Goal: Task Accomplishment & Management: Manage account settings

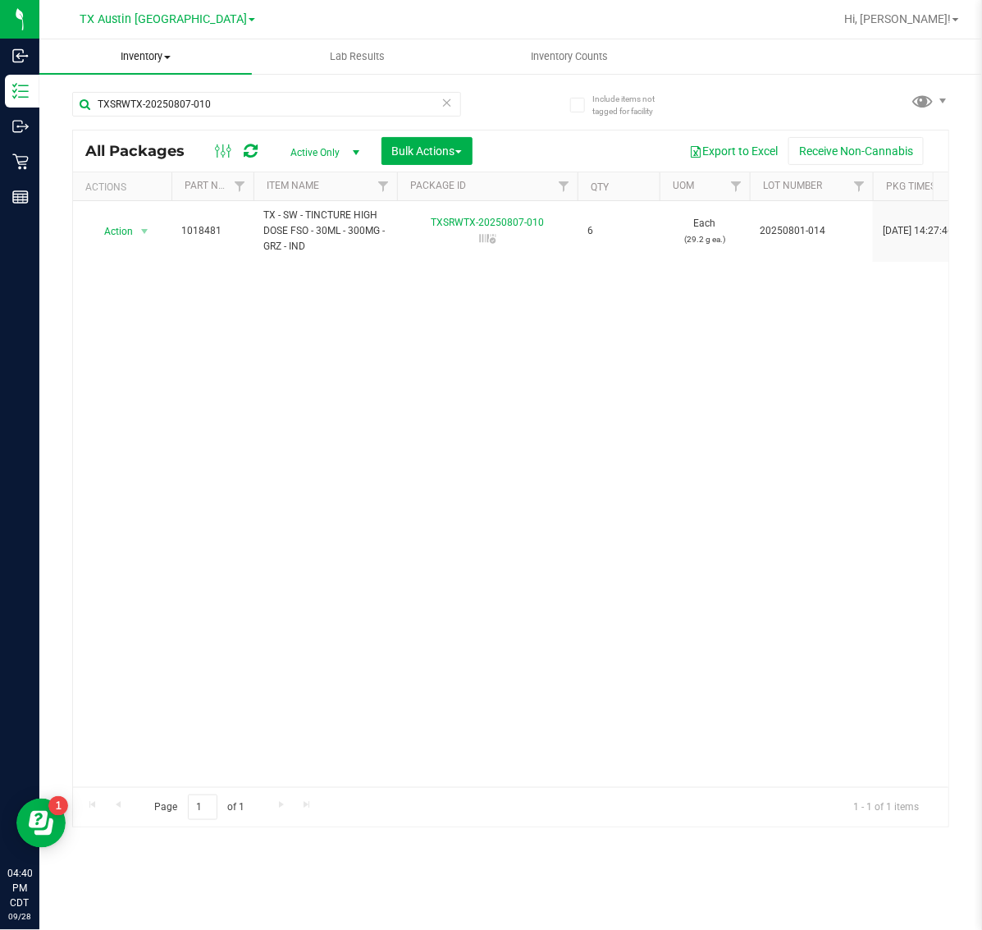
click at [170, 60] on span "Inventory" at bounding box center [145, 56] width 212 height 15
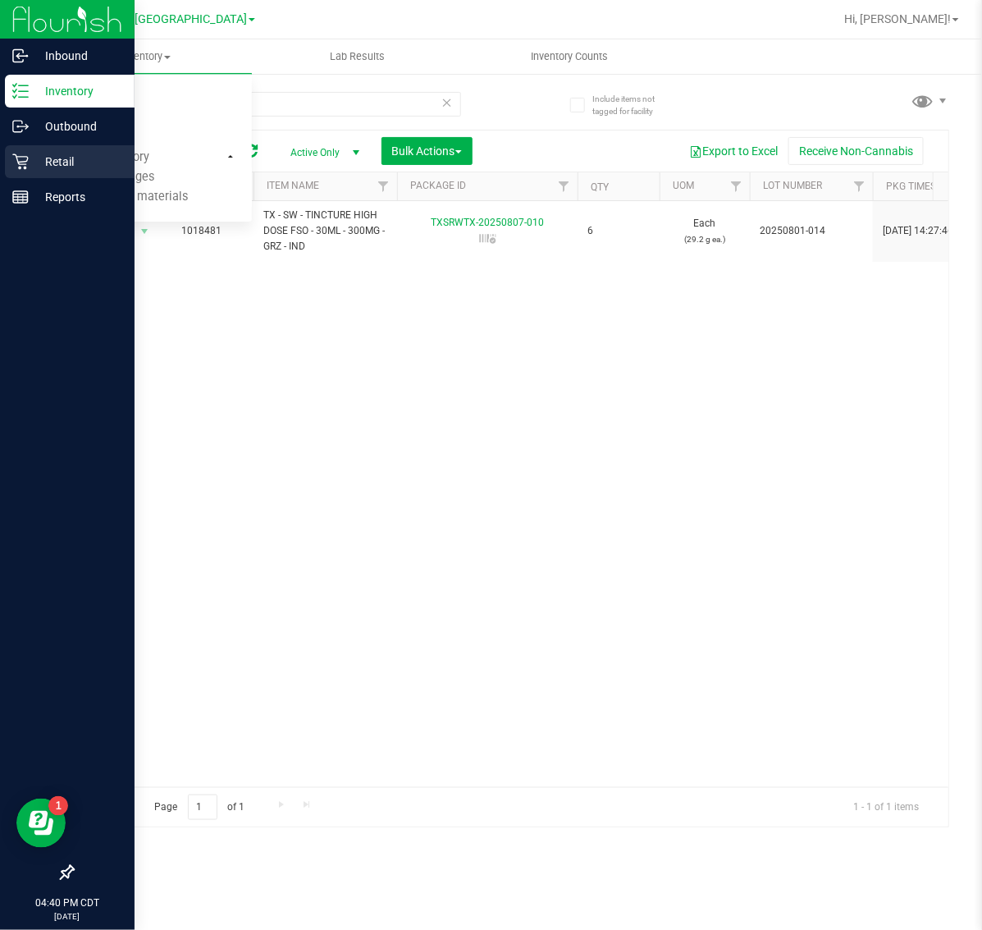
click at [21, 162] on icon at bounding box center [20, 161] width 16 height 16
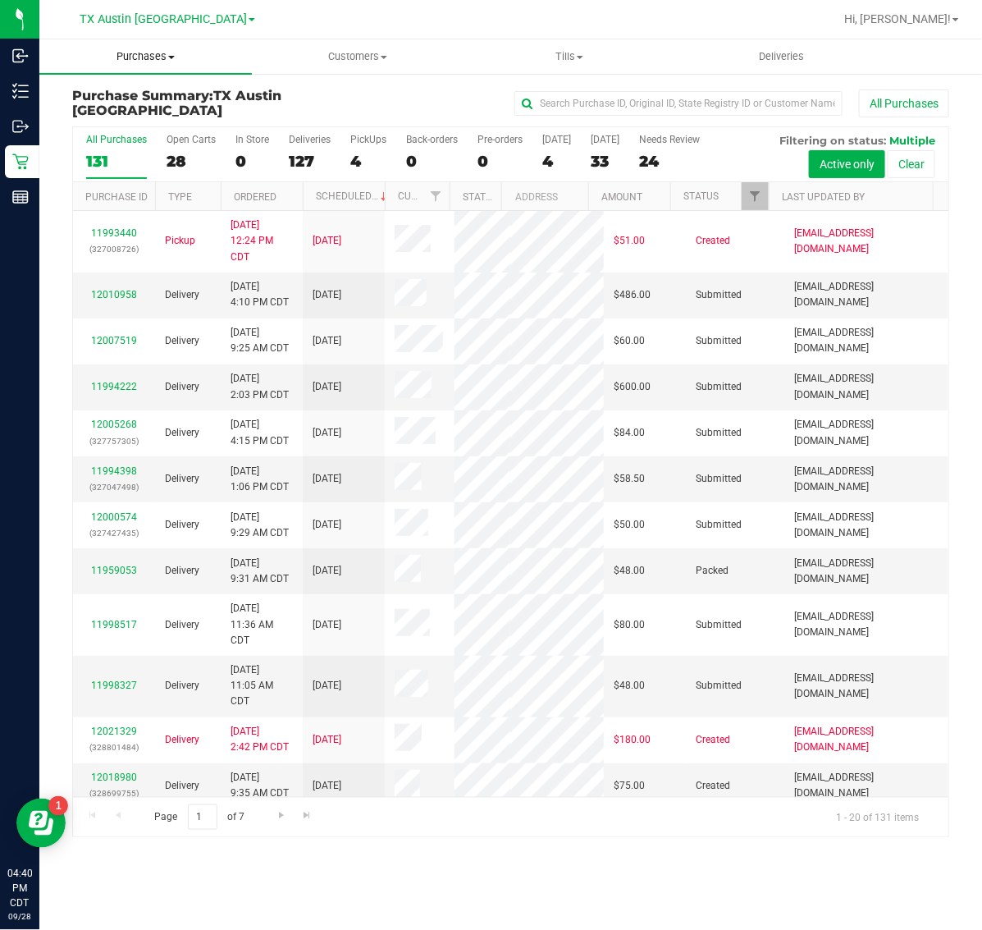
click at [158, 57] on span "Purchases" at bounding box center [145, 56] width 212 height 15
click at [158, 112] on li "Fulfillment" at bounding box center [145, 119] width 212 height 20
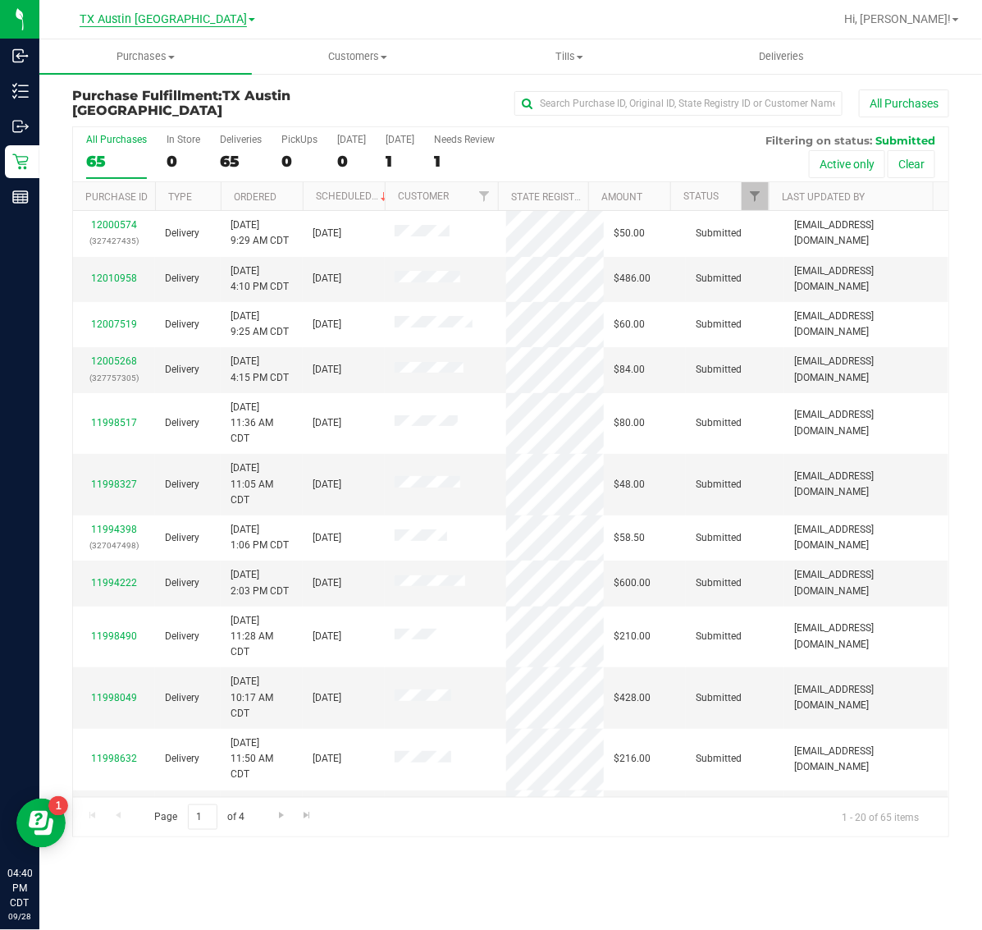
click at [161, 22] on span "TX Austin [GEOGRAPHIC_DATA]" at bounding box center [163, 19] width 167 height 15
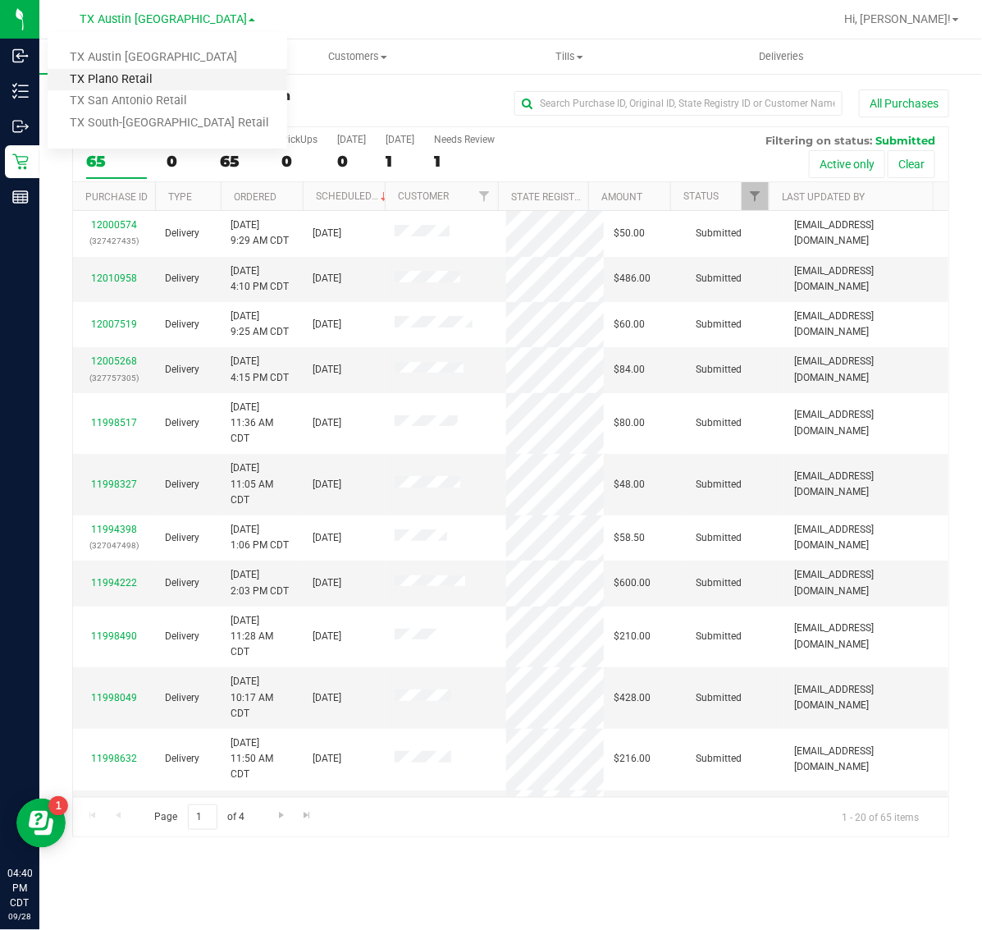
click at [152, 84] on link "TX Plano Retail" at bounding box center [168, 80] width 240 height 22
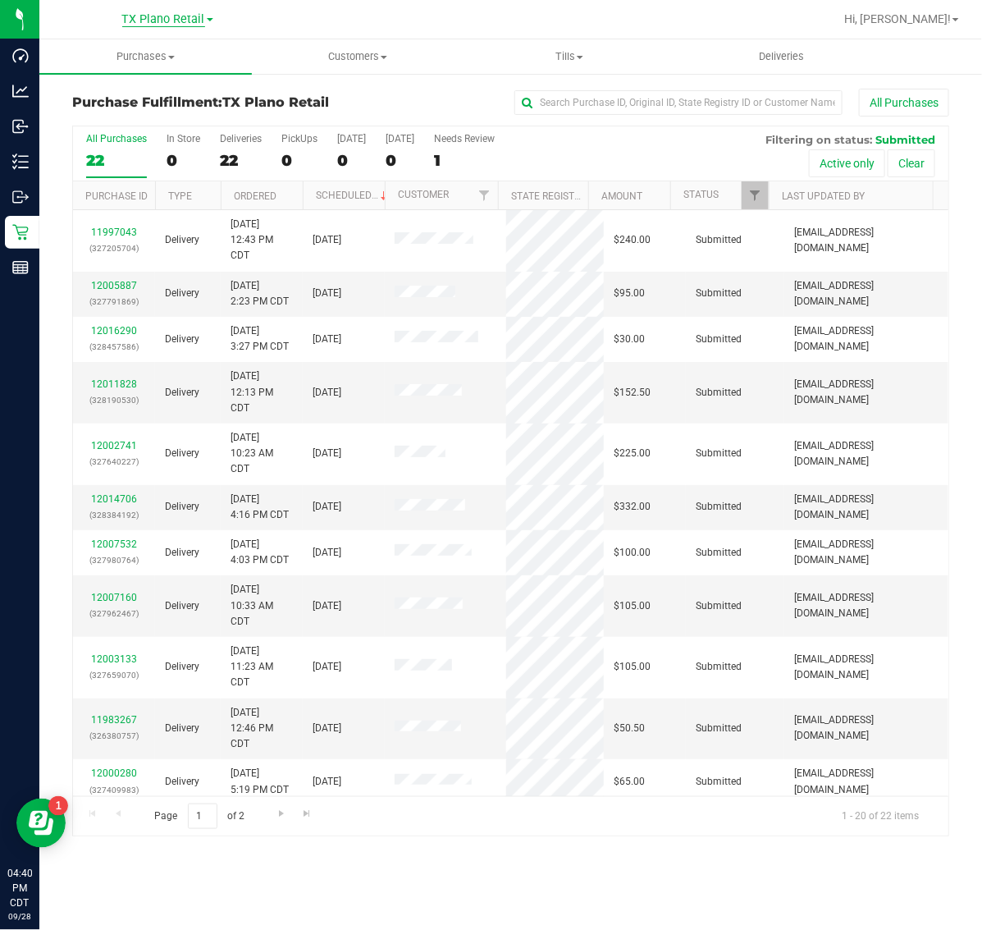
click at [162, 16] on span "TX Plano Retail" at bounding box center [163, 19] width 83 height 15
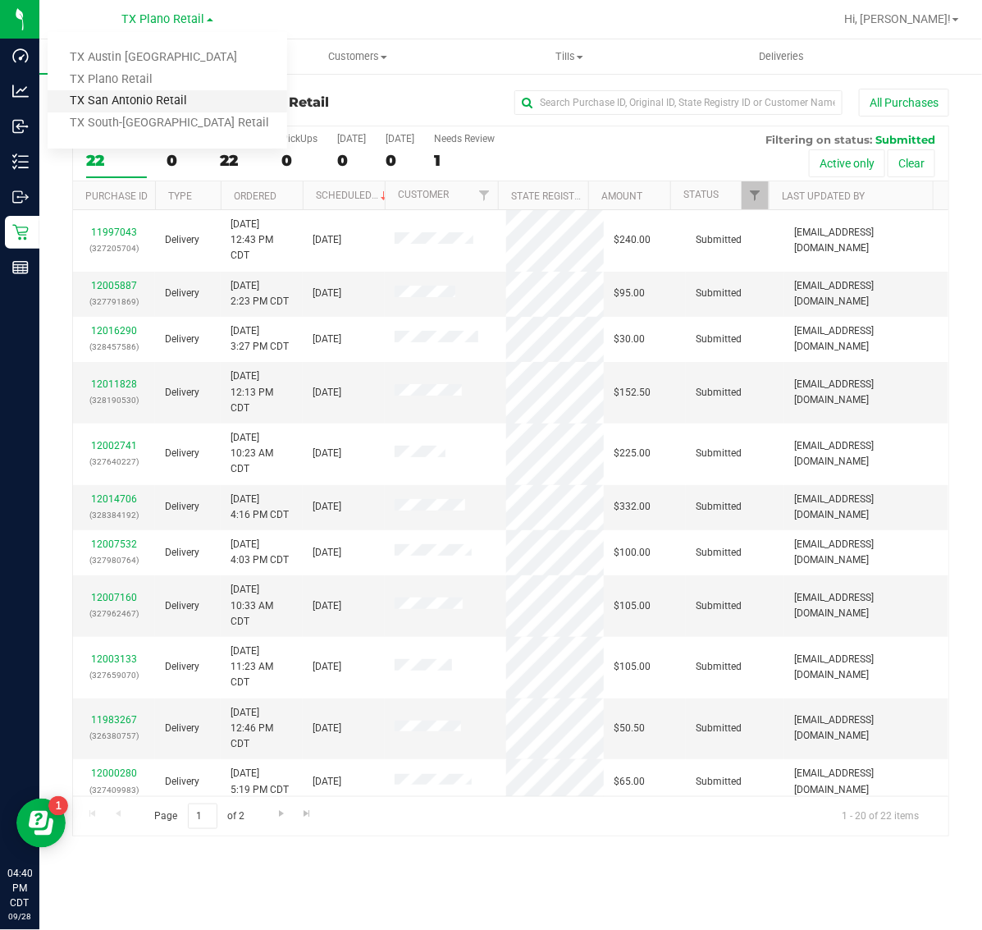
click at [156, 97] on link "TX San Antonio Retail" at bounding box center [168, 101] width 240 height 22
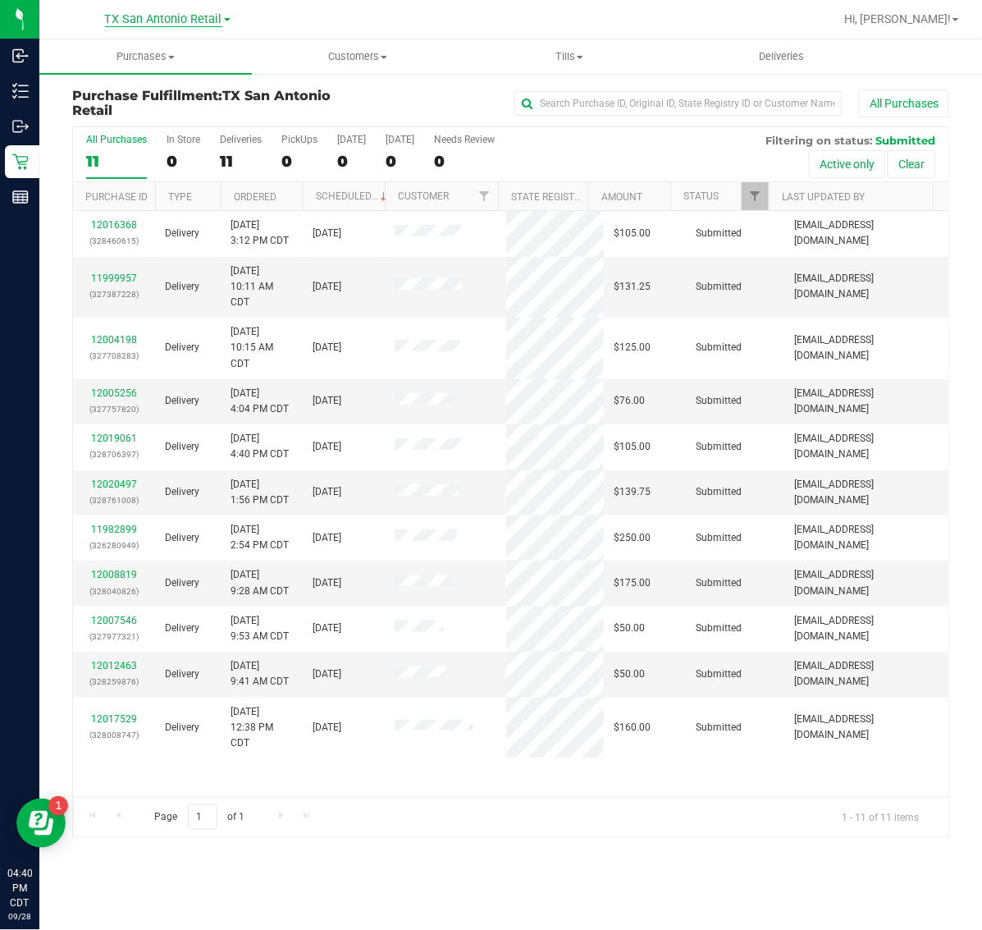
click at [153, 25] on span "TX San Antonio Retail" at bounding box center [163, 19] width 117 height 15
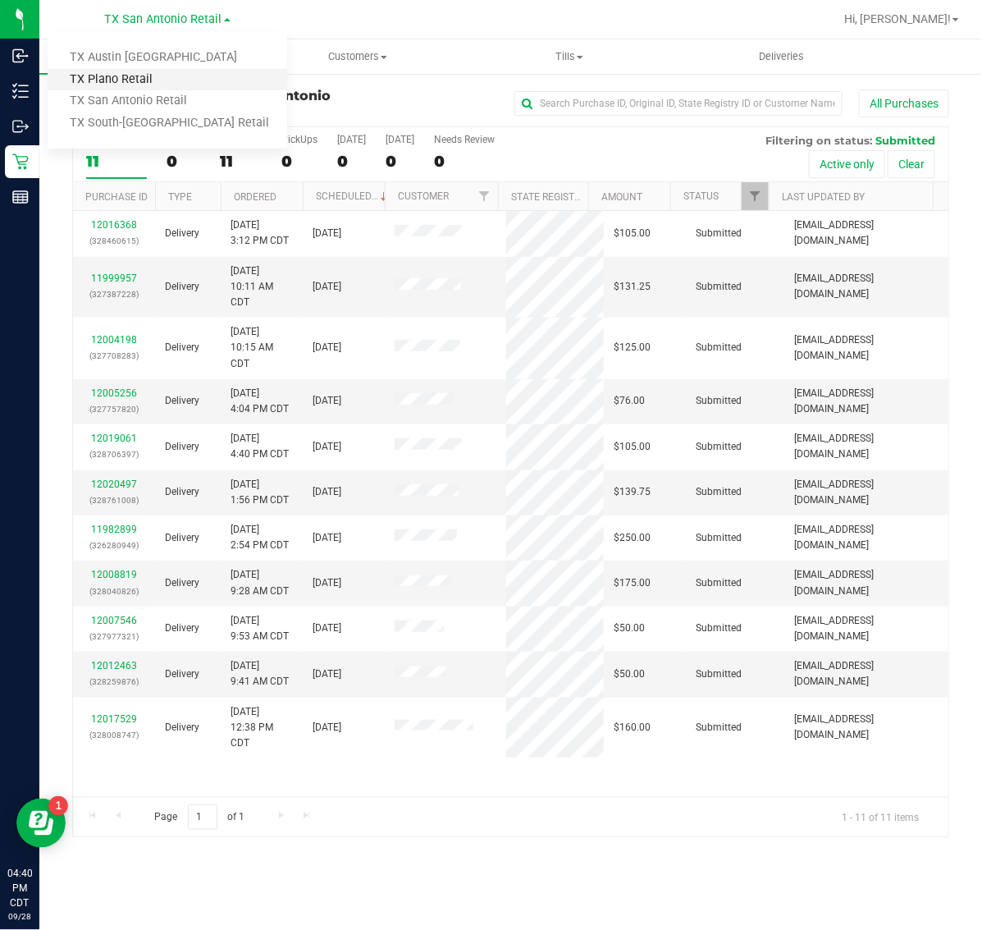
click at [140, 75] on link "TX Plano Retail" at bounding box center [168, 80] width 240 height 22
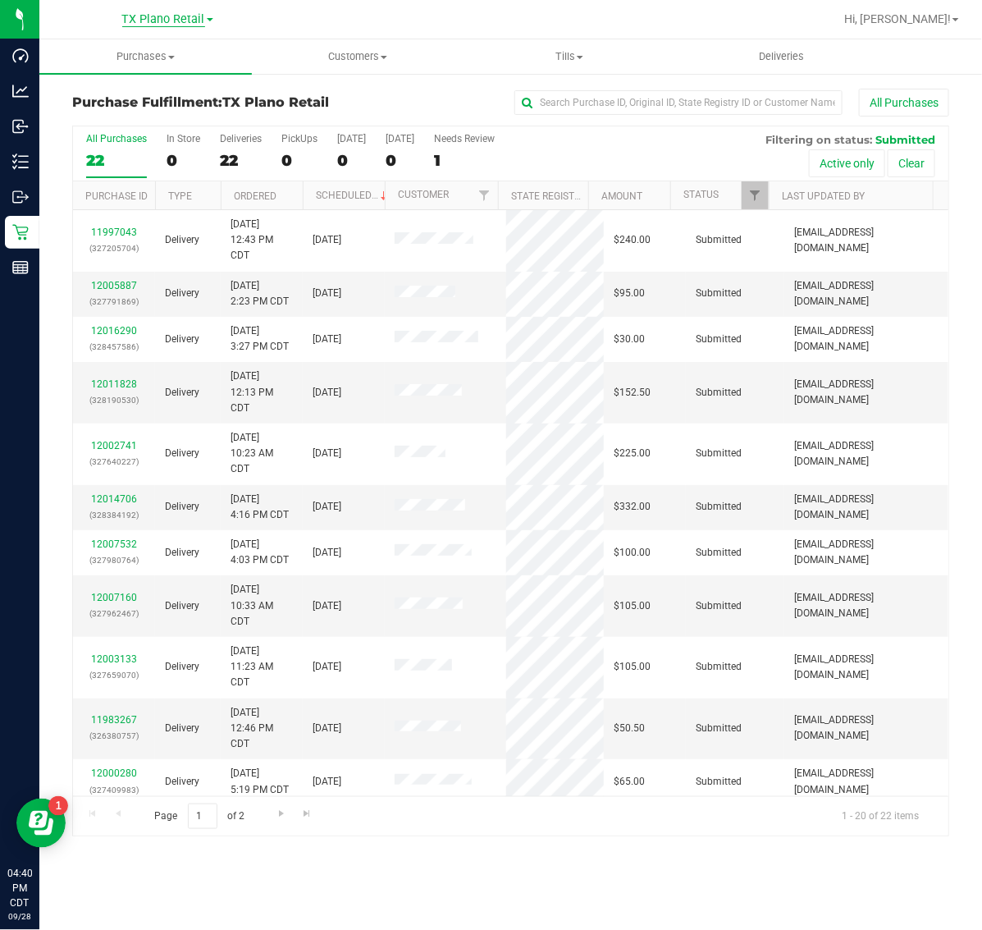
click at [158, 19] on span "TX Plano Retail" at bounding box center [163, 19] width 83 height 15
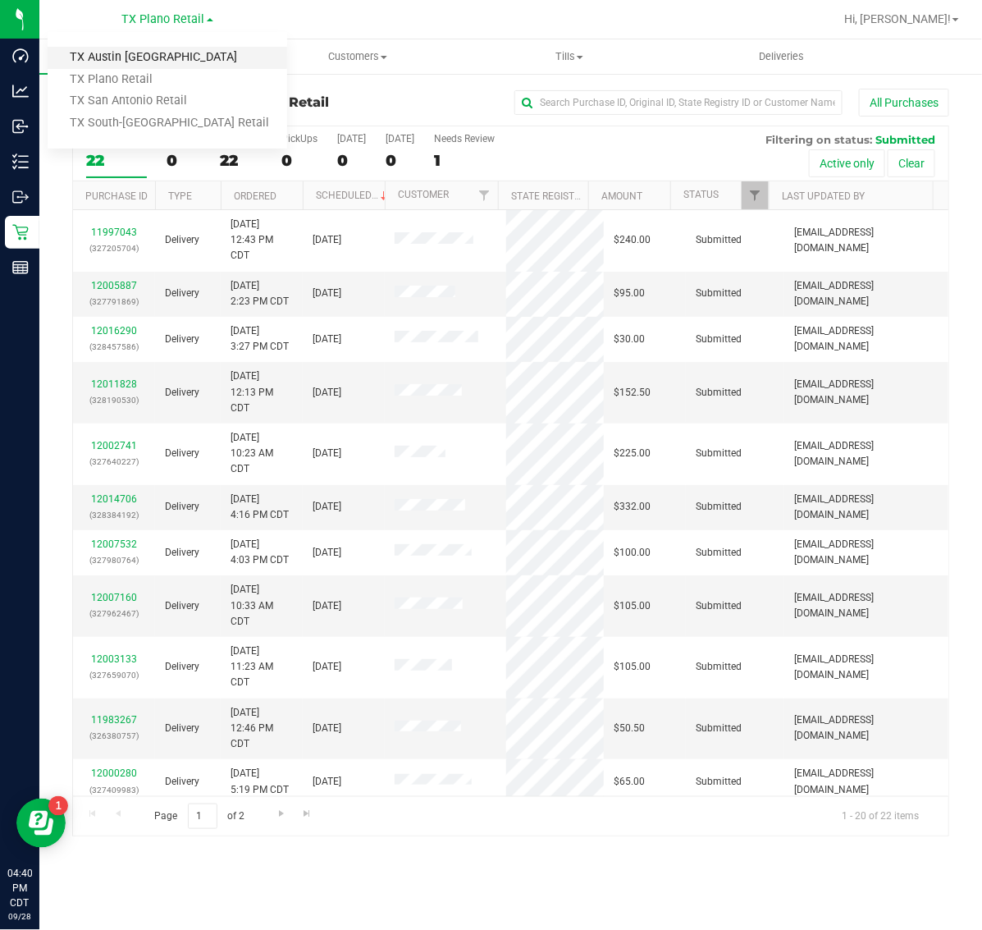
click at [140, 66] on link "TX Austin [GEOGRAPHIC_DATA]" at bounding box center [168, 58] width 240 height 22
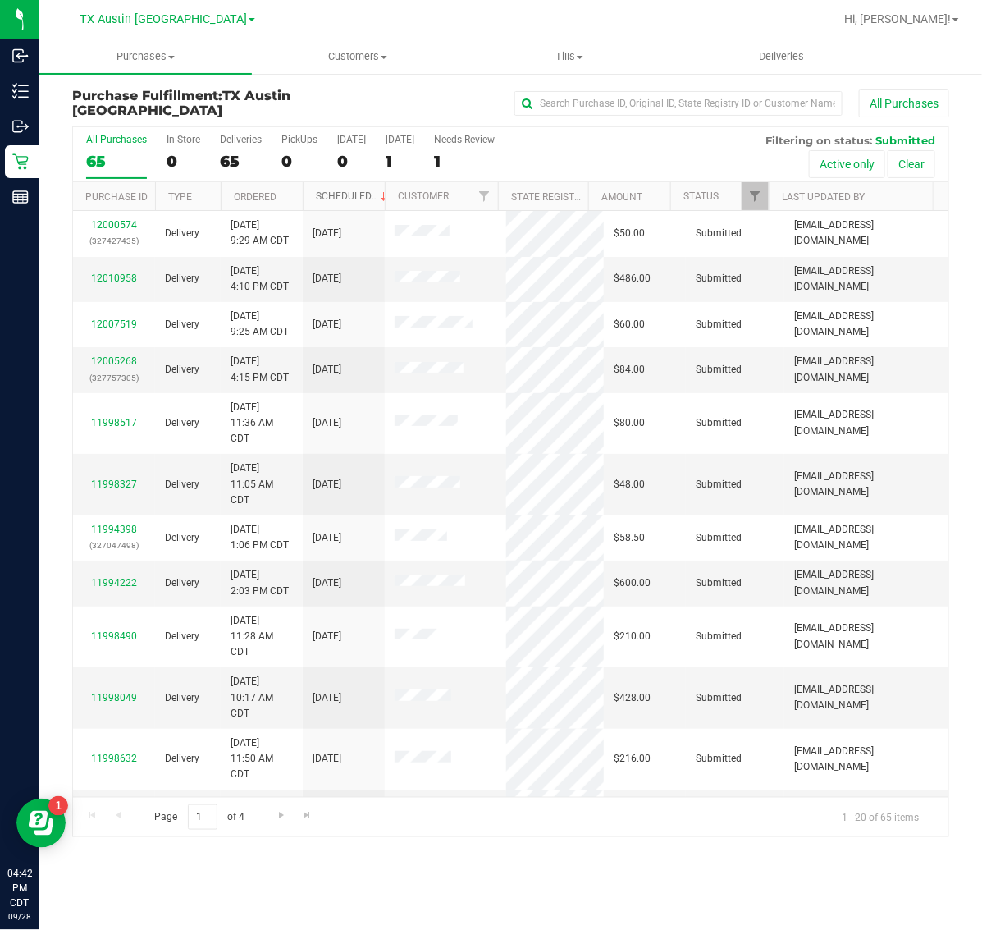
click at [338, 190] on link "Scheduled" at bounding box center [353, 195] width 75 height 11
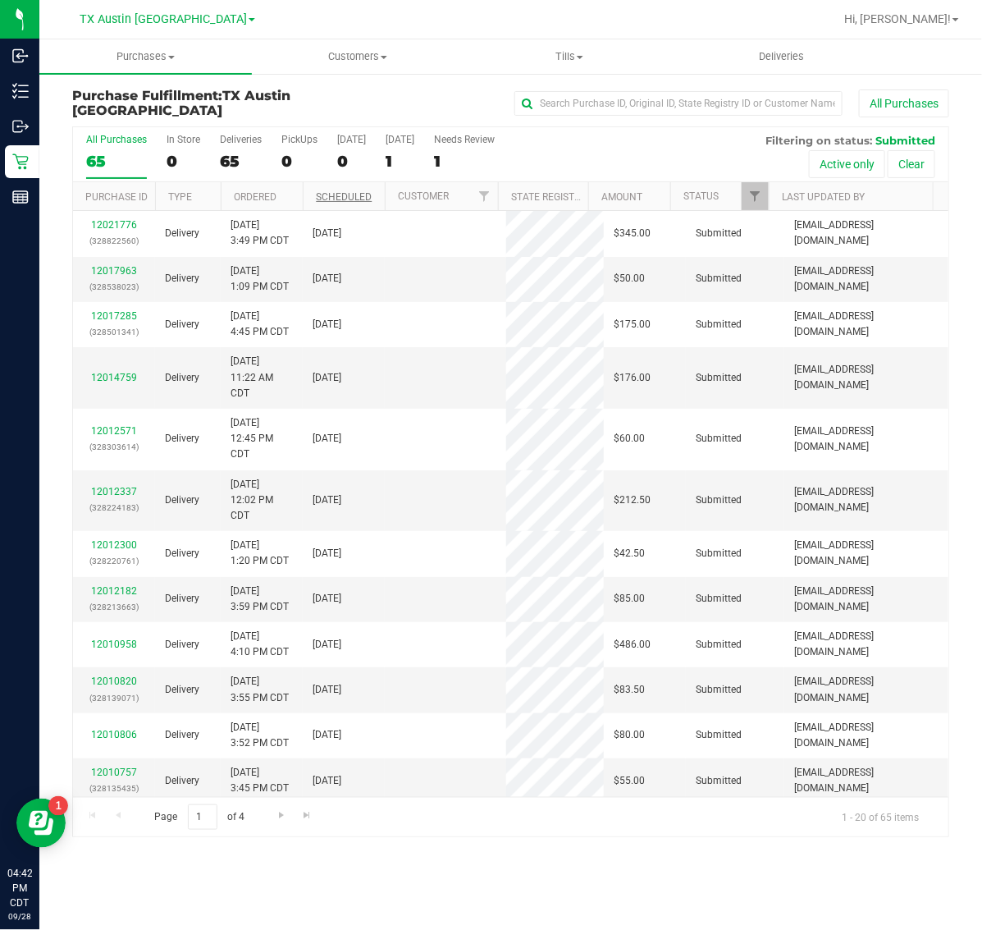
click at [338, 190] on th "Scheduled" at bounding box center [344, 196] width 82 height 29
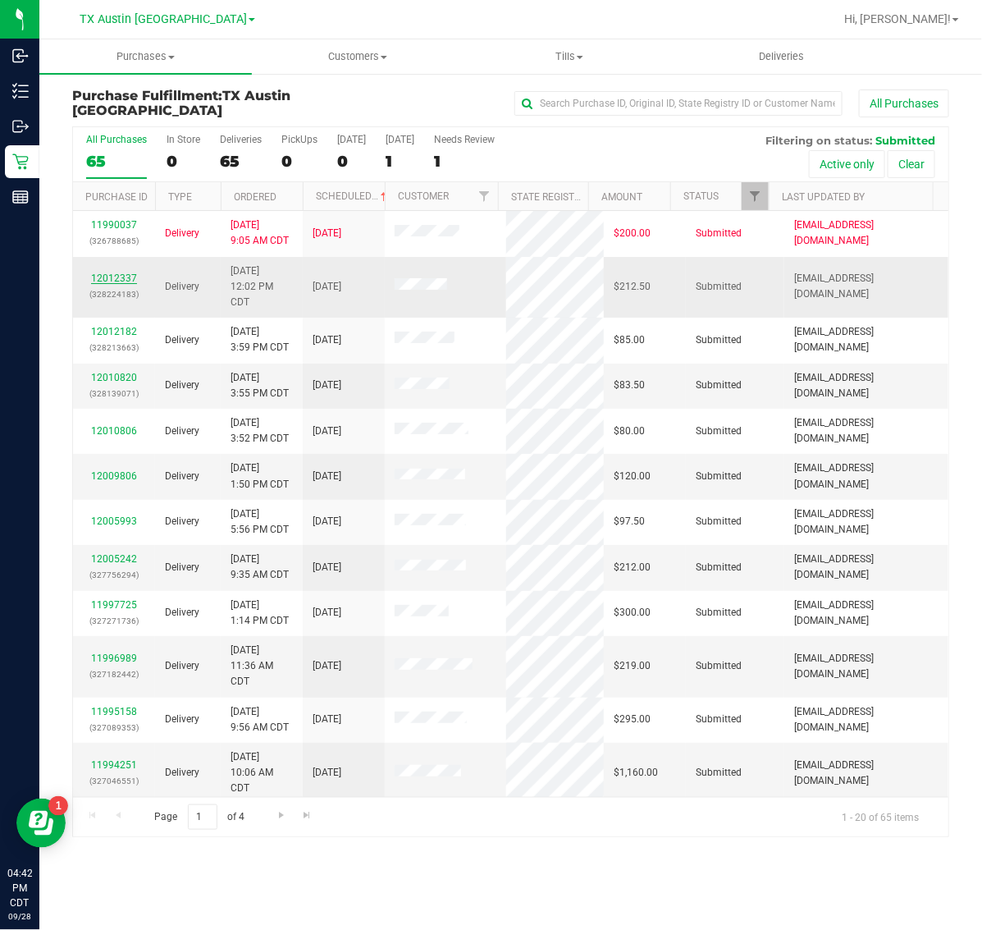
click at [107, 273] on link "12012337" at bounding box center [114, 277] width 46 height 11
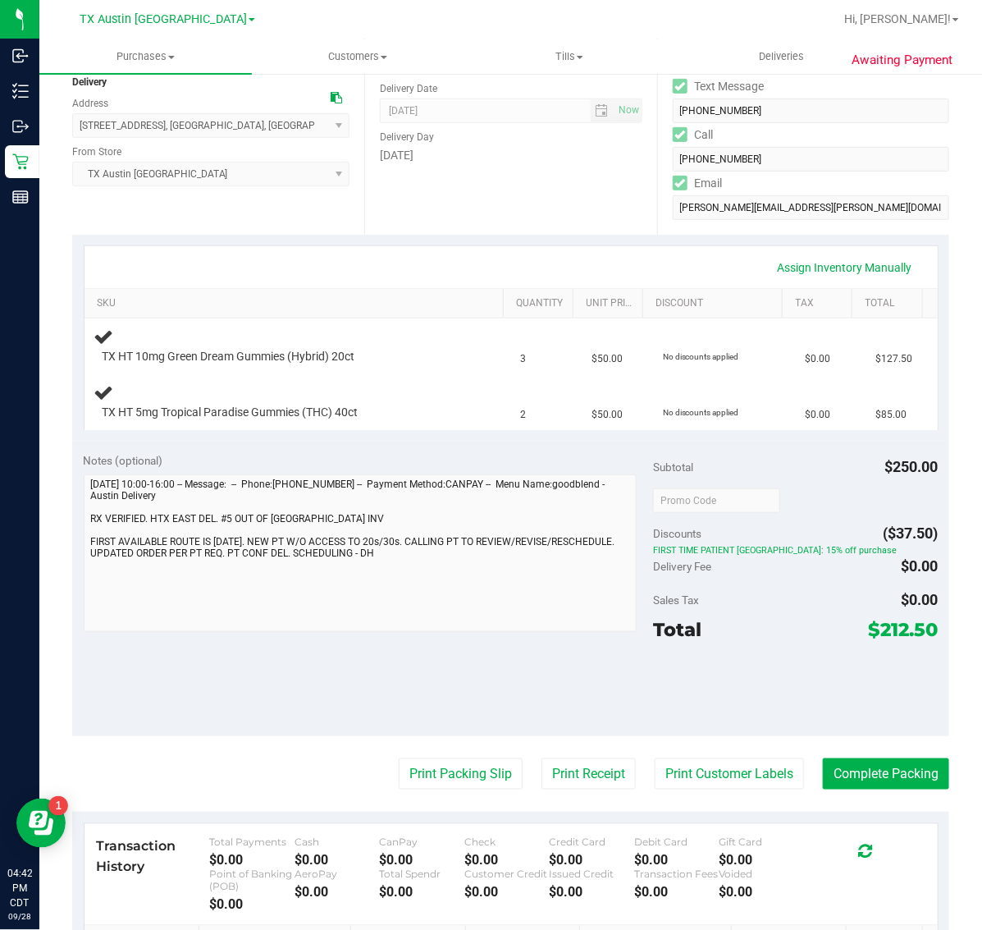
scroll to position [205, 0]
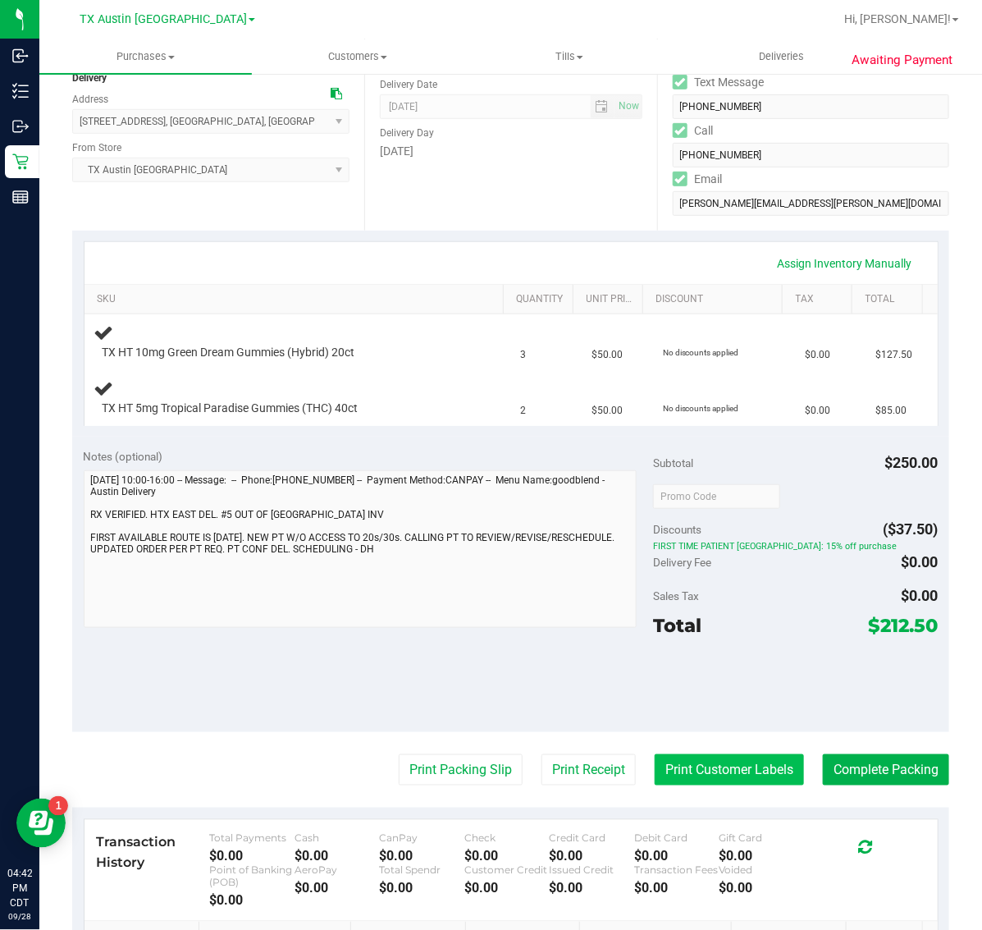
click at [703, 773] on button "Print Customer Labels" at bounding box center [729, 769] width 149 height 31
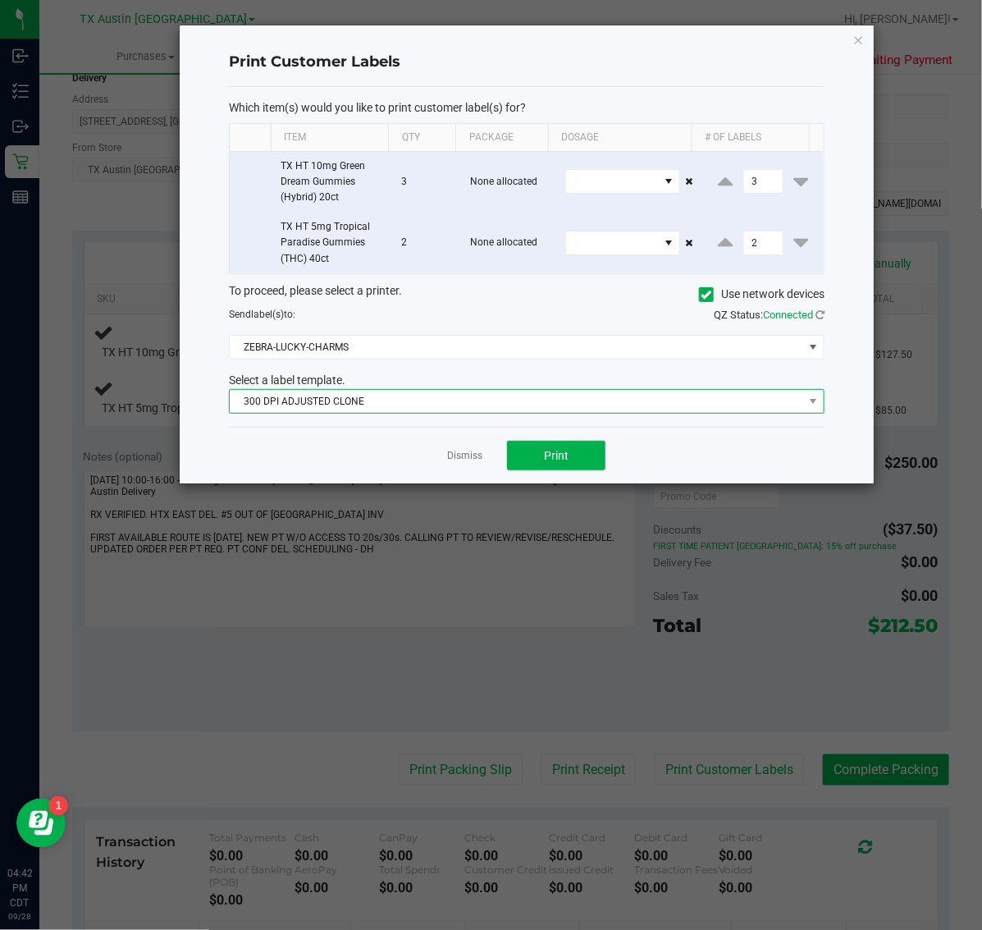
click at [525, 407] on span "300 DPI ADJUSTED CLONE" at bounding box center [516, 401] width 573 height 23
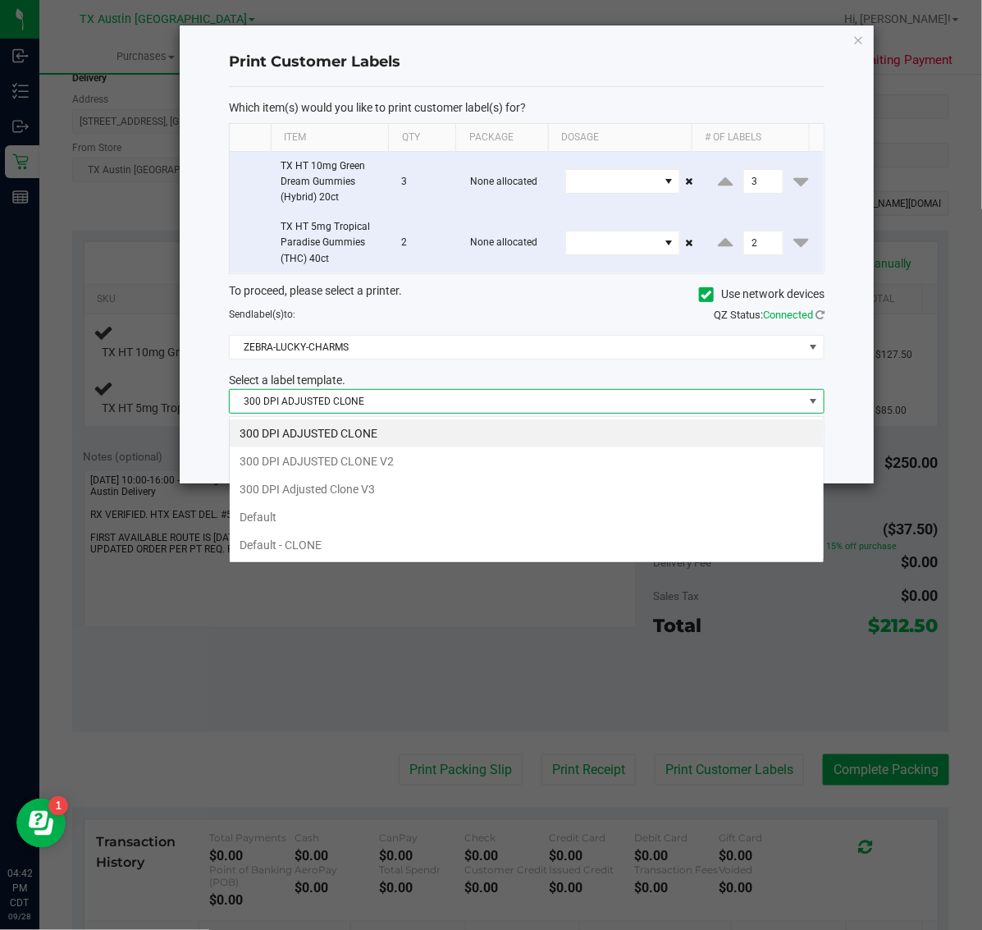
scroll to position [25, 596]
click at [456, 488] on li "300 DPI Adjusted Clone V3" at bounding box center [527, 489] width 594 height 28
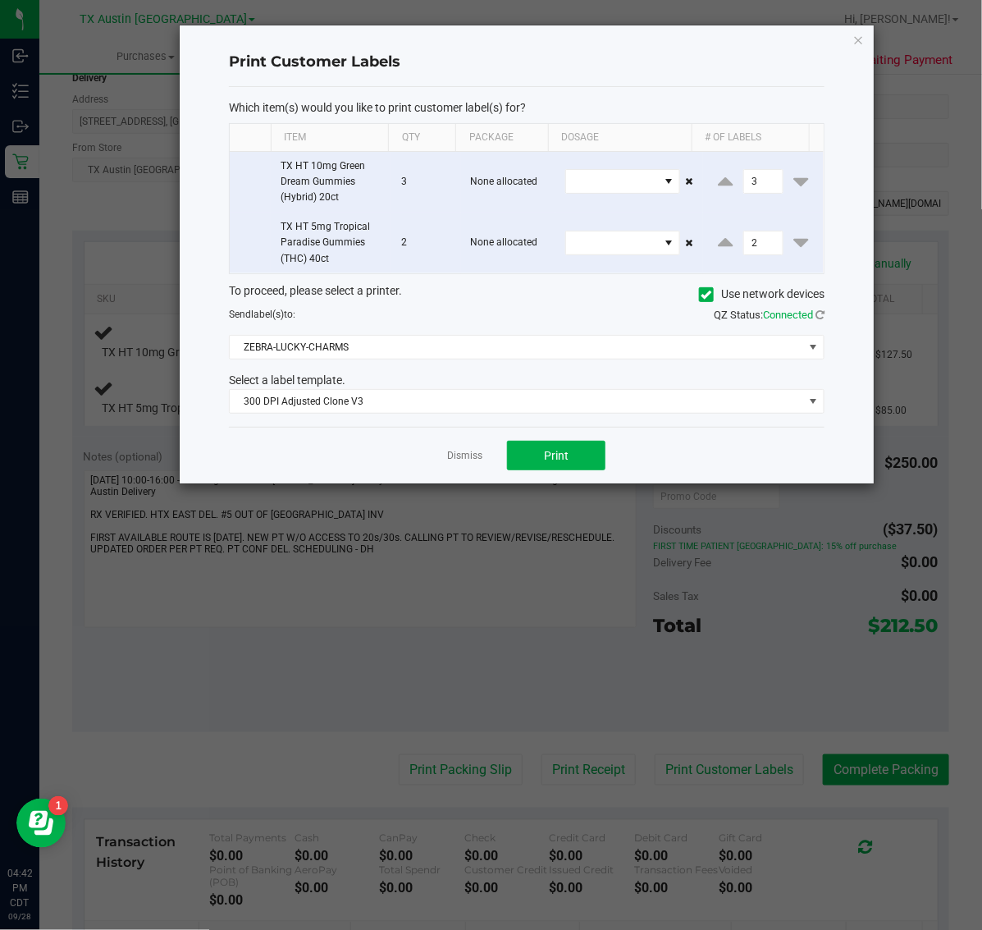
click at [560, 473] on div "Dismiss Print" at bounding box center [527, 455] width 596 height 57
click at [560, 464] on button "Print" at bounding box center [556, 456] width 98 height 30
click at [860, 34] on icon "button" at bounding box center [858, 40] width 11 height 20
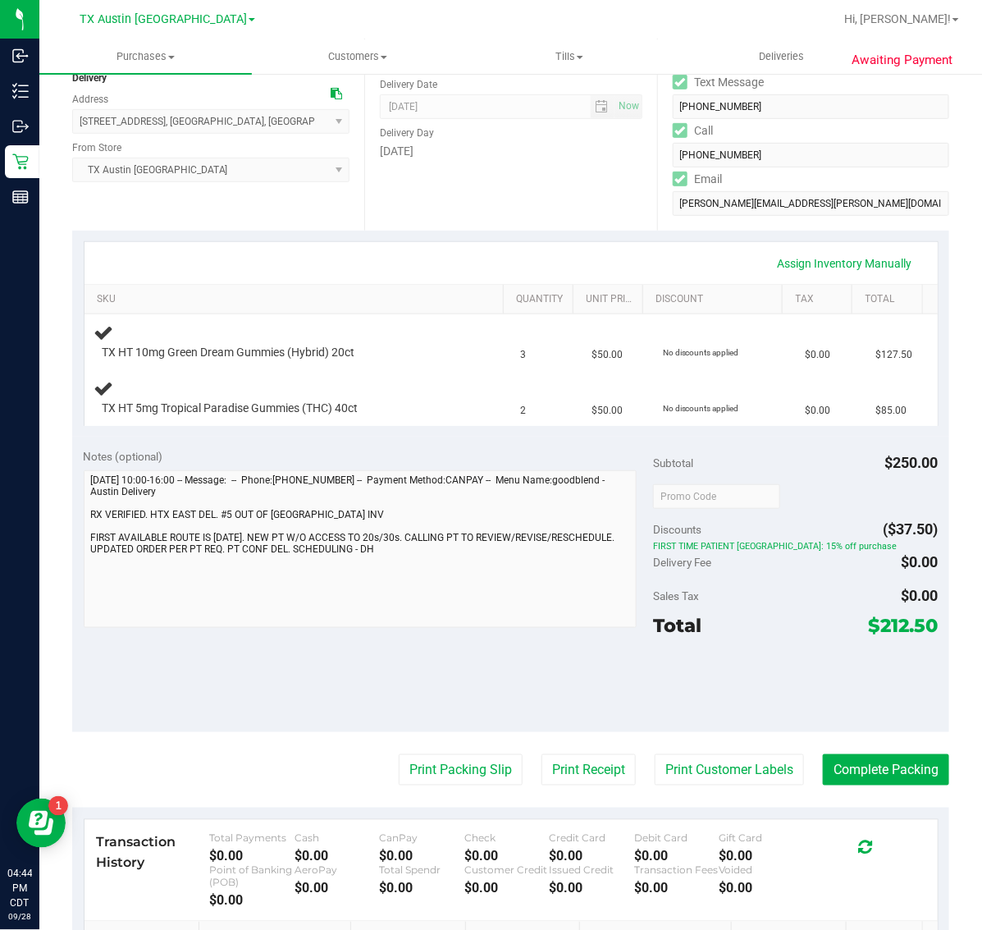
click at [254, 778] on div "Print Packing Slip Print Receipt Print Customer Labels Complete Packing" at bounding box center [510, 769] width 877 height 31
click at [242, 198] on div "Location Delivery Address 155 Horn Ct , Baytown , TX 77523 Select address 155 H…" at bounding box center [218, 130] width 292 height 201
click at [244, 773] on div "Print Packing Slip Print Receipt Print Customer Labels Complete Packing" at bounding box center [510, 769] width 877 height 31
click at [554, 770] on button "Print Receipt" at bounding box center [588, 769] width 94 height 31
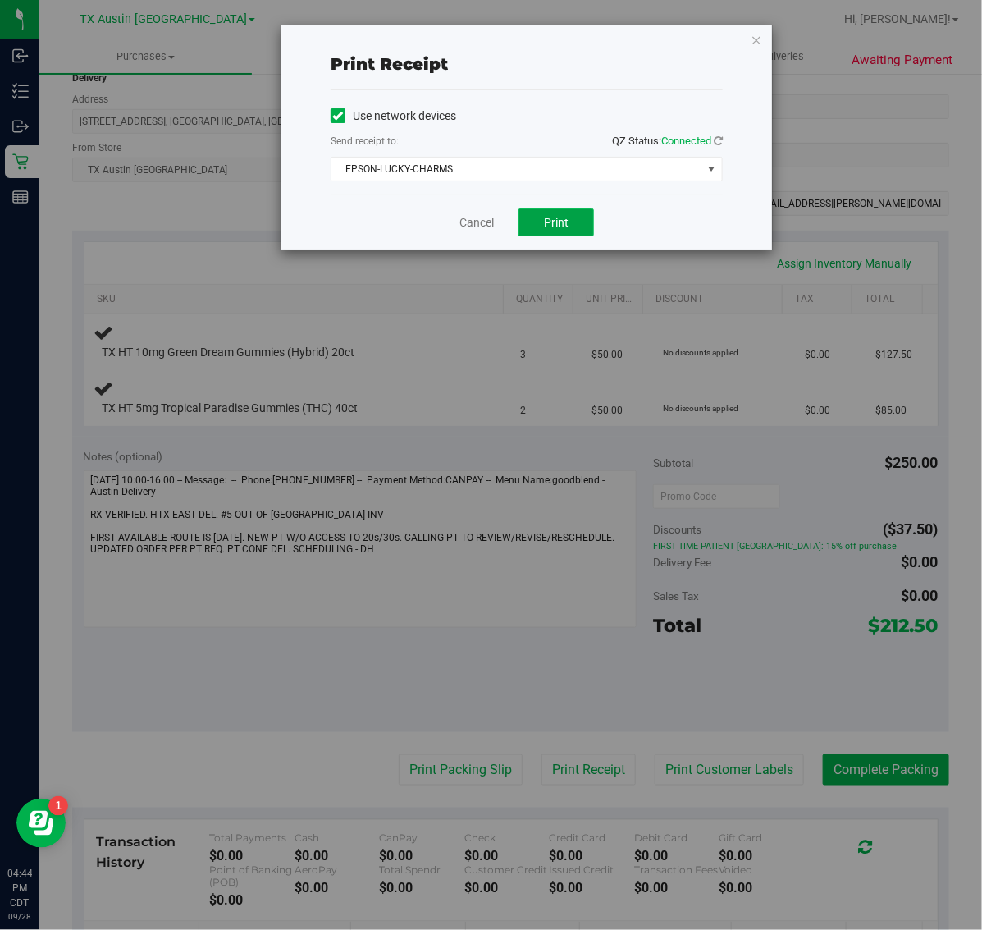
click at [560, 220] on span "Print" at bounding box center [556, 222] width 25 height 13
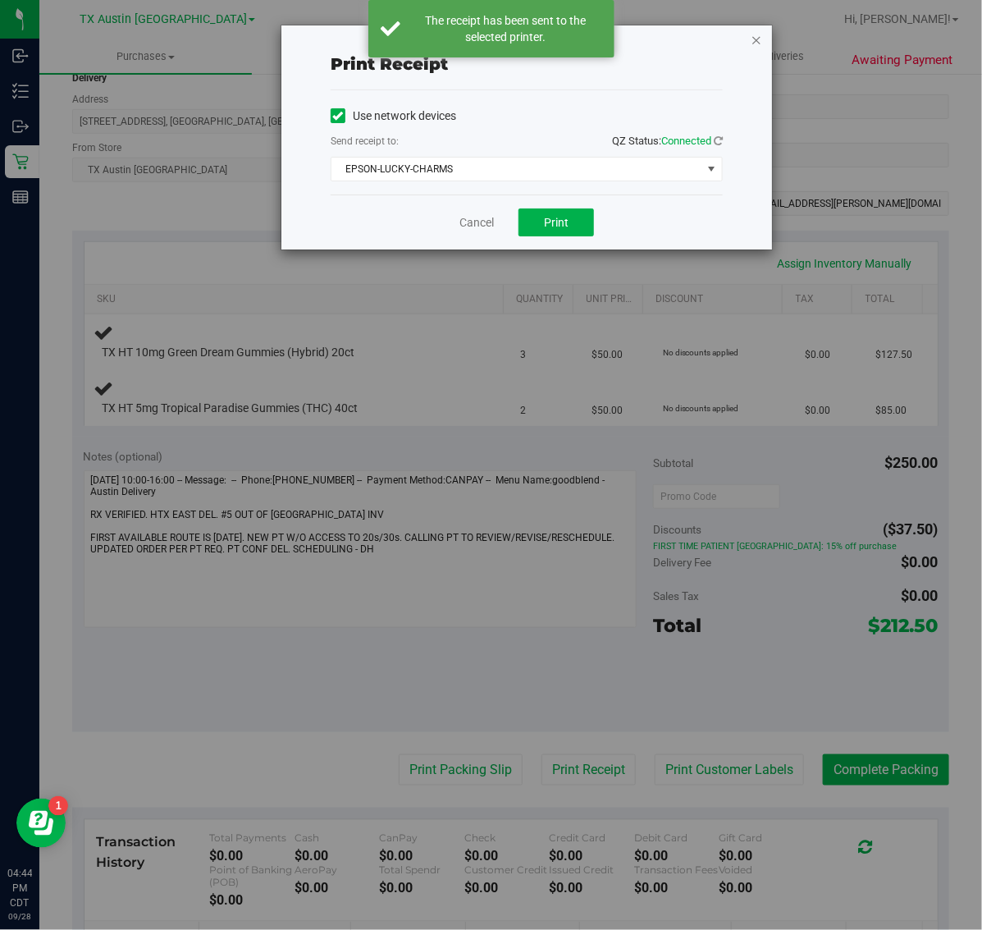
click at [751, 31] on icon "button" at bounding box center [756, 40] width 11 height 20
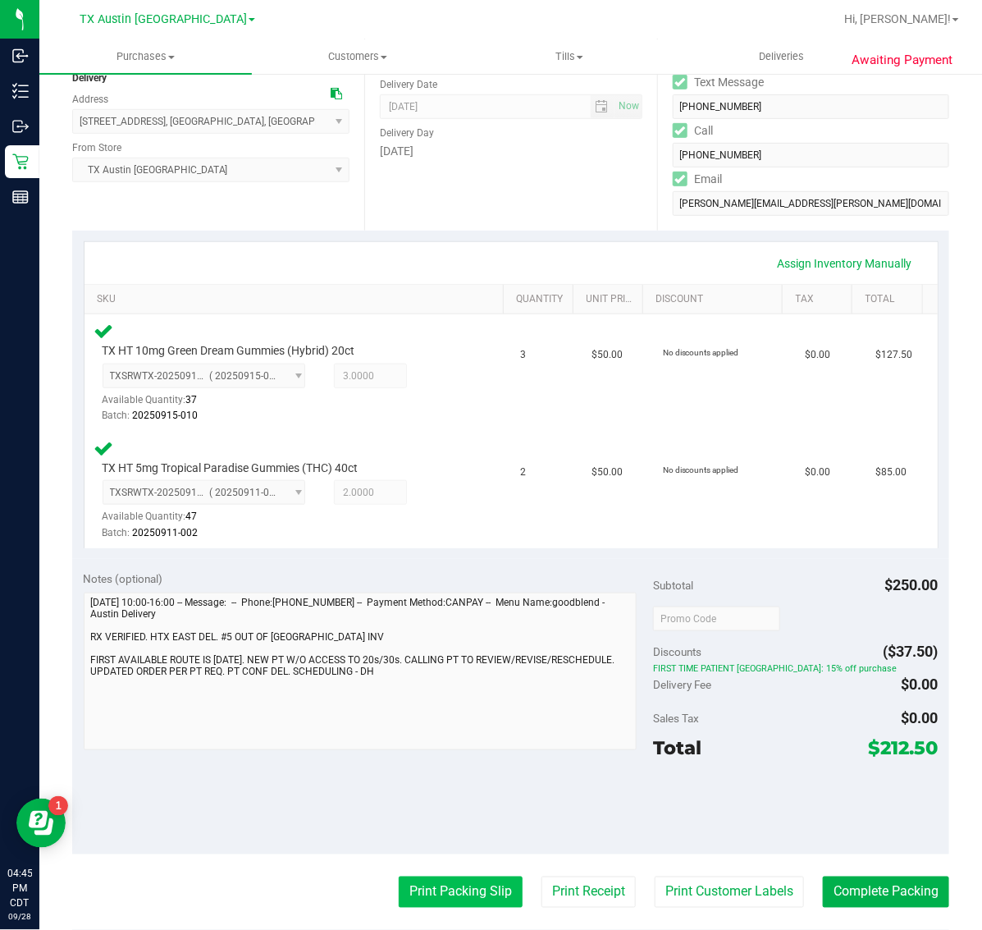
click at [466, 880] on button "Print Packing Slip" at bounding box center [461, 891] width 124 height 31
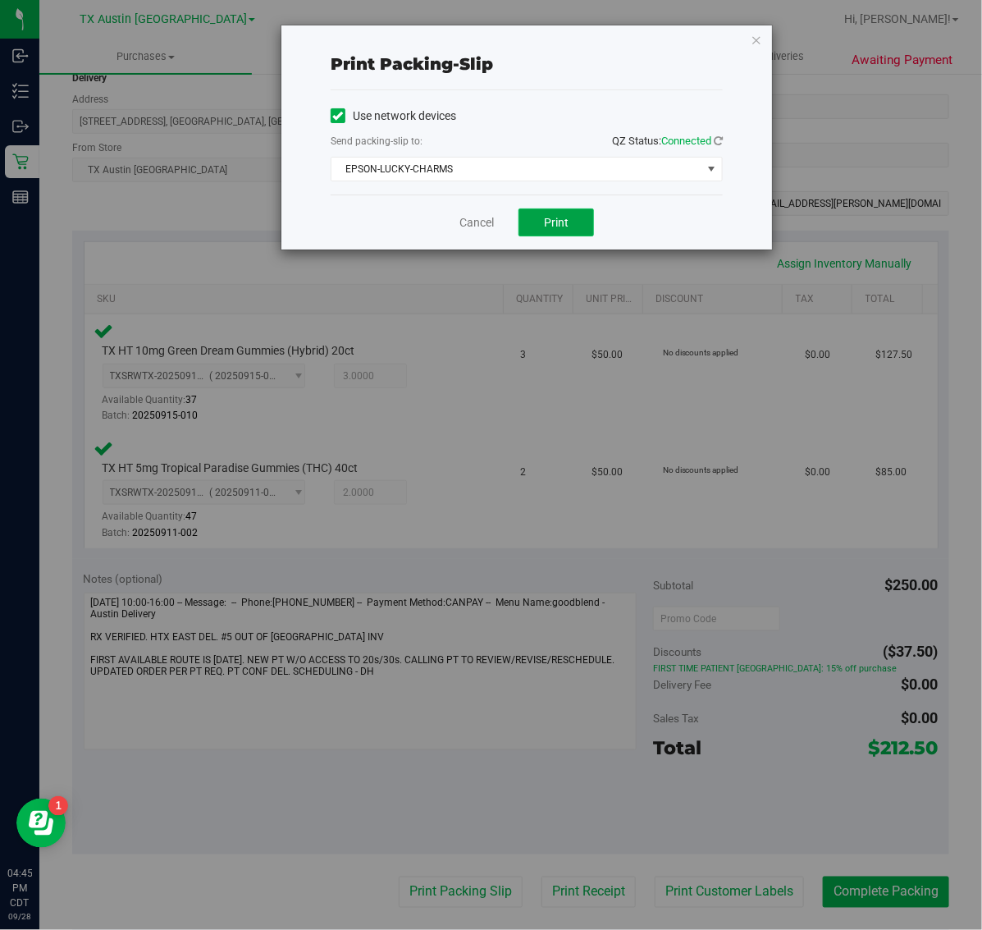
click at [542, 213] on button "Print" at bounding box center [555, 222] width 75 height 28
click at [756, 39] on icon "button" at bounding box center [756, 40] width 11 height 20
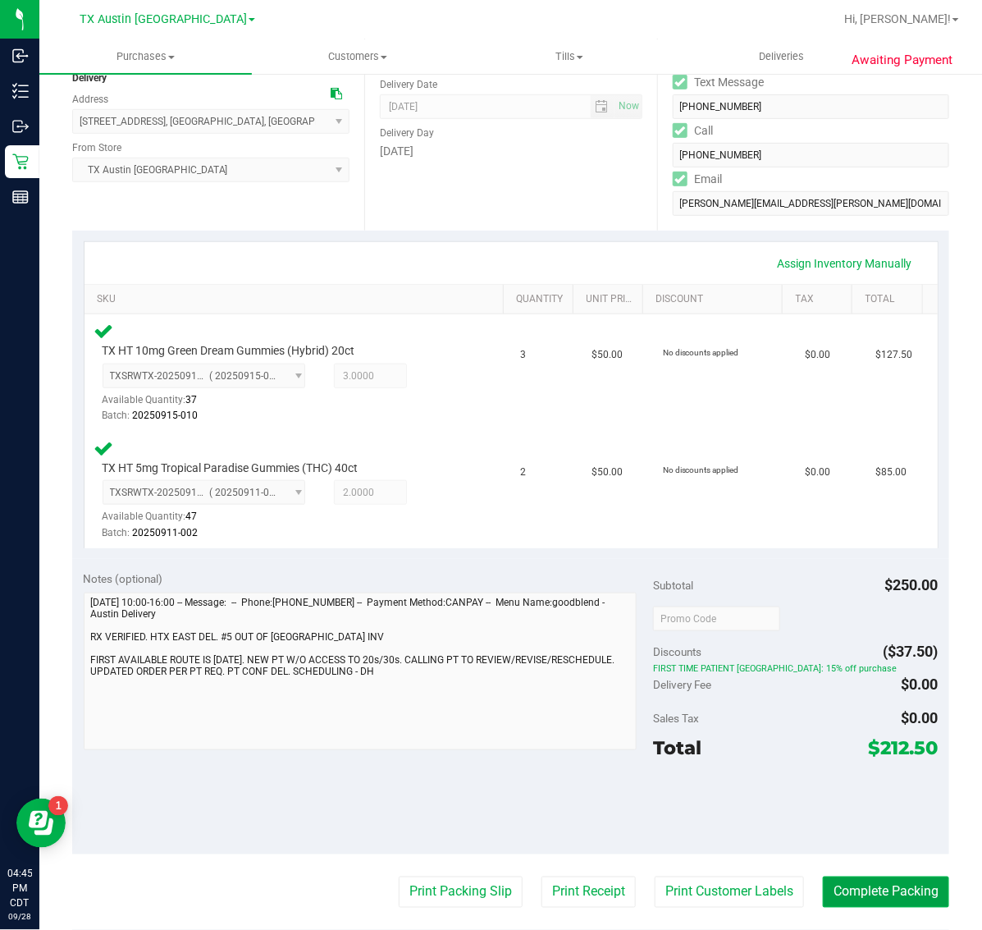
click at [853, 893] on button "Complete Packing" at bounding box center [886, 891] width 126 height 31
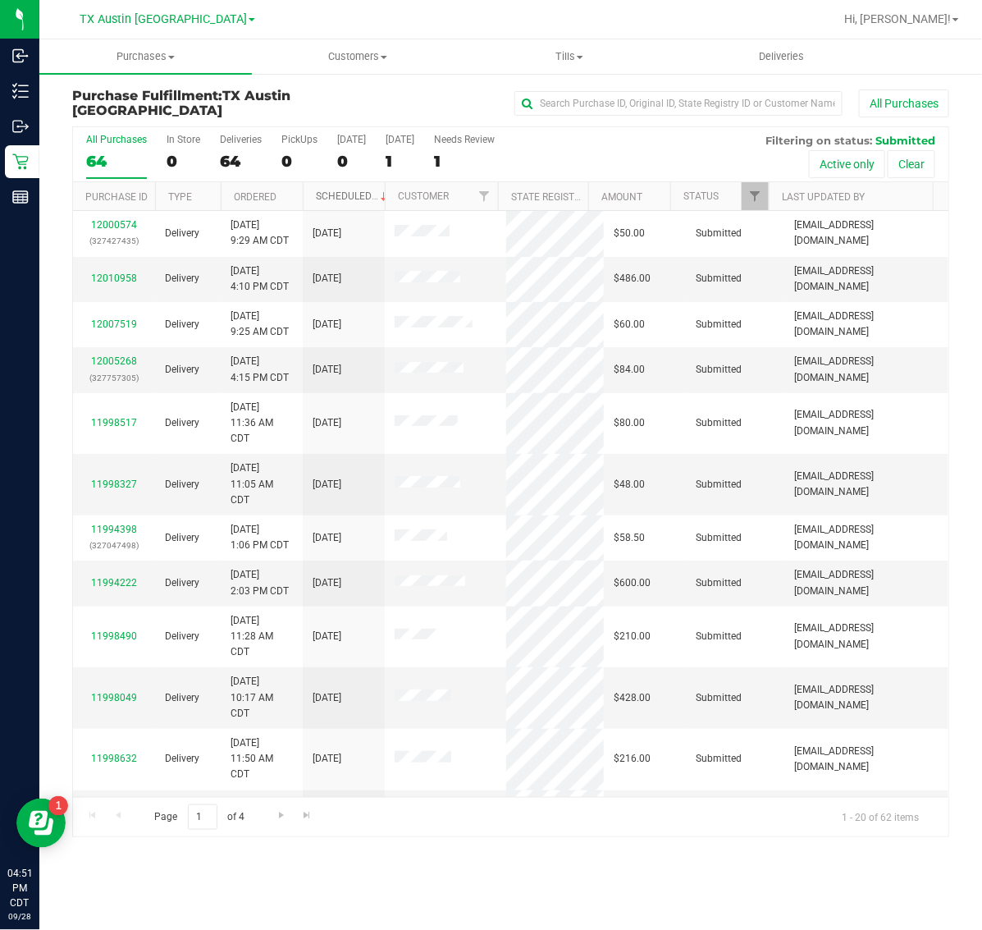
click at [353, 194] on link "Scheduled" at bounding box center [353, 195] width 75 height 11
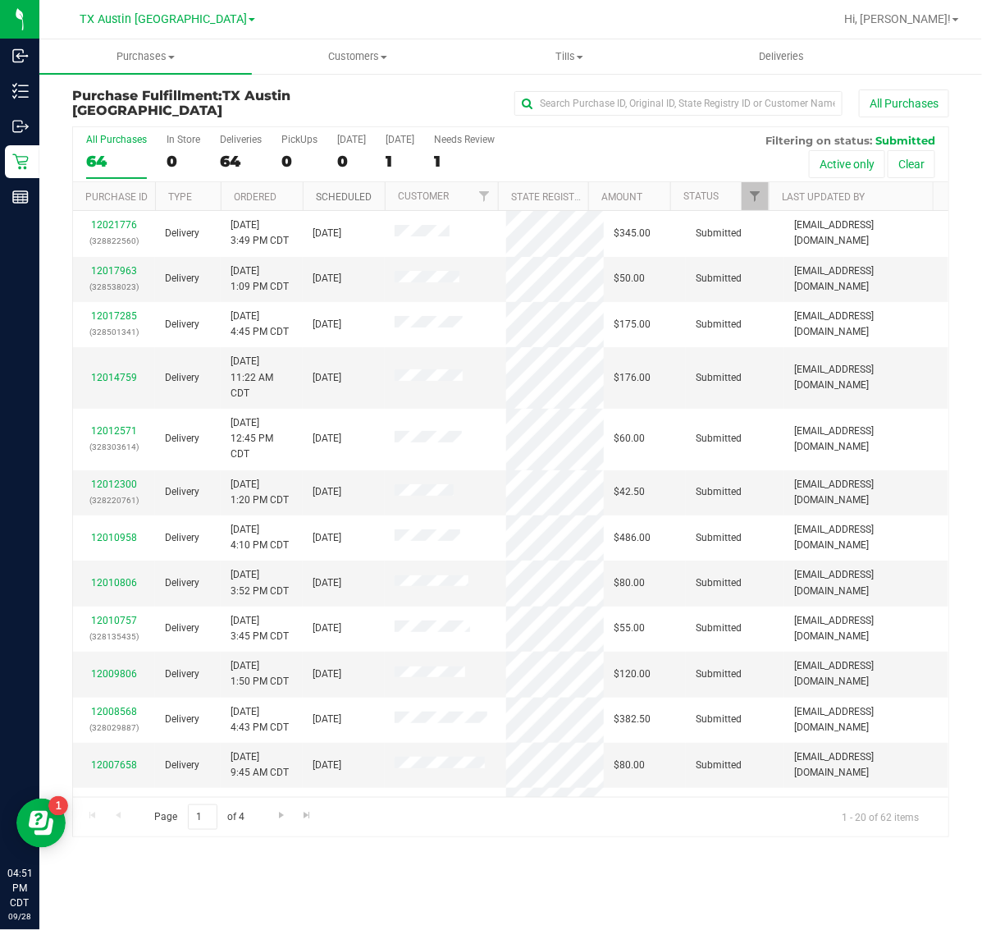
click at [353, 194] on link "Scheduled" at bounding box center [344, 196] width 56 height 11
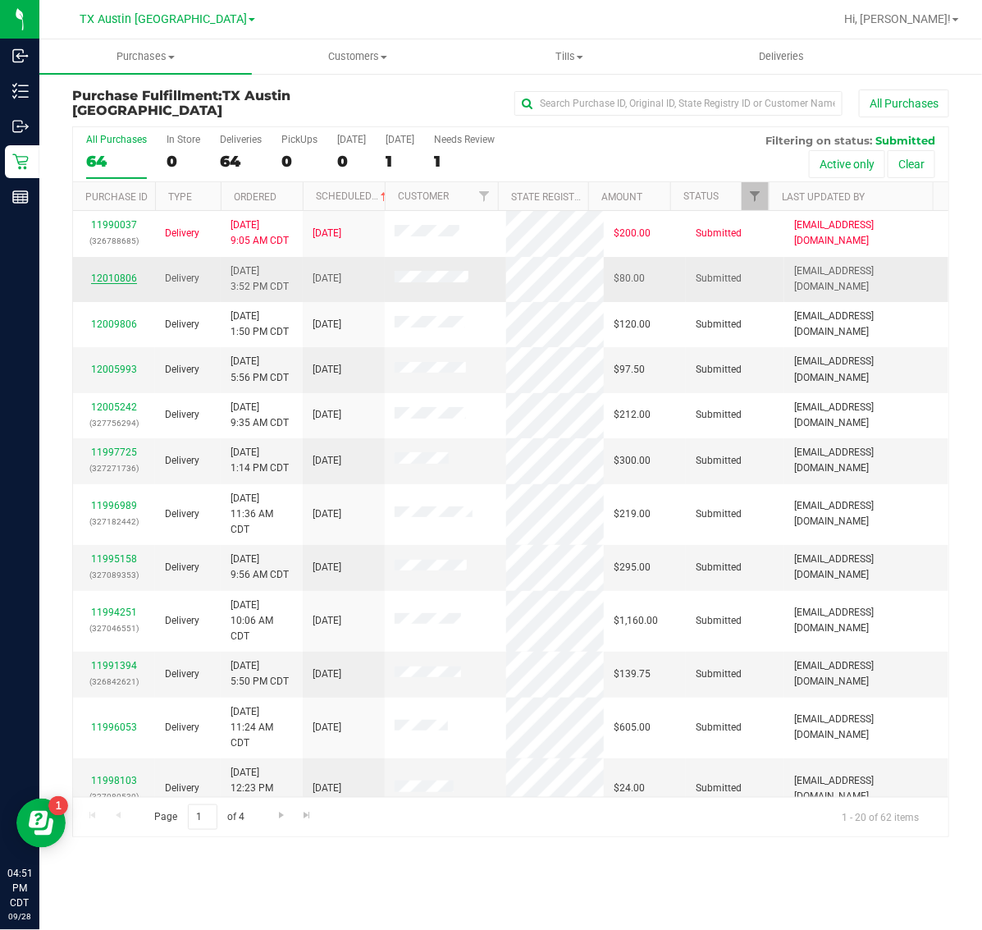
click at [121, 280] on link "12010806" at bounding box center [114, 277] width 46 height 11
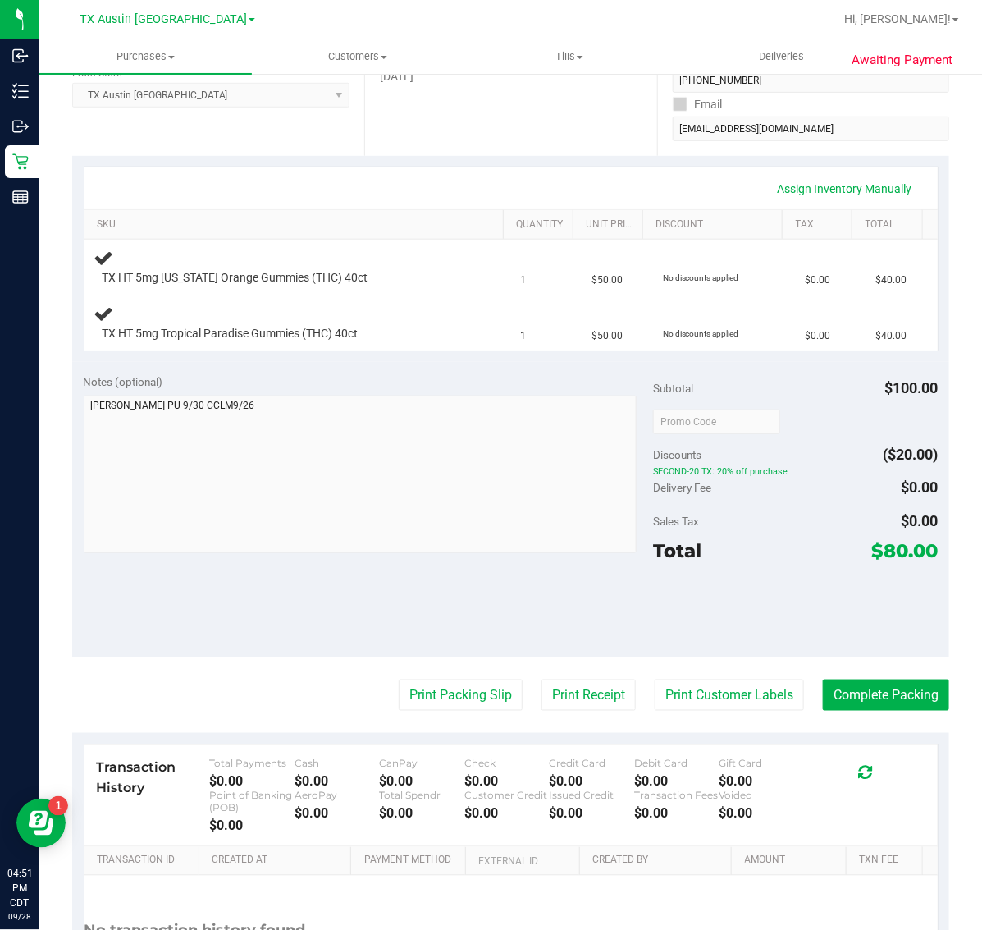
scroll to position [308, 0]
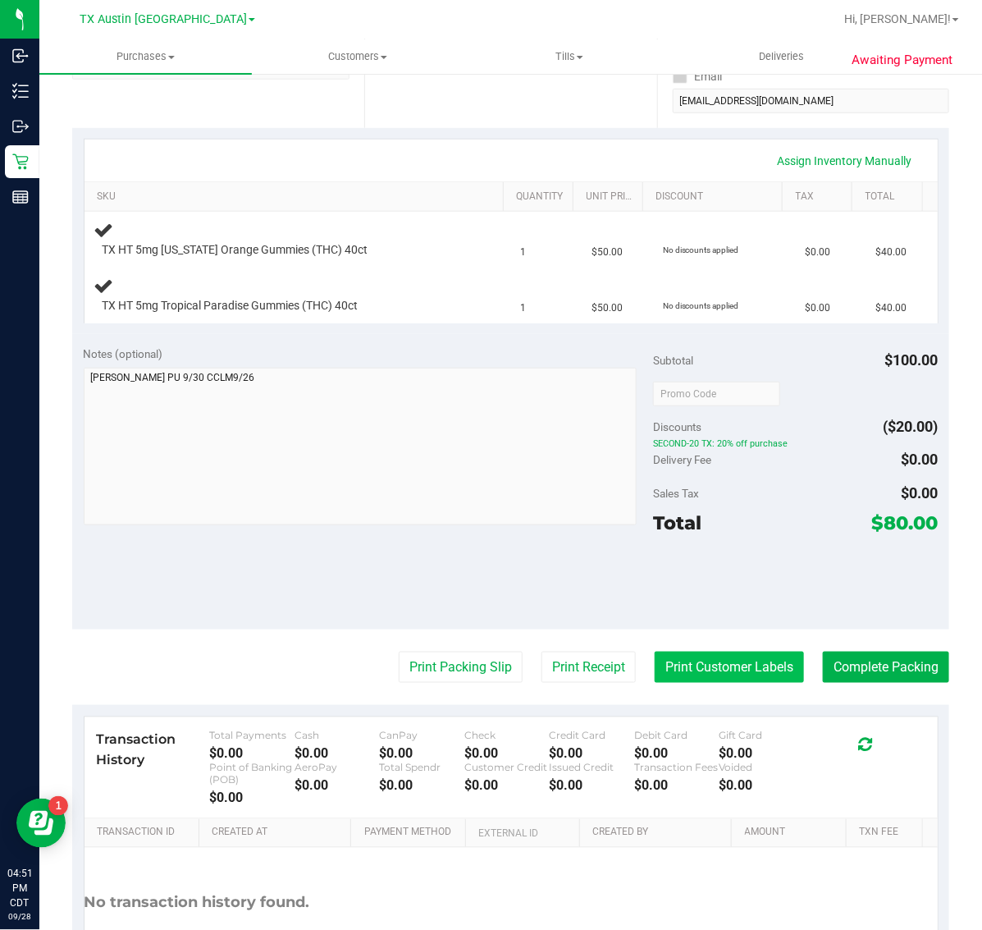
click at [715, 674] on button "Print Customer Labels" at bounding box center [729, 666] width 149 height 31
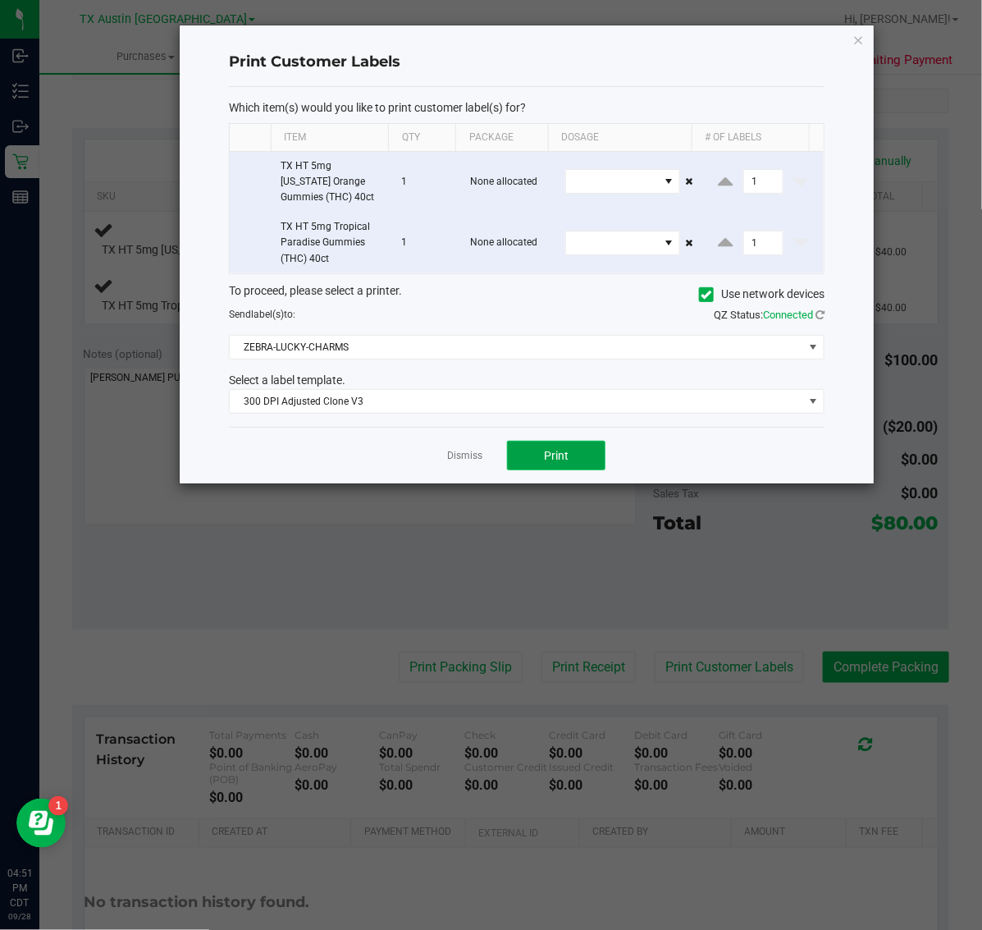
click at [567, 451] on span "Print" at bounding box center [556, 455] width 25 height 13
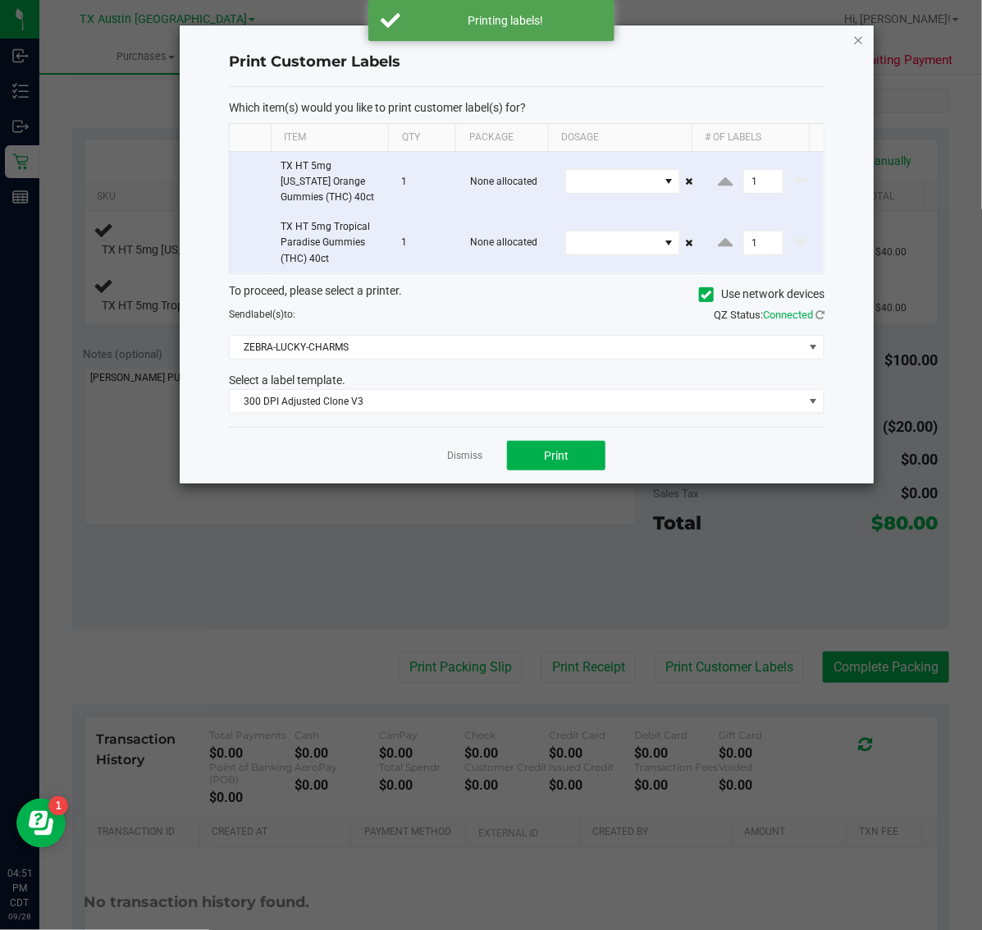
click at [853, 34] on icon "button" at bounding box center [858, 40] width 11 height 20
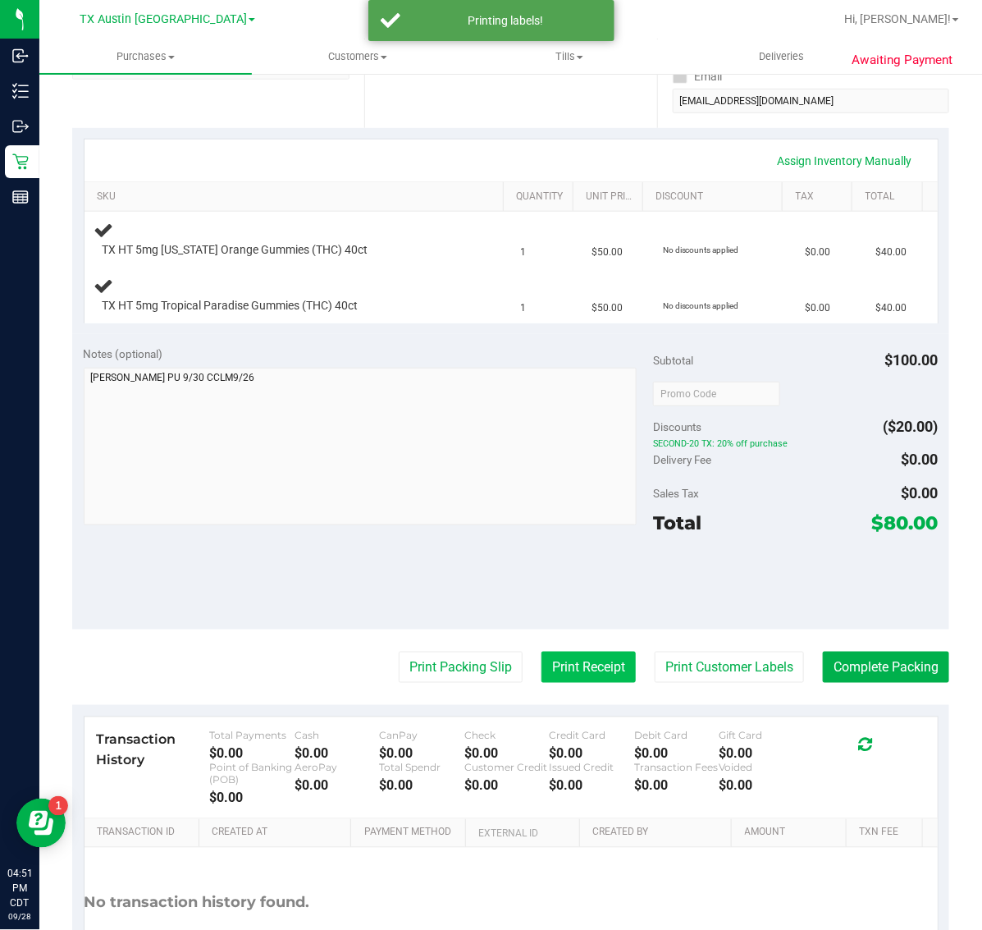
click at [573, 669] on button "Print Receipt" at bounding box center [588, 666] width 94 height 31
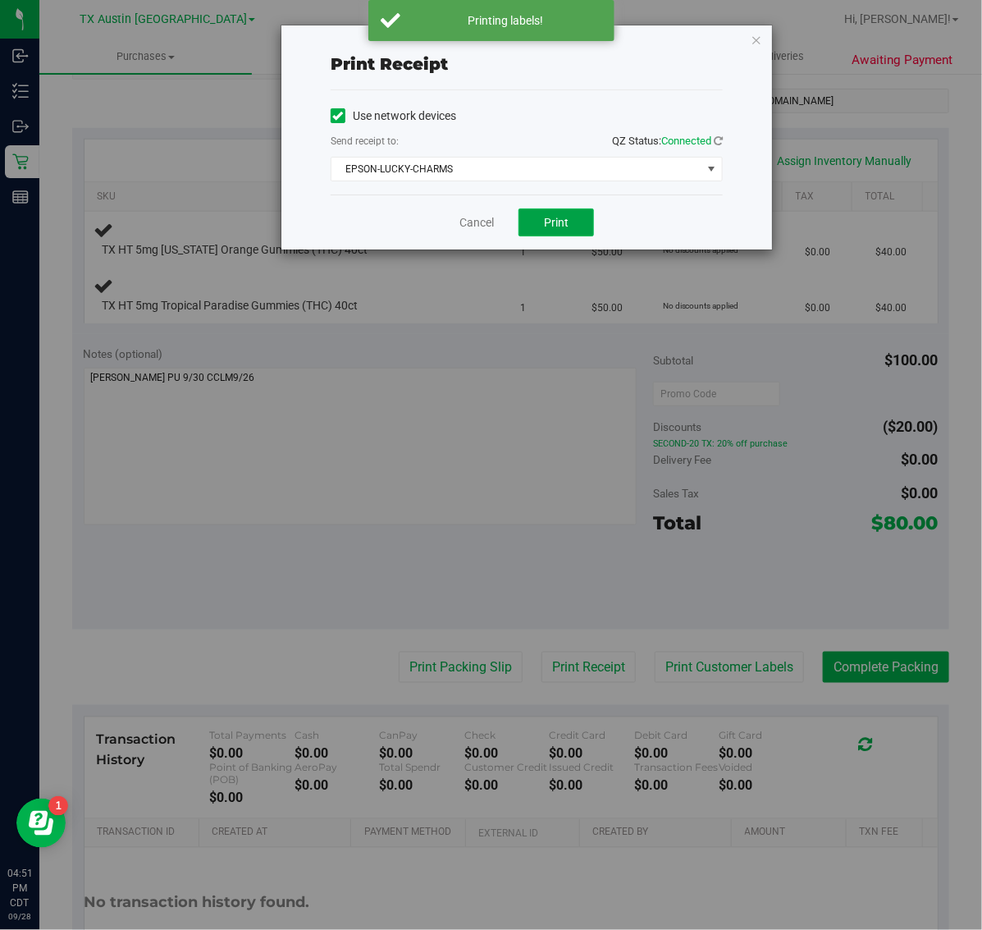
click at [563, 231] on button "Print" at bounding box center [555, 222] width 75 height 28
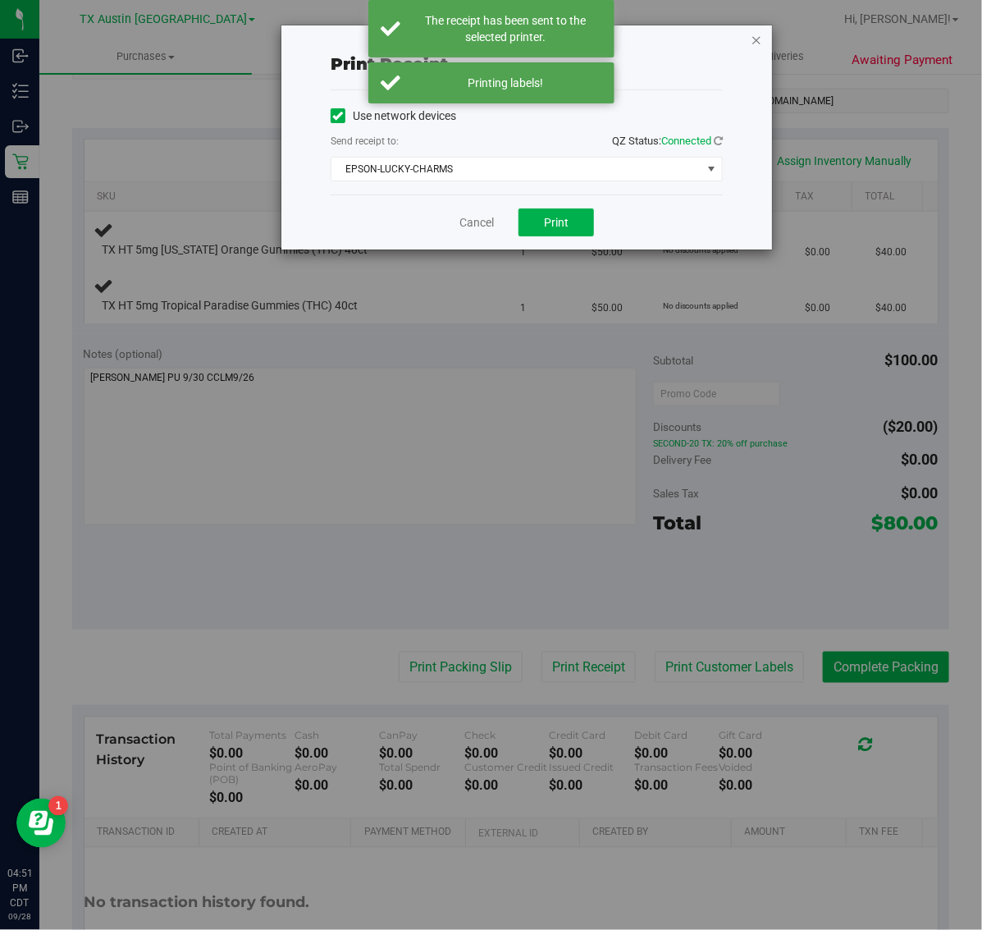
click at [755, 39] on icon "button" at bounding box center [756, 40] width 11 height 20
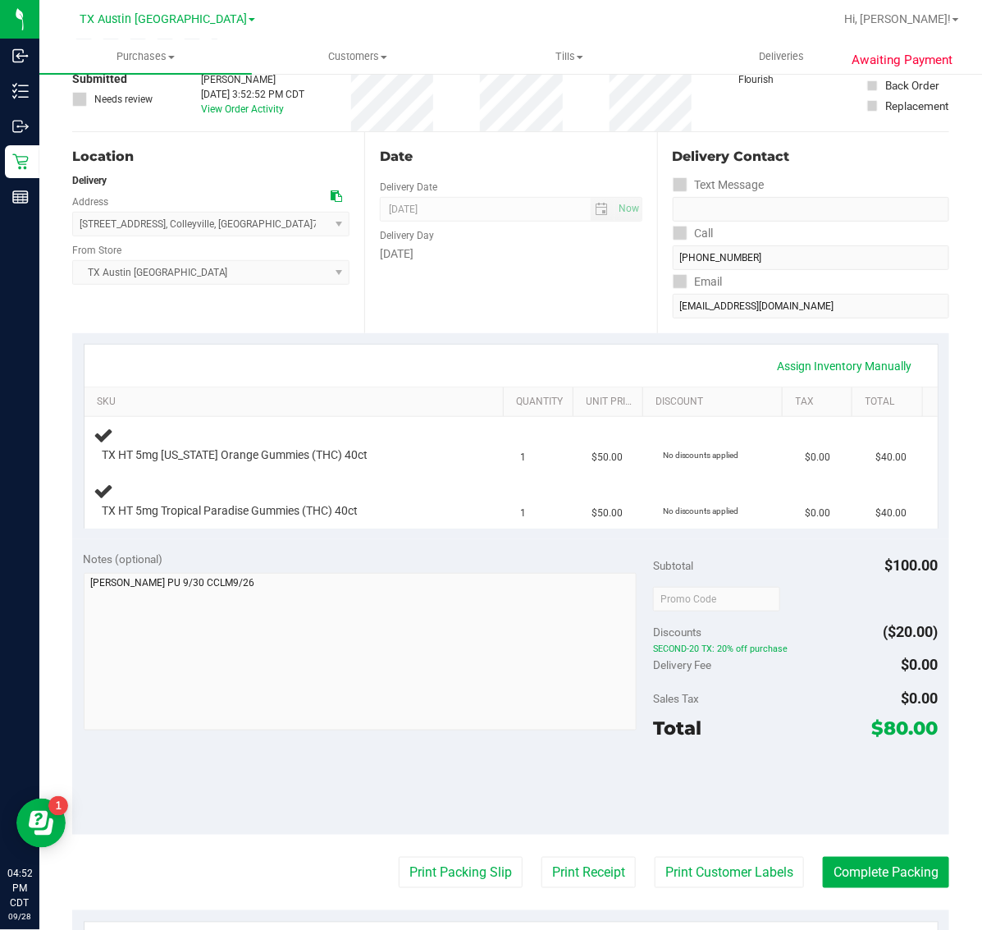
scroll to position [0, 0]
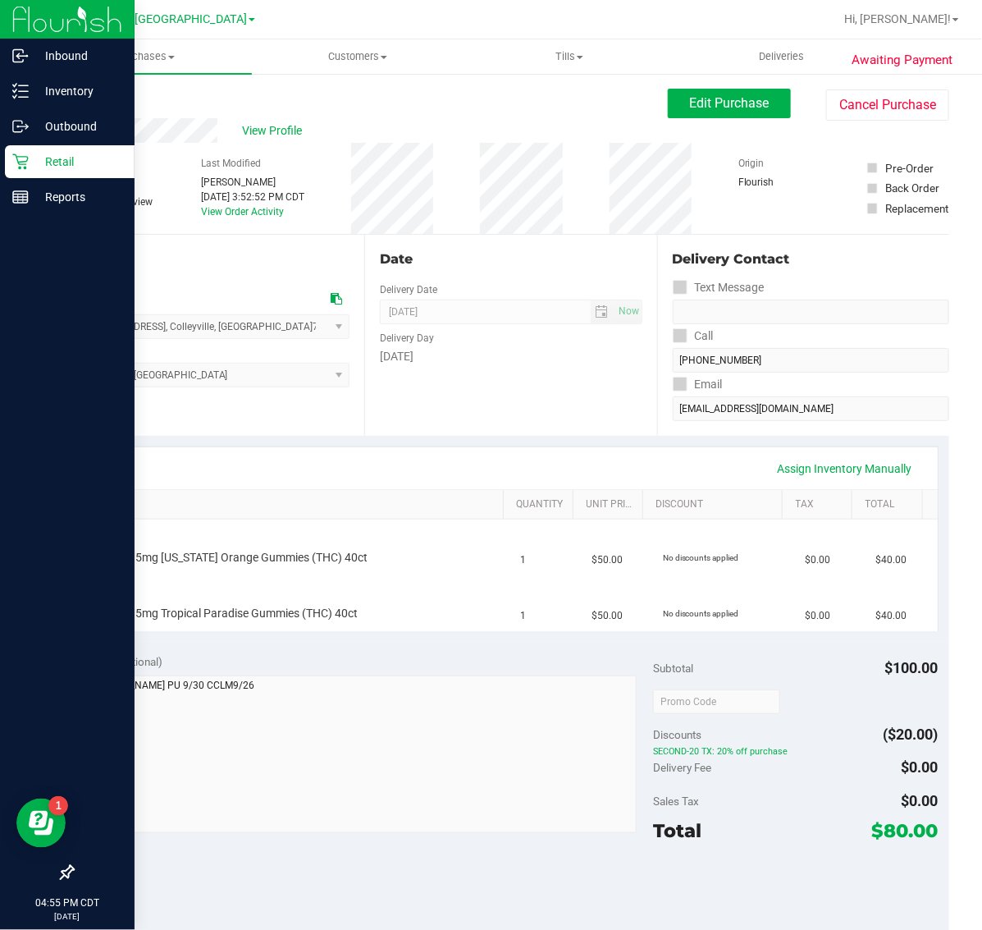
click at [62, 168] on p "Retail" at bounding box center [78, 162] width 98 height 20
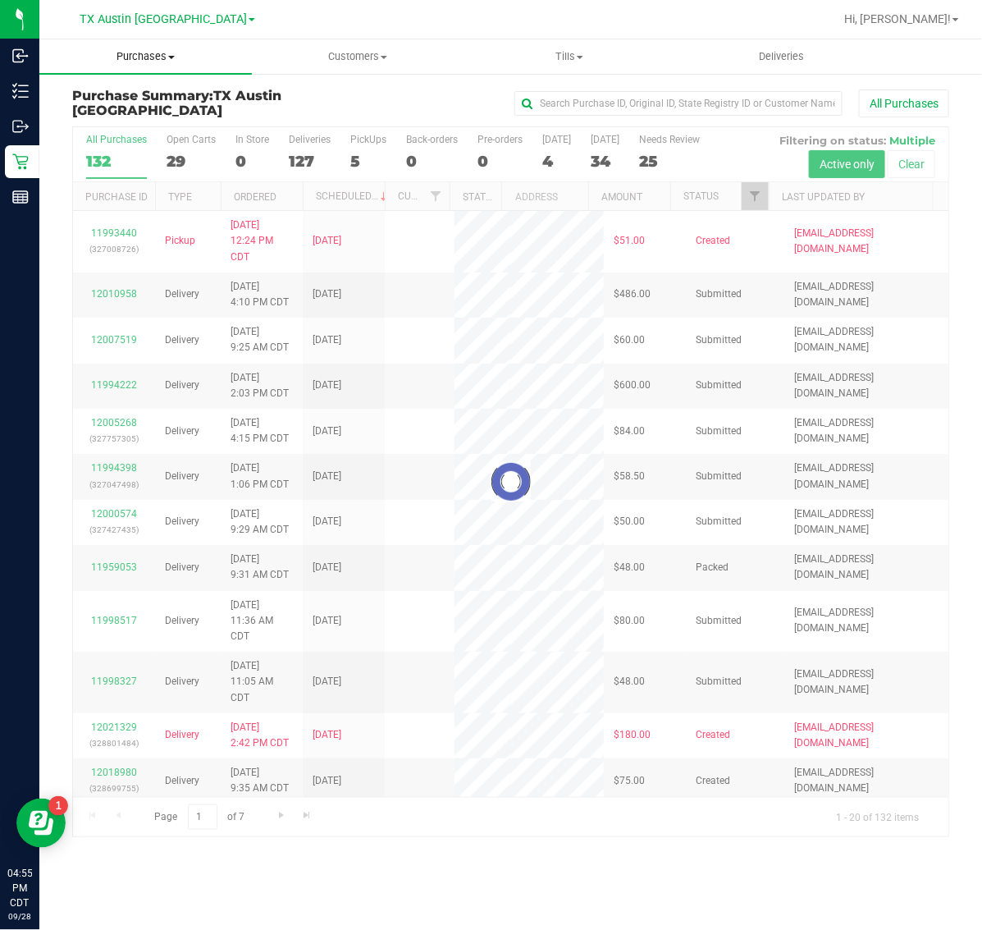
click at [164, 54] on span "Purchases" at bounding box center [145, 56] width 212 height 15
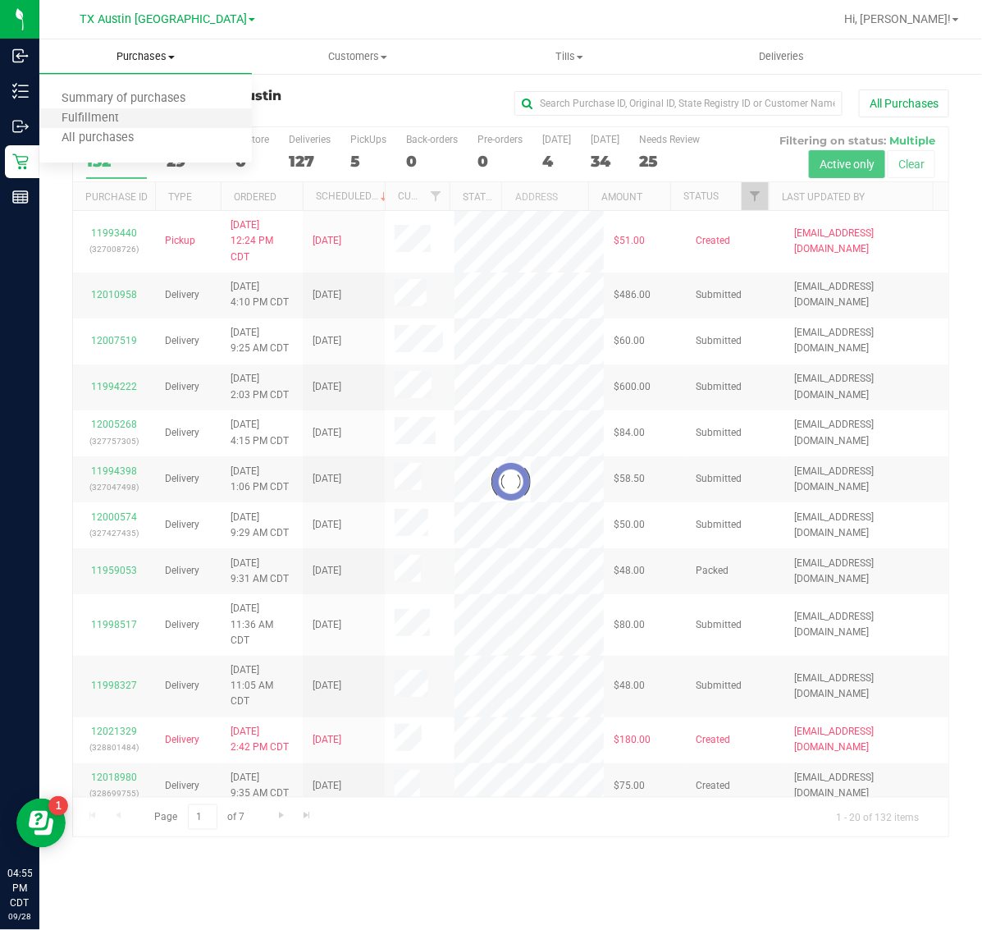
click at [162, 116] on li "Fulfillment" at bounding box center [145, 119] width 212 height 20
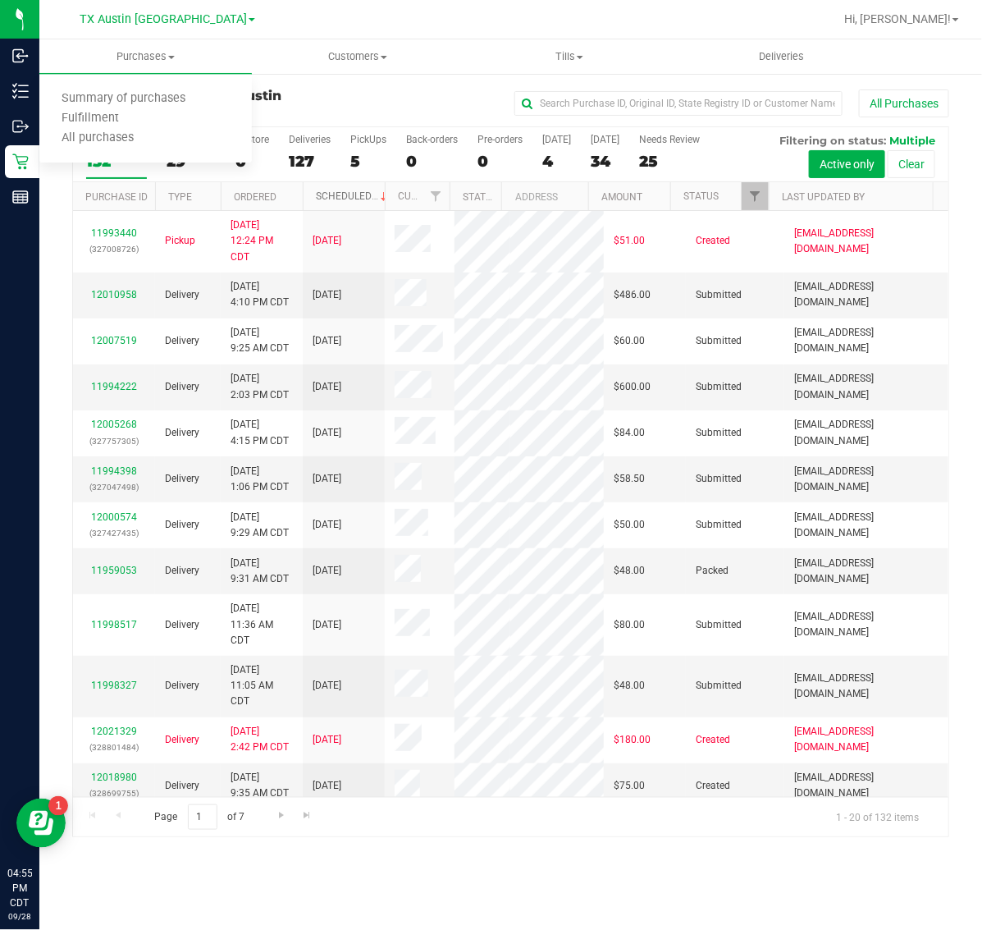
click at [341, 195] on link "Scheduled" at bounding box center [353, 195] width 75 height 11
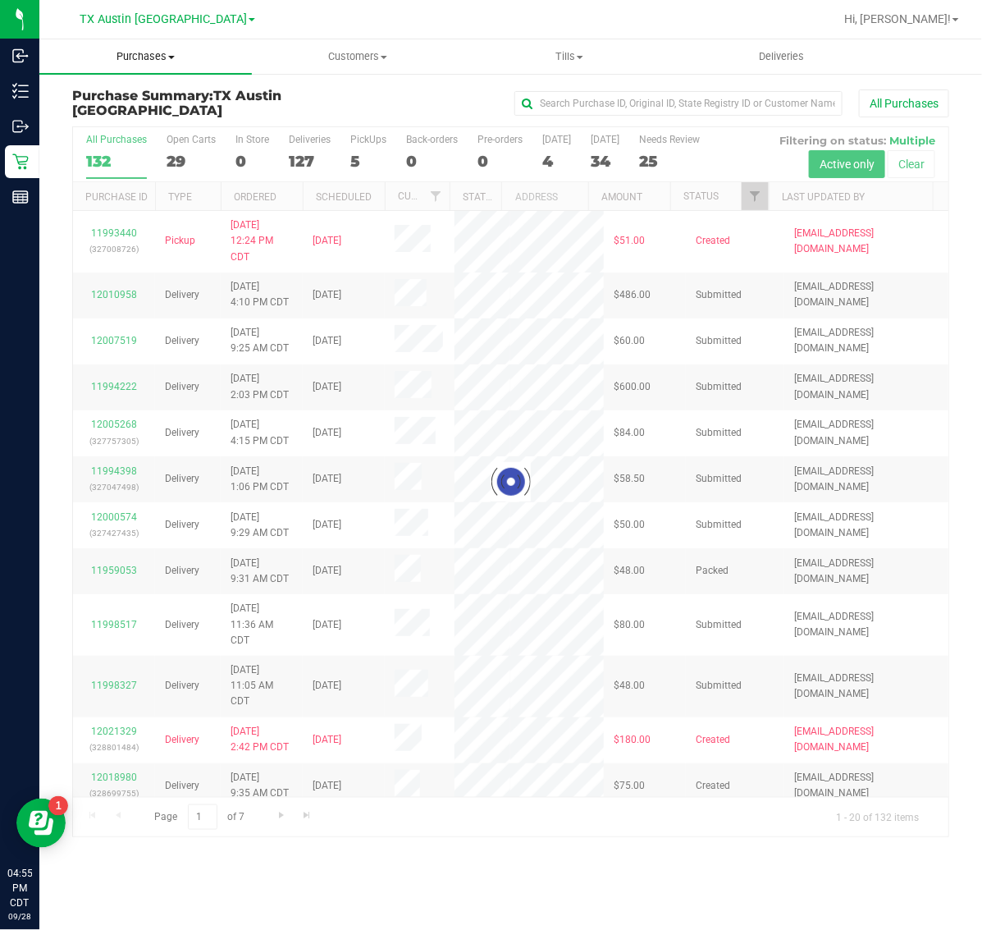
click at [158, 58] on span "Purchases" at bounding box center [145, 56] width 212 height 15
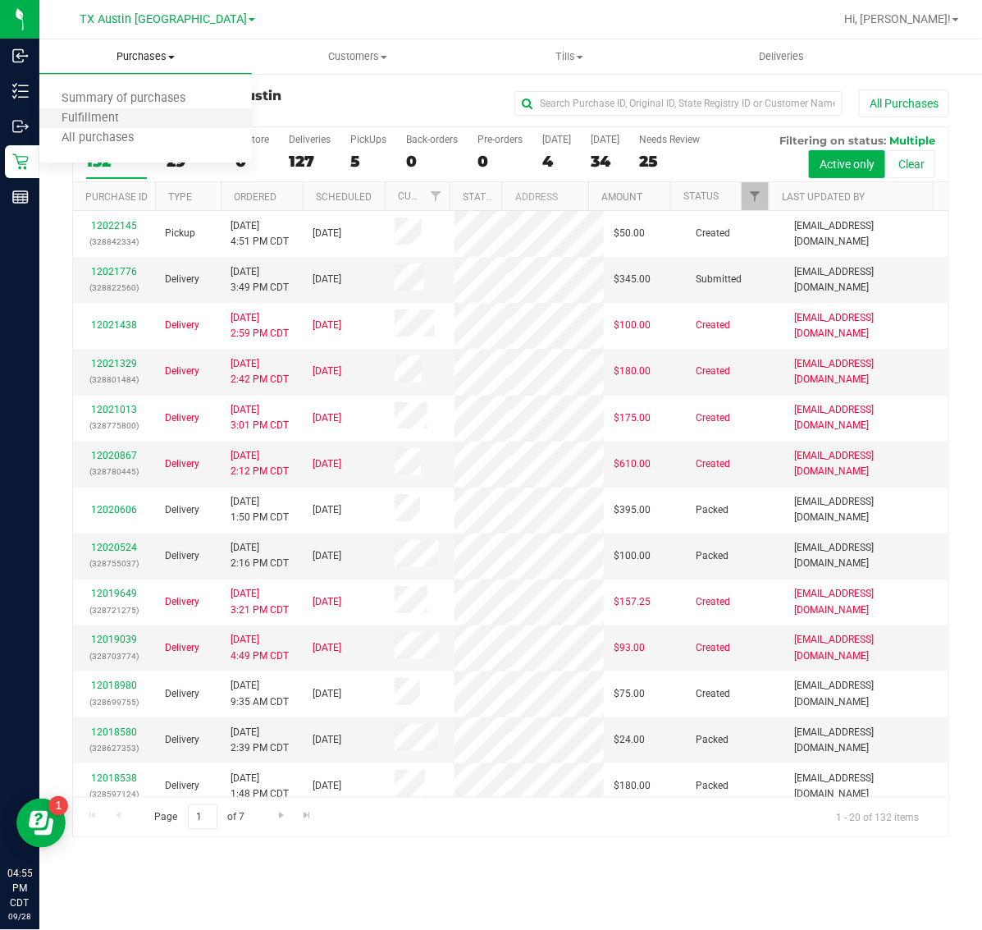
click at [168, 112] on li "Fulfillment" at bounding box center [145, 119] width 212 height 20
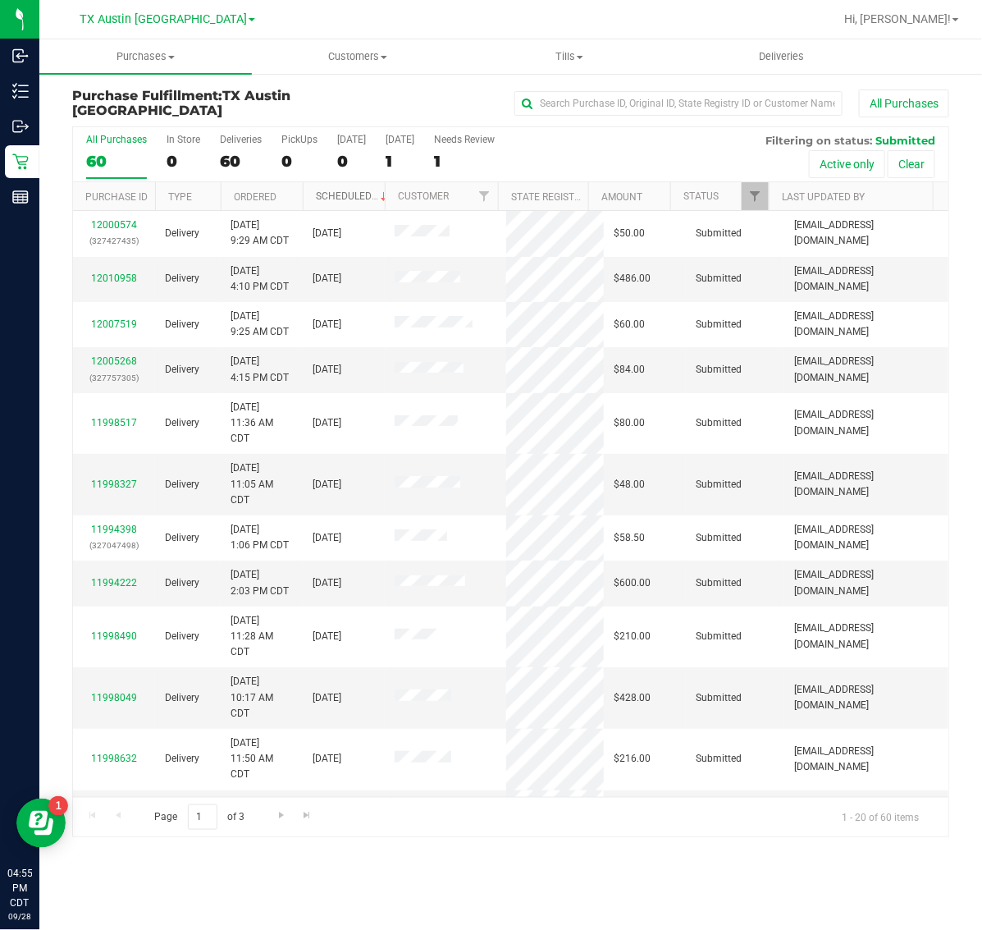
click at [346, 191] on link "Scheduled" at bounding box center [353, 195] width 75 height 11
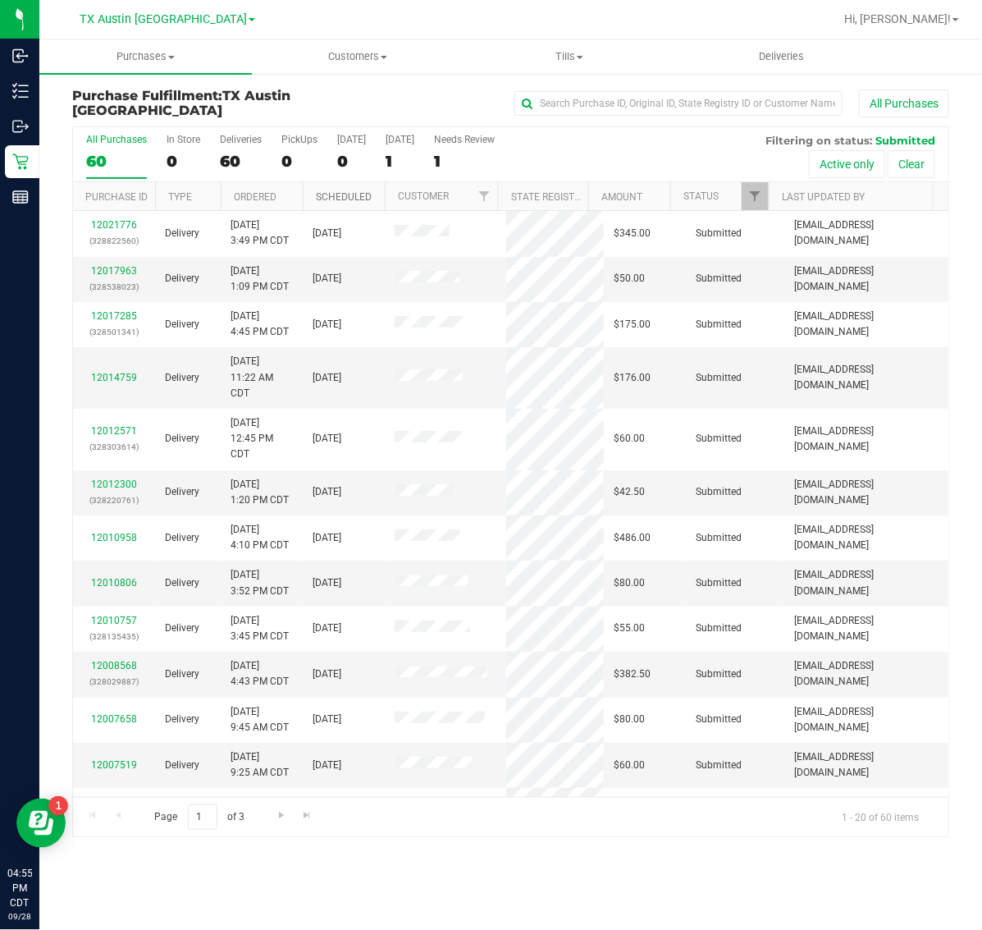
click at [345, 191] on link "Scheduled" at bounding box center [344, 196] width 56 height 11
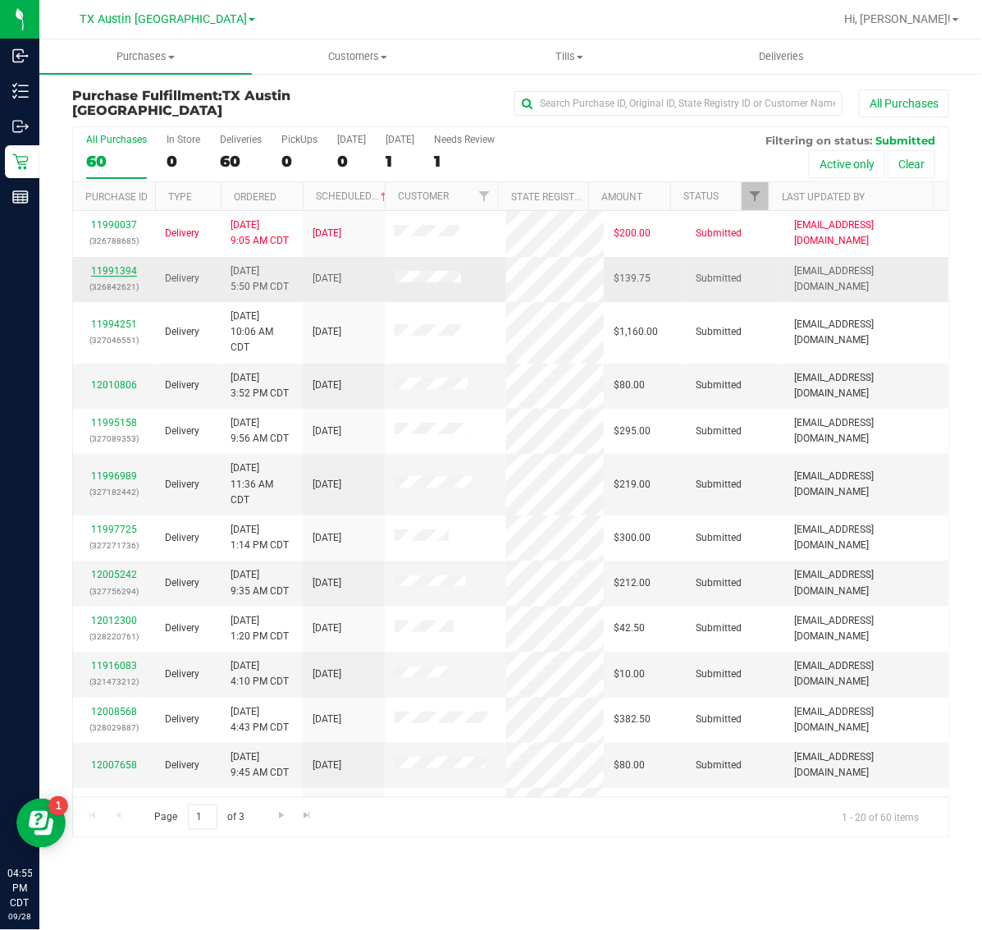
click at [108, 273] on link "11991394" at bounding box center [114, 270] width 46 height 11
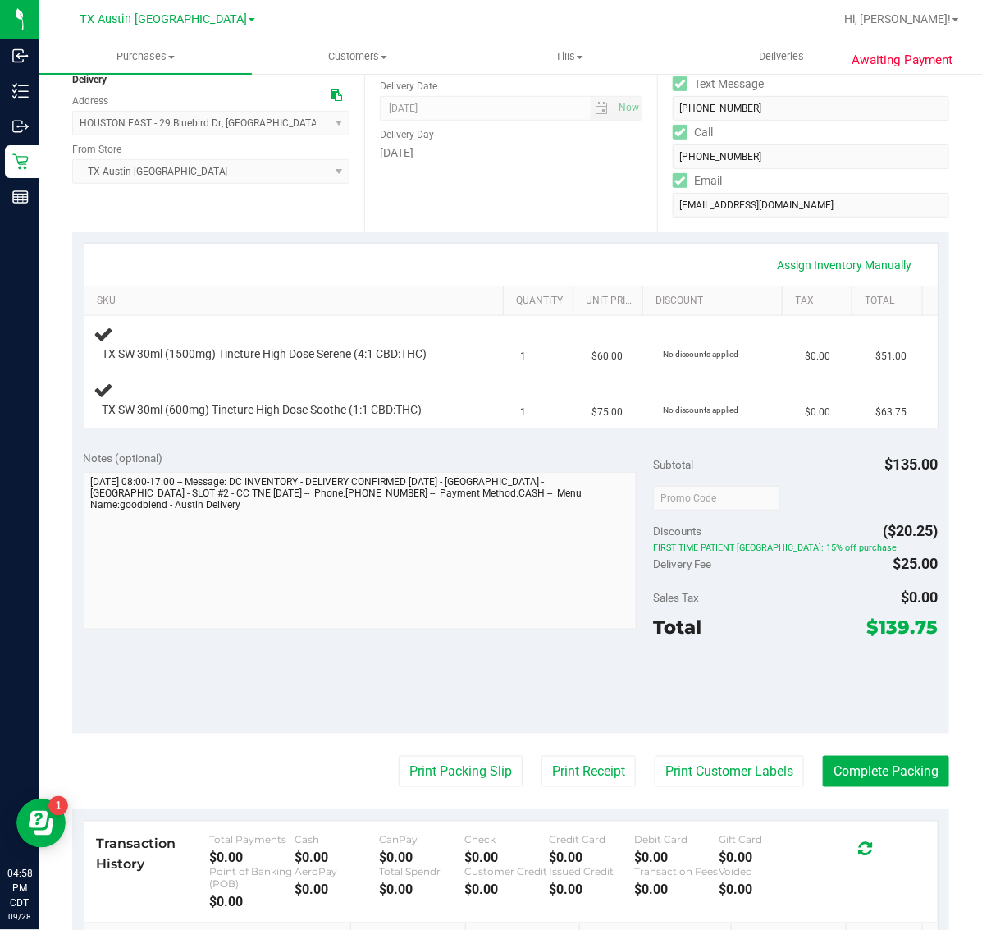
scroll to position [205, 0]
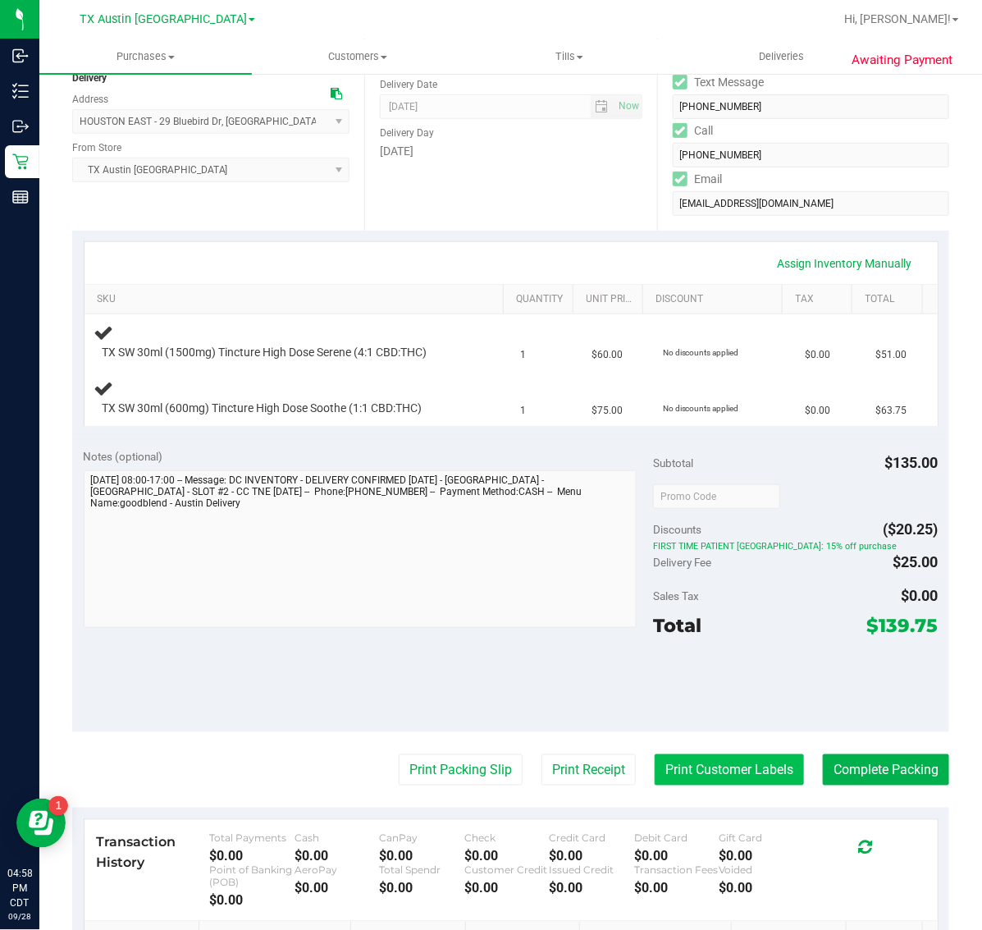
click at [739, 775] on button "Print Customer Labels" at bounding box center [729, 769] width 149 height 31
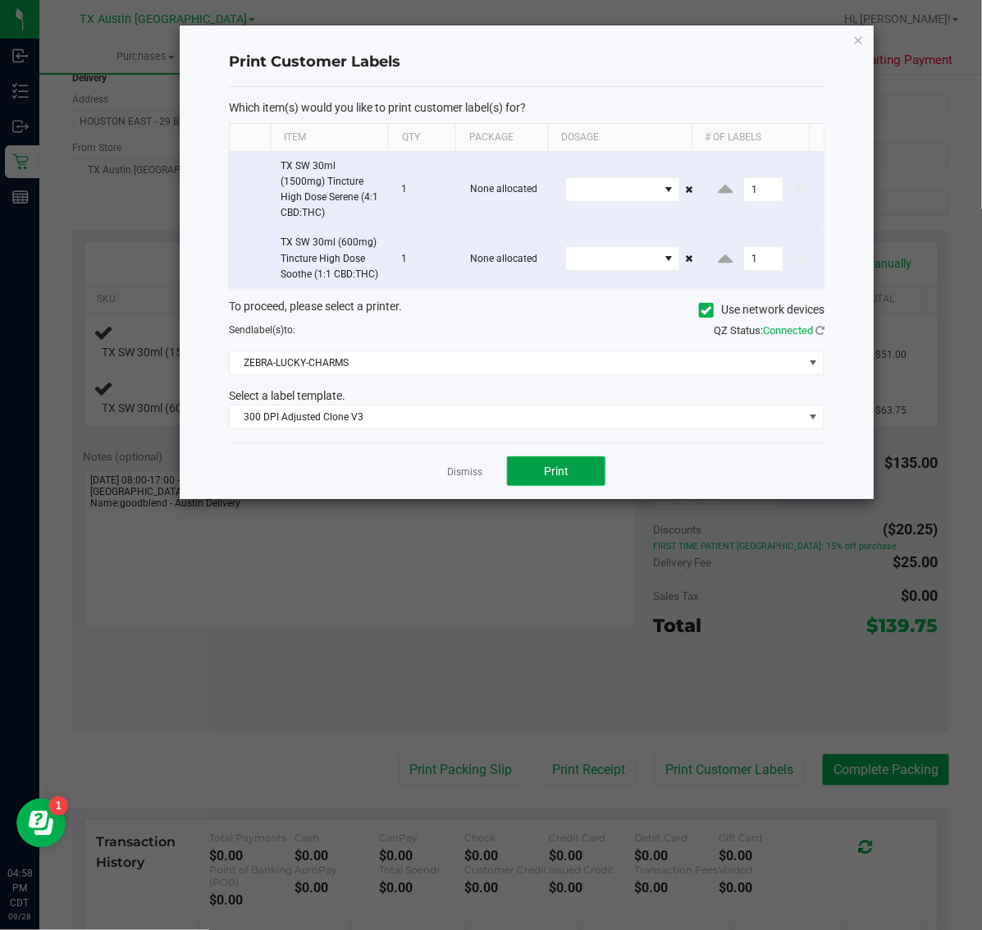
click at [577, 476] on button "Print" at bounding box center [556, 471] width 98 height 30
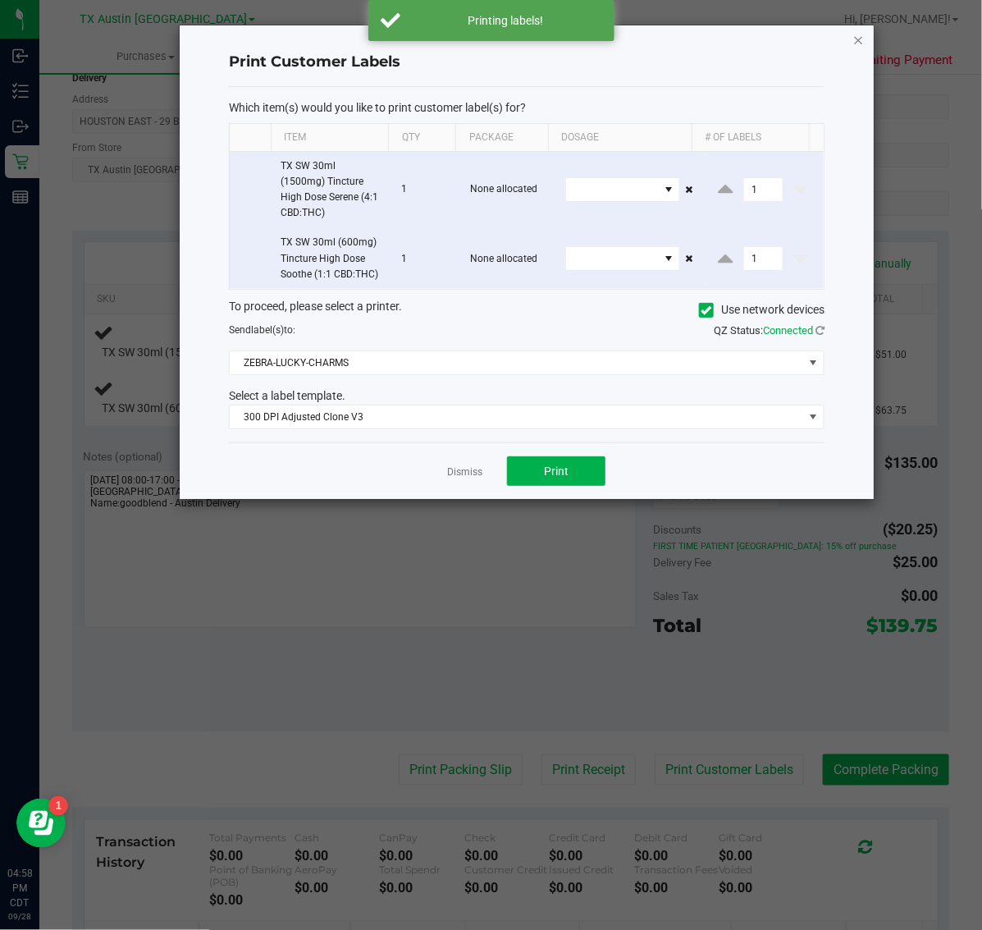
click at [861, 37] on icon "button" at bounding box center [858, 40] width 11 height 20
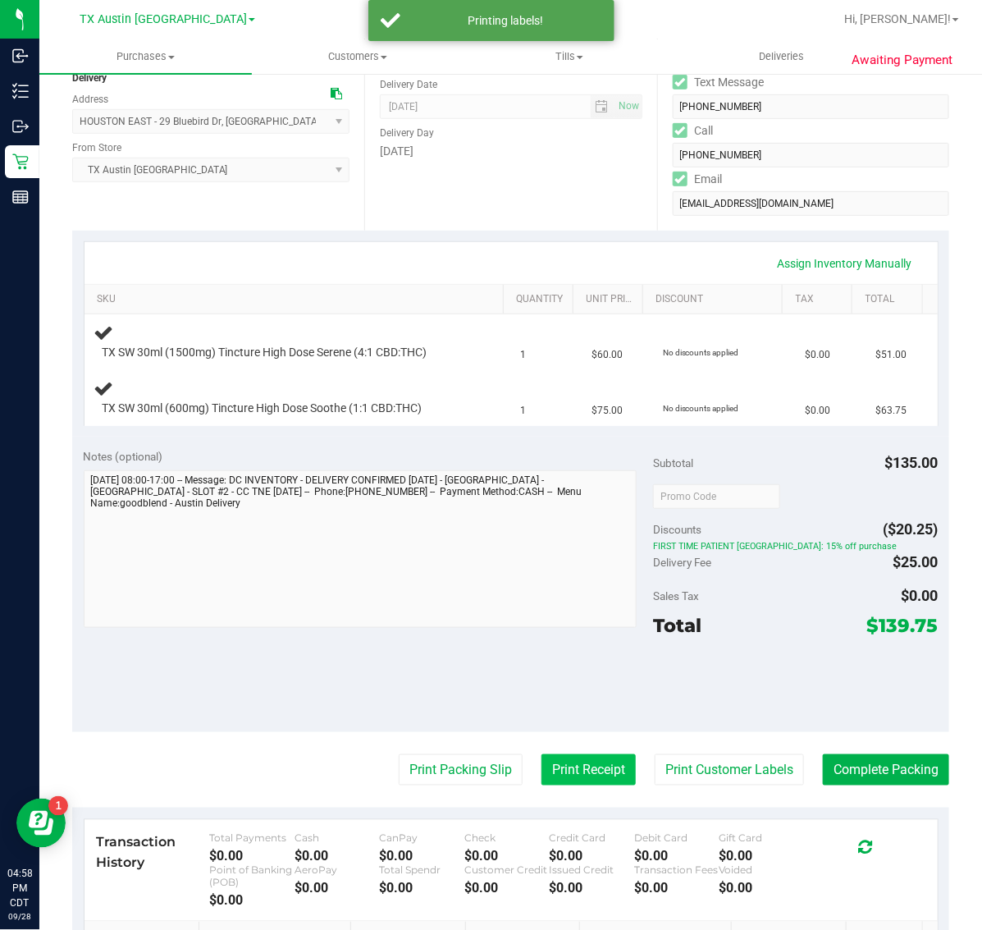
click at [587, 775] on button "Print Receipt" at bounding box center [588, 769] width 94 height 31
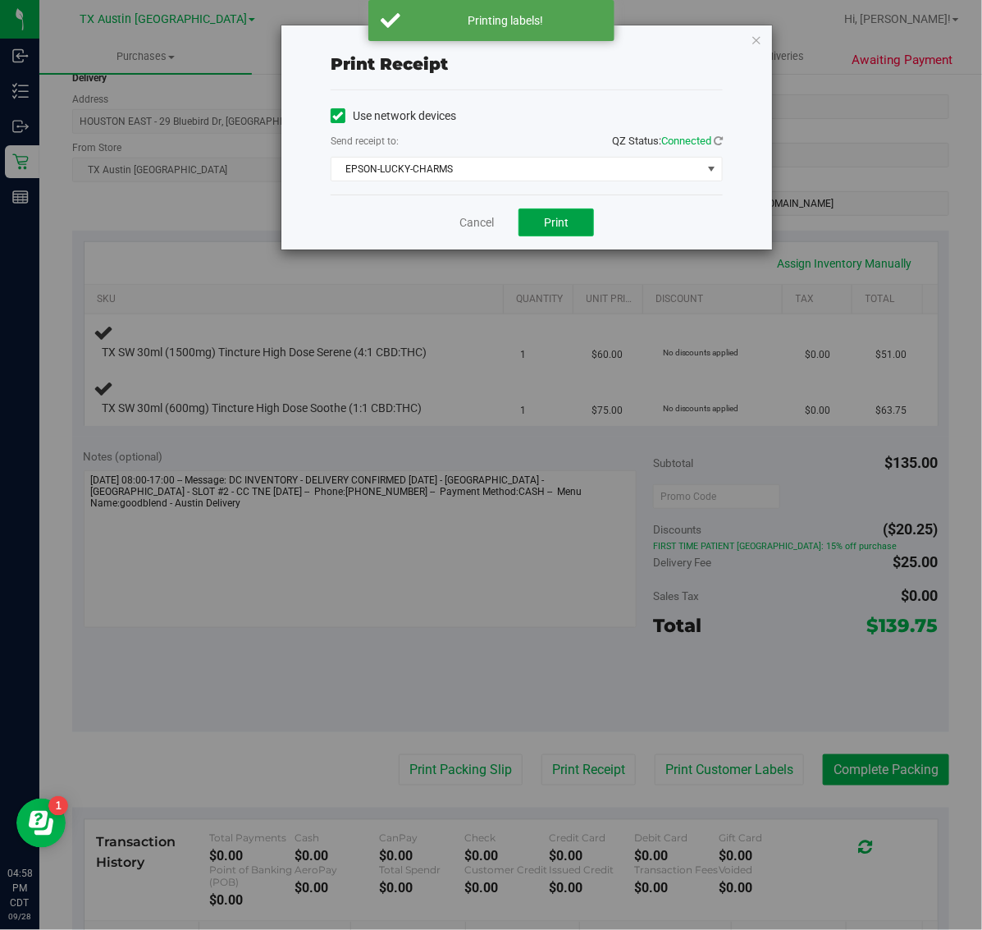
click at [570, 230] on button "Print" at bounding box center [555, 222] width 75 height 28
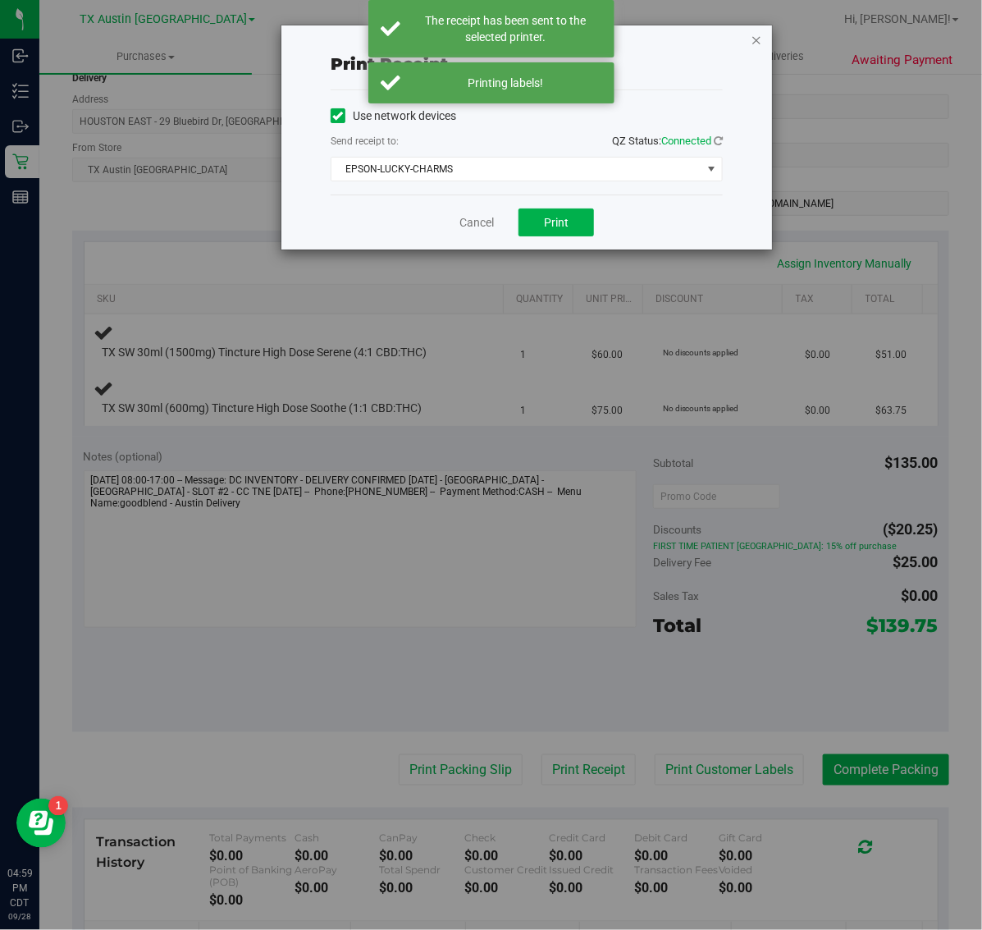
click at [751, 37] on icon "button" at bounding box center [756, 40] width 11 height 20
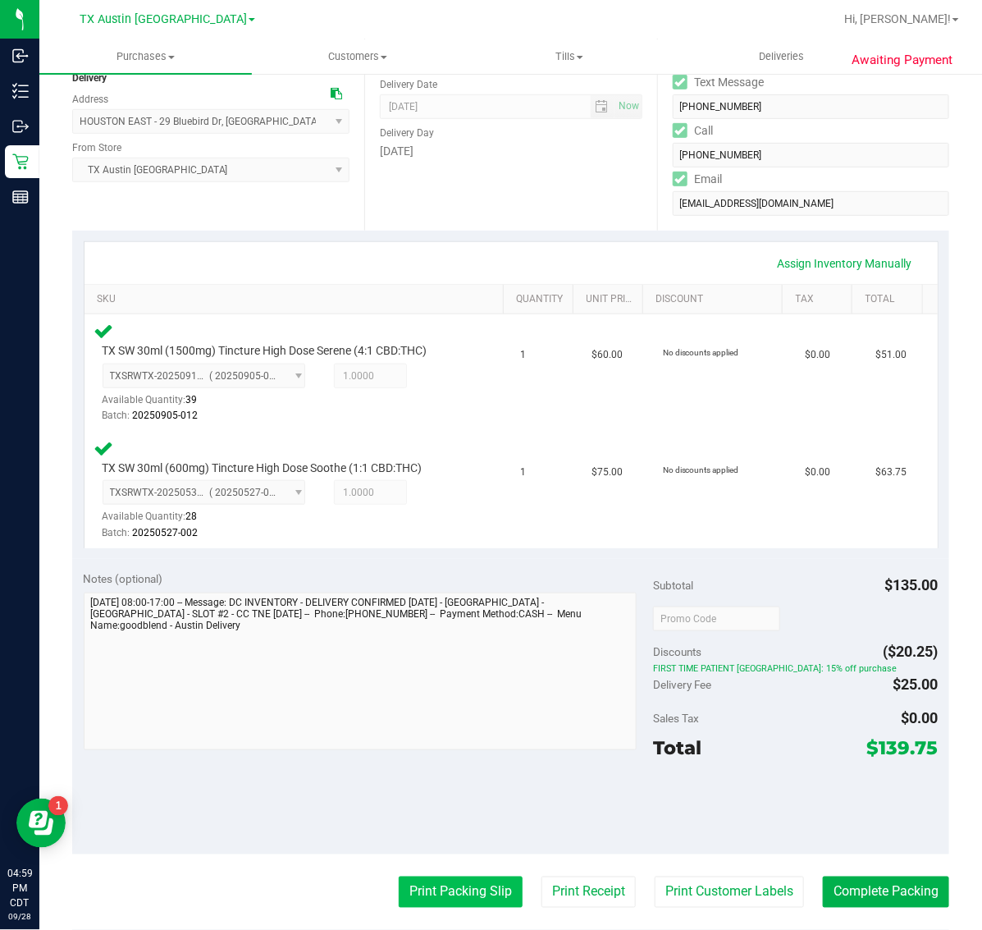
click at [433, 883] on button "Print Packing Slip" at bounding box center [461, 891] width 124 height 31
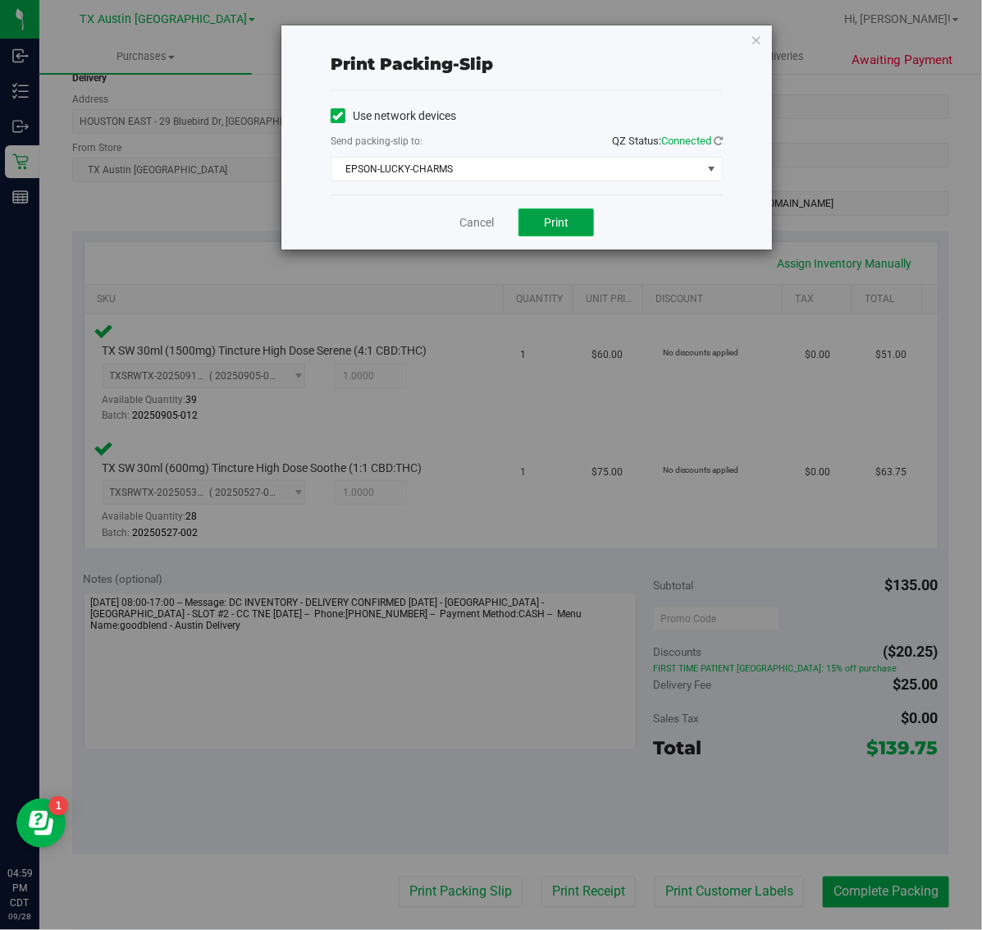
click at [560, 223] on span "Print" at bounding box center [556, 222] width 25 height 13
click at [756, 30] on icon "button" at bounding box center [756, 40] width 11 height 20
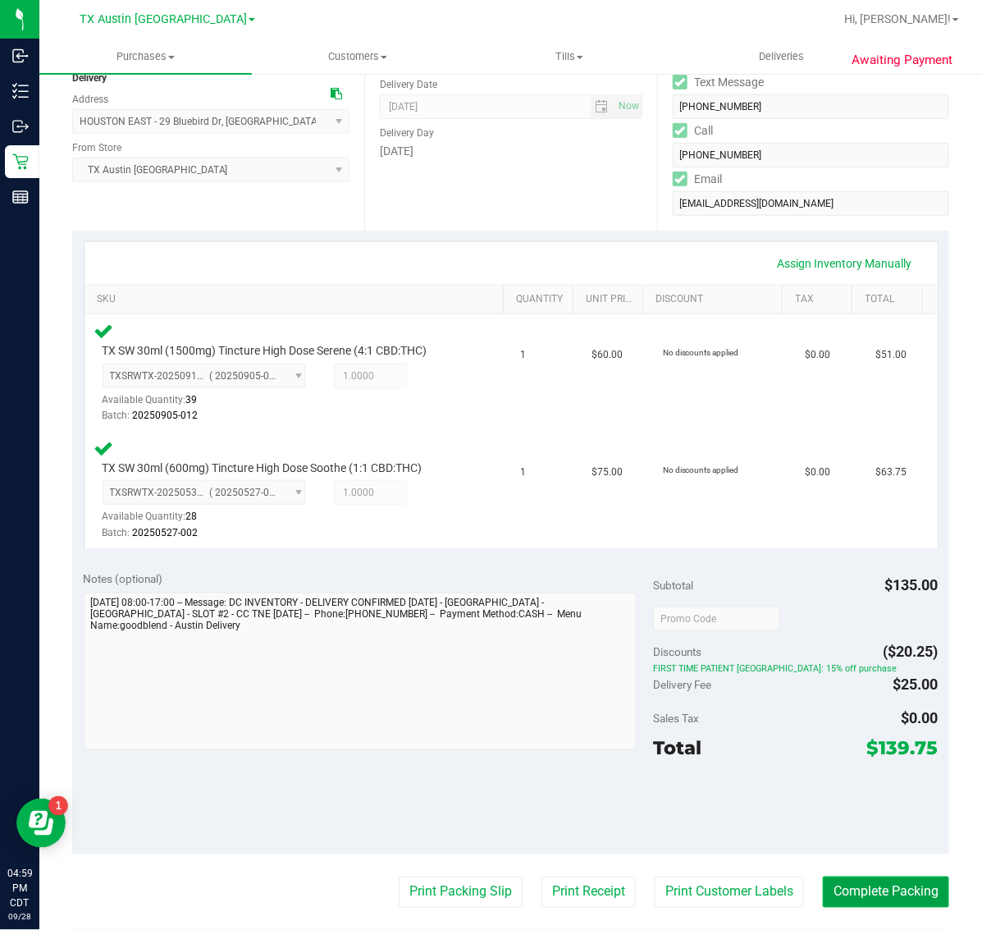
click at [898, 883] on button "Complete Packing" at bounding box center [886, 891] width 126 height 31
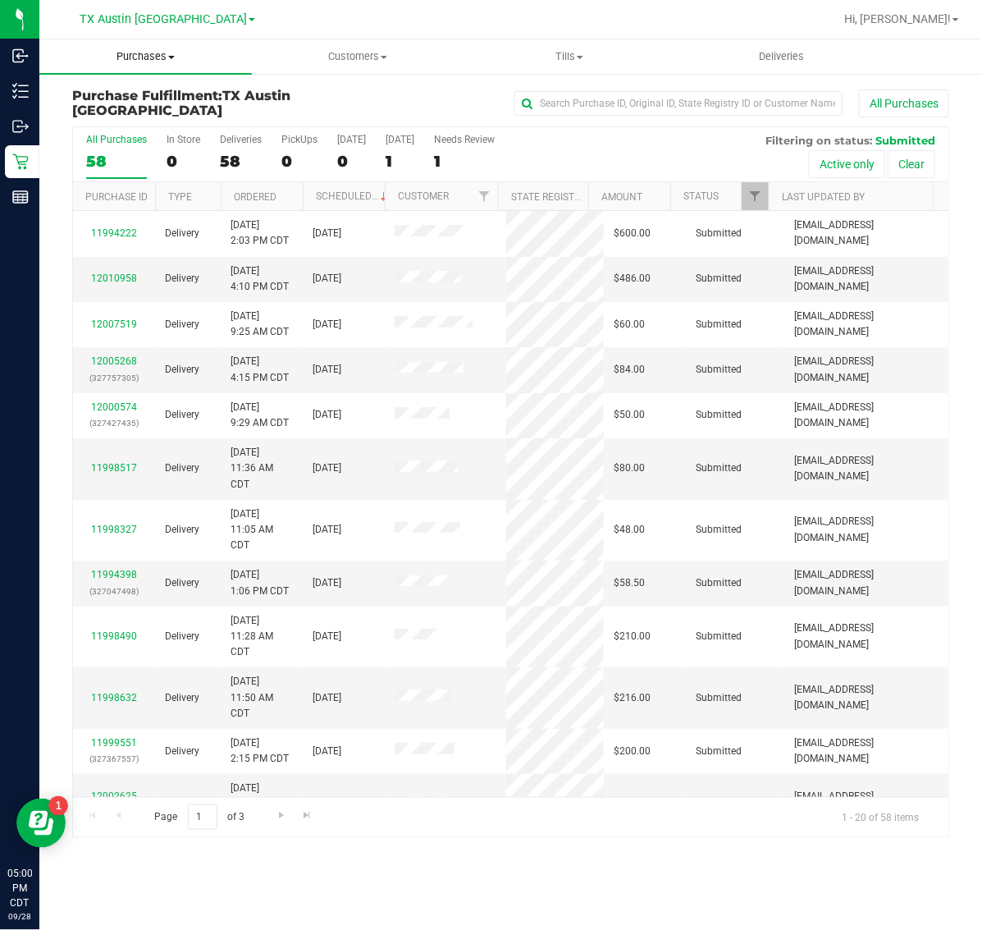
click at [160, 50] on span "Purchases" at bounding box center [145, 56] width 212 height 15
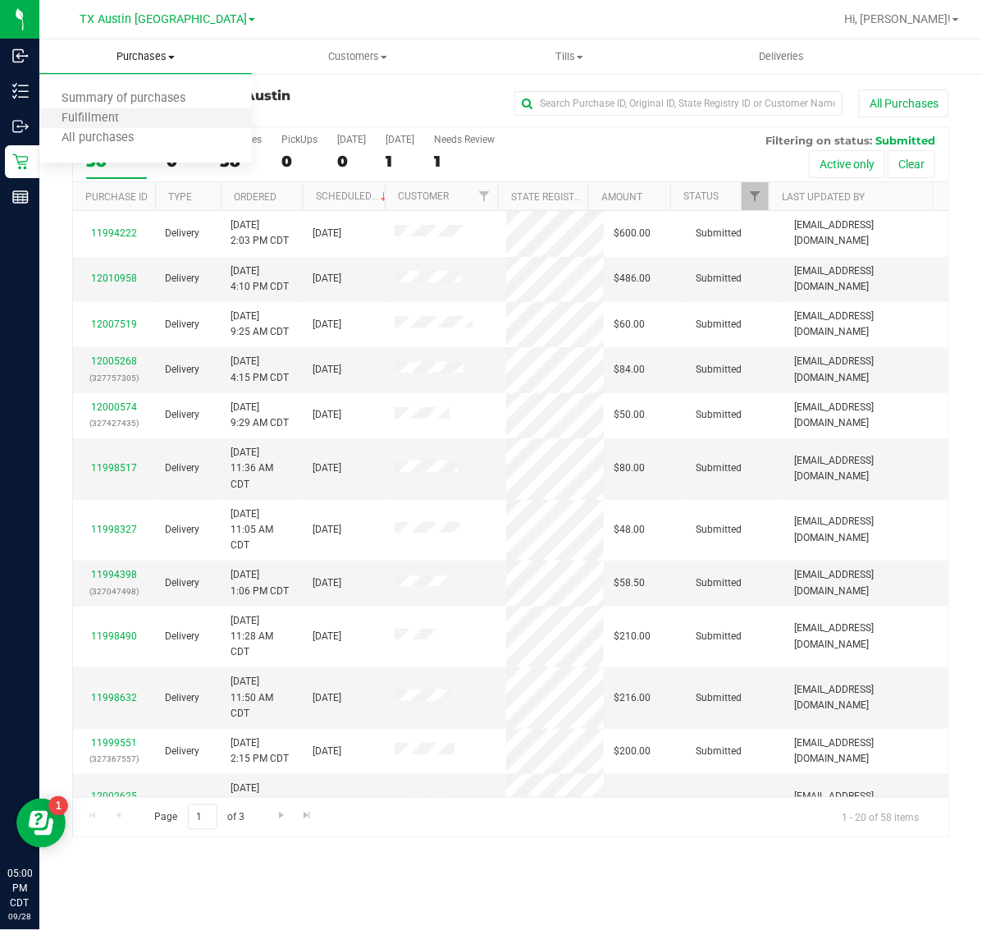
click at [153, 119] on li "Fulfillment" at bounding box center [145, 119] width 212 height 20
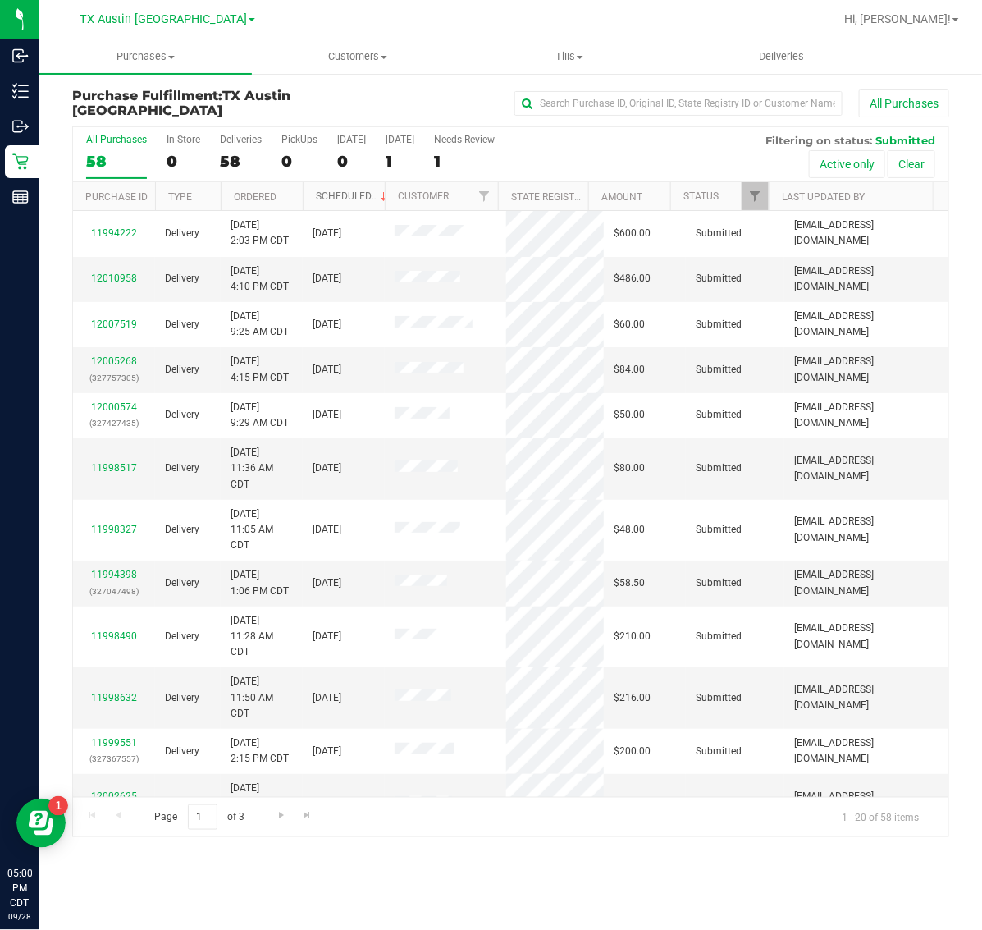
click at [349, 191] on link "Scheduled" at bounding box center [353, 195] width 75 height 11
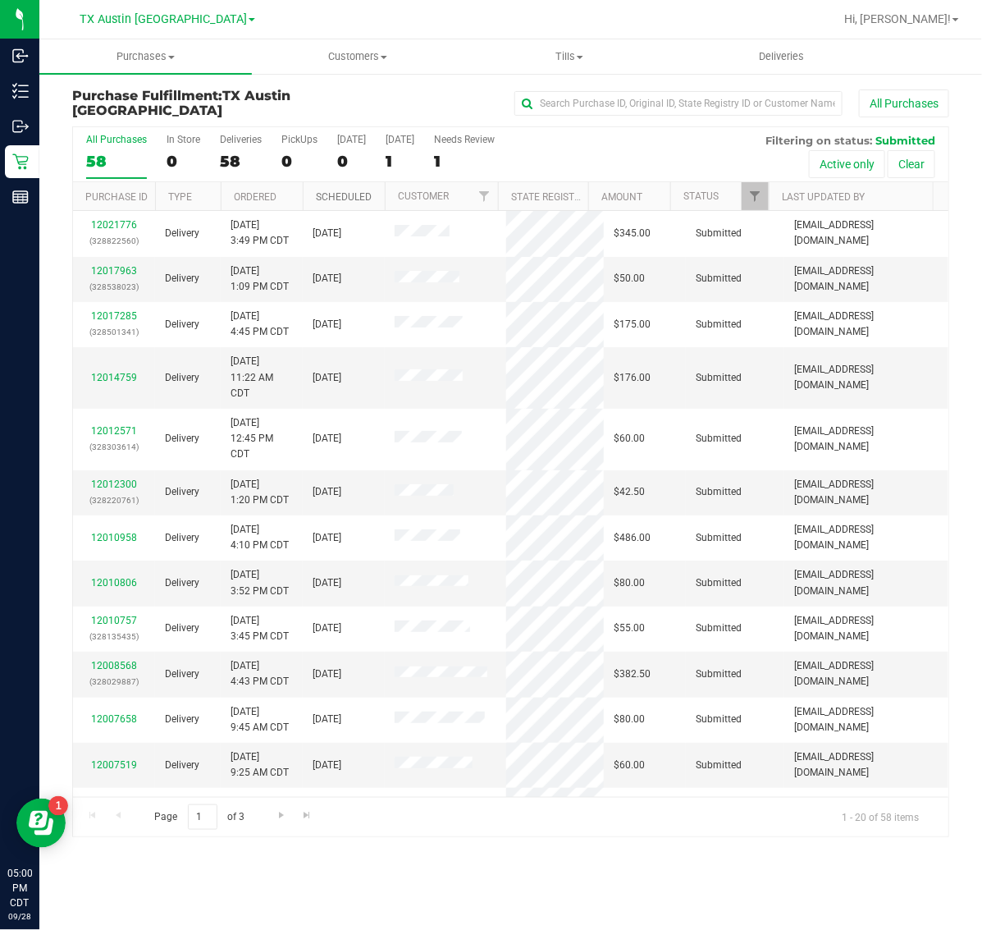
click at [349, 191] on link "Scheduled" at bounding box center [344, 196] width 56 height 11
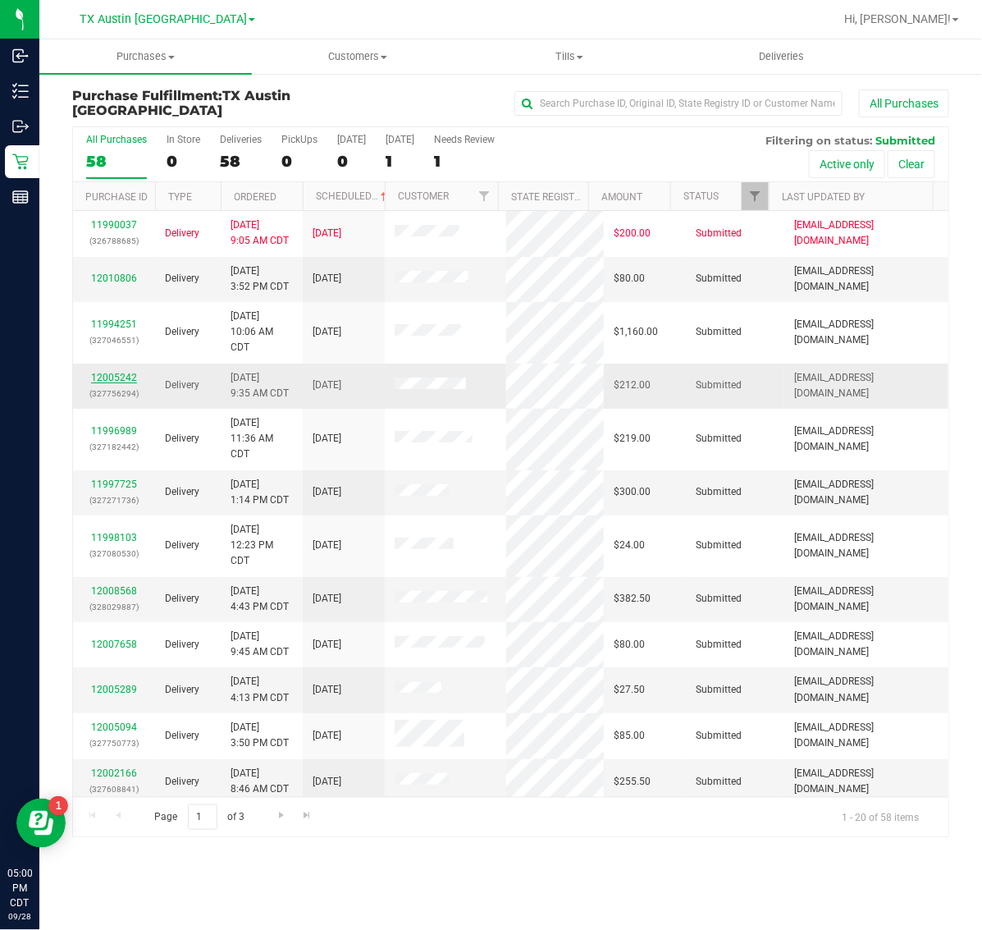
click at [107, 377] on link "12005242" at bounding box center [114, 377] width 46 height 11
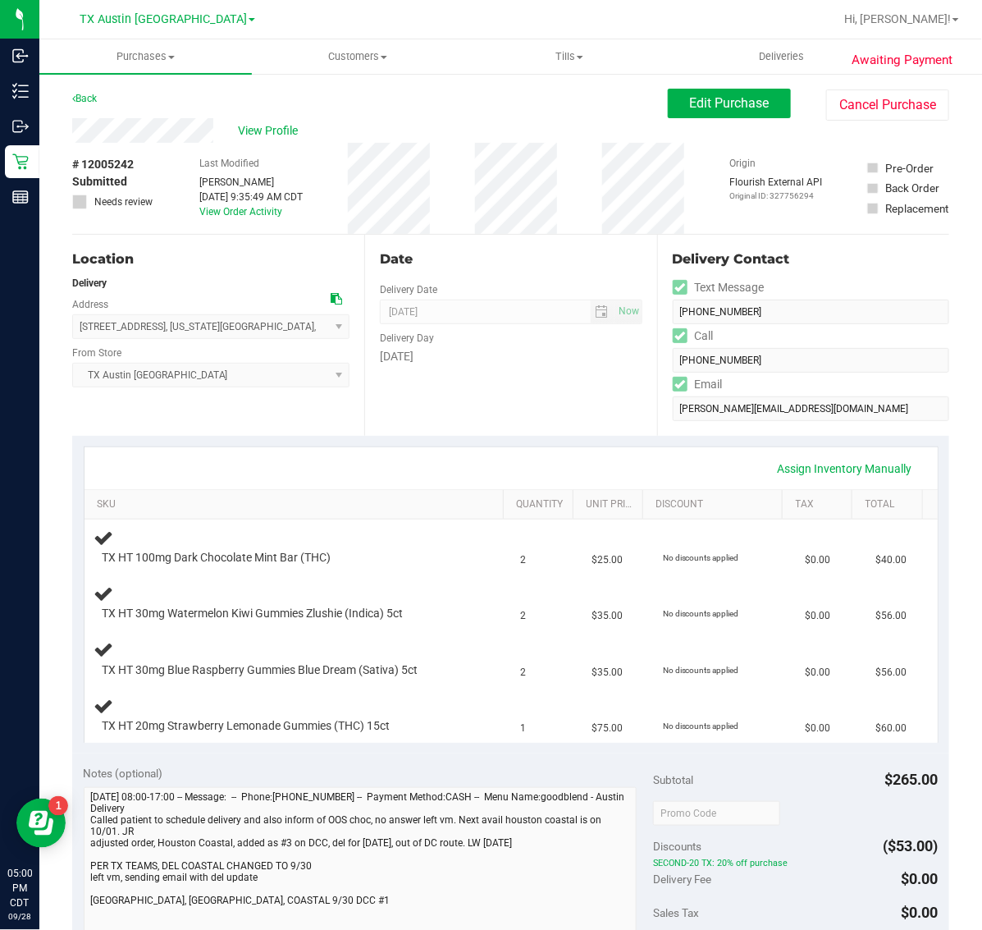
drag, startPoint x: 79, startPoint y: 328, endPoint x: 256, endPoint y: 332, distance: 177.3
click at [256, 332] on span "1852 24th Ave N , Texas City , TX 77590 Select address 1852 24th Ave N 810 High…" at bounding box center [210, 326] width 277 height 25
copy span "1852 24th Ave N , Texas City , TX 77590"
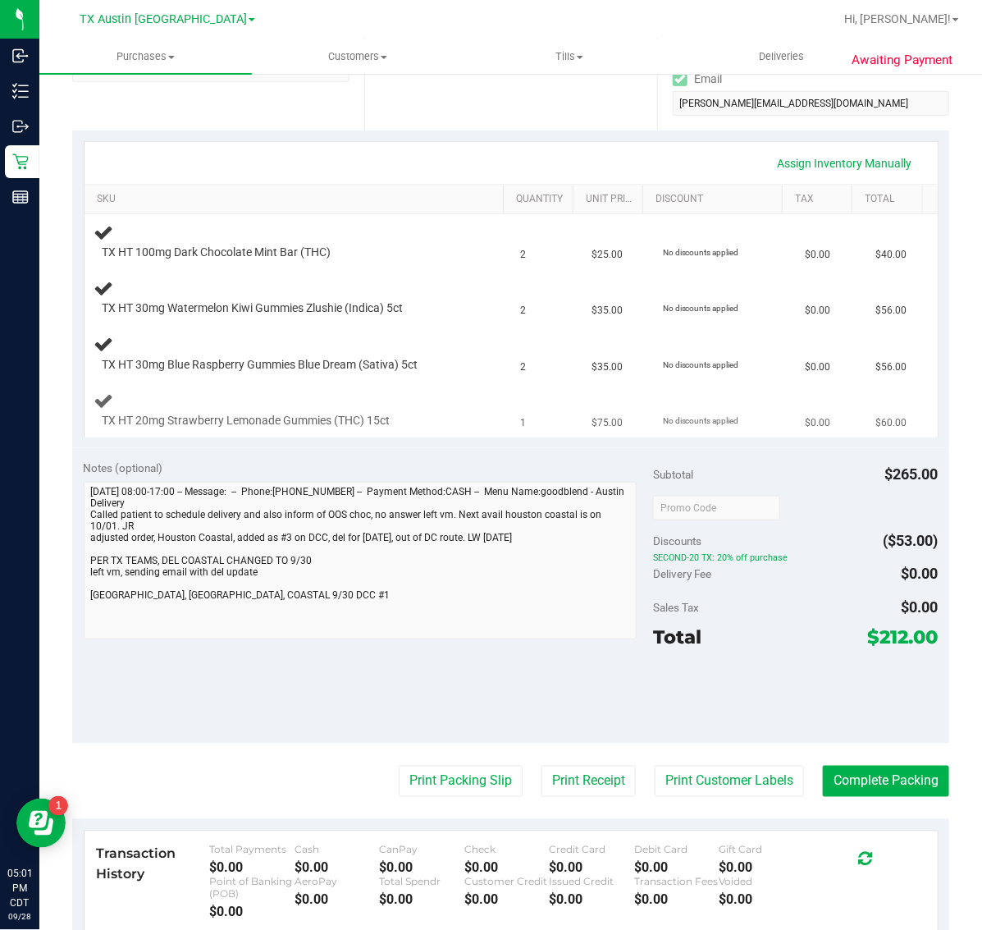
scroll to position [308, 0]
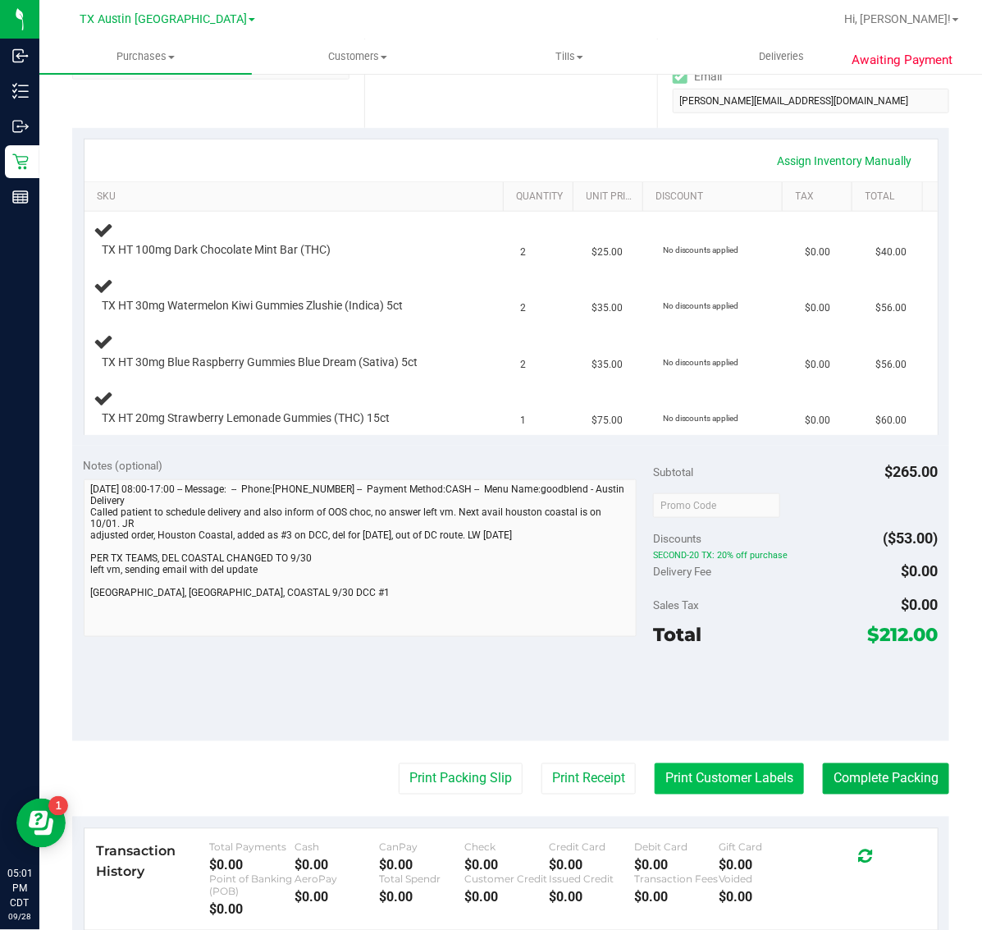
click at [703, 776] on button "Print Customer Labels" at bounding box center [729, 778] width 149 height 31
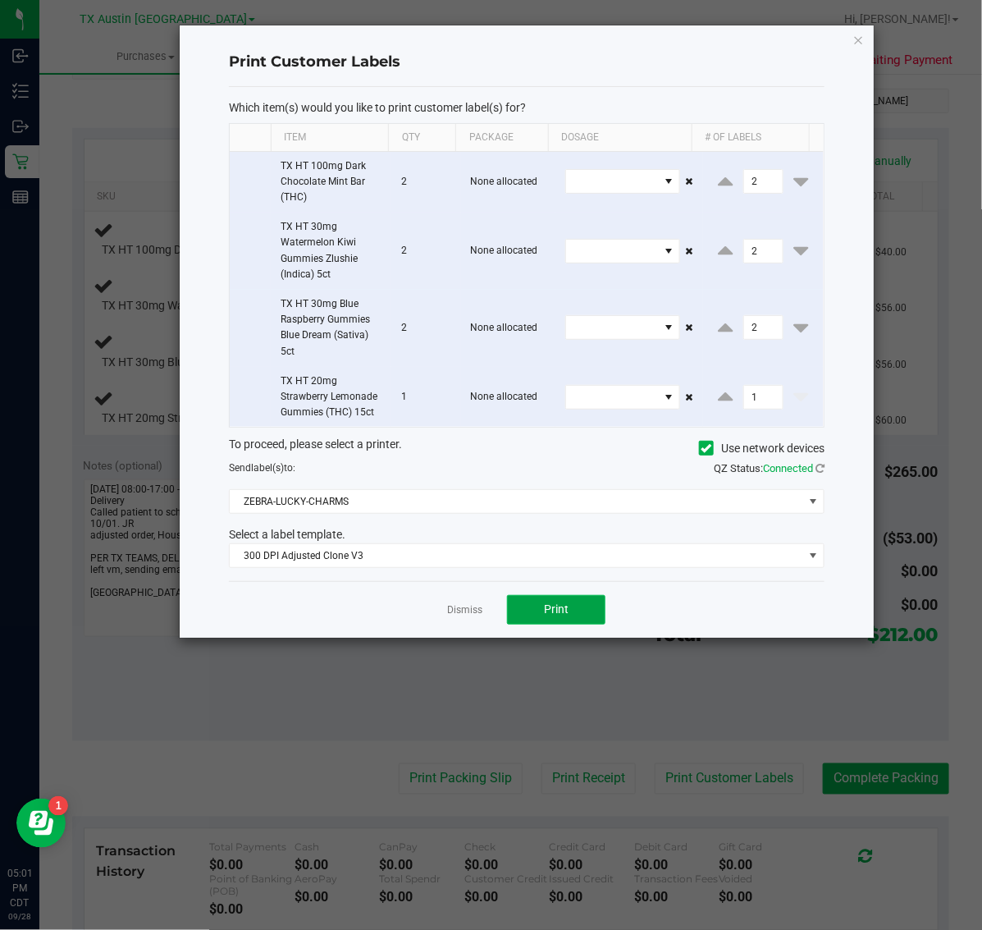
click at [575, 614] on button "Print" at bounding box center [556, 610] width 98 height 30
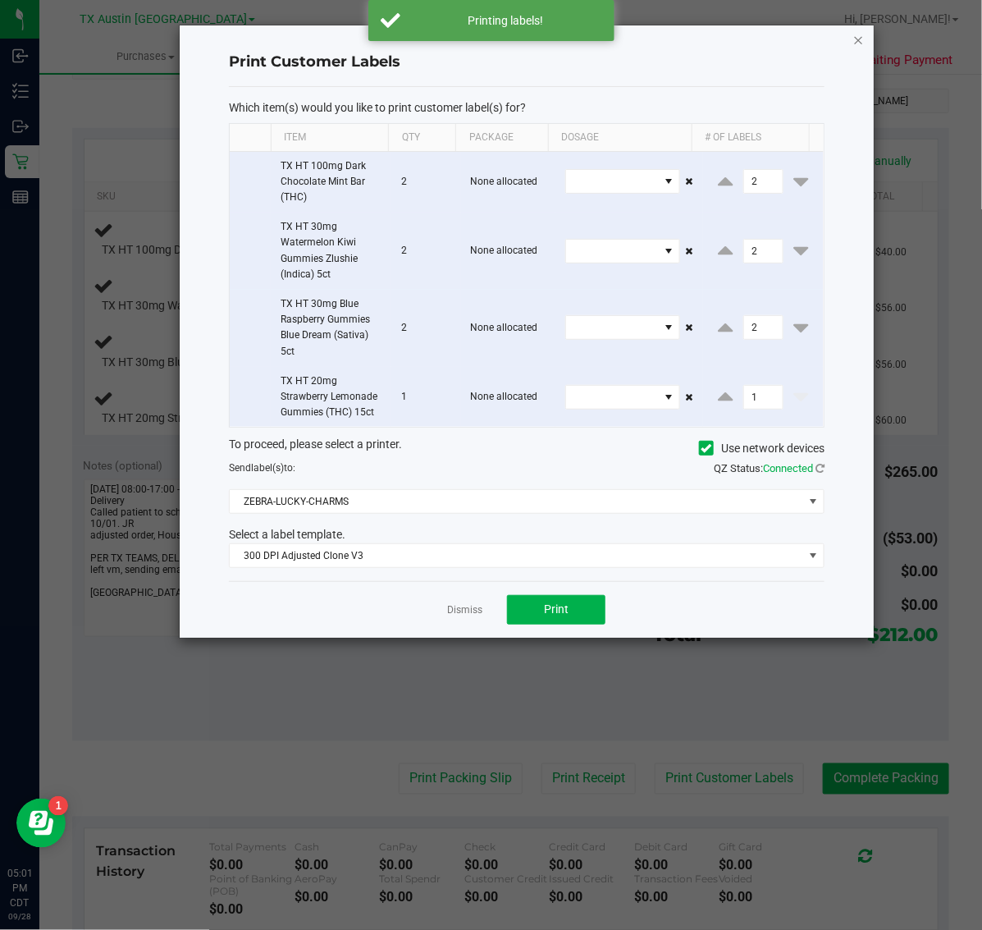
click at [856, 39] on icon "button" at bounding box center [858, 40] width 11 height 20
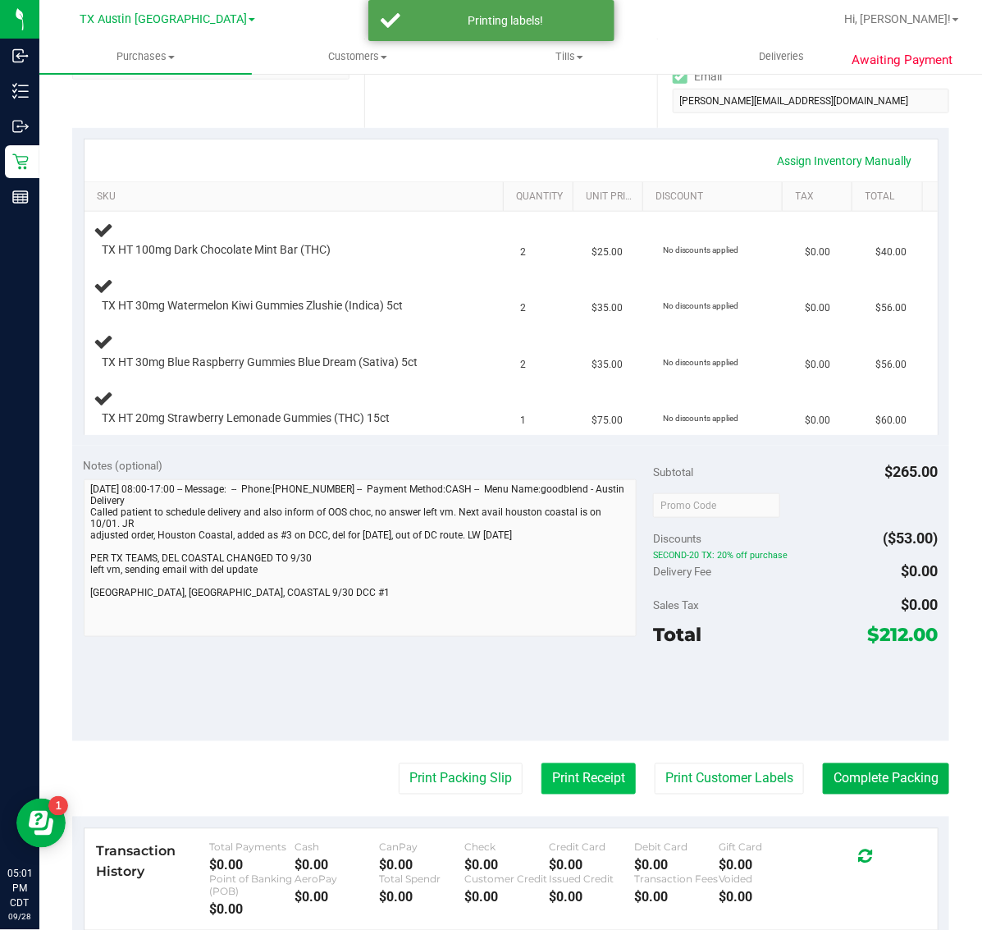
click at [589, 792] on button "Print Receipt" at bounding box center [588, 778] width 94 height 31
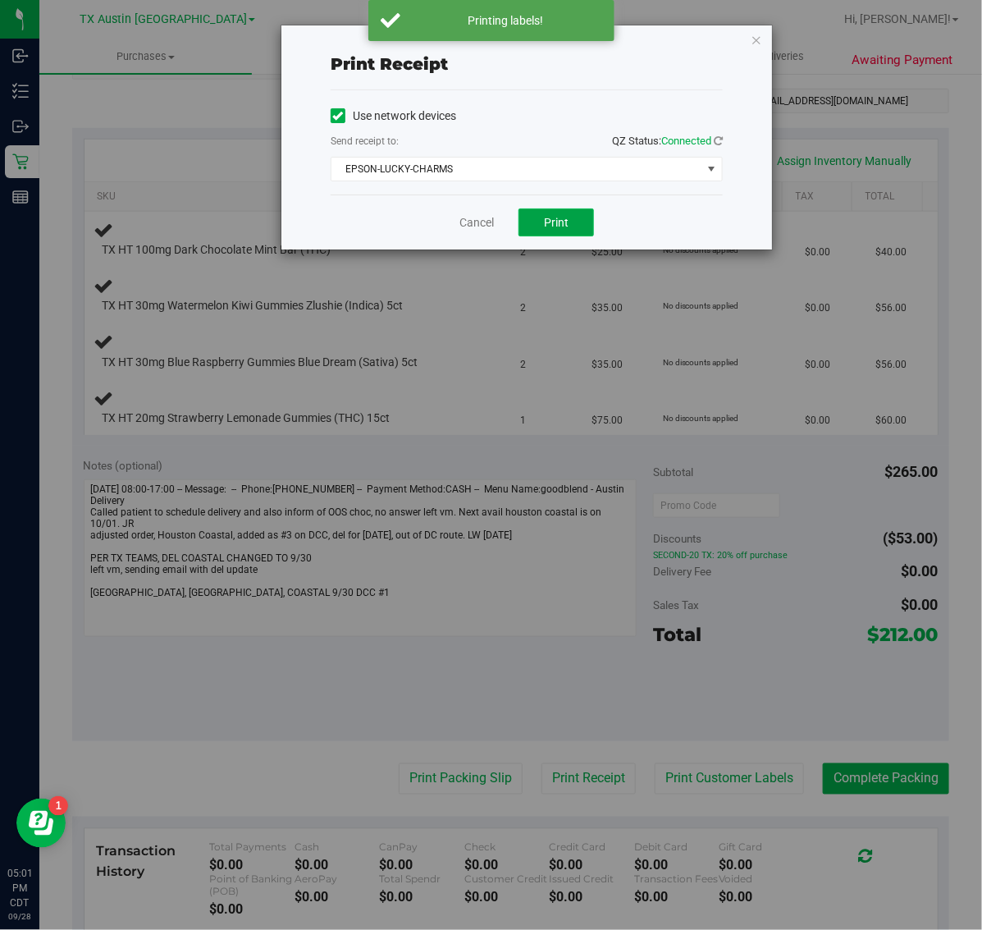
click at [560, 228] on span "Print" at bounding box center [556, 222] width 25 height 13
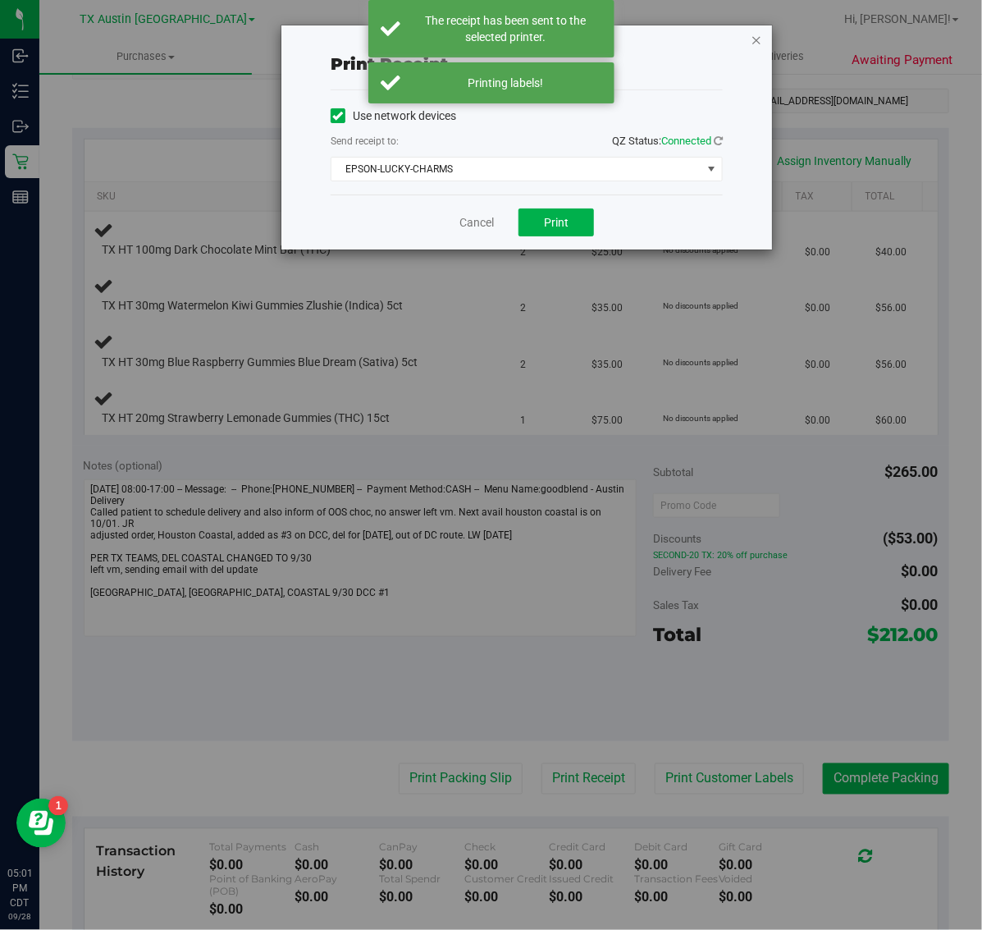
click at [759, 39] on icon "button" at bounding box center [756, 40] width 11 height 20
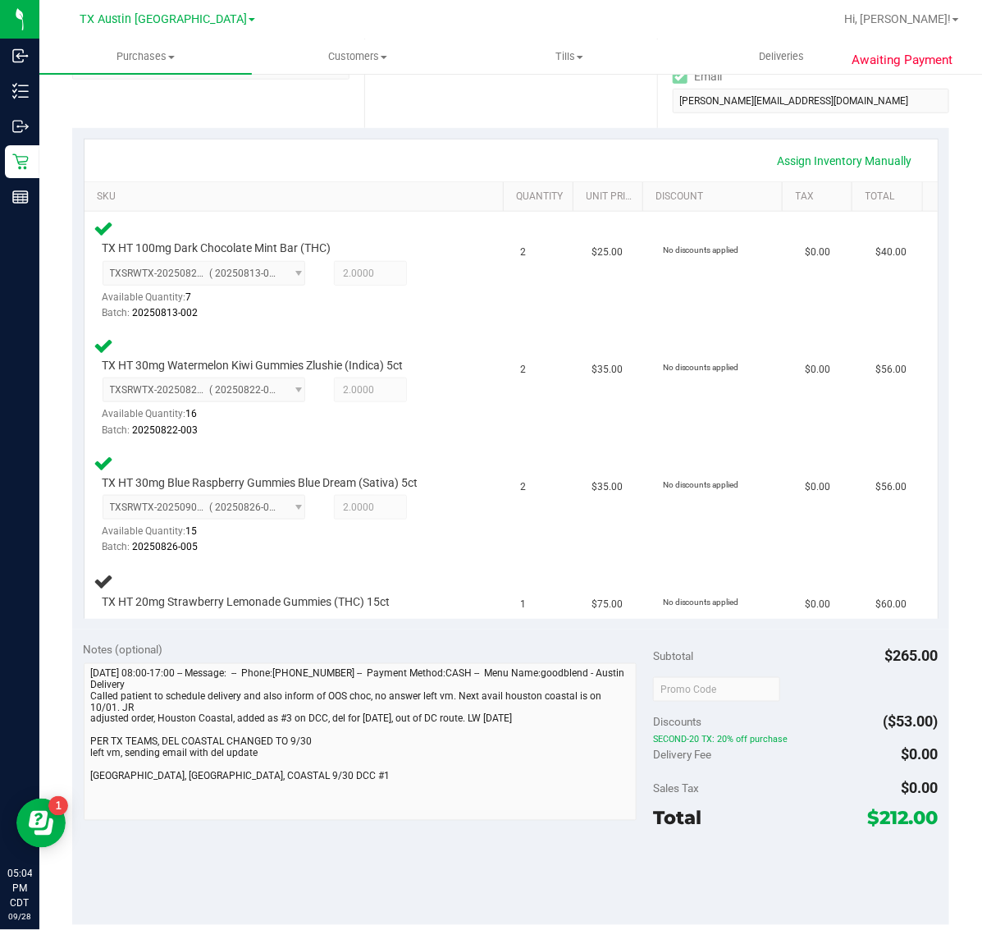
click at [281, 838] on div "Notes (optional) Subtotal $265.00 Discounts ($53.00) SECOND-20 TX: 20% off purc…" at bounding box center [510, 776] width 877 height 295
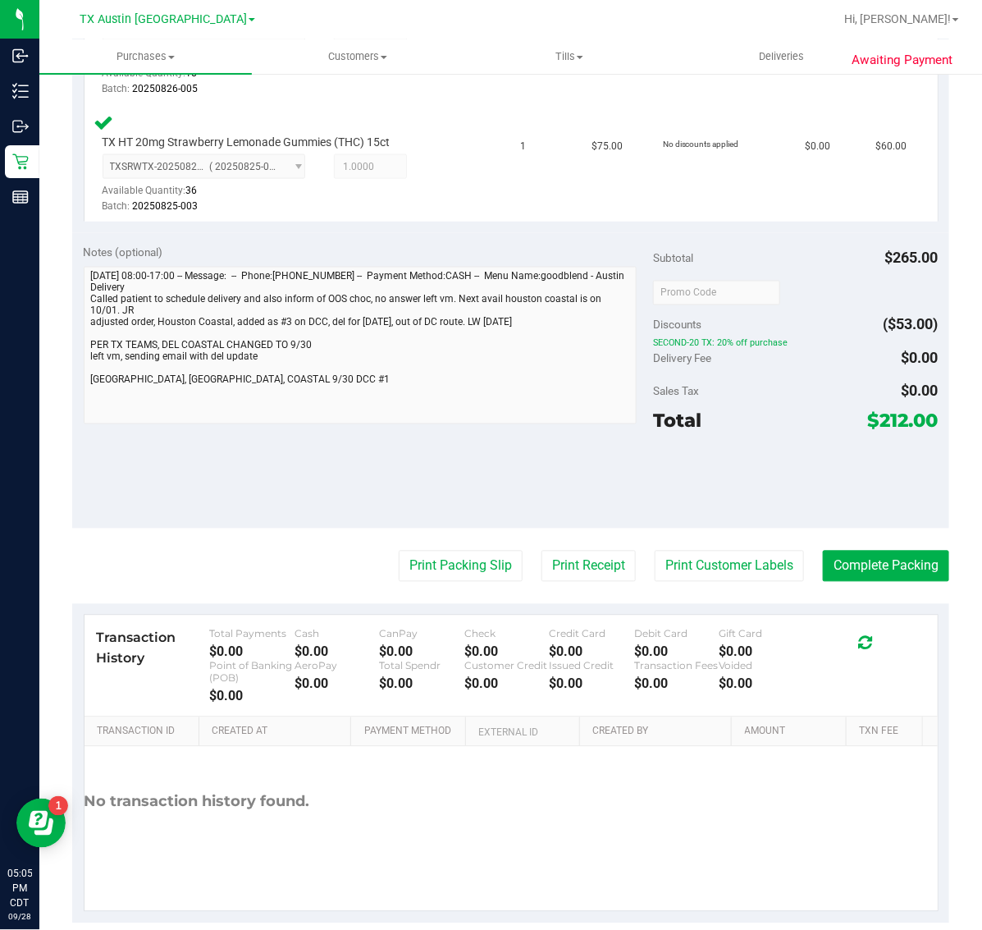
scroll to position [785, 0]
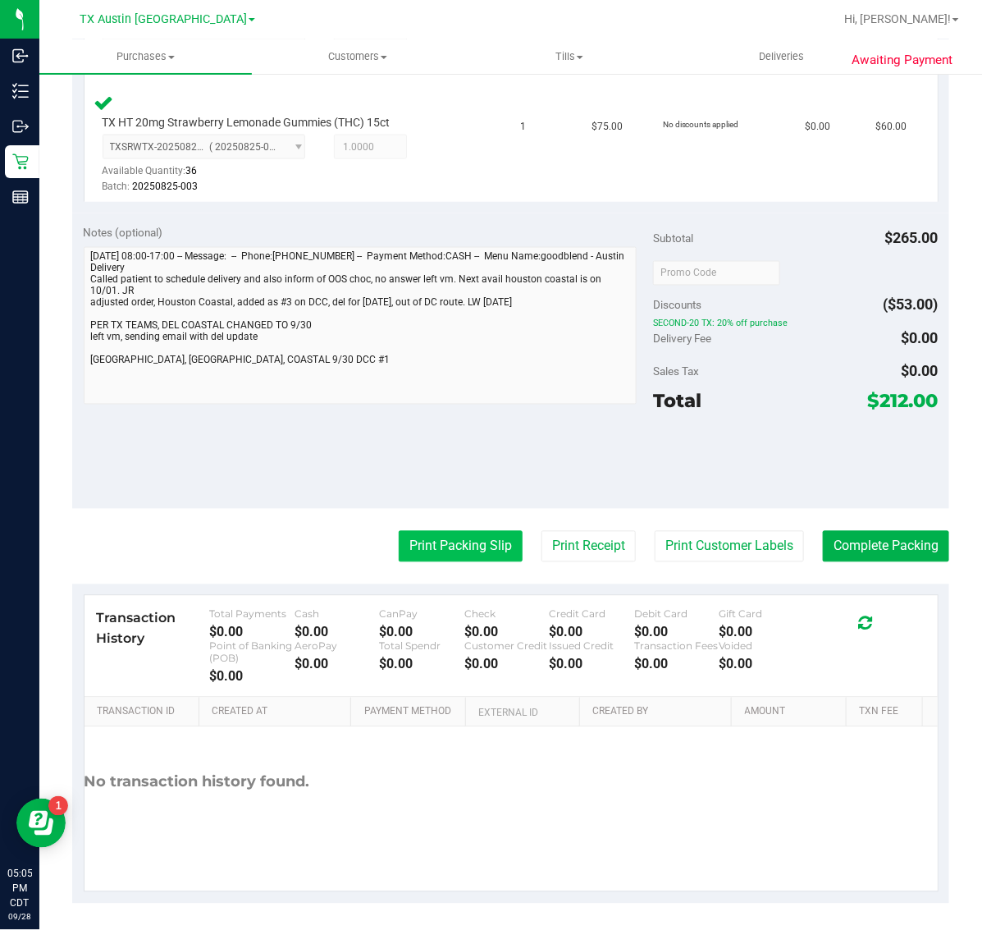
click at [428, 536] on button "Print Packing Slip" at bounding box center [461, 546] width 124 height 31
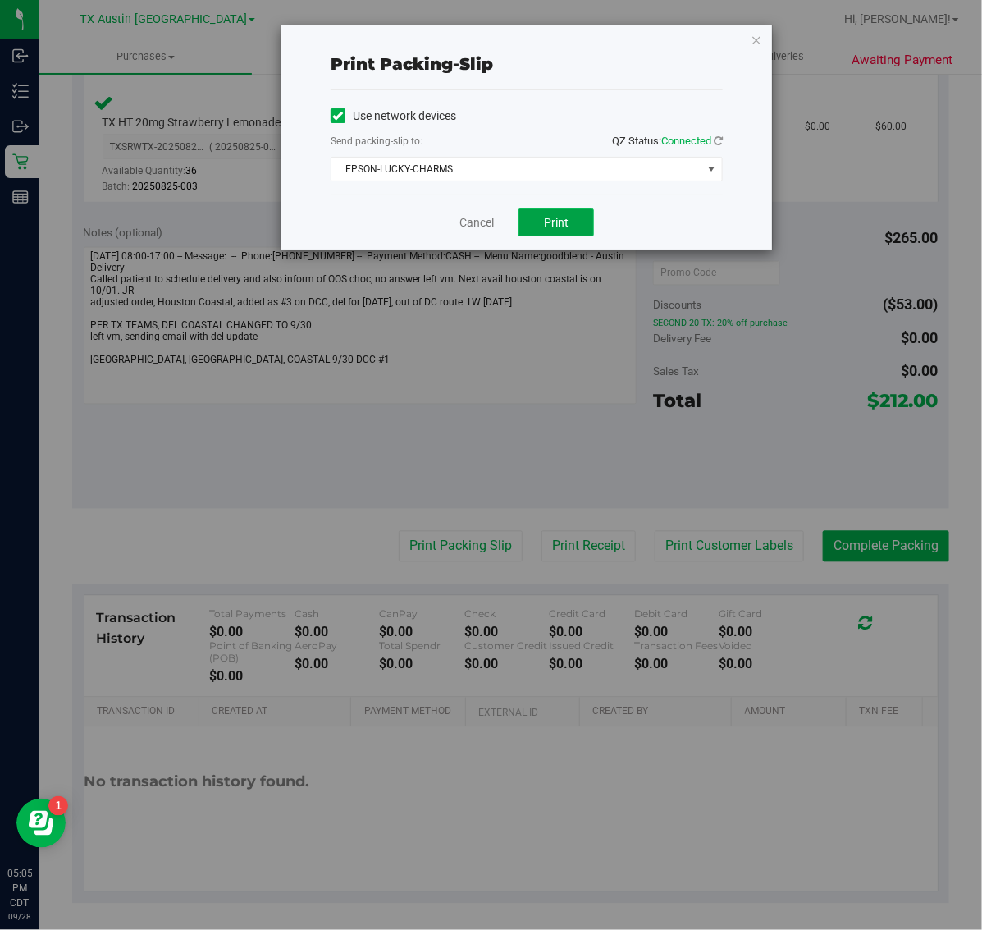
click at [547, 236] on button "Print" at bounding box center [555, 222] width 75 height 28
click at [756, 37] on icon "button" at bounding box center [756, 40] width 11 height 20
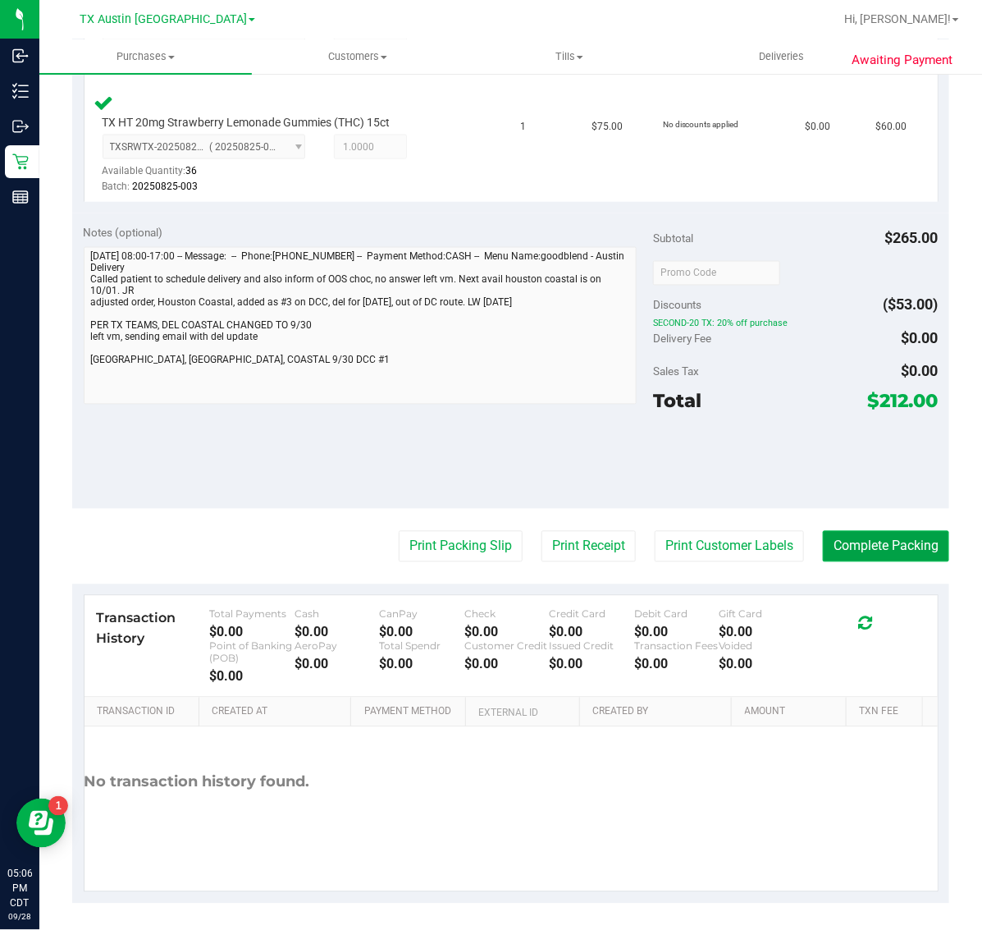
click at [868, 555] on button "Complete Packing" at bounding box center [886, 546] width 126 height 31
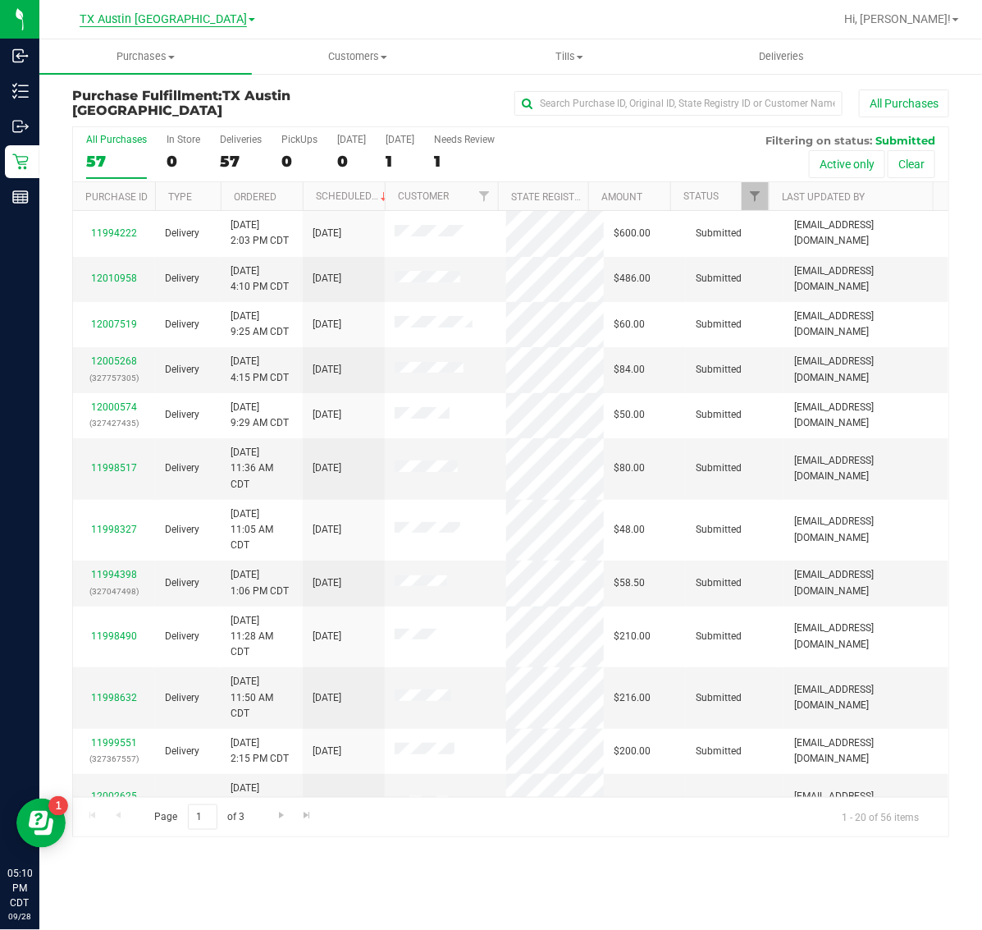
click at [164, 16] on span "TX Austin [GEOGRAPHIC_DATA]" at bounding box center [163, 19] width 167 height 15
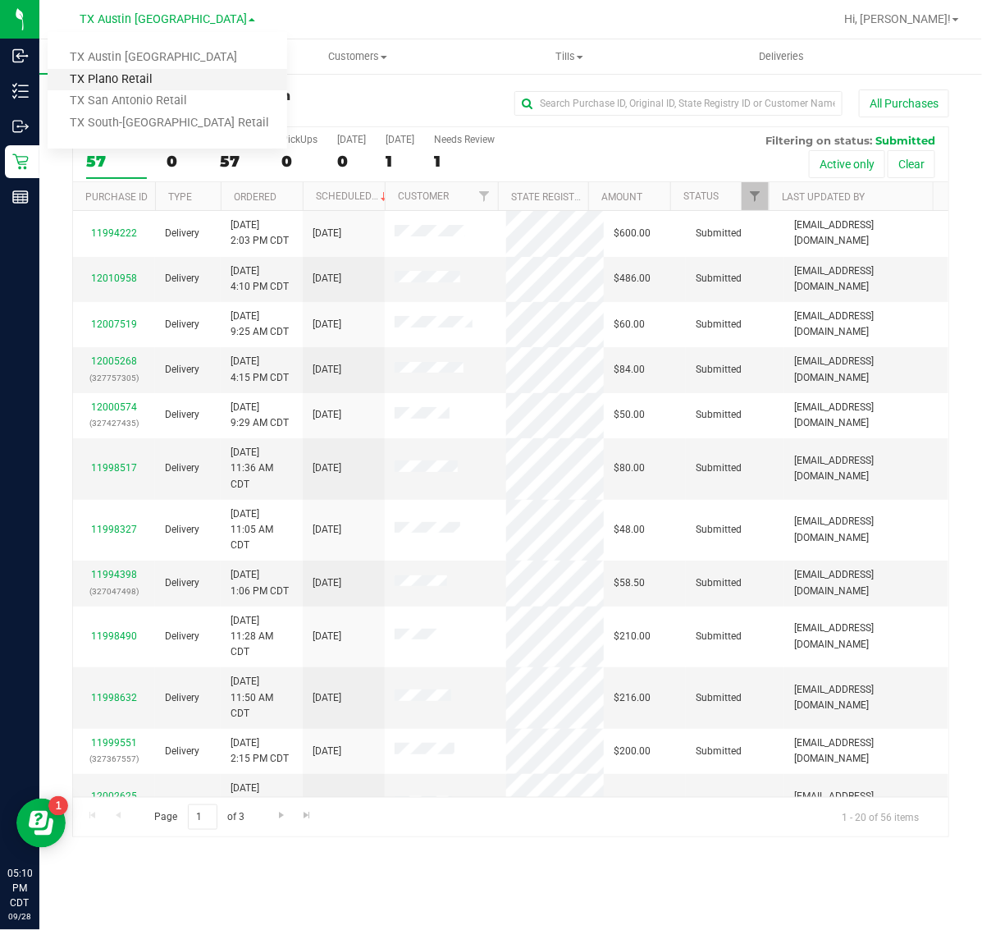
click at [172, 71] on link "TX Plano Retail" at bounding box center [168, 80] width 240 height 22
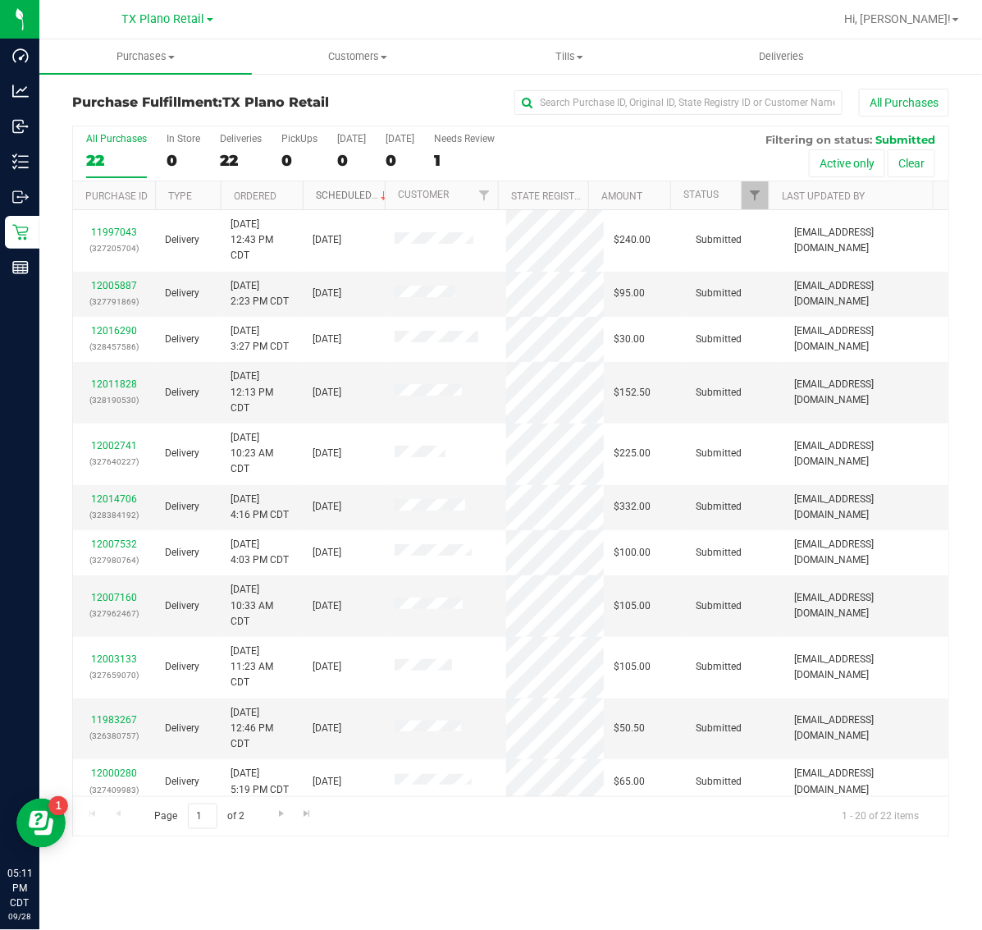
click at [332, 194] on link "Scheduled" at bounding box center [353, 195] width 75 height 11
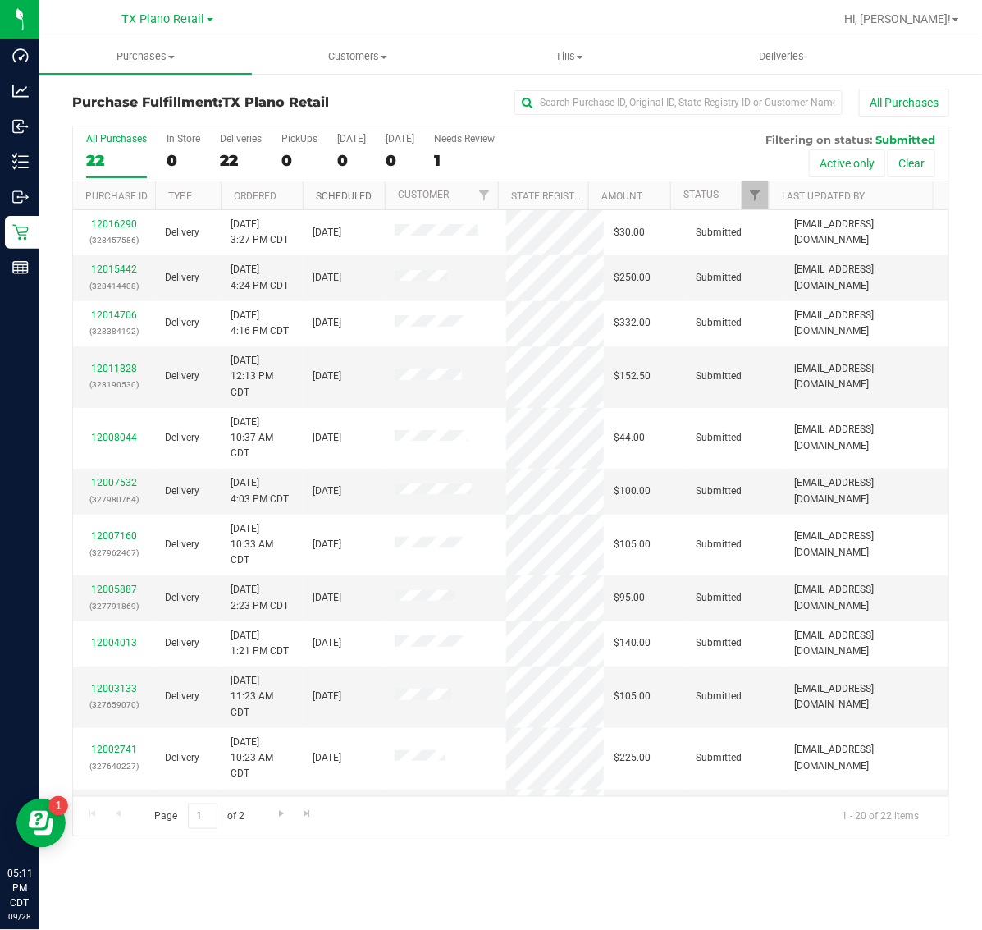
click at [332, 194] on link "Scheduled" at bounding box center [344, 195] width 56 height 11
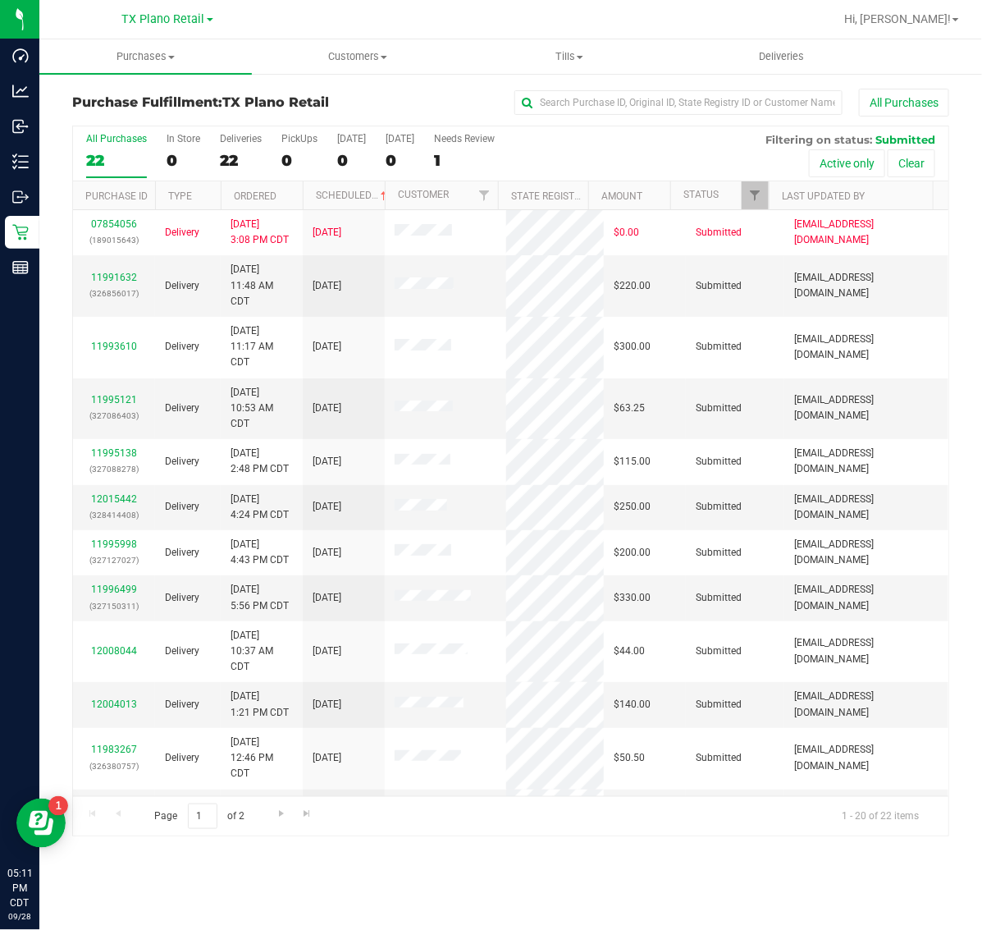
click at [144, 9] on div "TX Plano Retail TX Austin DC TX Plano Retail TX San Antonio Retail TX South-Aus…" at bounding box center [167, 19] width 91 height 20
click at [142, 21] on span "TX Plano Retail" at bounding box center [163, 19] width 83 height 15
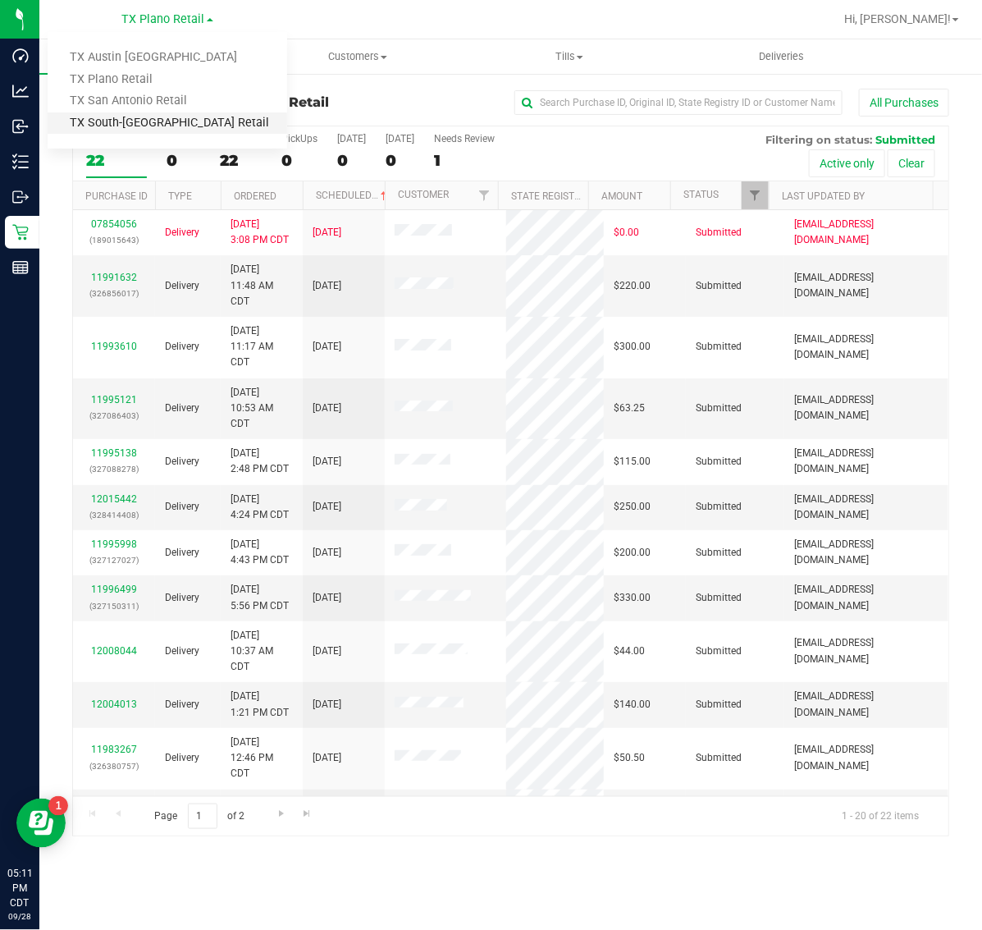
click at [140, 117] on link "TX South-[GEOGRAPHIC_DATA] Retail" at bounding box center [168, 123] width 240 height 22
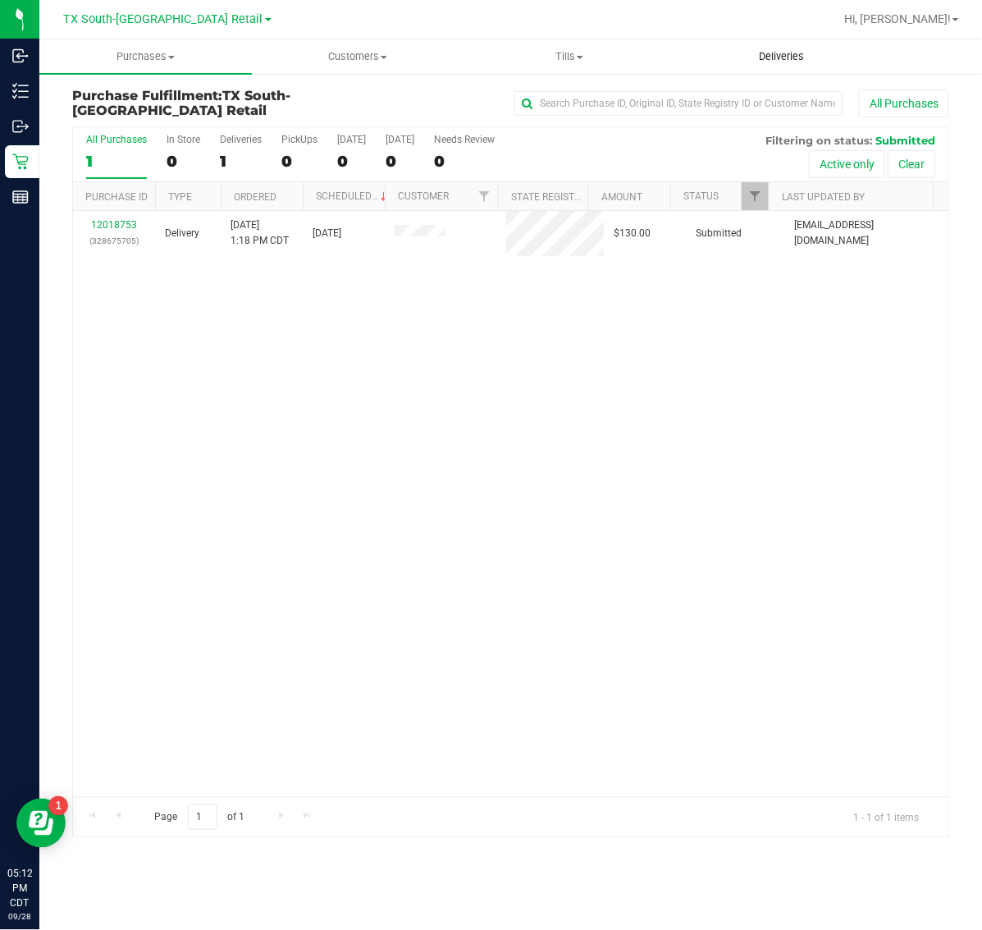
click at [770, 58] on span "Deliveries" at bounding box center [781, 56] width 89 height 15
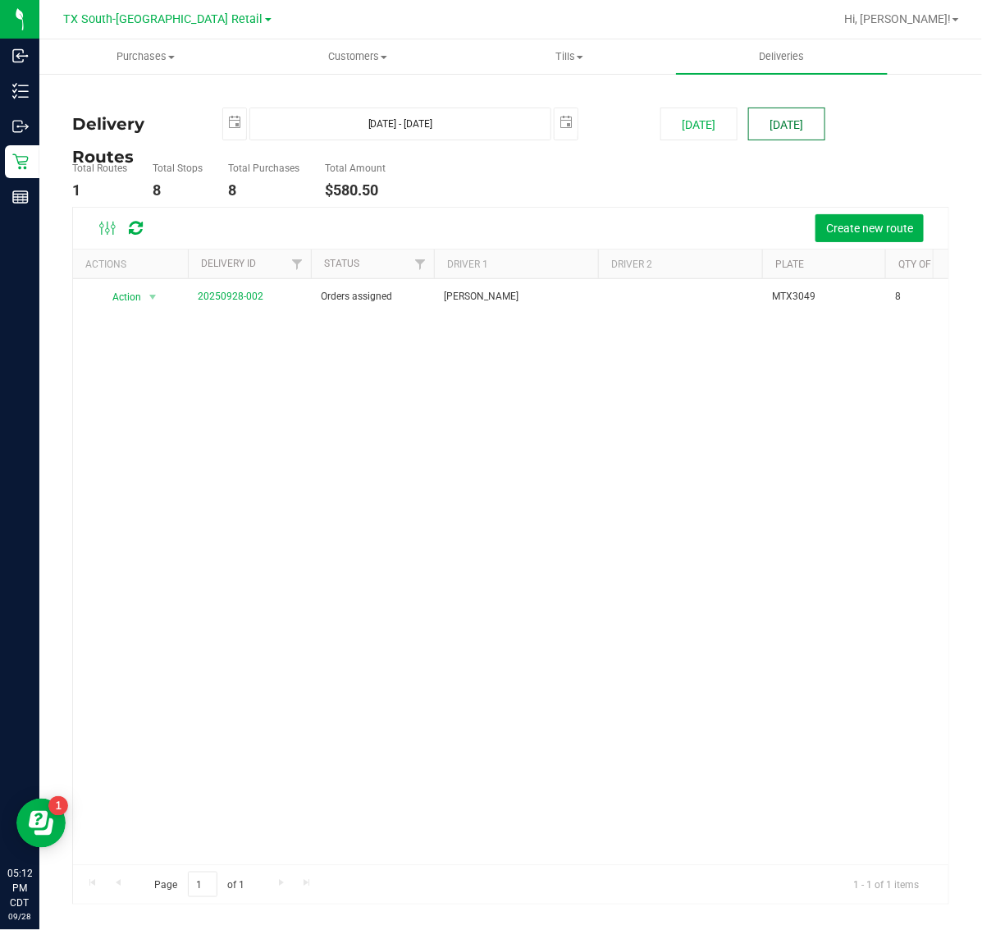
click at [788, 121] on button "[DATE]" at bounding box center [786, 123] width 77 height 33
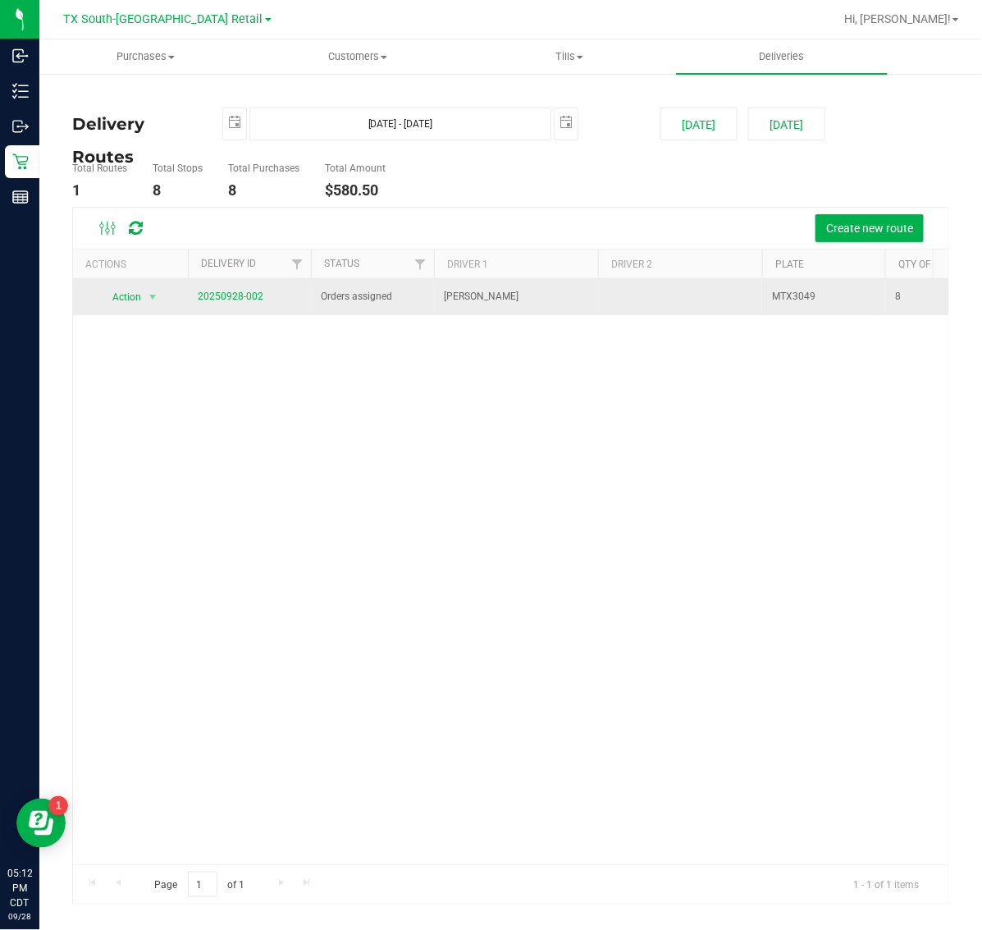
click at [224, 302] on span "20250928-002" at bounding box center [231, 297] width 66 height 16
click at [231, 291] on link "20250928-002" at bounding box center [231, 295] width 66 height 11
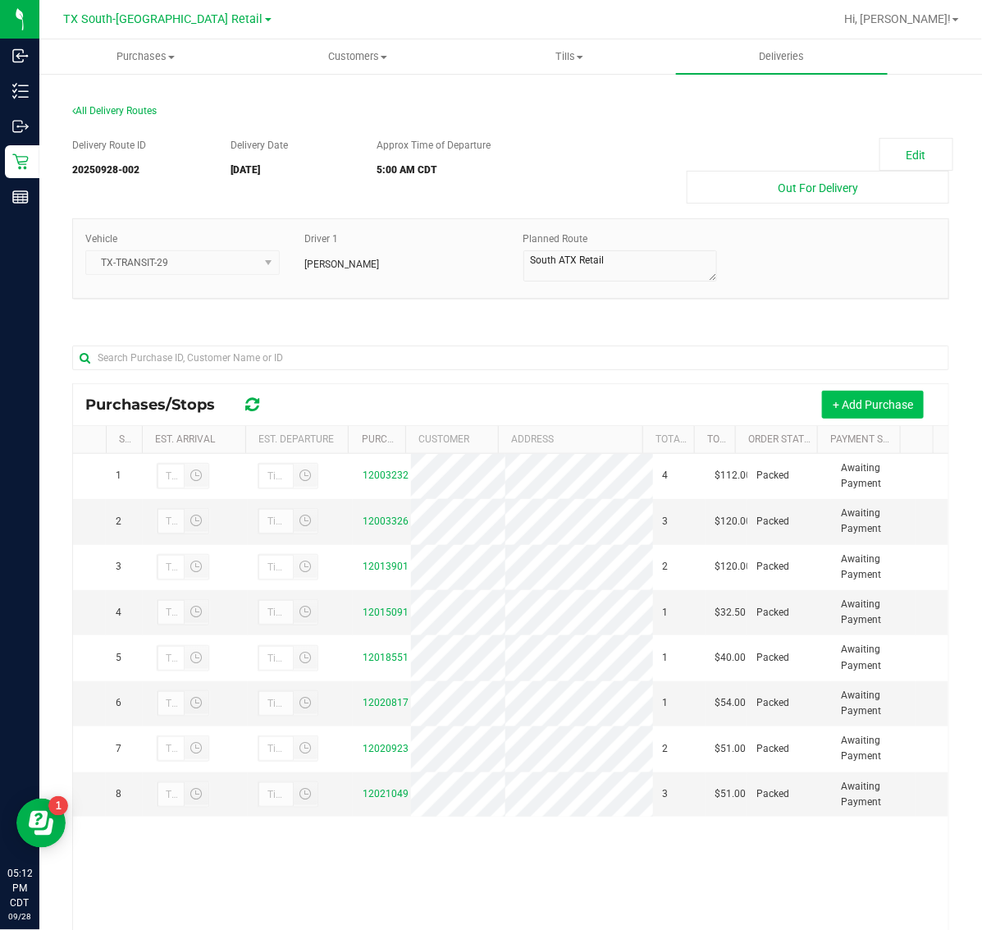
click at [887, 404] on button "+ Add Purchase" at bounding box center [873, 405] width 102 height 28
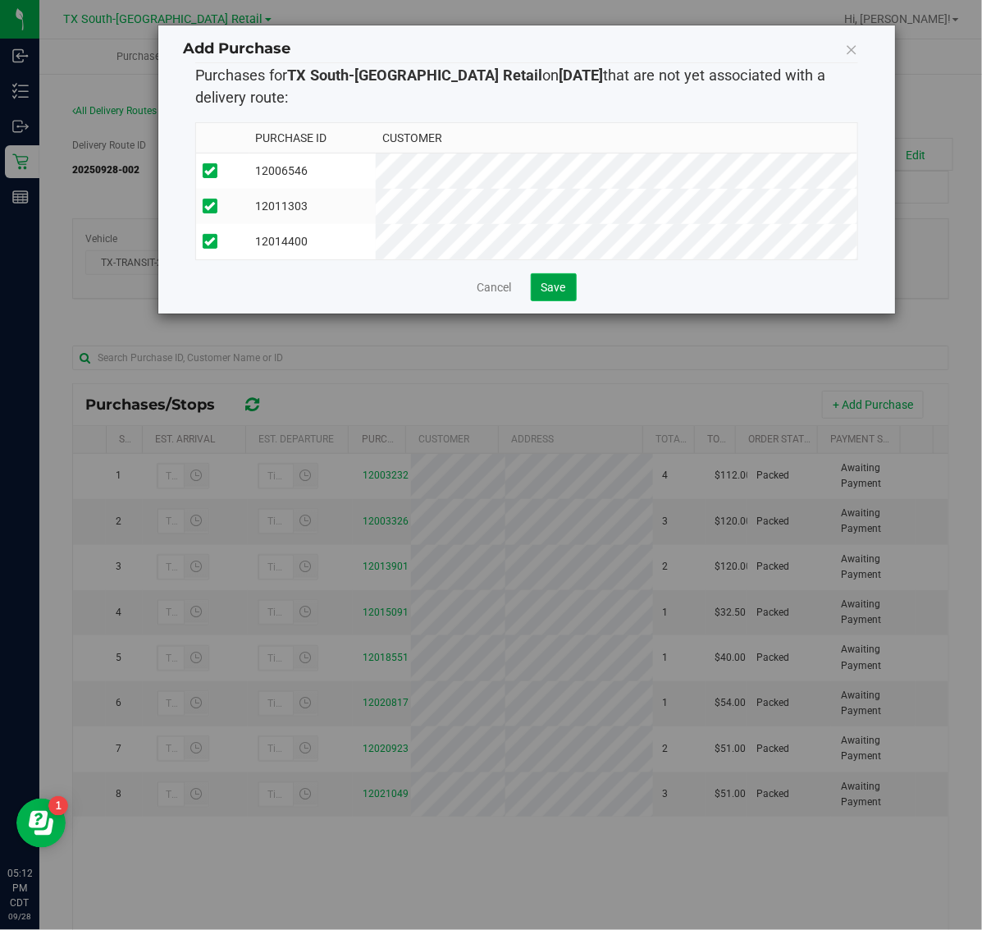
click at [541, 294] on span "Save" at bounding box center [553, 287] width 25 height 13
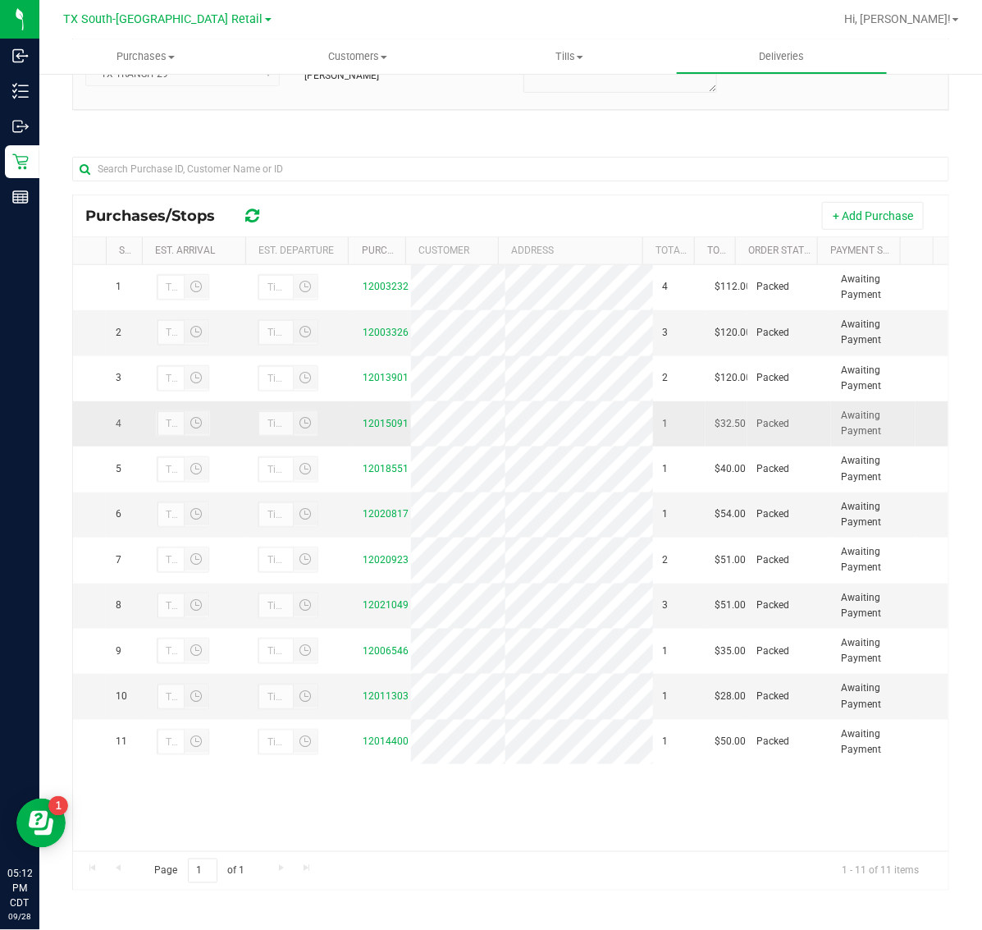
scroll to position [194, 0]
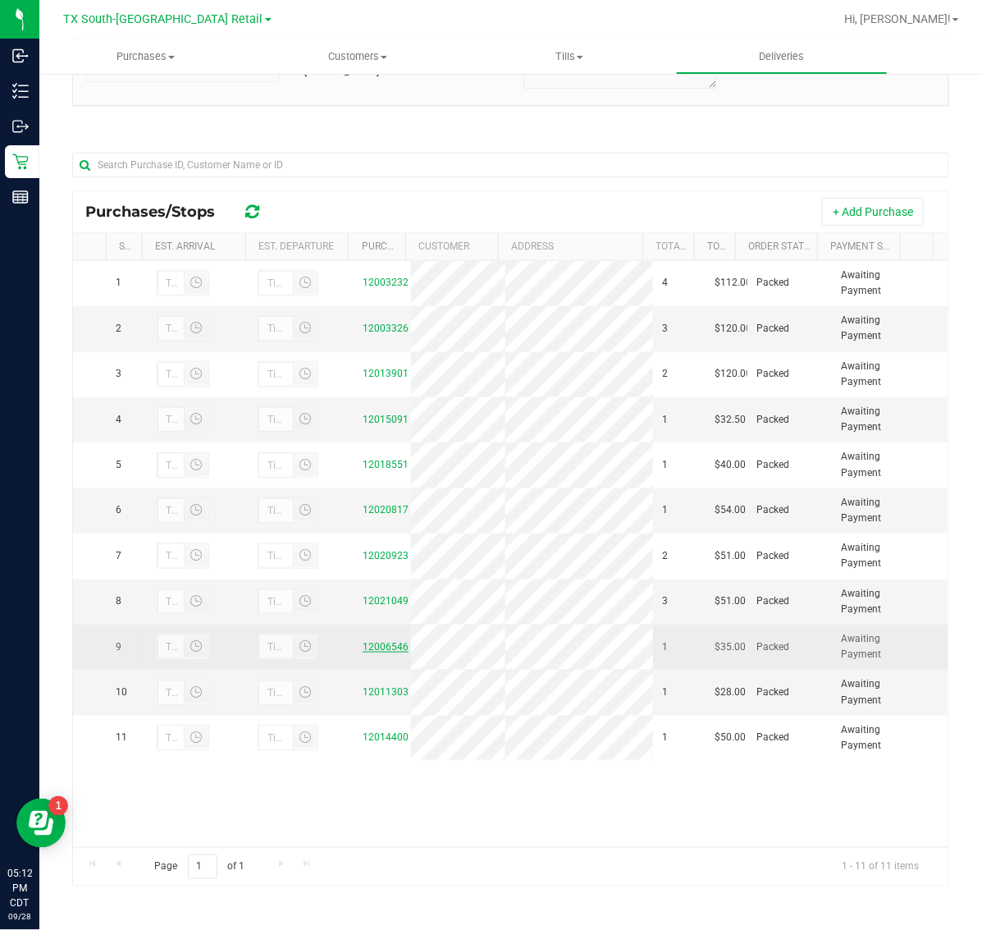
click at [371, 652] on link "12006546" at bounding box center [386, 646] width 46 height 11
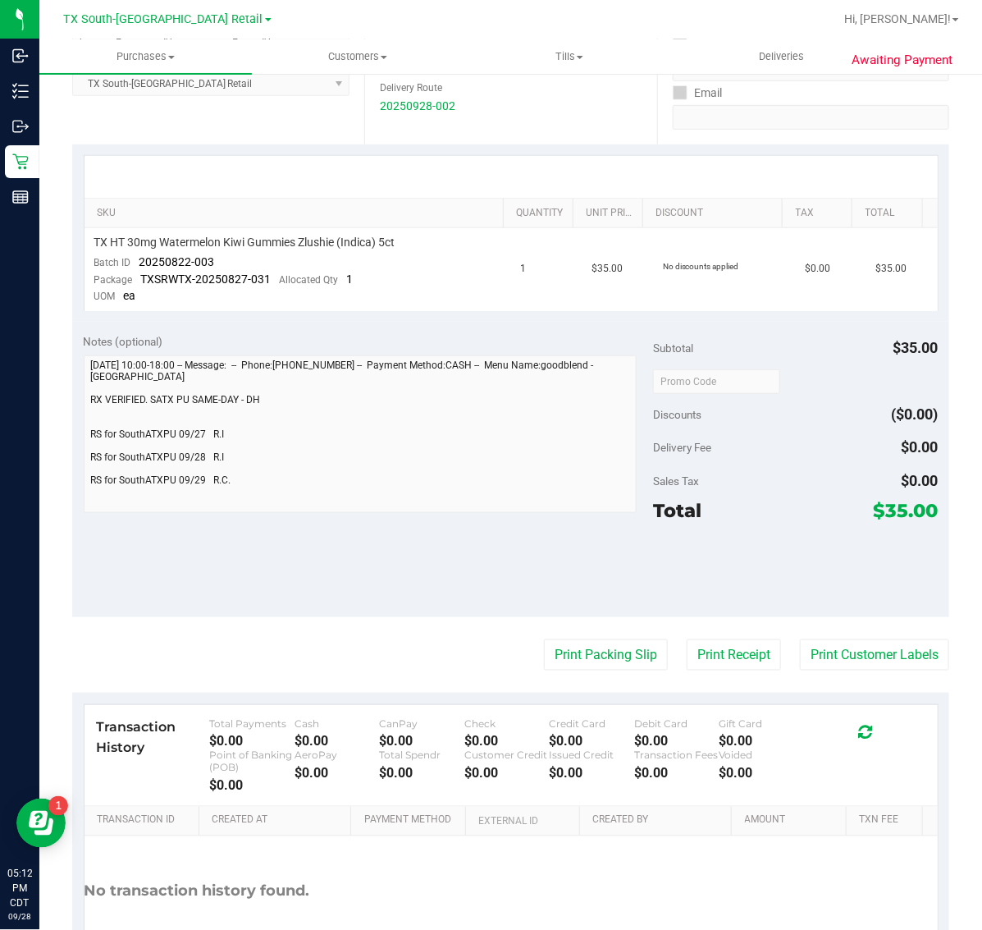
scroll to position [308, 0]
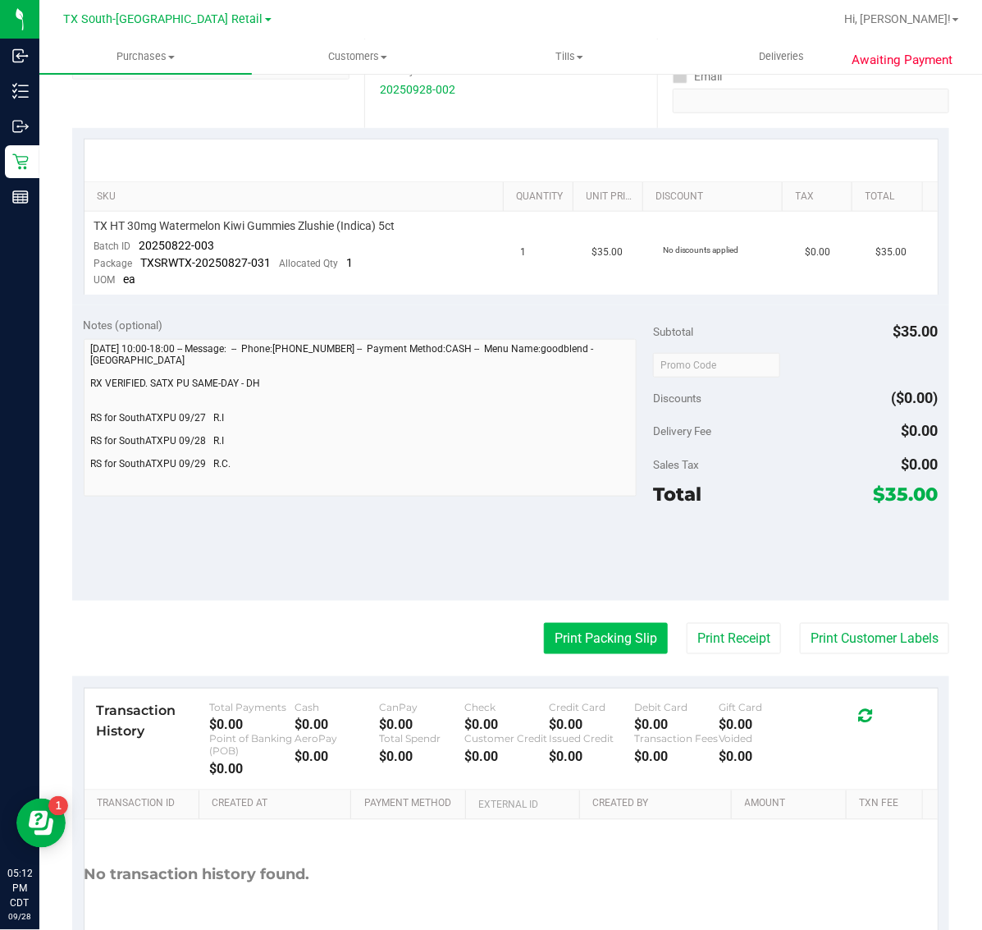
click at [633, 637] on button "Print Packing Slip" at bounding box center [606, 638] width 124 height 31
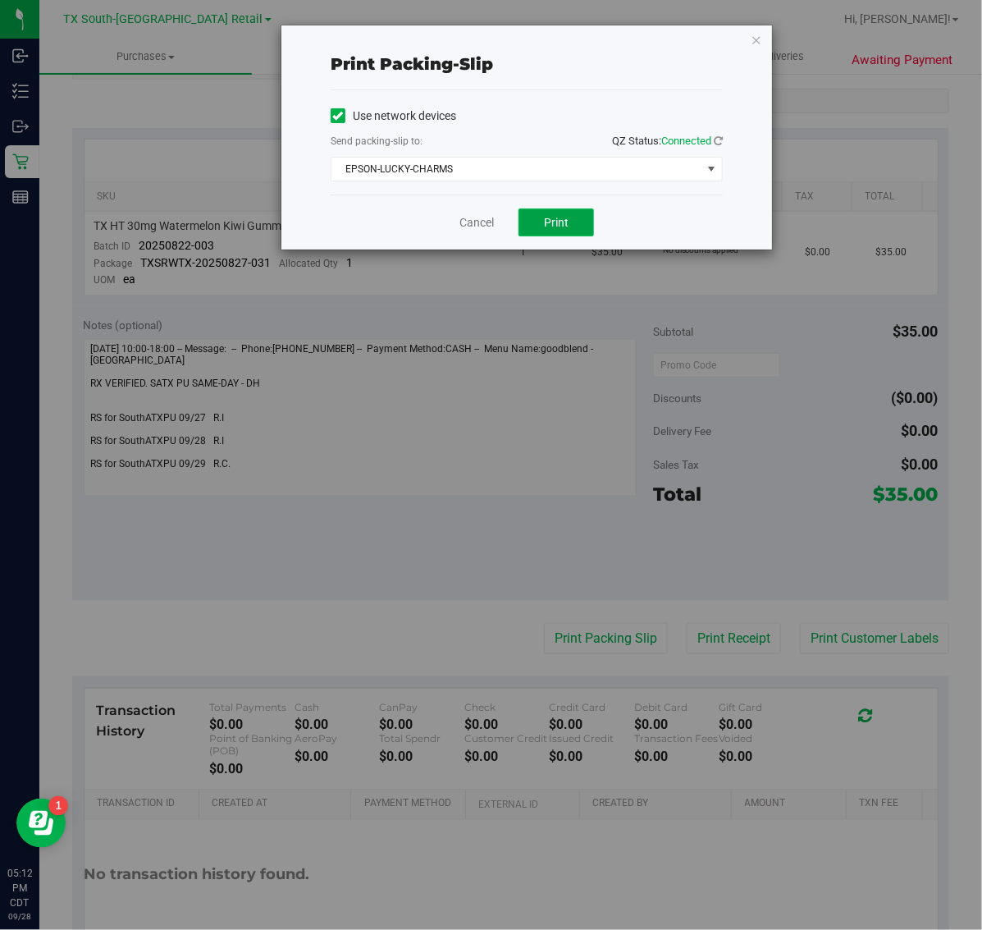
click at [556, 226] on span "Print" at bounding box center [556, 222] width 25 height 13
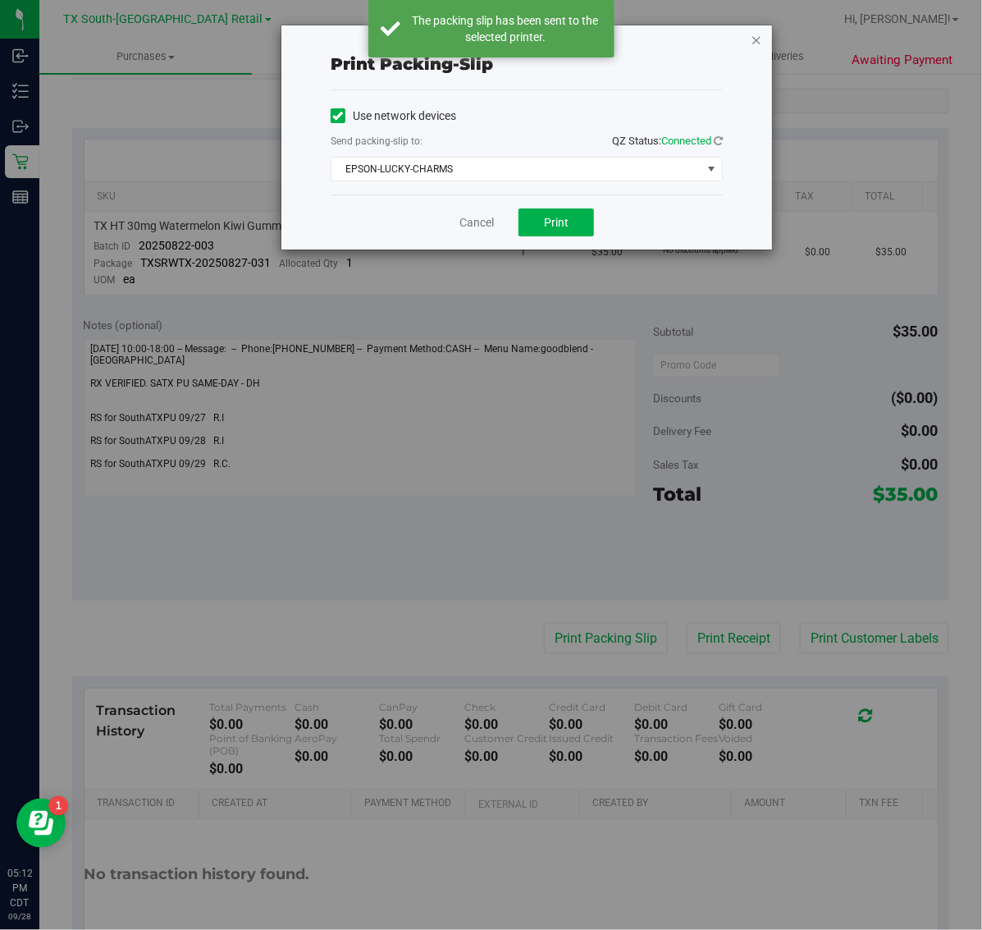
click at [756, 34] on icon "button" at bounding box center [756, 40] width 11 height 20
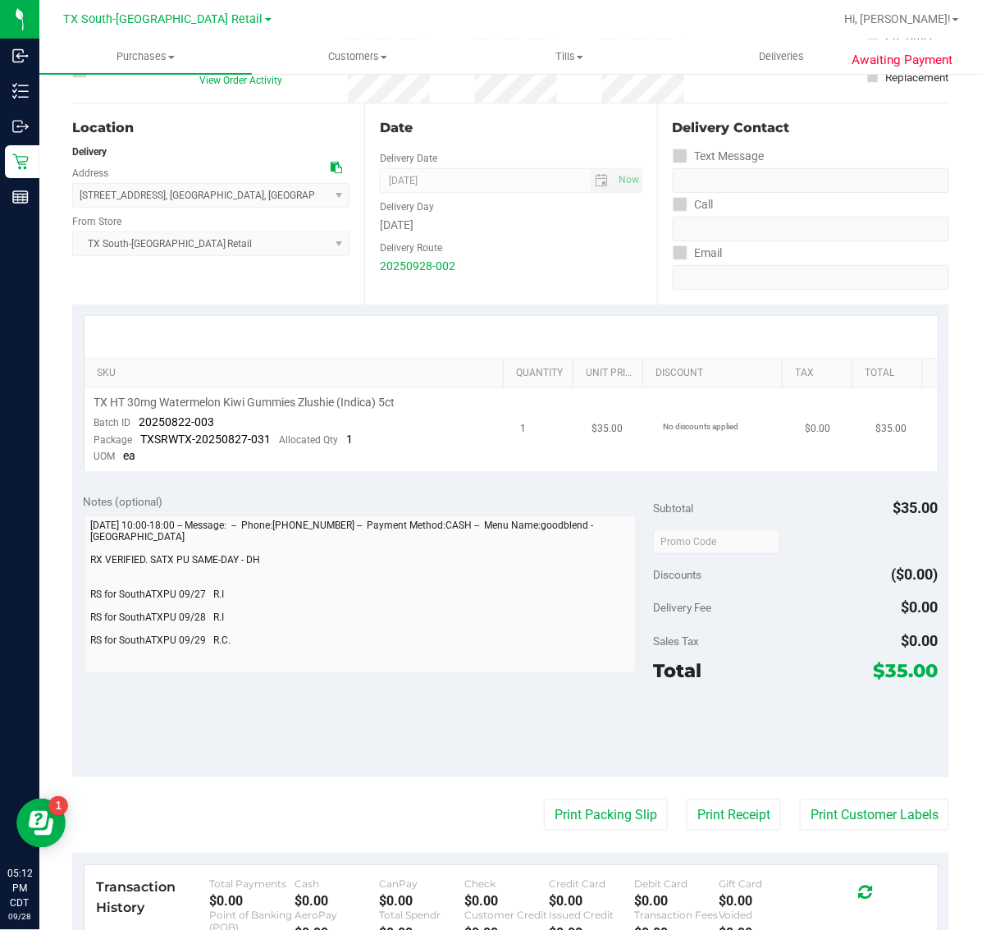
scroll to position [0, 0]
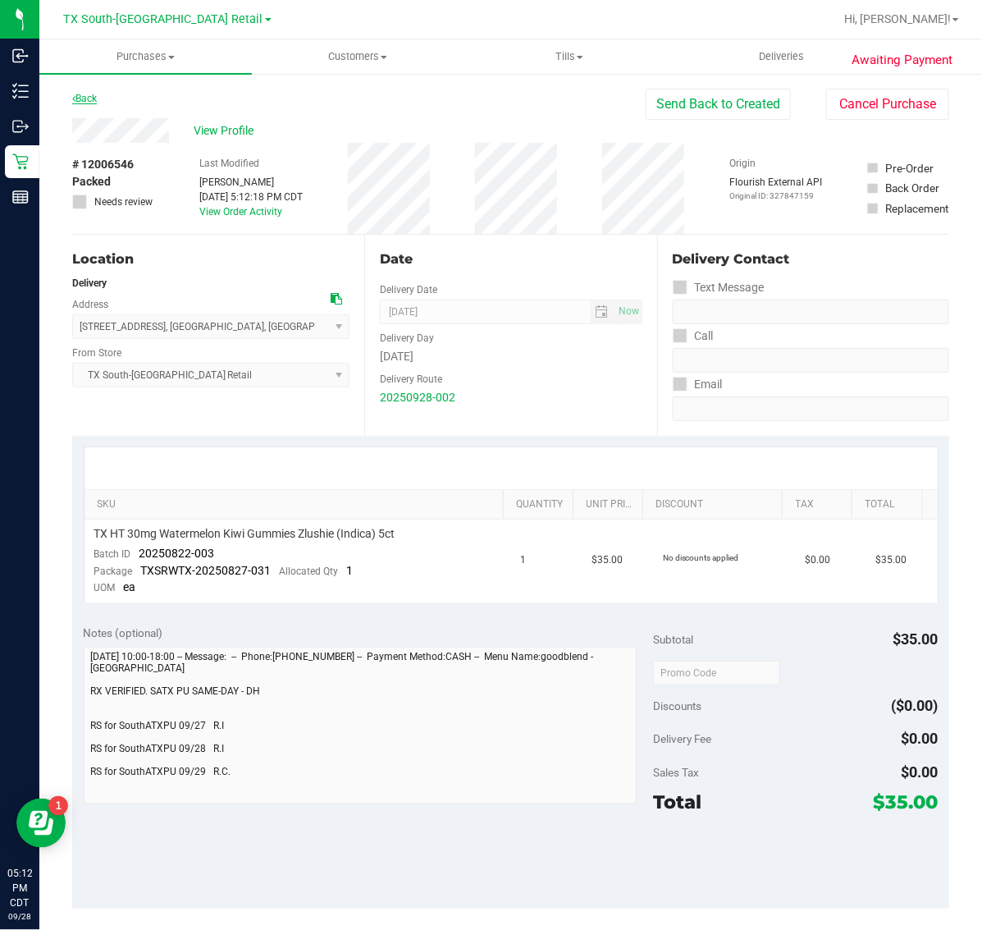
click at [79, 101] on link "Back" at bounding box center [84, 98] width 25 height 11
click at [84, 93] on link "Back" at bounding box center [84, 98] width 25 height 11
click at [86, 98] on link "Back" at bounding box center [84, 98] width 25 height 11
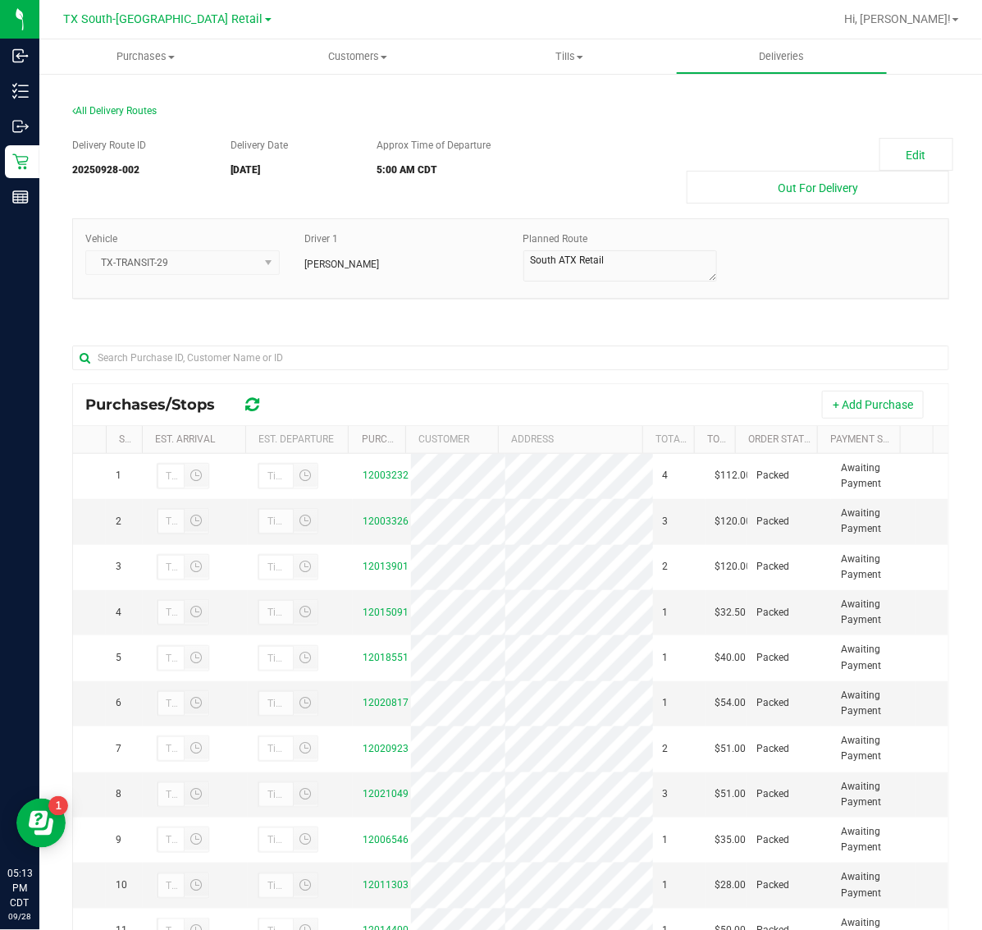
scroll to position [194, 0]
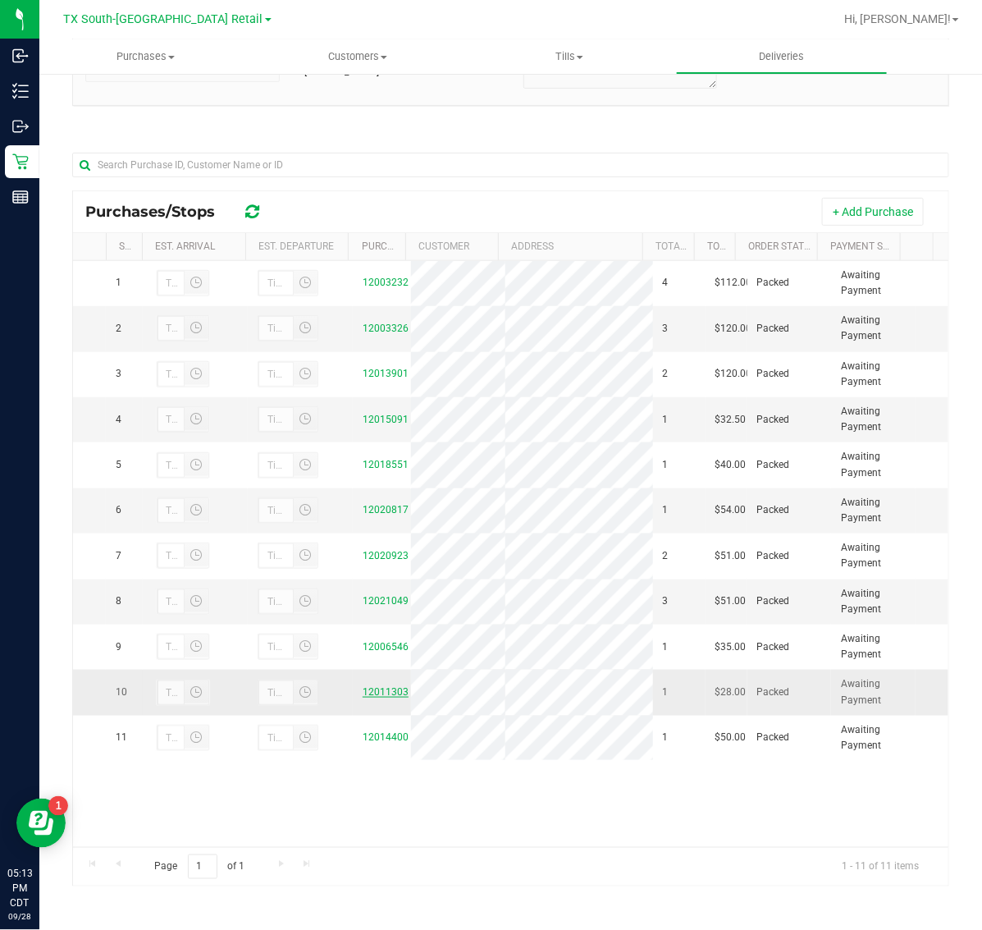
click at [377, 697] on link "12011303" at bounding box center [386, 691] width 46 height 11
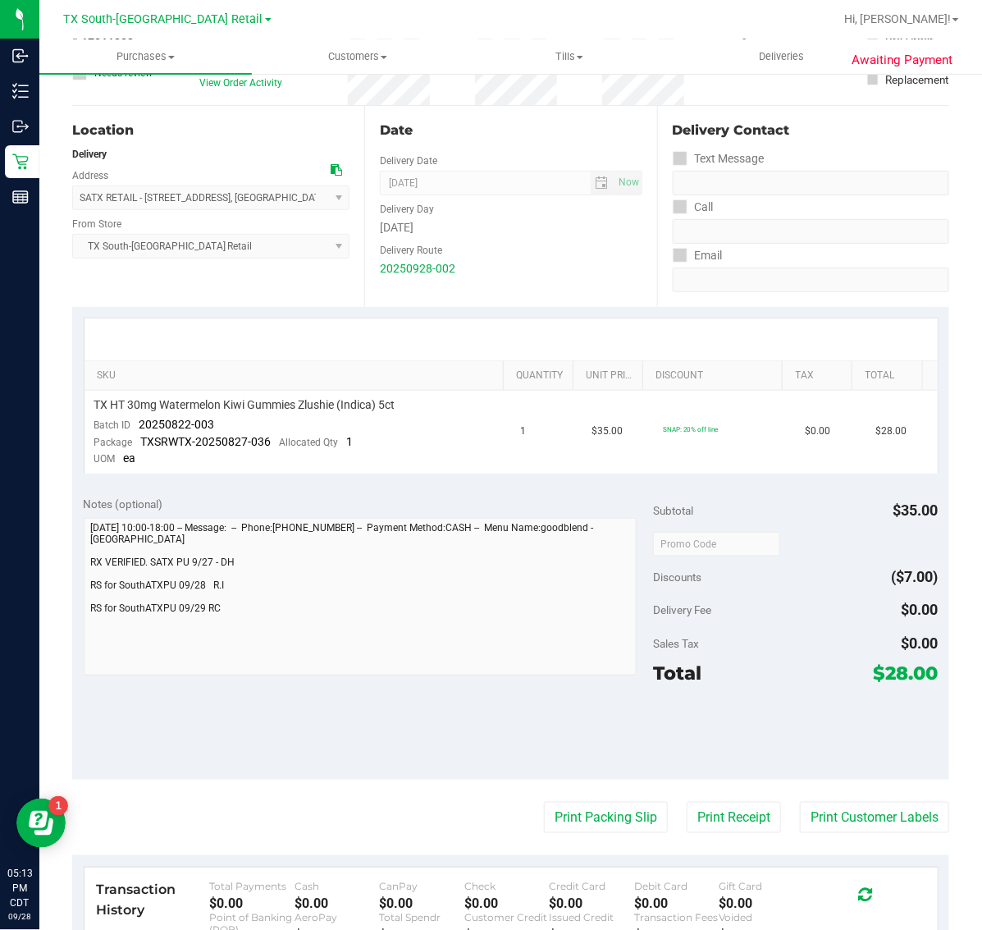
scroll to position [205, 0]
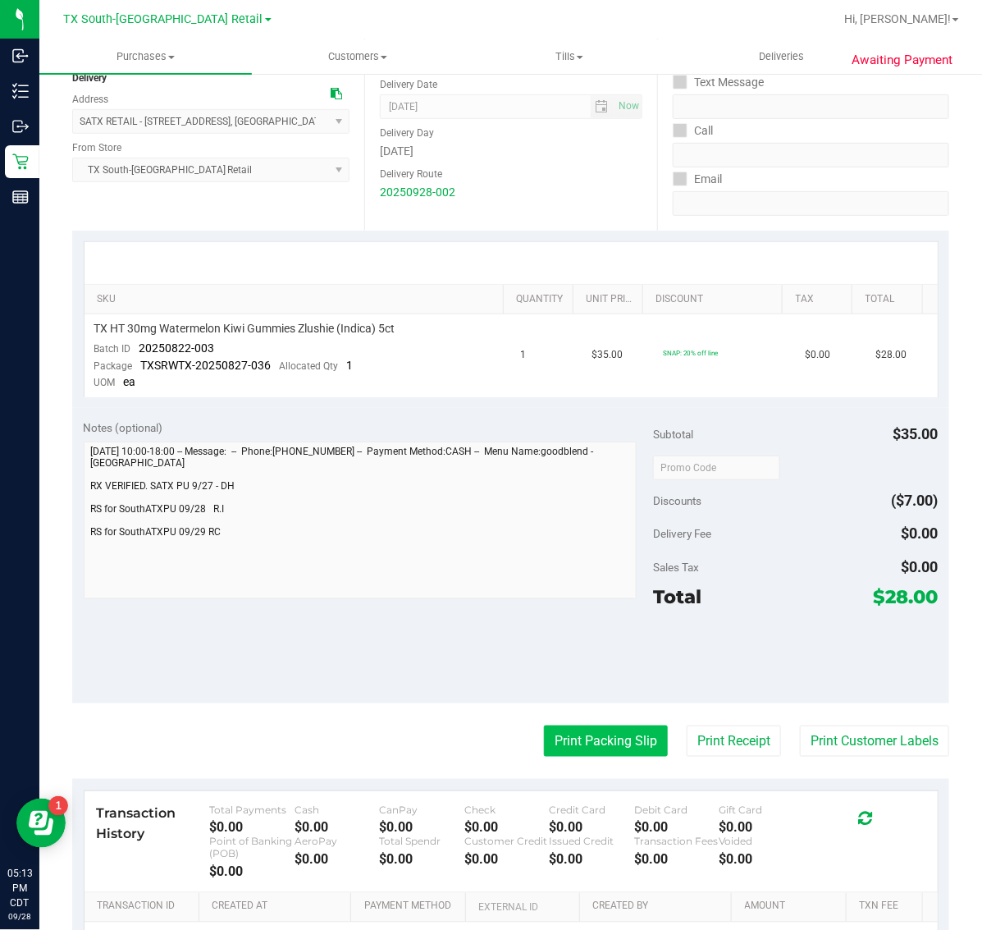
click at [617, 727] on button "Print Packing Slip" at bounding box center [606, 740] width 124 height 31
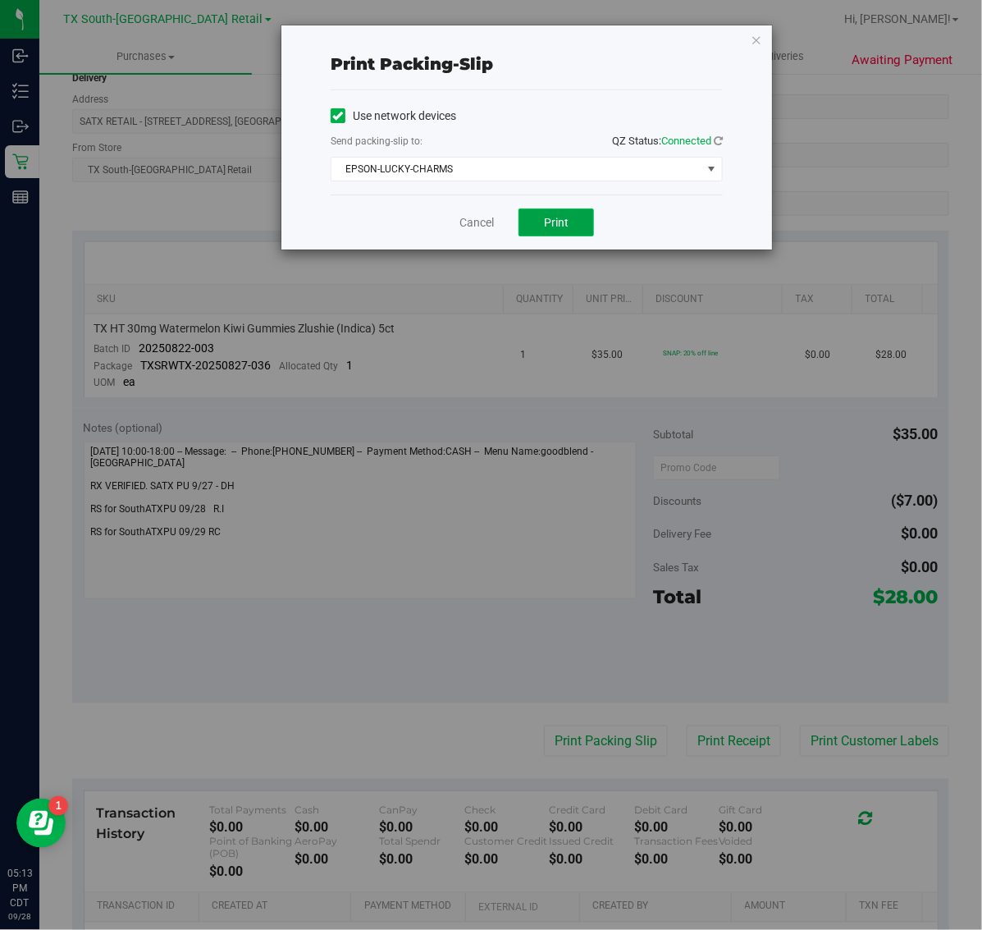
click at [552, 235] on button "Print" at bounding box center [555, 222] width 75 height 28
click at [753, 39] on icon "button" at bounding box center [756, 40] width 11 height 20
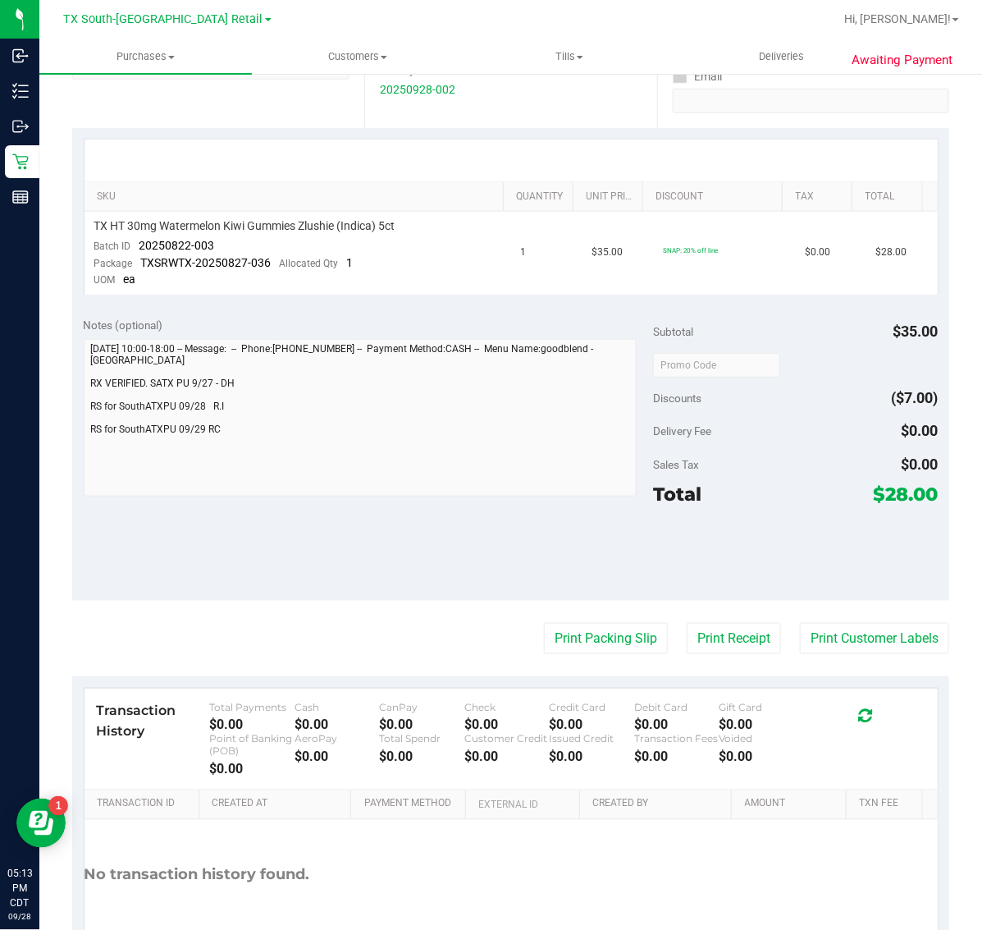
scroll to position [0, 0]
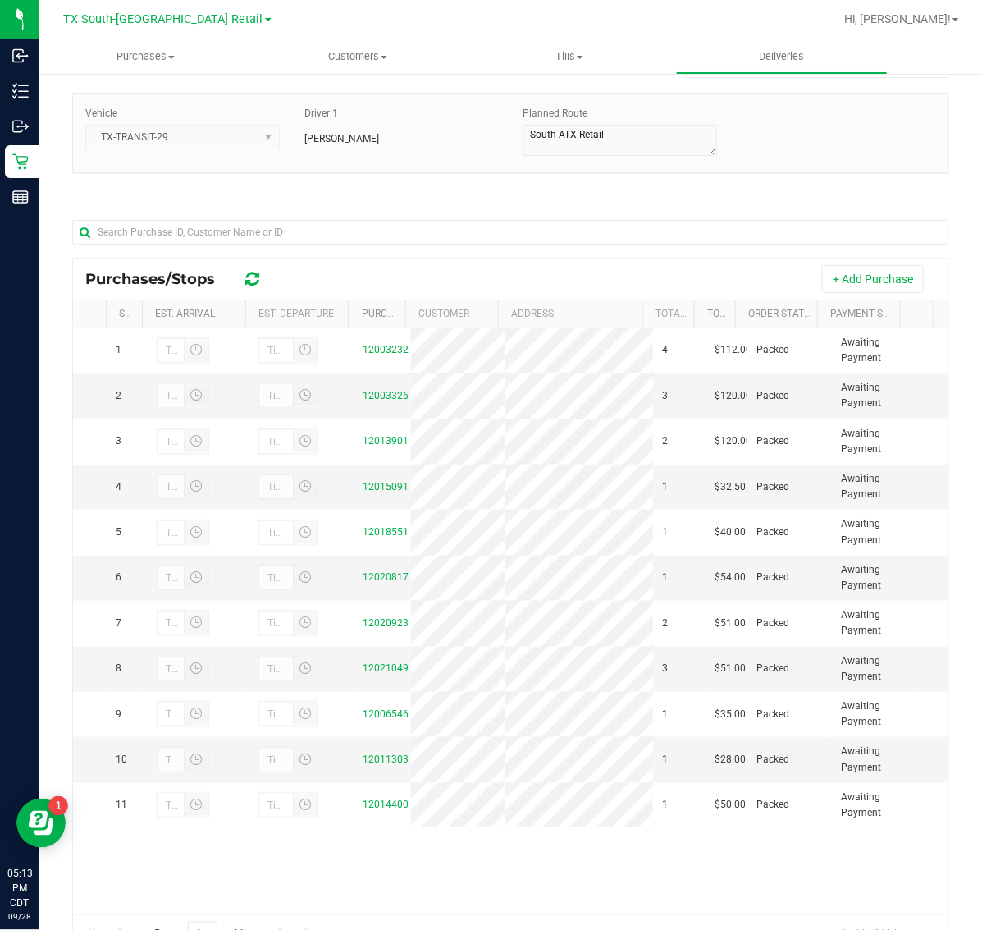
scroll to position [194, 0]
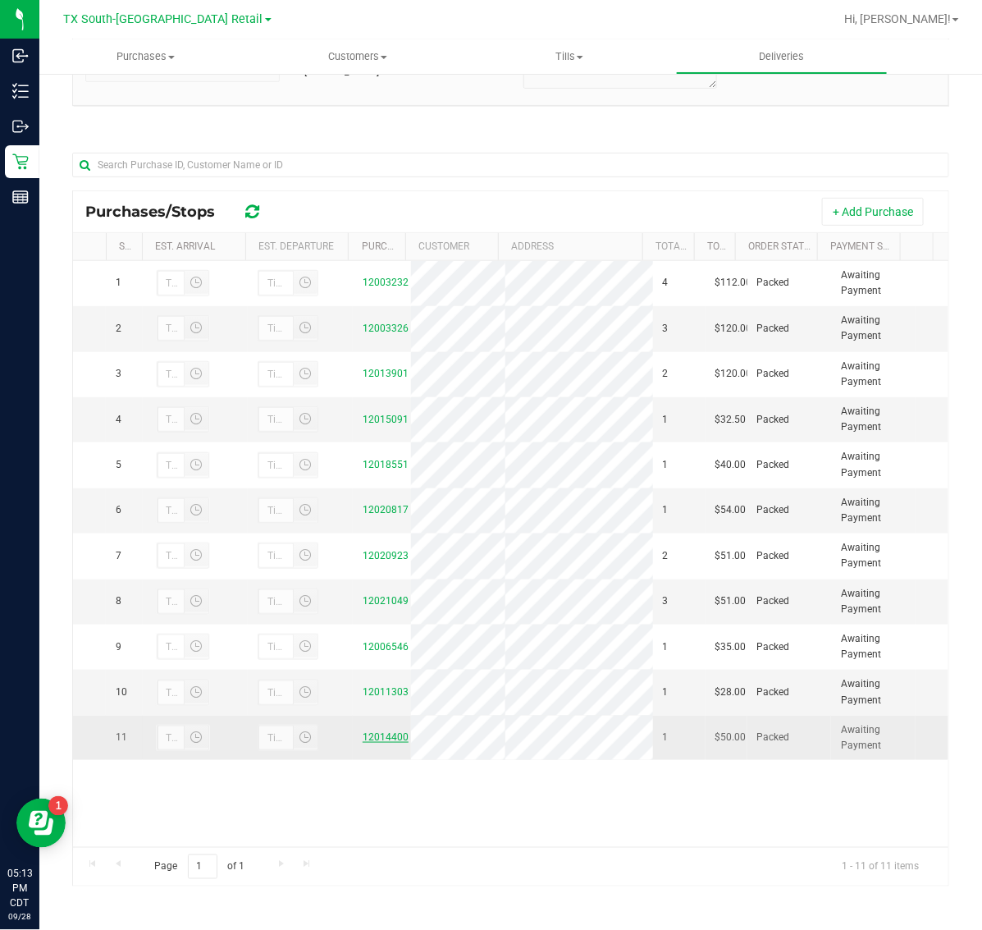
click at [375, 742] on link "12014400" at bounding box center [386, 736] width 46 height 11
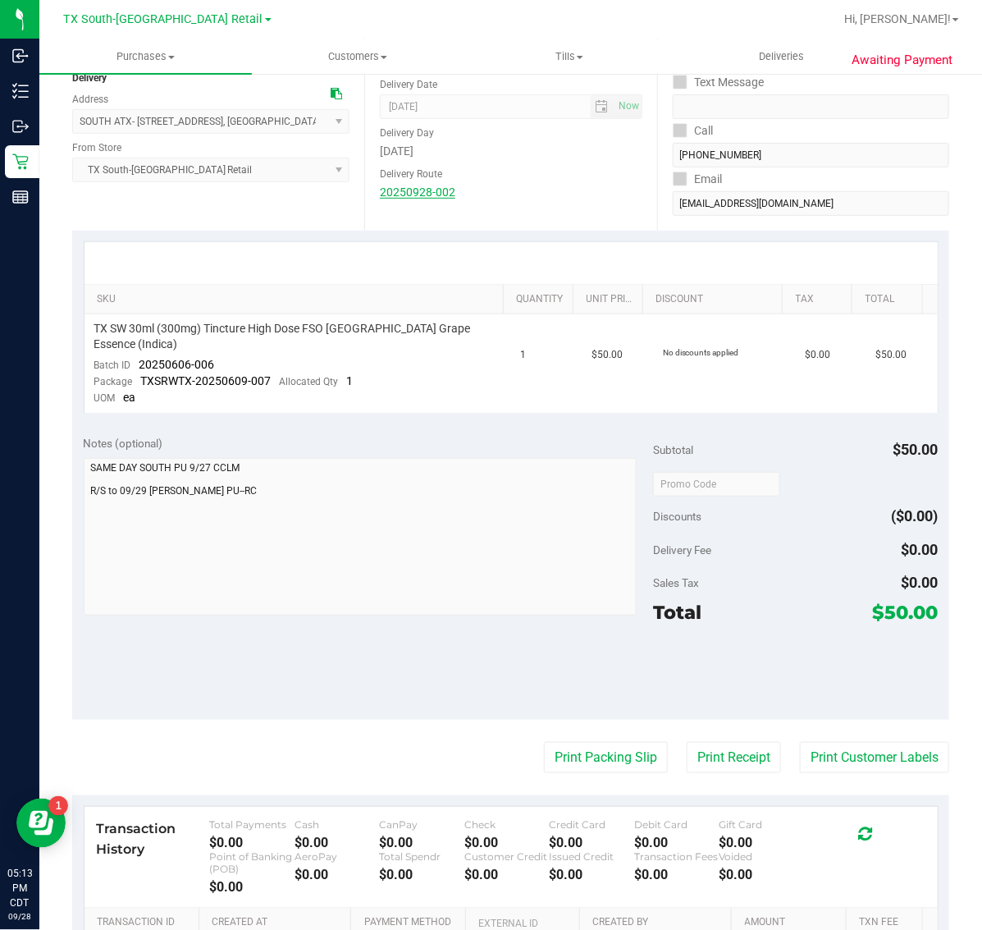
scroll to position [308, 0]
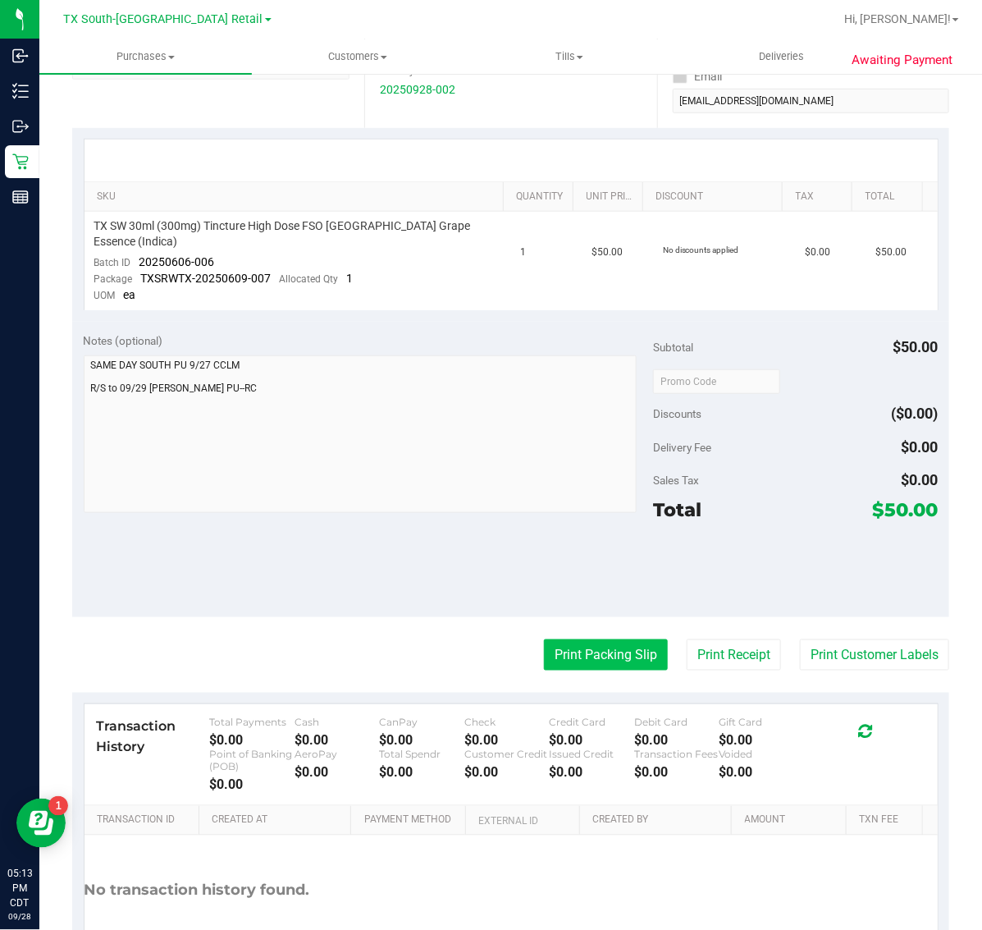
click at [564, 639] on button "Print Packing Slip" at bounding box center [606, 654] width 124 height 31
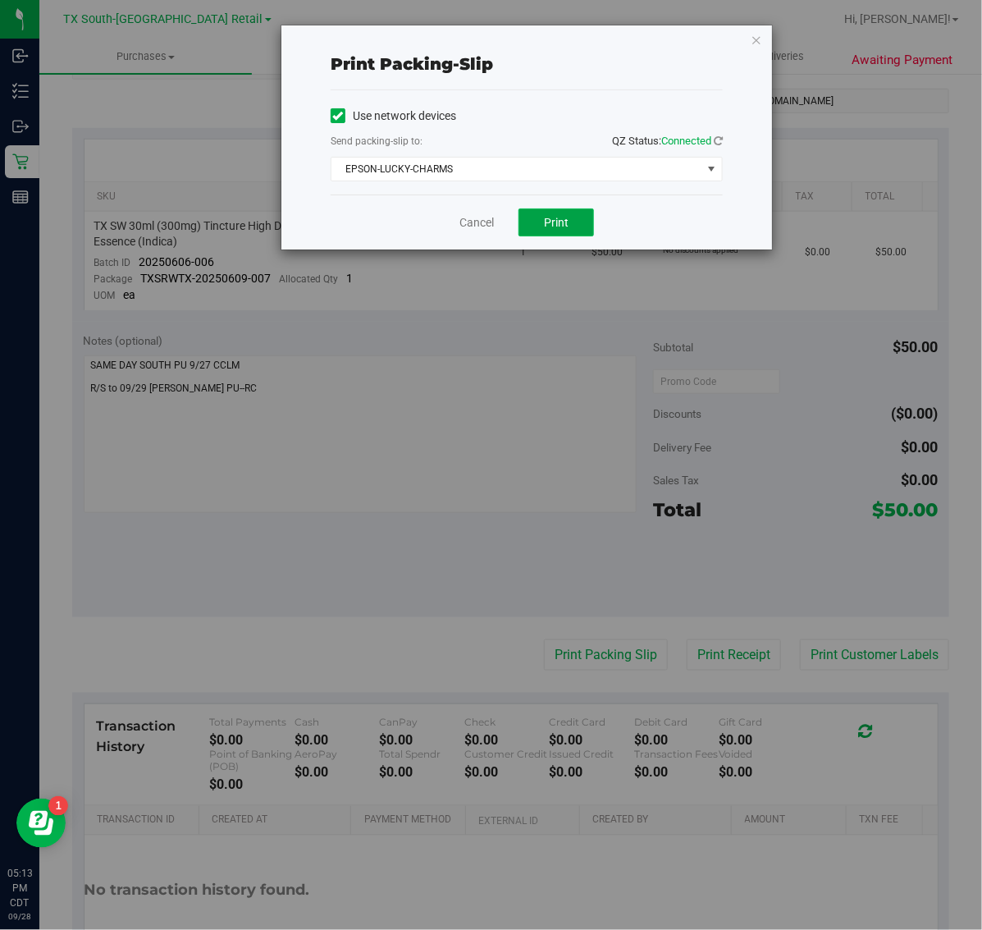
click at [555, 219] on span "Print" at bounding box center [556, 222] width 25 height 13
click at [756, 38] on icon "button" at bounding box center [756, 40] width 11 height 20
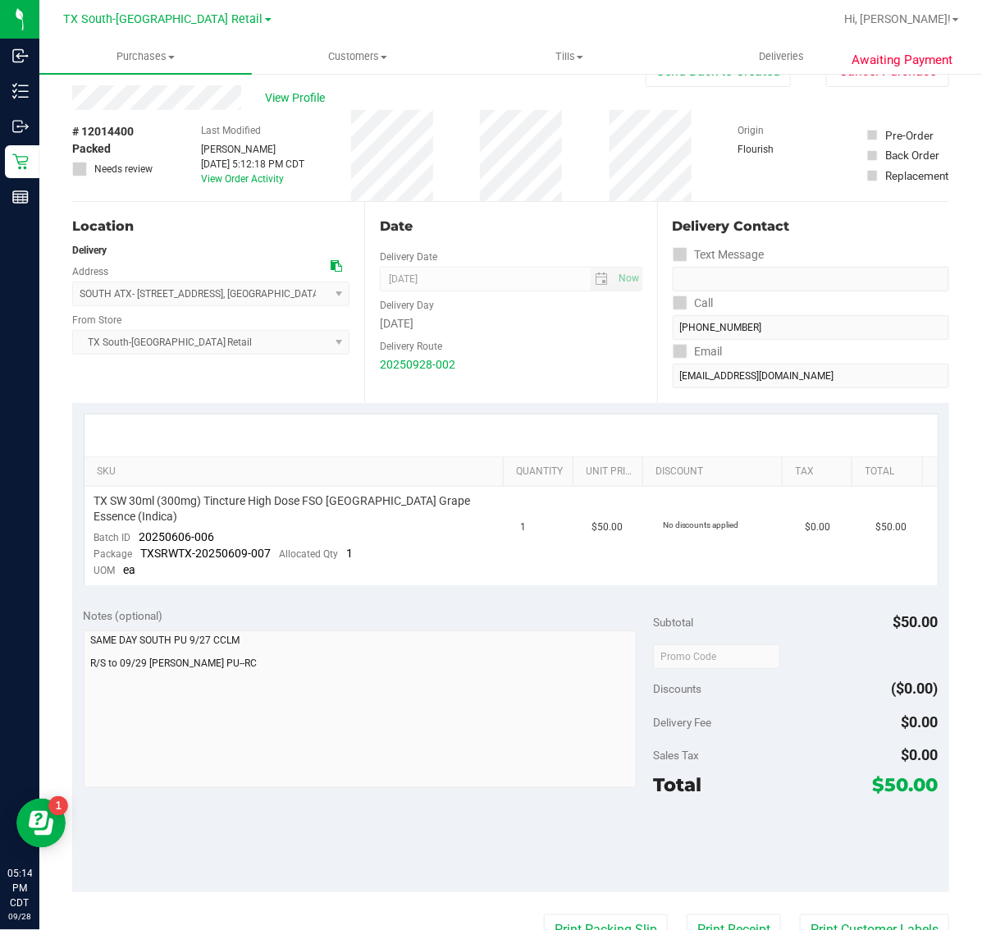
scroll to position [0, 0]
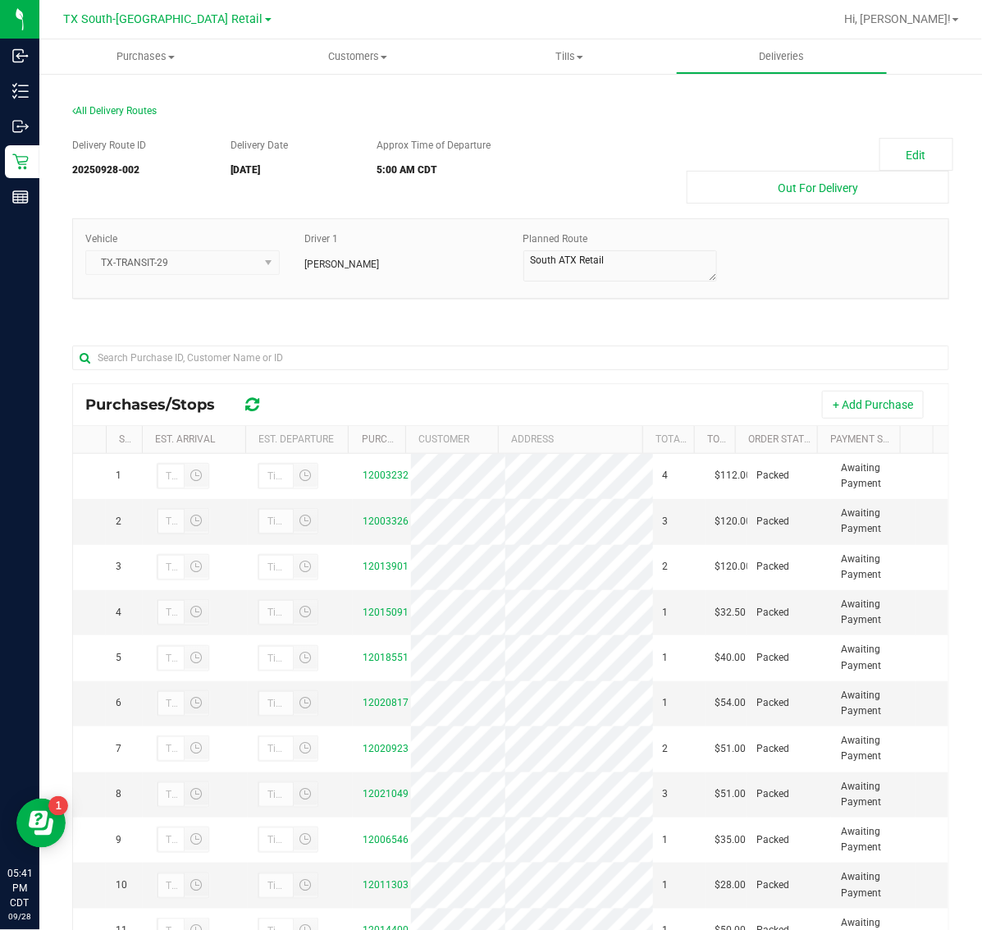
click at [148, 9] on div "TX South-Austin Retail TX Austin DC TX Plano Retail TX San Antonio Retail TX So…" at bounding box center [168, 19] width 208 height 20
click at [148, 22] on span "TX South-[GEOGRAPHIC_DATA] Retail" at bounding box center [163, 19] width 199 height 15
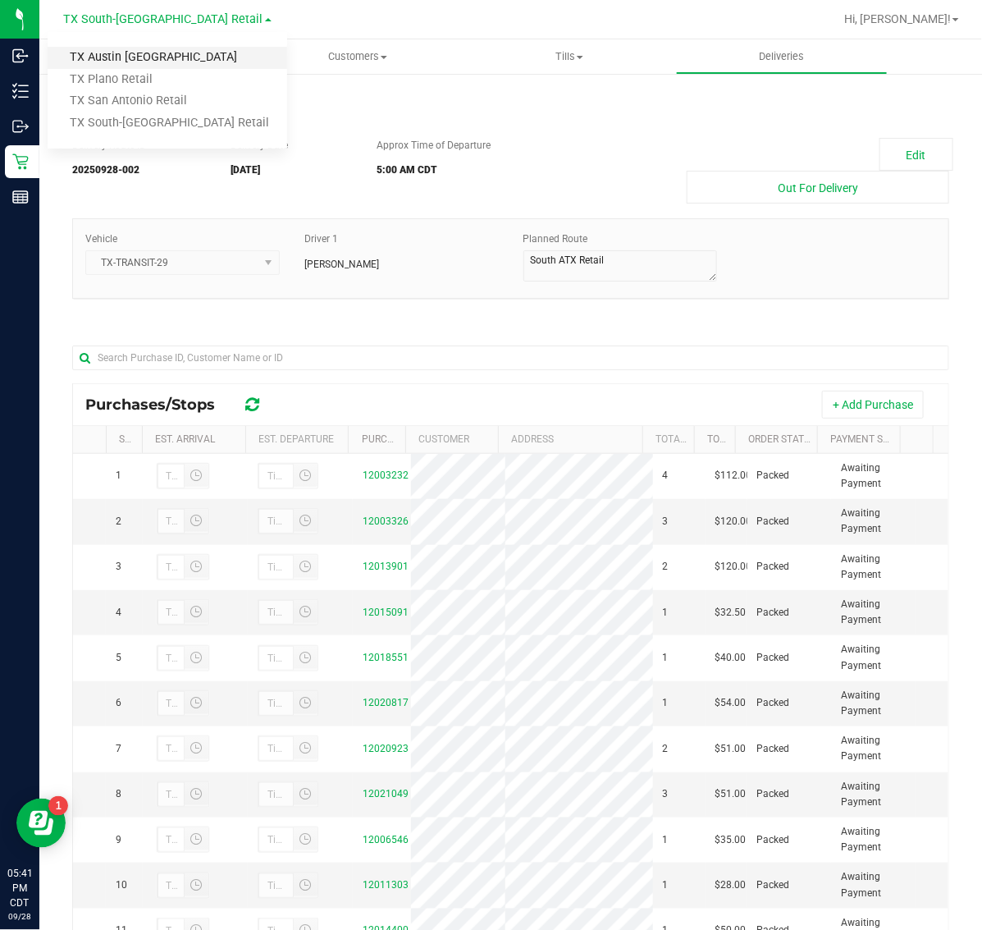
click at [144, 60] on link "TX Austin [GEOGRAPHIC_DATA]" at bounding box center [168, 58] width 240 height 22
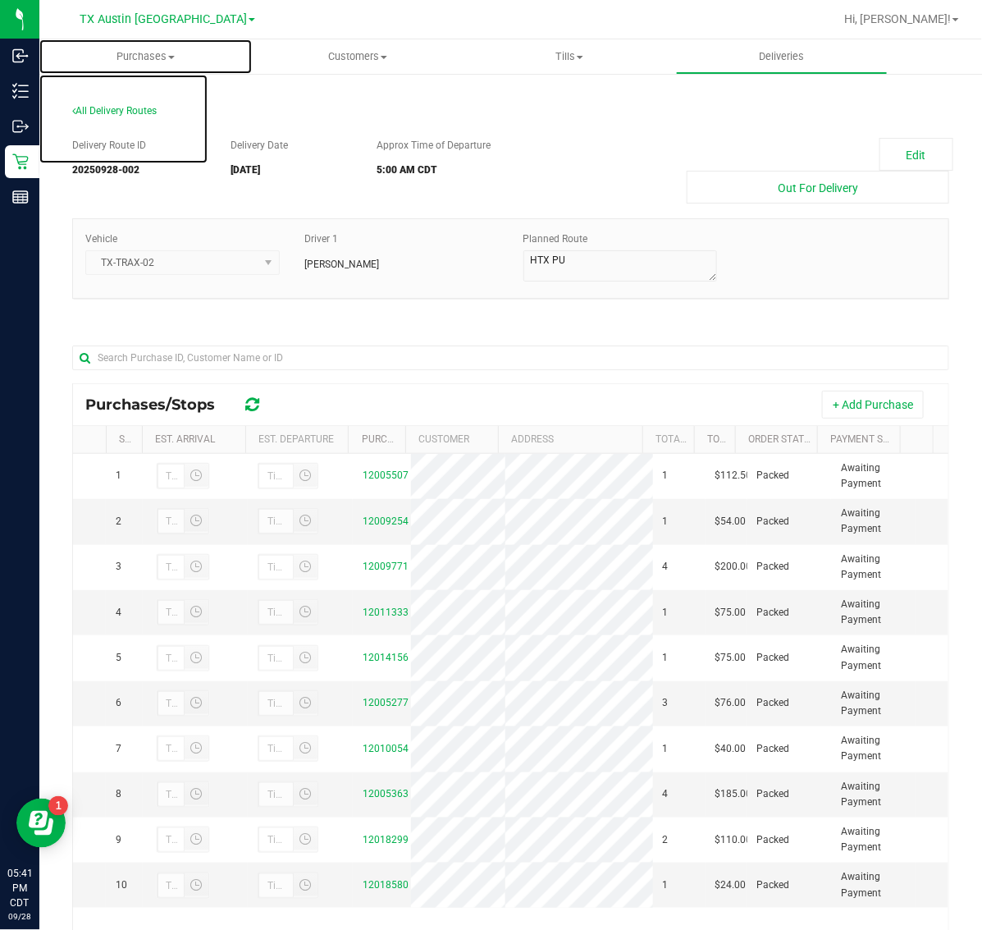
click at [144, 57] on span "Purchases" at bounding box center [145, 56] width 212 height 15
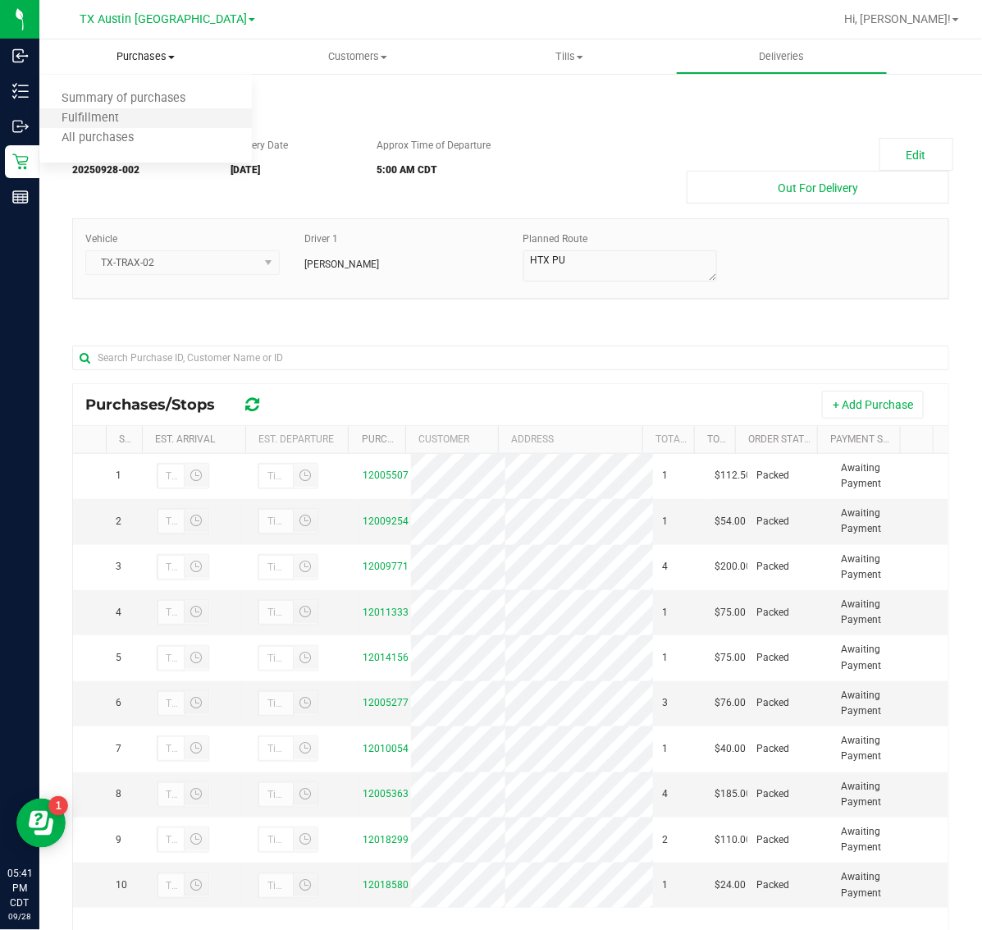
click at [139, 124] on li "Fulfillment" at bounding box center [145, 119] width 212 height 20
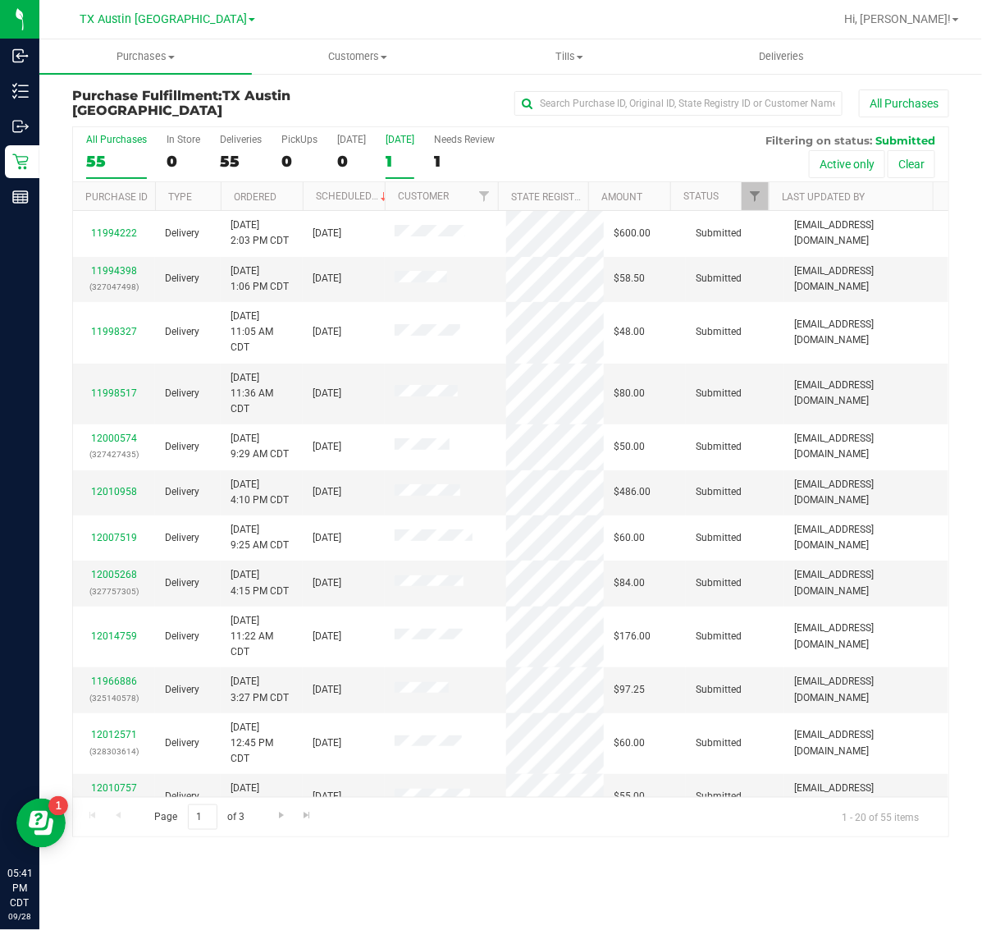
click at [398, 146] on label "[DATE] 1" at bounding box center [400, 156] width 29 height 45
click at [0, 0] on input "[DATE] 1" at bounding box center [0, 0] width 0 height 0
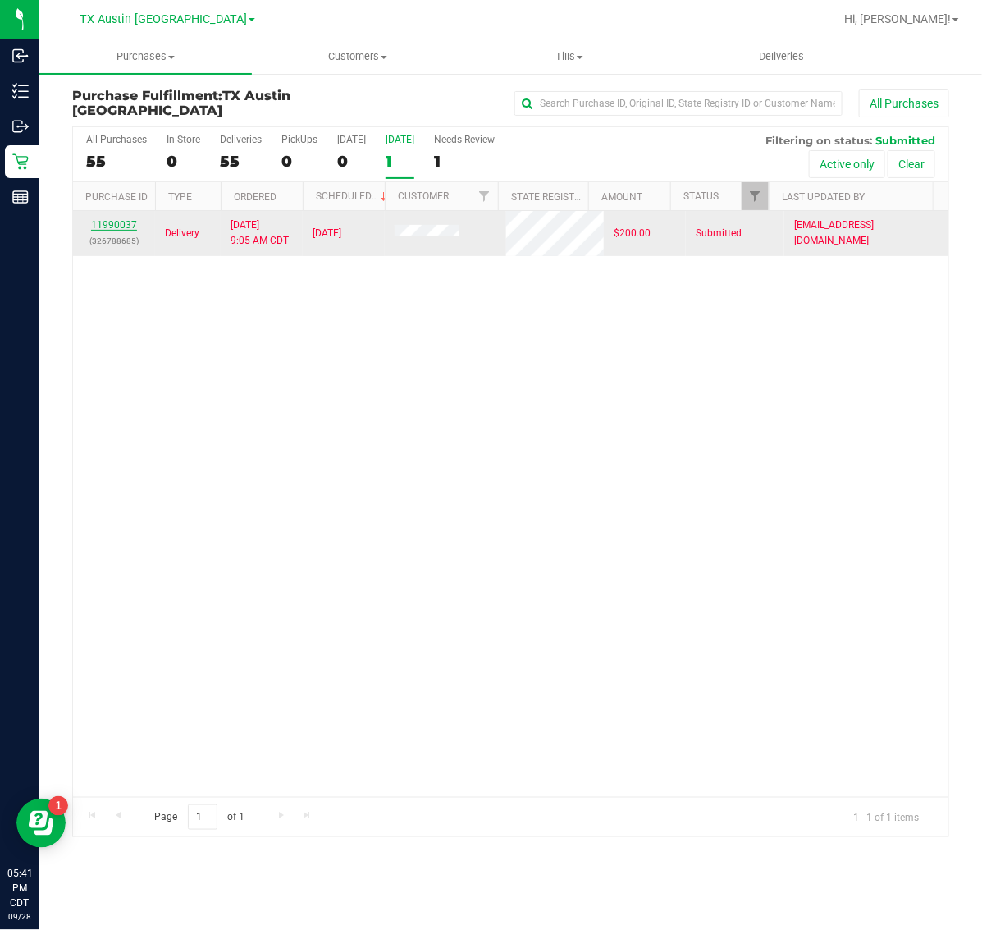
click at [113, 228] on link "11990037" at bounding box center [114, 224] width 46 height 11
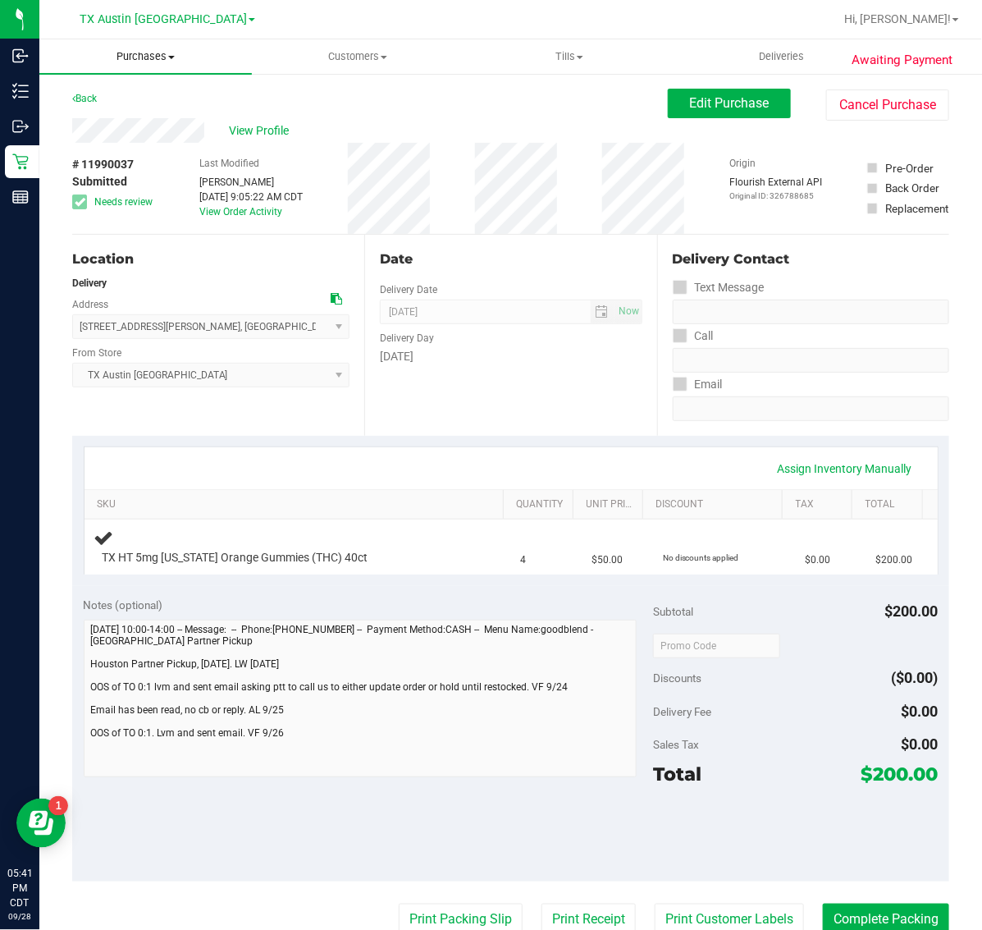
click at [140, 60] on span "Purchases" at bounding box center [145, 56] width 212 height 15
click at [138, 112] on span "Fulfillment" at bounding box center [90, 119] width 102 height 14
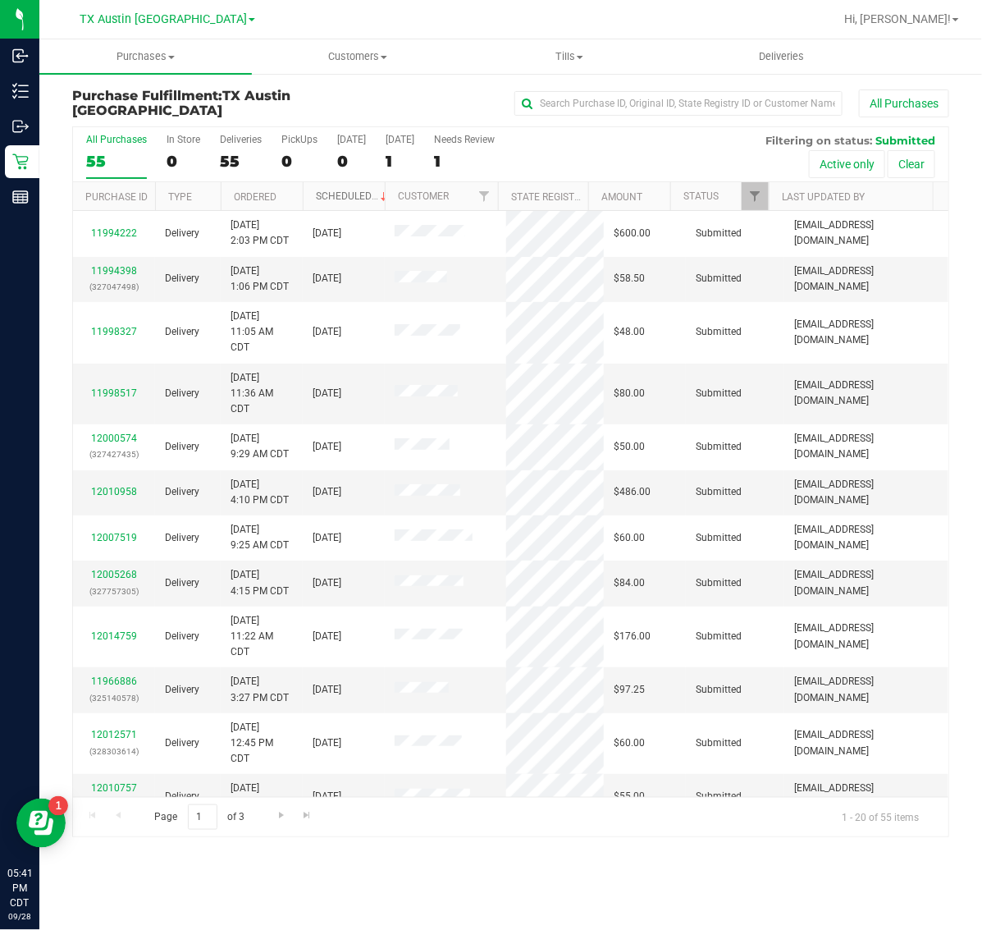
click at [332, 193] on link "Scheduled" at bounding box center [353, 195] width 75 height 11
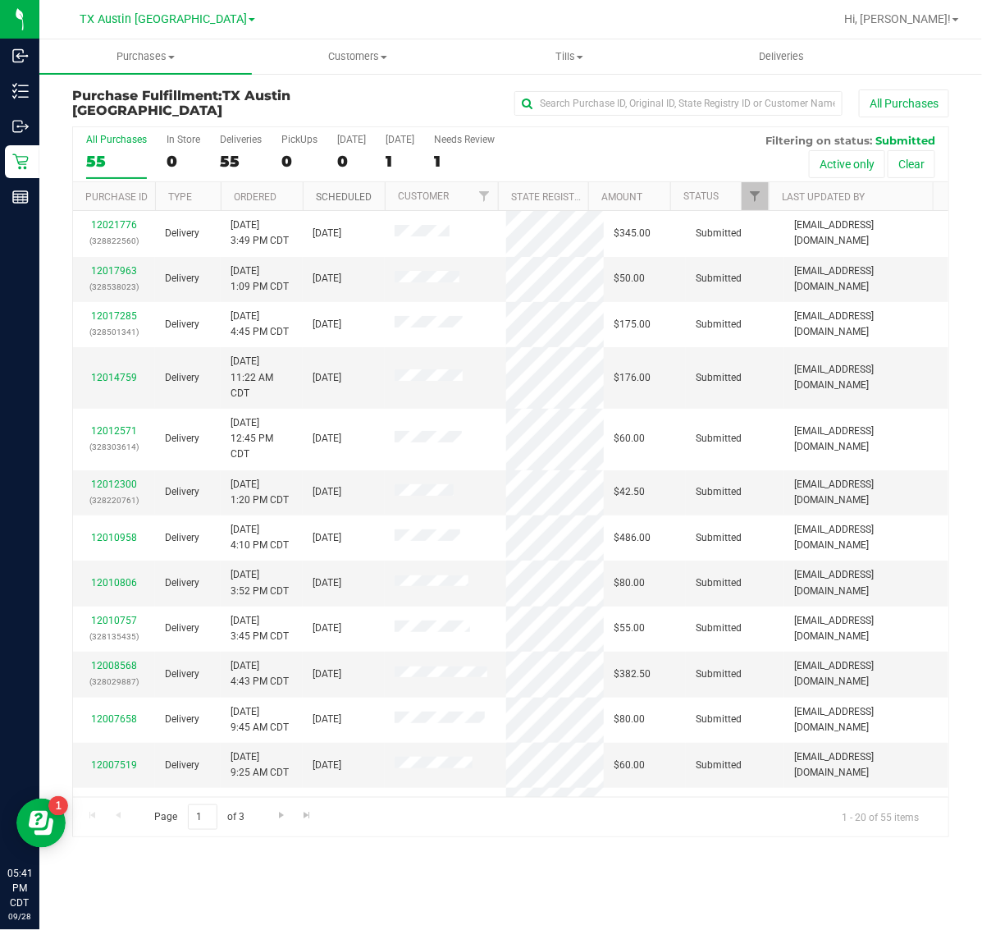
click at [332, 193] on link "Scheduled" at bounding box center [344, 196] width 56 height 11
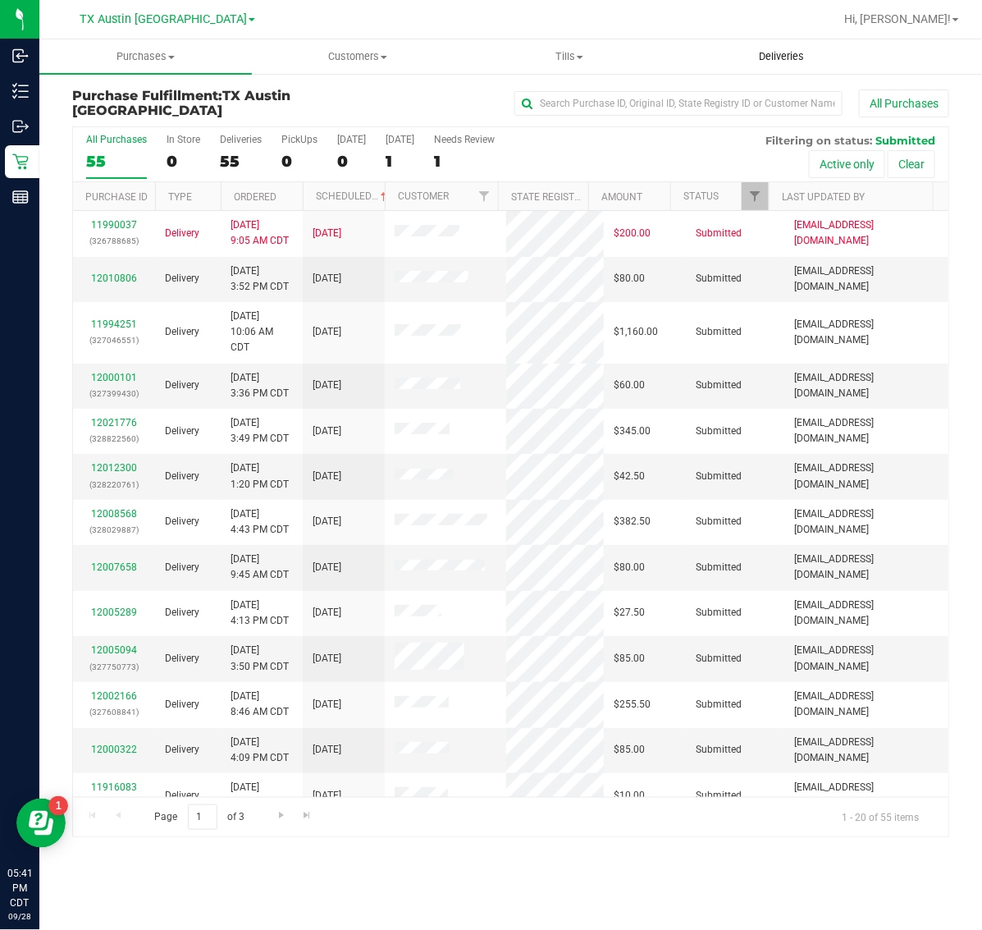
click at [781, 46] on uib-tab-heading "Deliveries" at bounding box center [782, 56] width 211 height 33
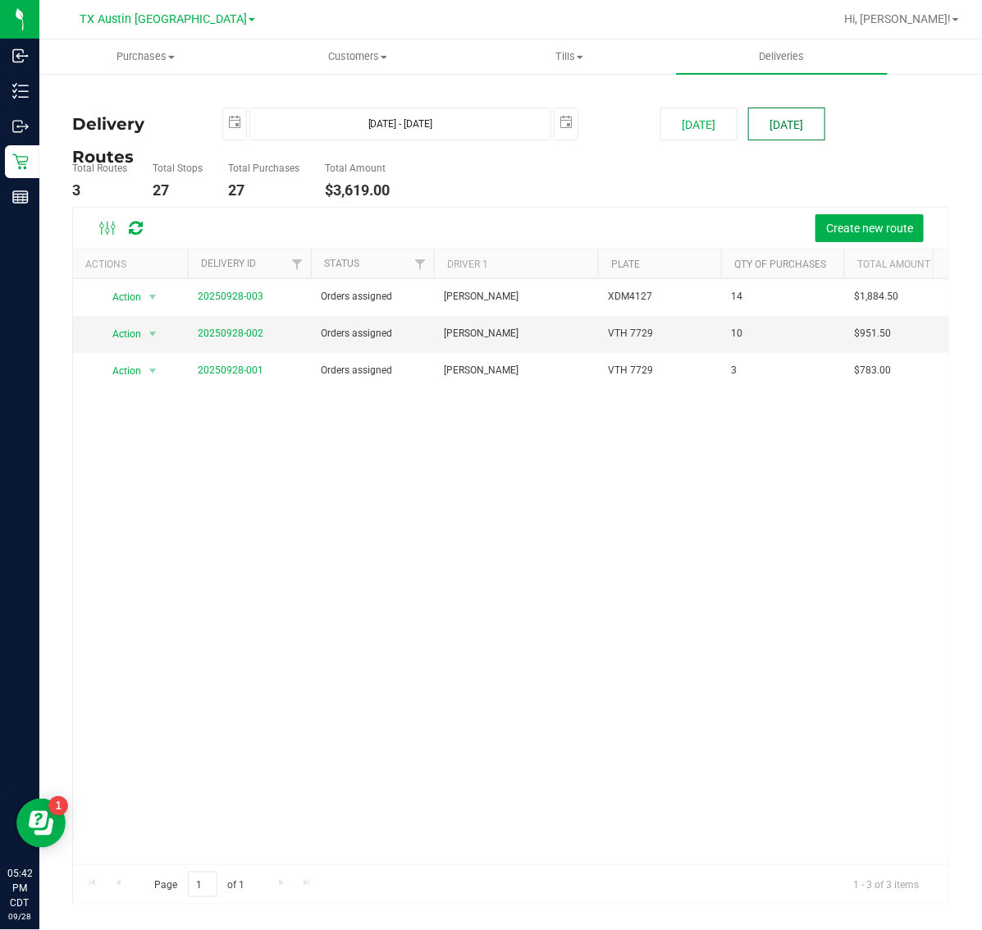
click at [774, 120] on button "[DATE]" at bounding box center [786, 123] width 77 height 33
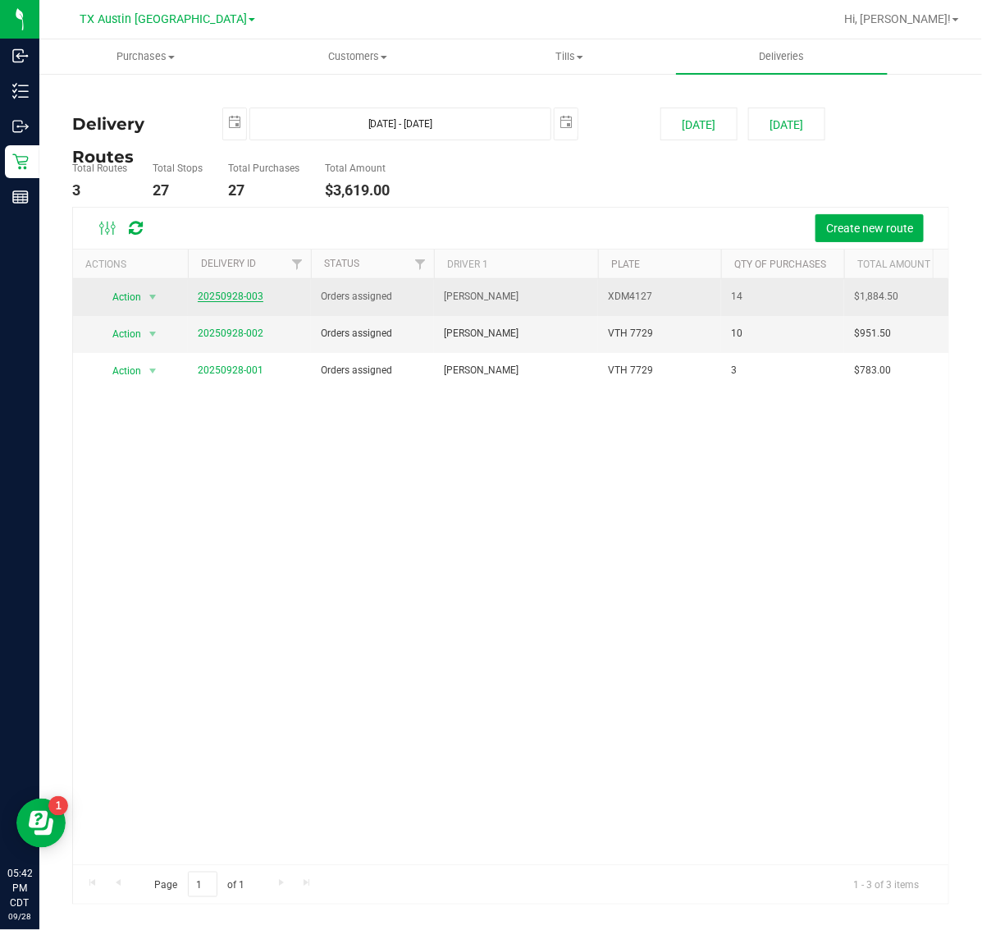
click at [244, 296] on link "20250928-003" at bounding box center [231, 295] width 66 height 11
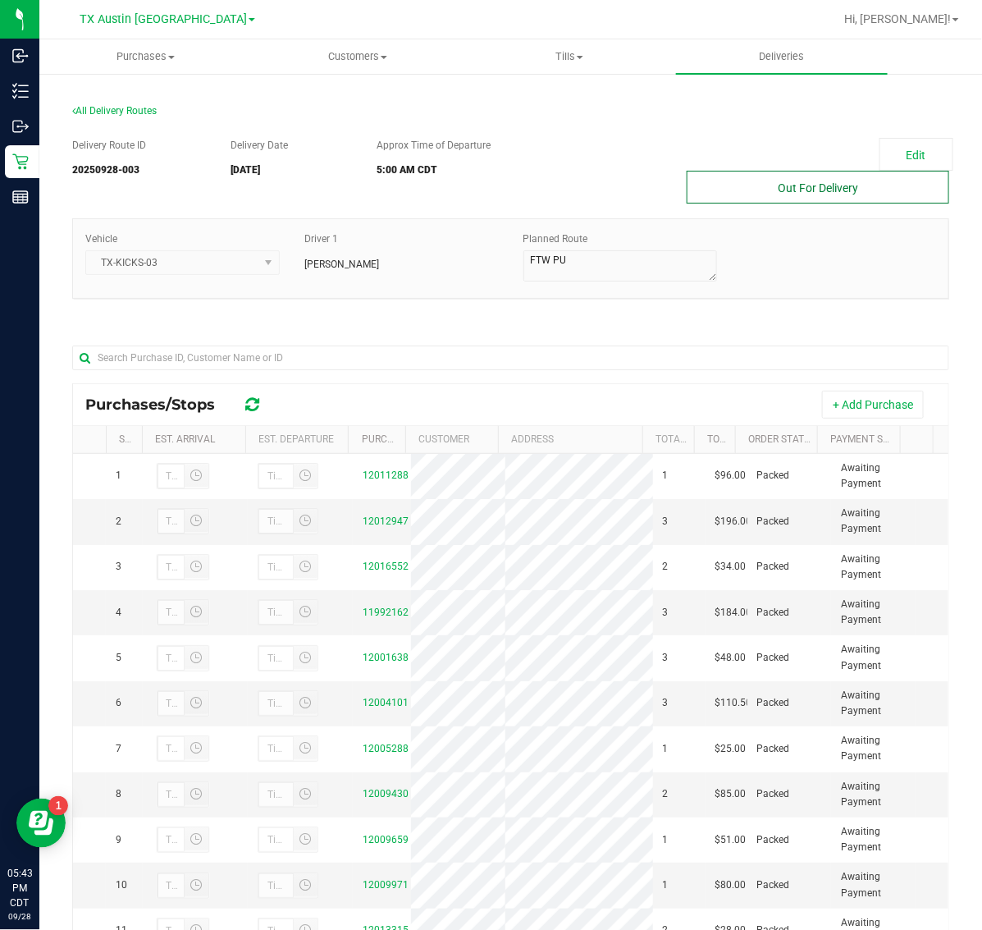
click at [747, 178] on button "Out For Delivery" at bounding box center [818, 187] width 263 height 33
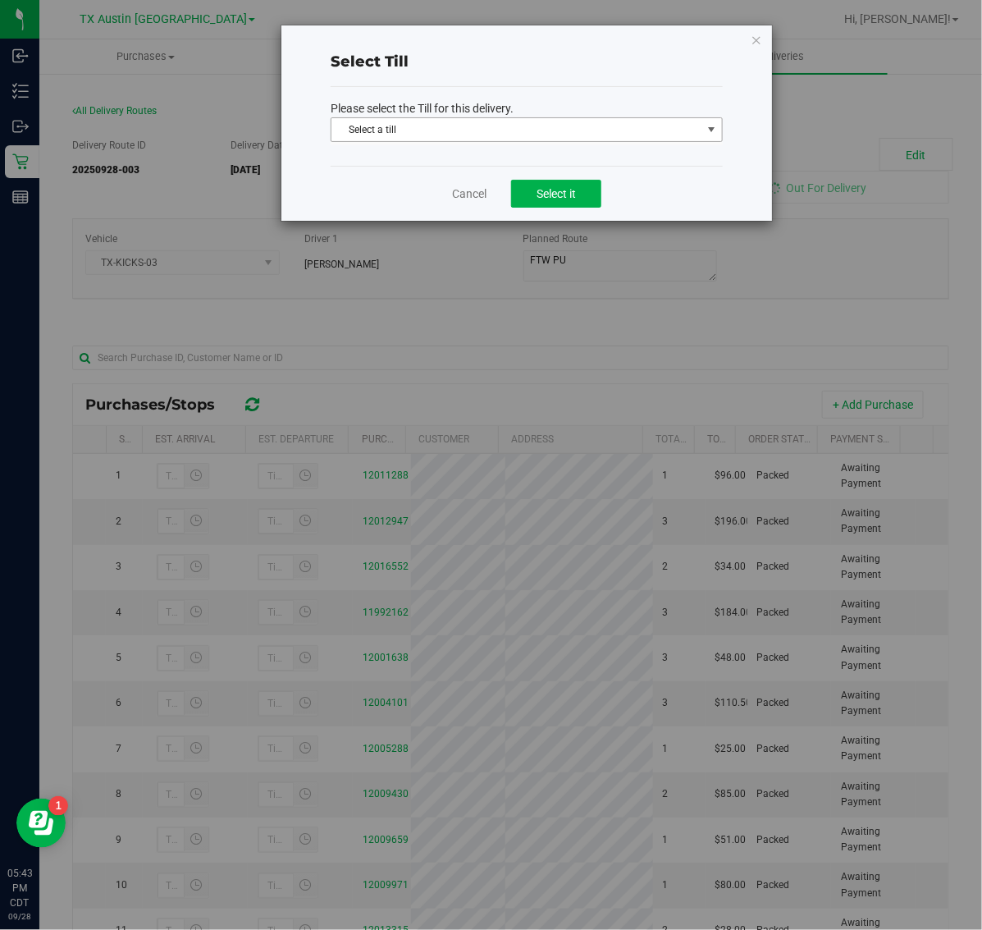
click at [555, 134] on span "Select a till" at bounding box center [516, 129] width 370 height 23
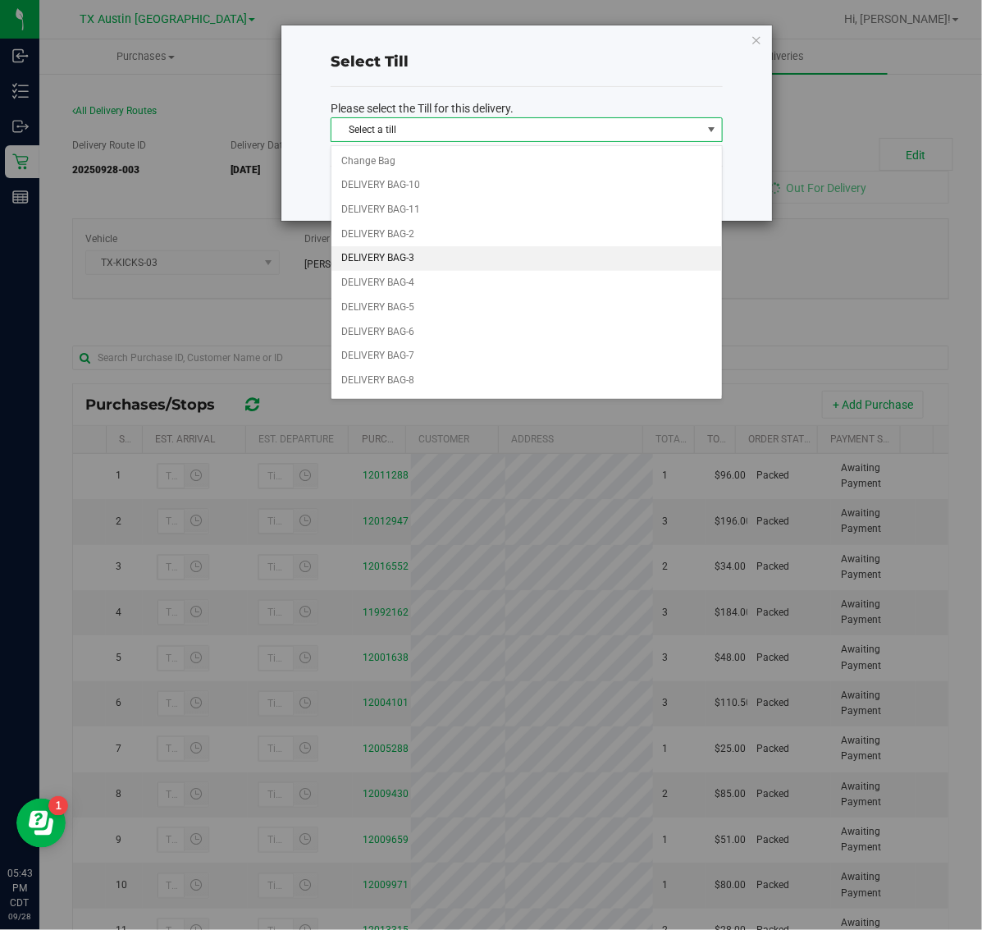
click at [439, 250] on li "DELIVERY BAG-3" at bounding box center [526, 258] width 391 height 25
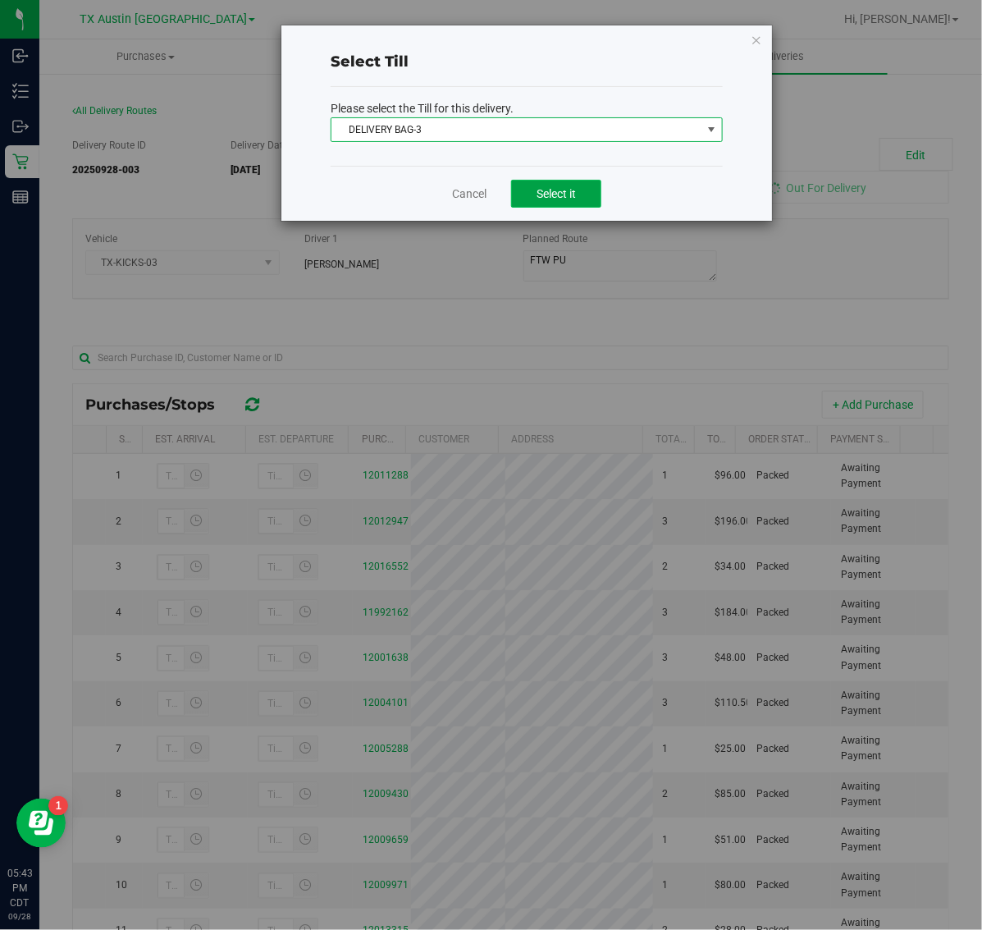
click at [541, 193] on span "Select it" at bounding box center [556, 193] width 39 height 13
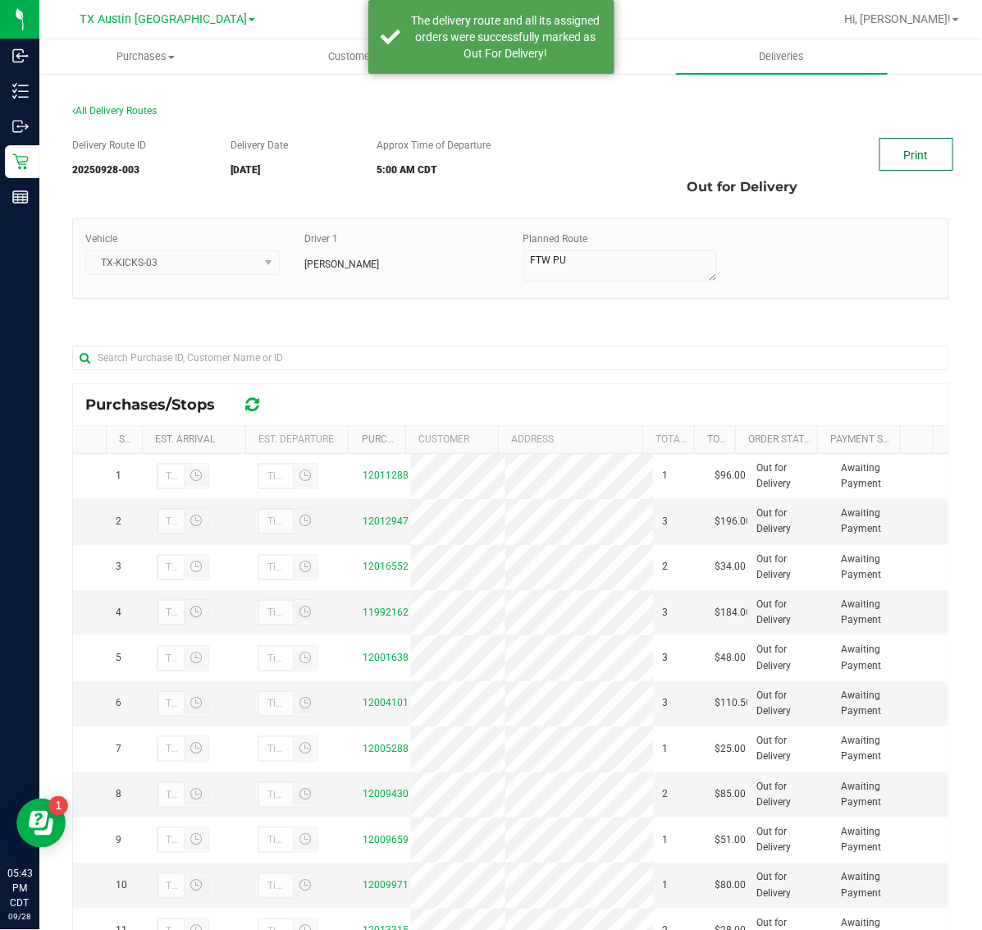
click at [903, 157] on link "Print" at bounding box center [916, 154] width 74 height 33
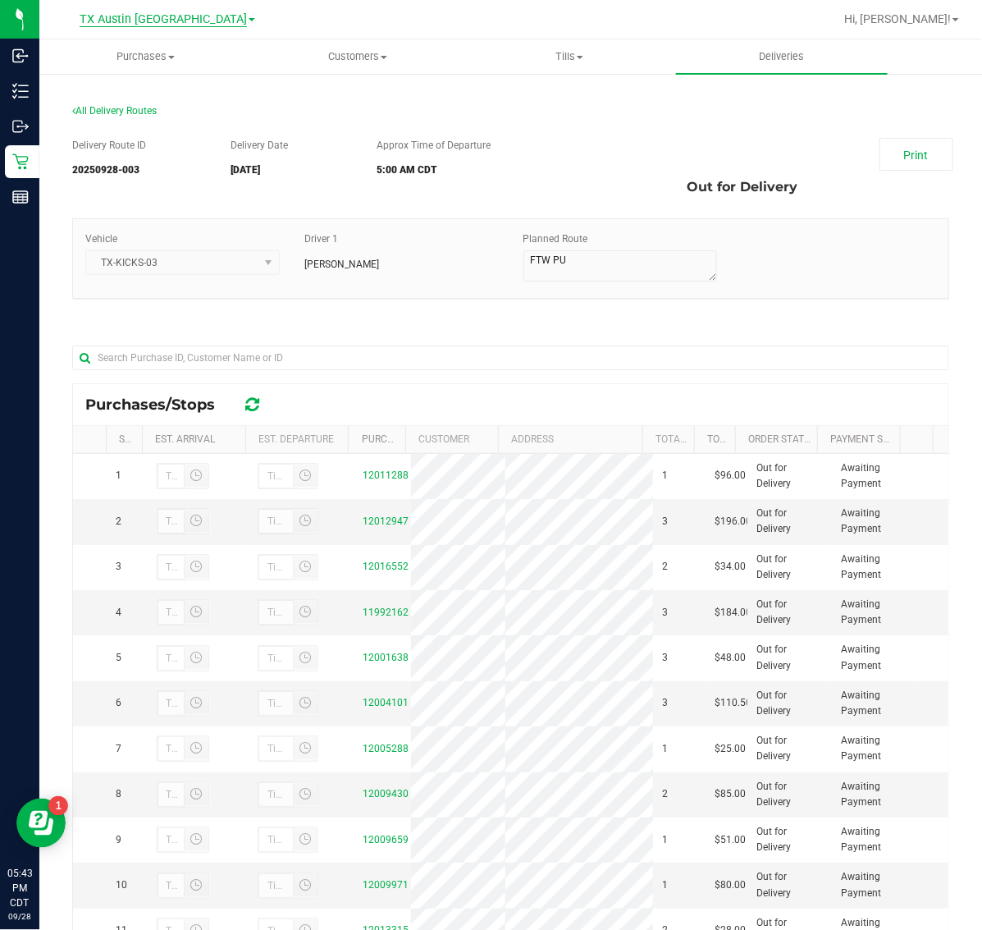
click at [182, 19] on span "TX Austin [GEOGRAPHIC_DATA]" at bounding box center [163, 19] width 167 height 15
click at [796, 58] on span "Deliveries" at bounding box center [781, 56] width 89 height 15
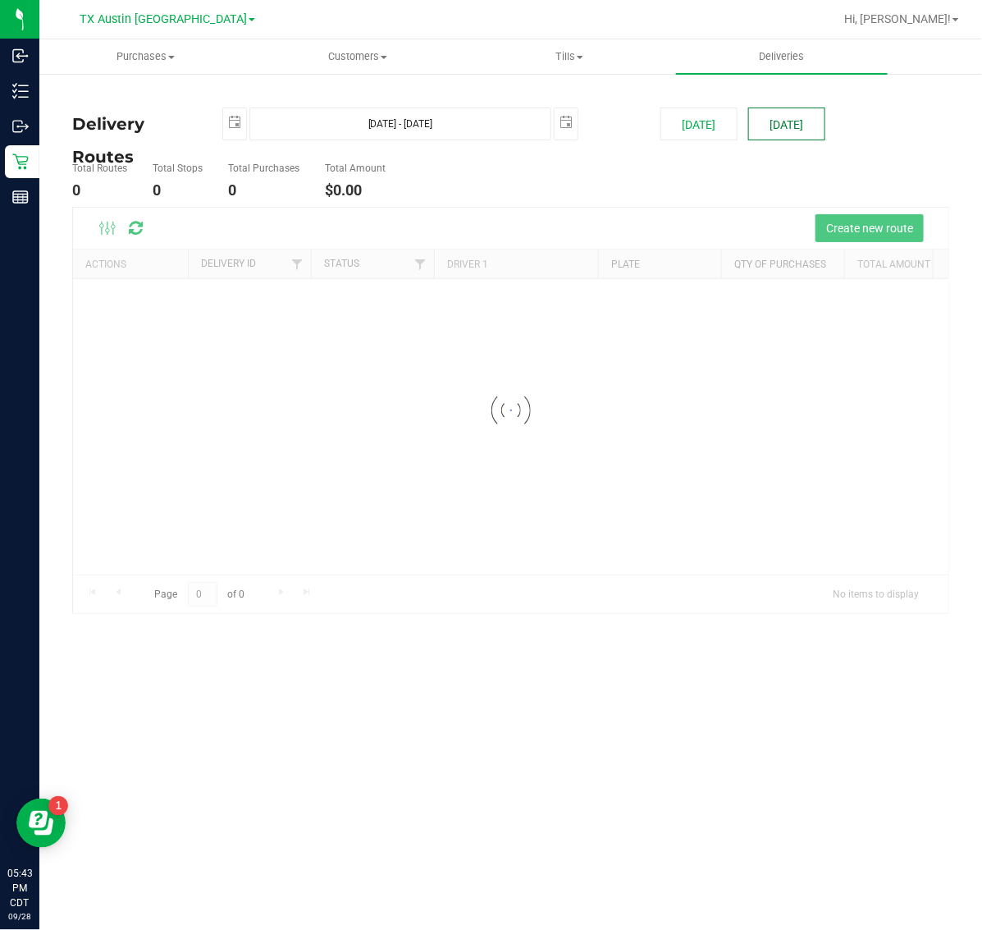
click at [784, 123] on button "[DATE]" at bounding box center [786, 123] width 77 height 33
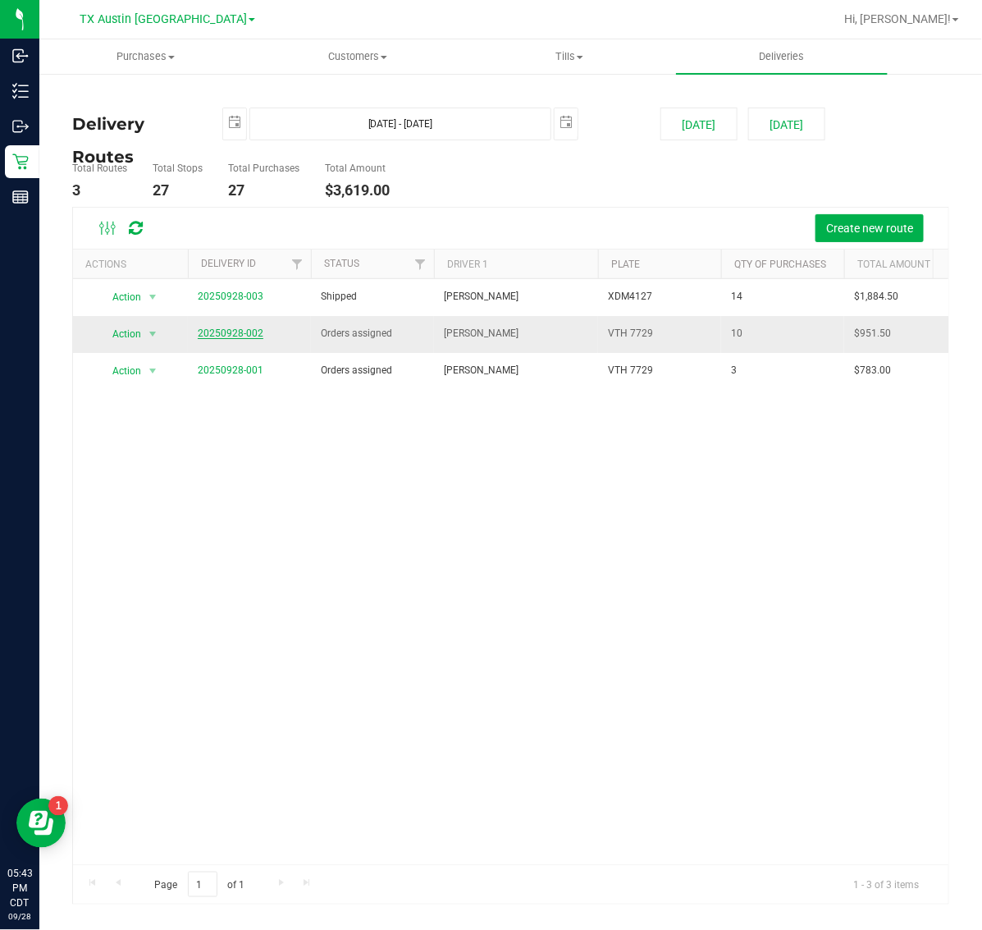
click at [244, 333] on link "20250928-002" at bounding box center [231, 332] width 66 height 11
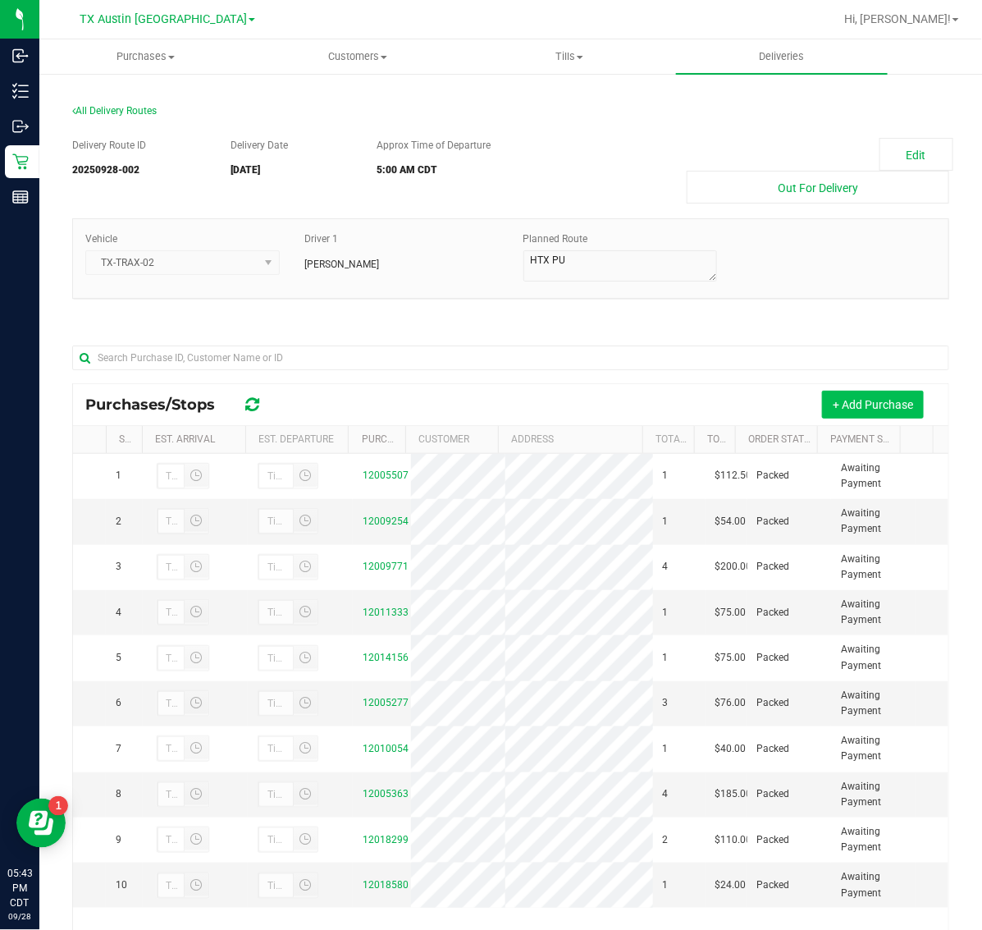
click at [875, 406] on button "+ Add Purchase" at bounding box center [873, 405] width 102 height 28
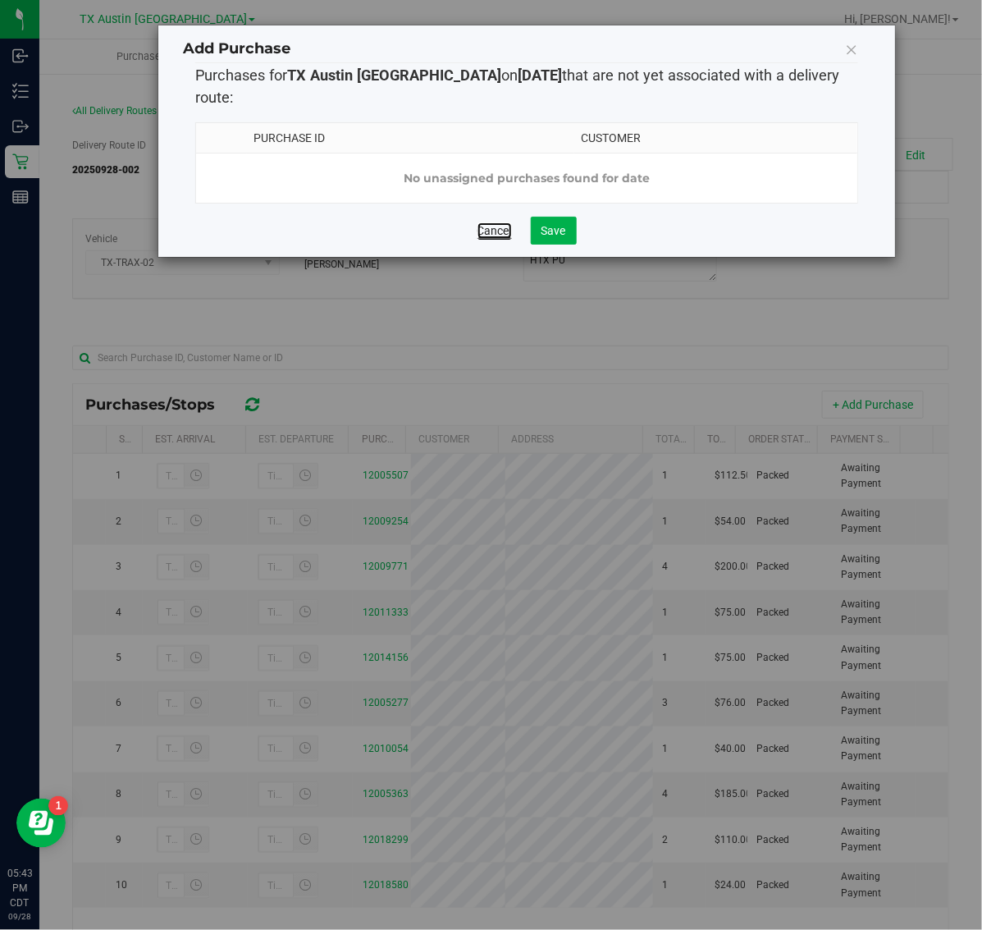
click at [500, 230] on link "Cancel" at bounding box center [494, 230] width 34 height 16
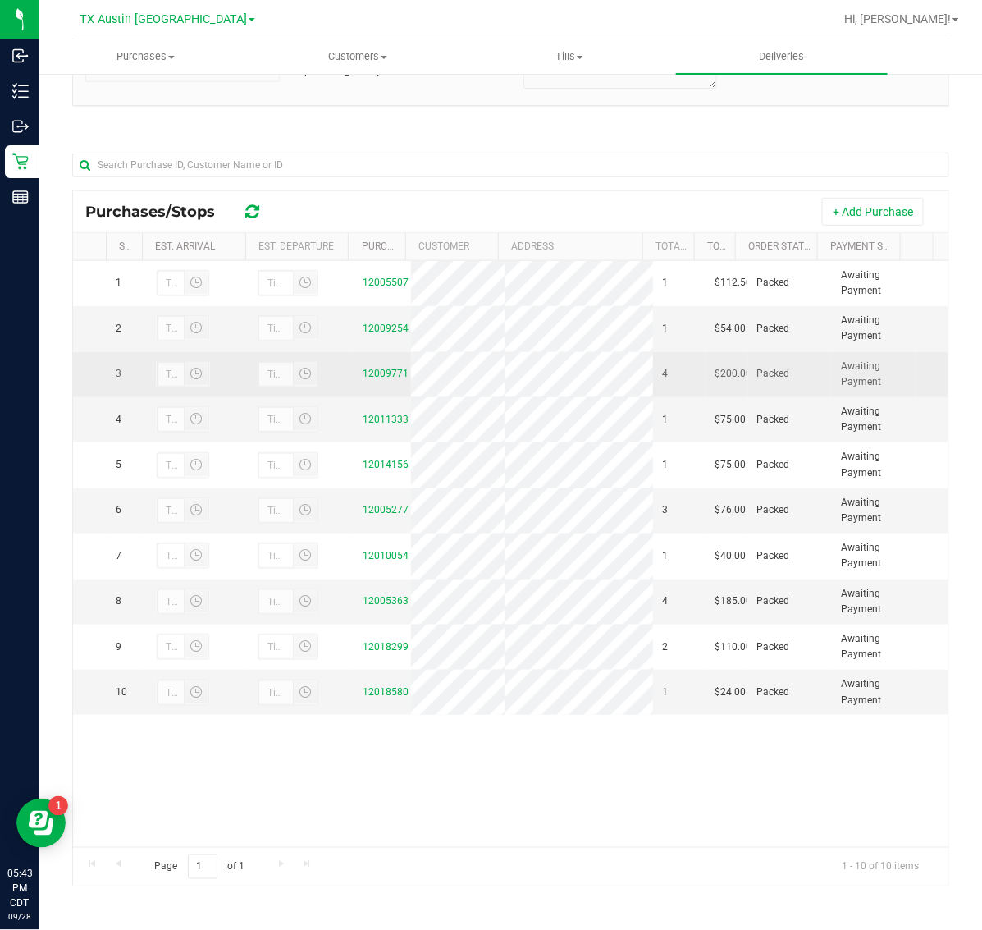
scroll to position [91, 0]
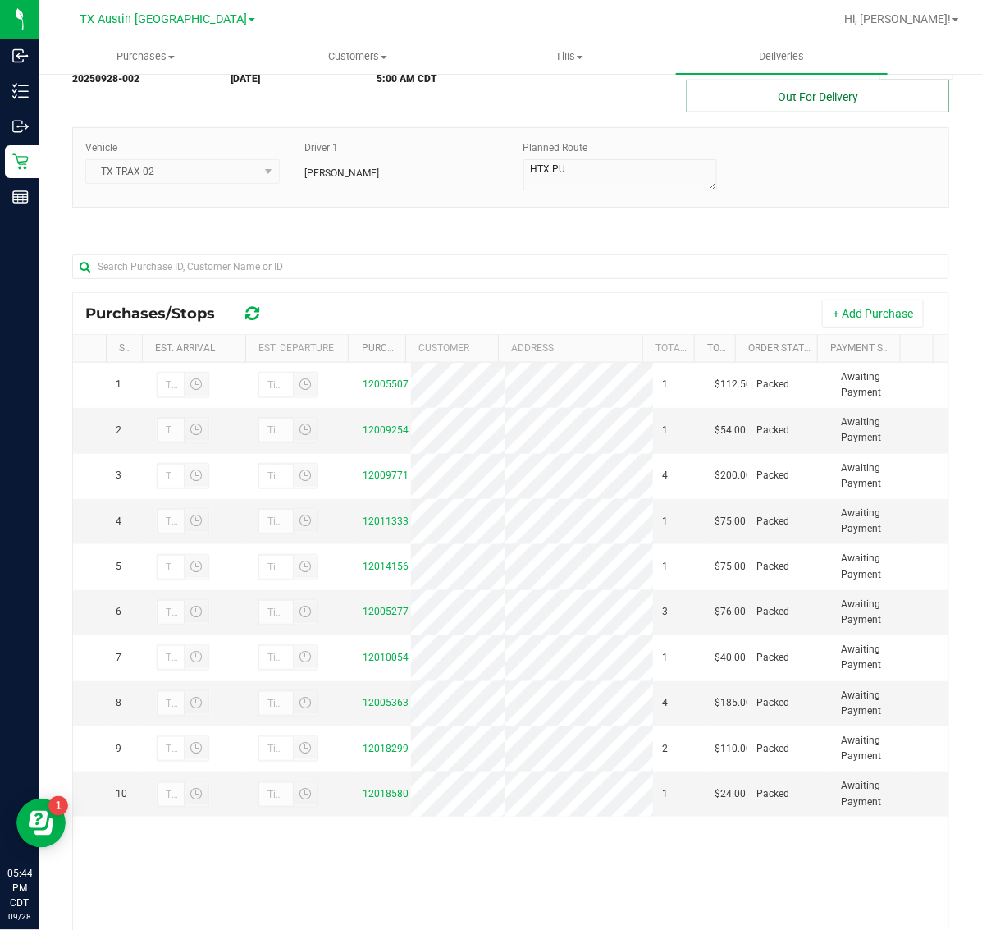
click at [805, 107] on button "Out For Delivery" at bounding box center [818, 96] width 263 height 33
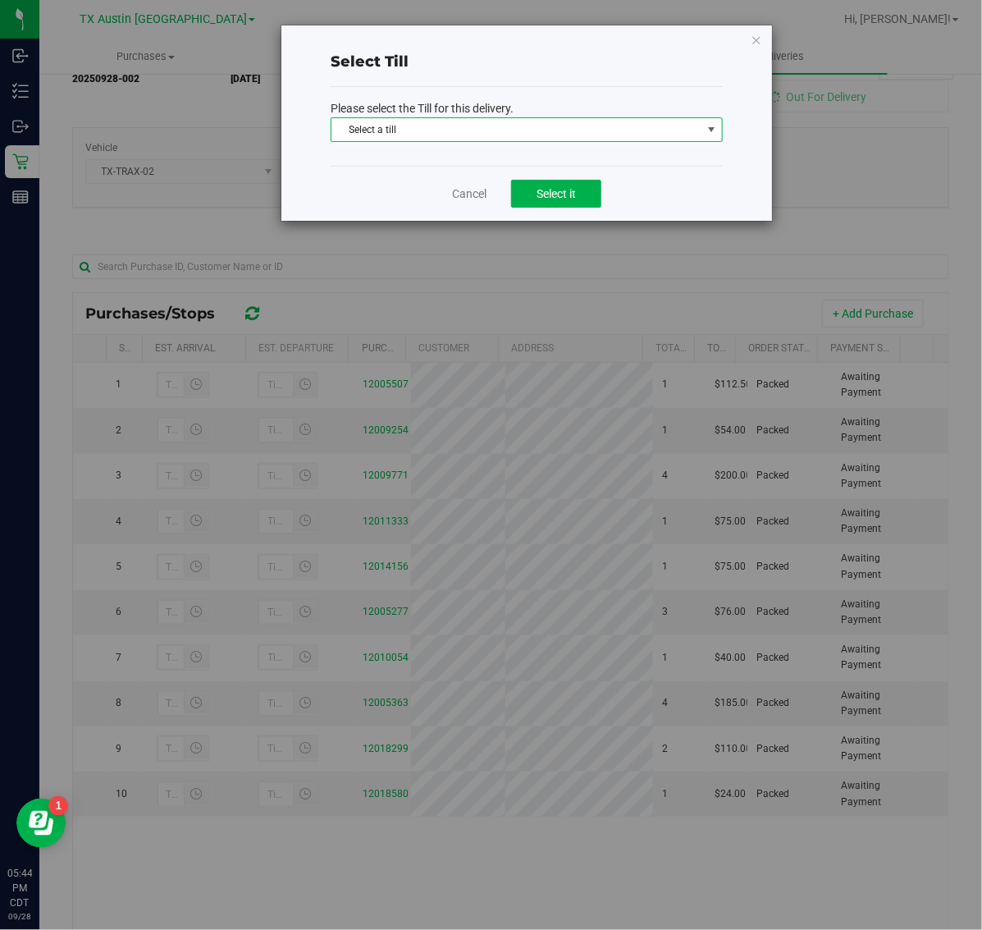
click at [581, 139] on span "Select a till" at bounding box center [516, 129] width 370 height 23
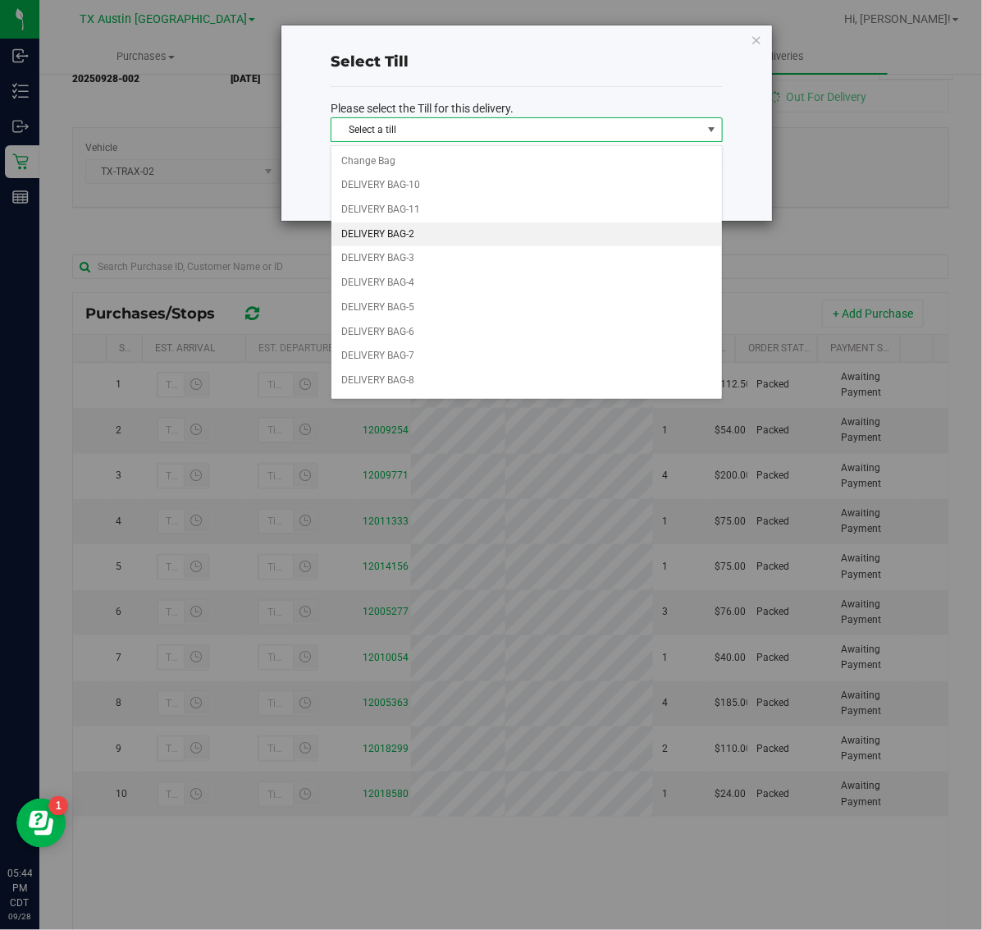
click at [495, 227] on li "DELIVERY BAG-2" at bounding box center [526, 234] width 391 height 25
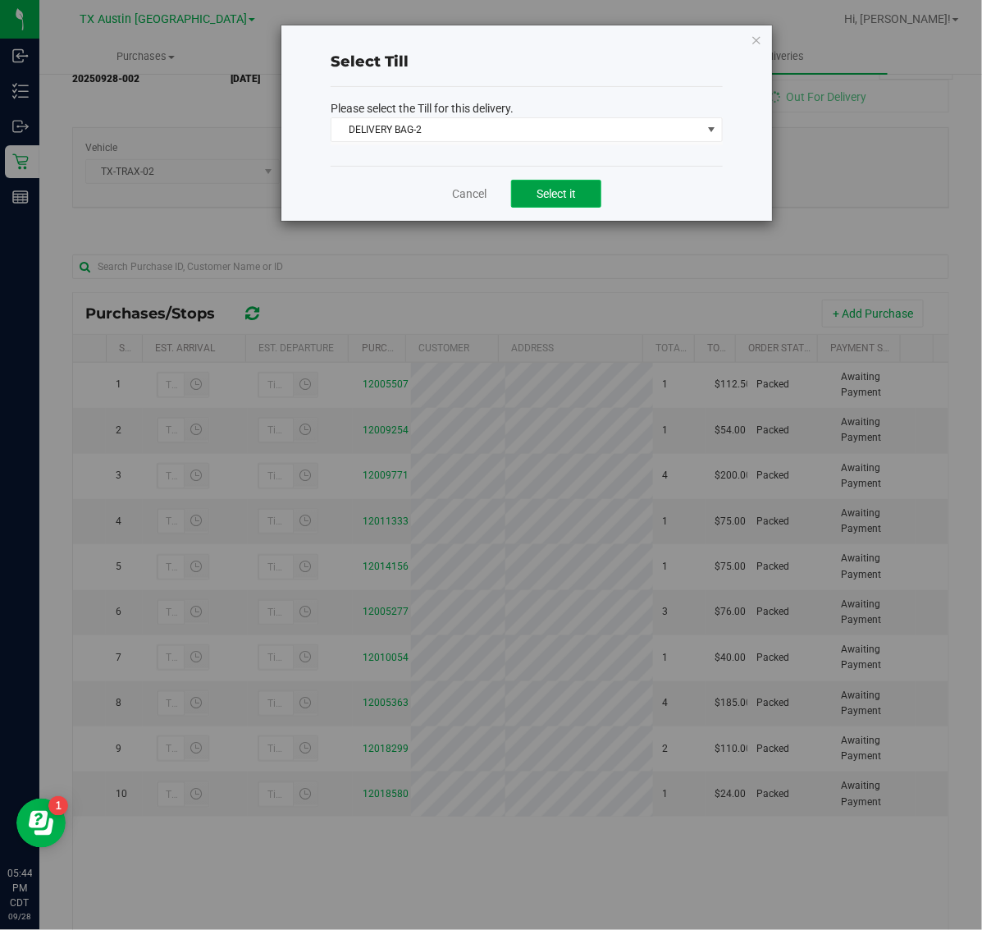
click at [564, 193] on span "Select it" at bounding box center [556, 193] width 39 height 13
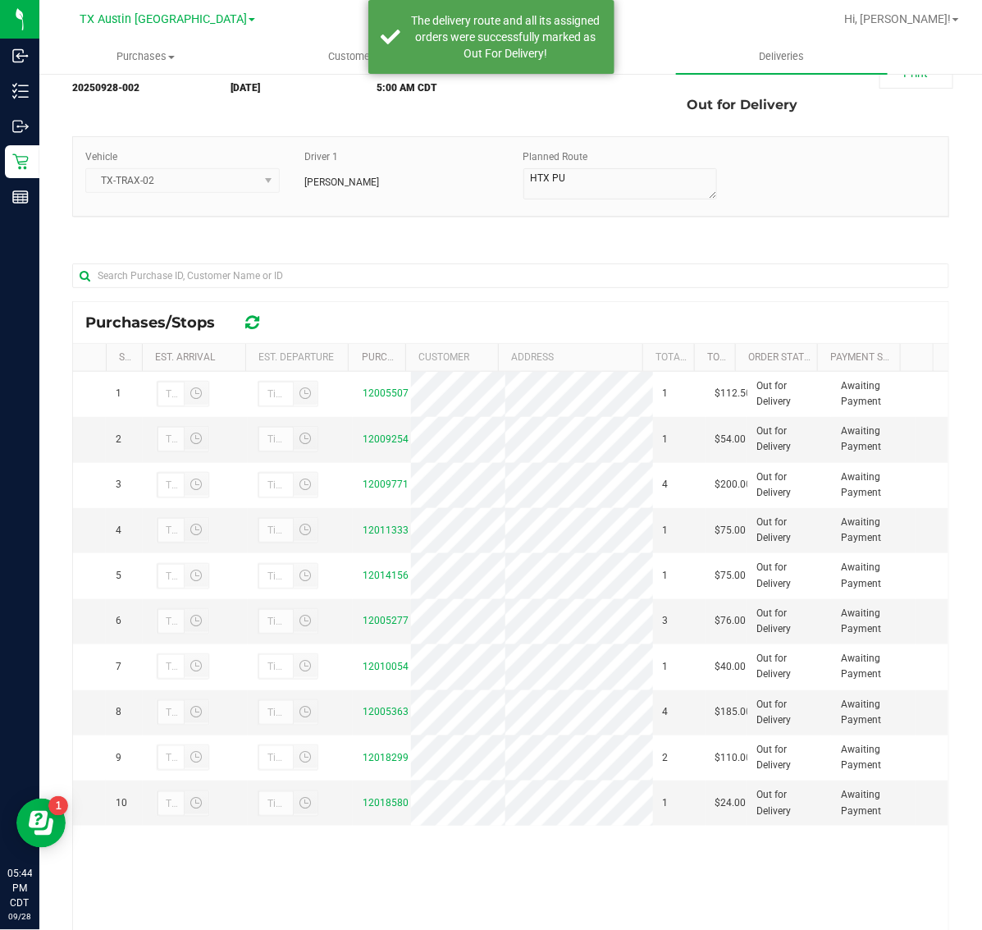
scroll to position [0, 0]
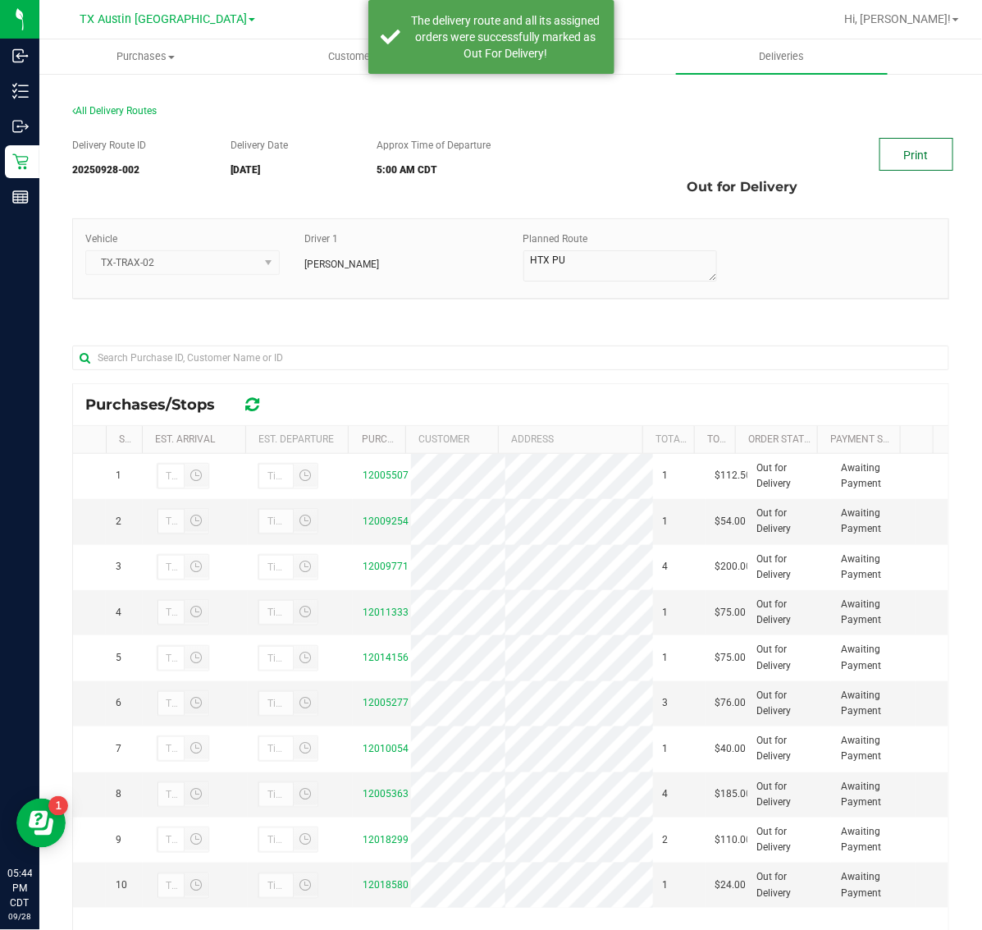
click at [879, 153] on link "Print" at bounding box center [916, 154] width 74 height 33
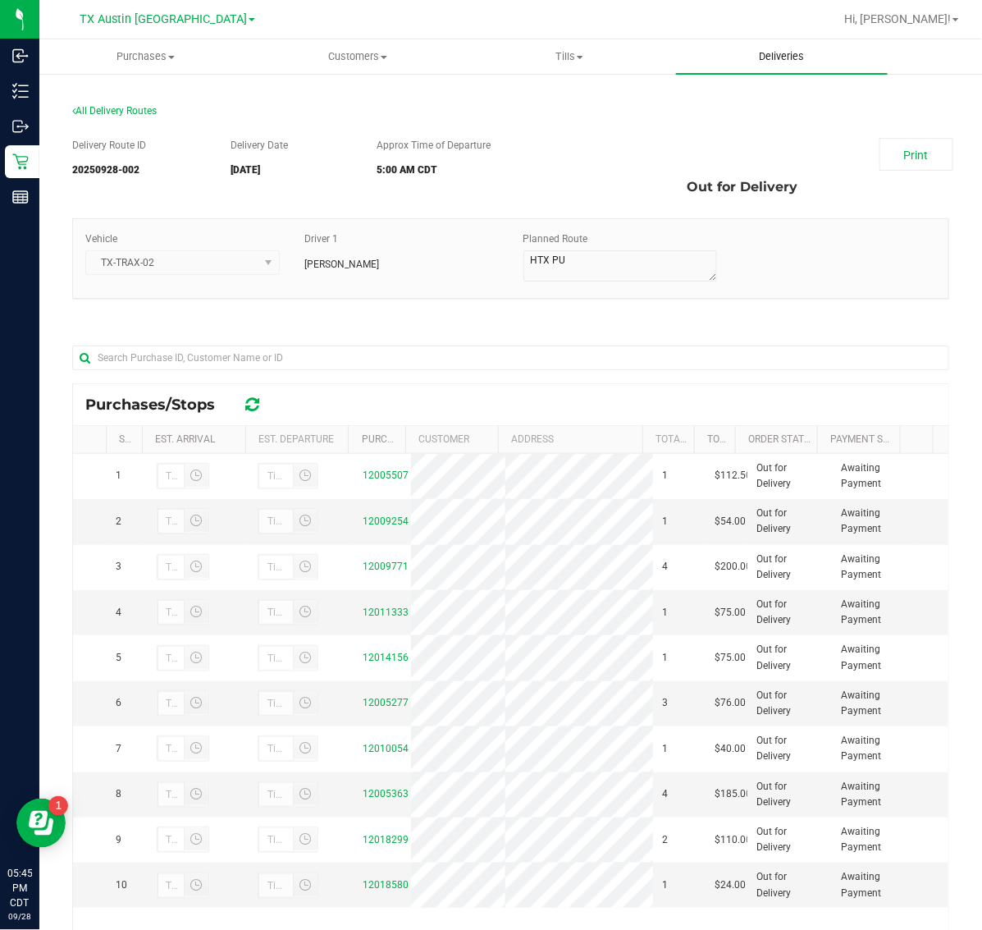
click at [770, 62] on span "Deliveries" at bounding box center [781, 56] width 89 height 15
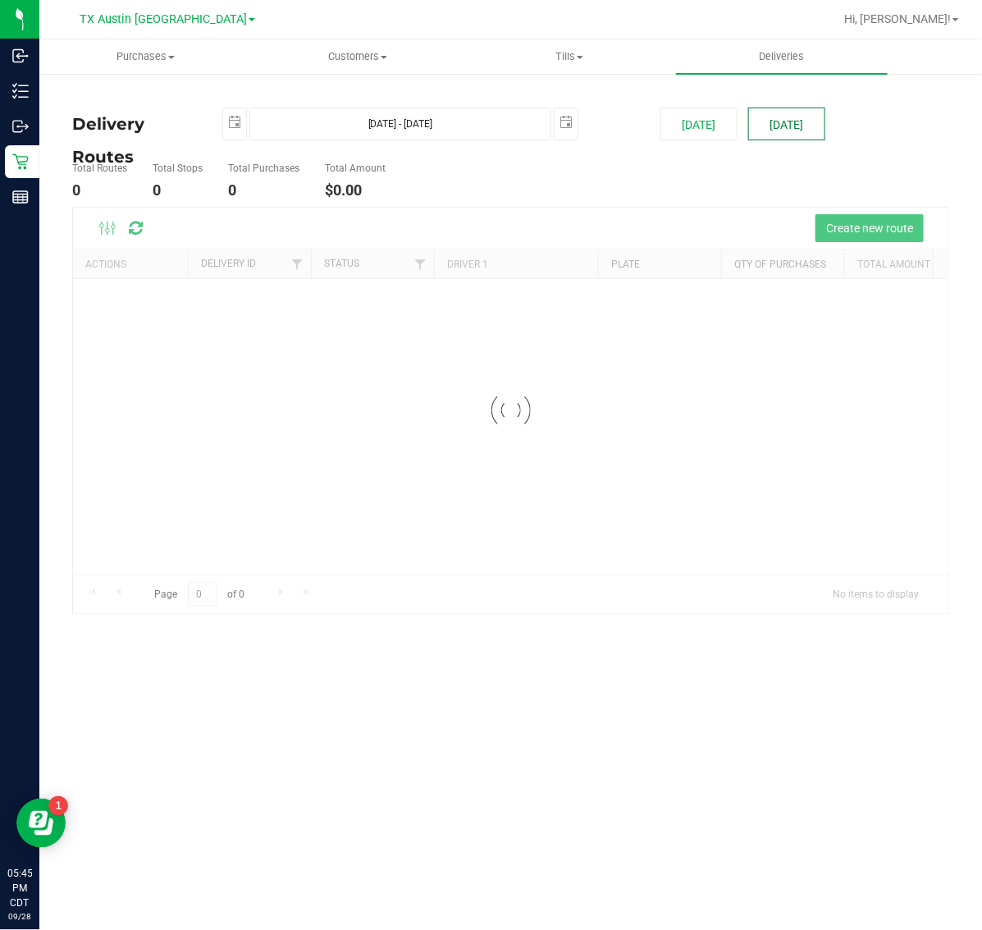
click at [804, 125] on button "[DATE]" at bounding box center [786, 123] width 77 height 33
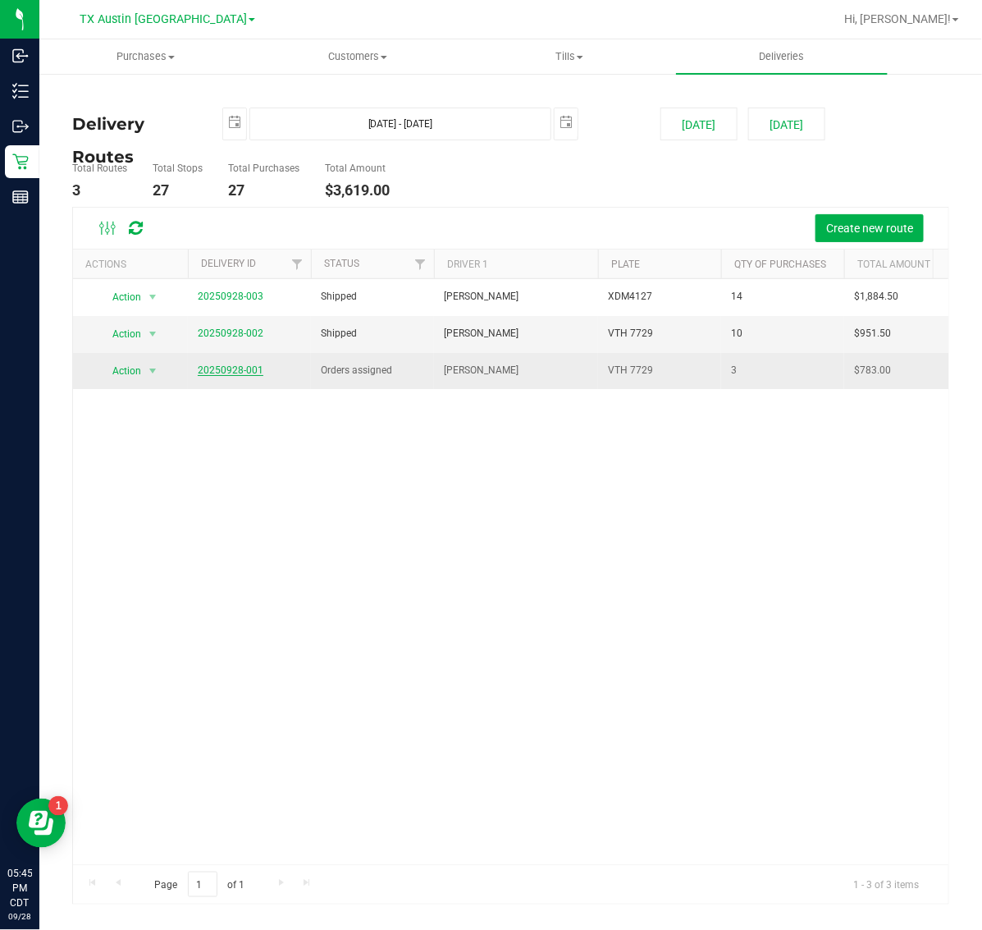
click at [226, 367] on link "20250928-001" at bounding box center [231, 369] width 66 height 11
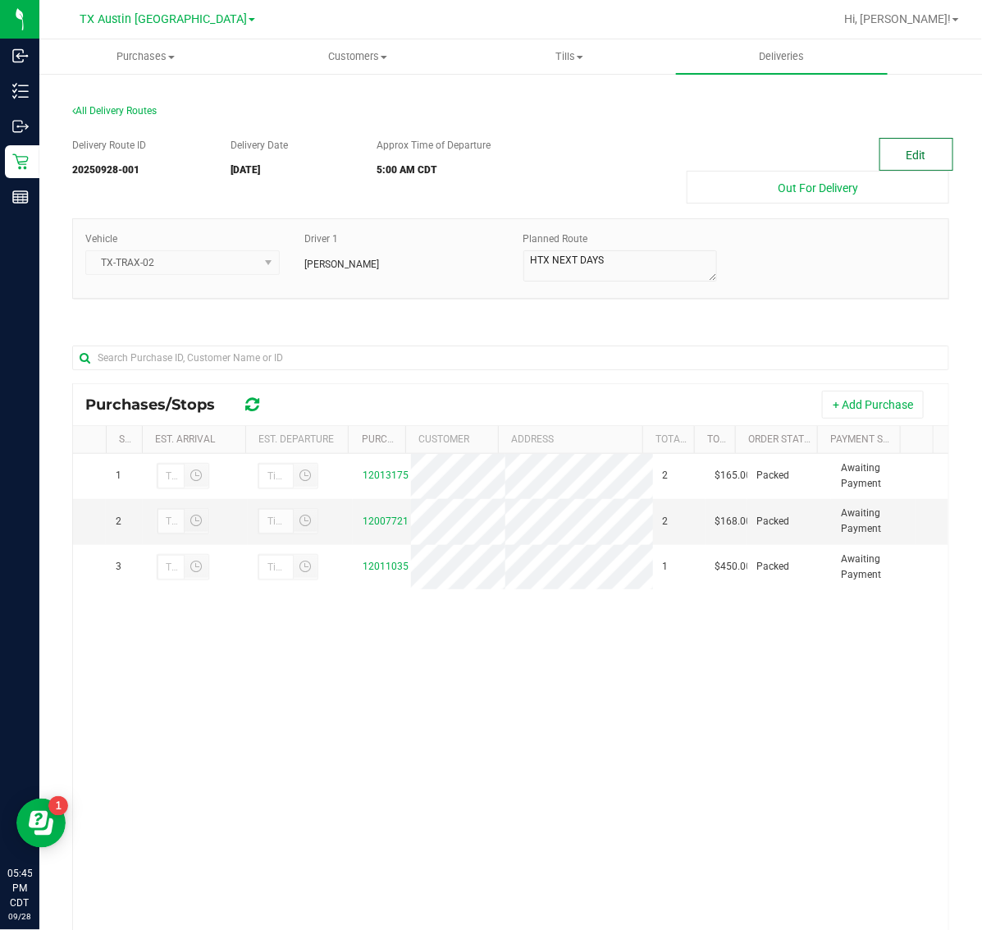
click at [886, 152] on button "Edit" at bounding box center [916, 154] width 74 height 33
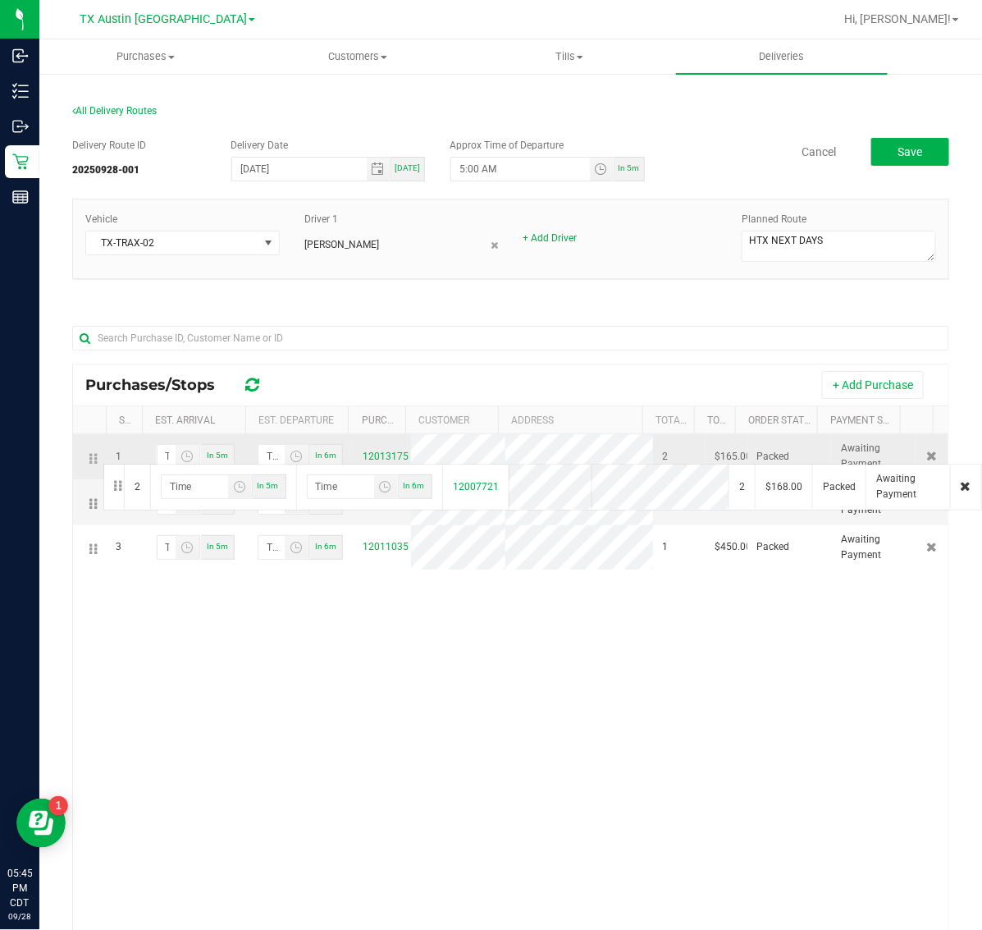
drag, startPoint x: 89, startPoint y: 502, endPoint x: 101, endPoint y: 462, distance: 42.0
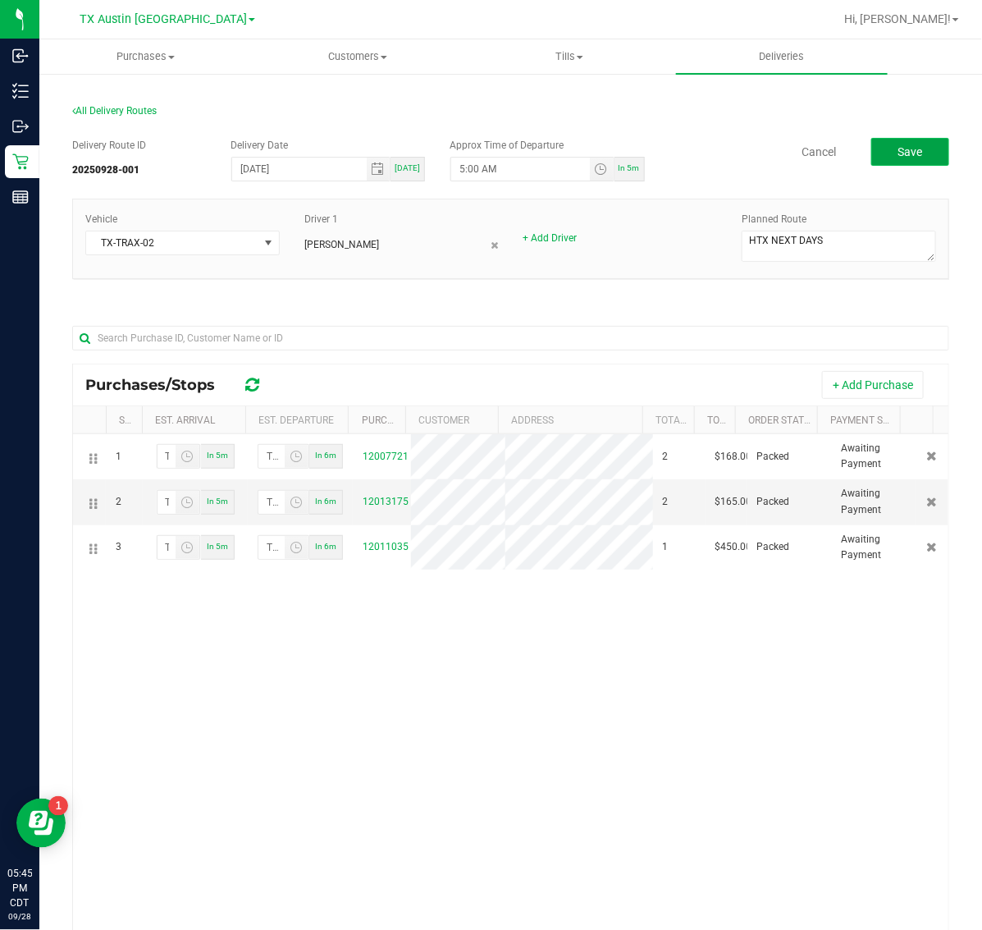
click at [879, 146] on button "Save" at bounding box center [910, 152] width 78 height 28
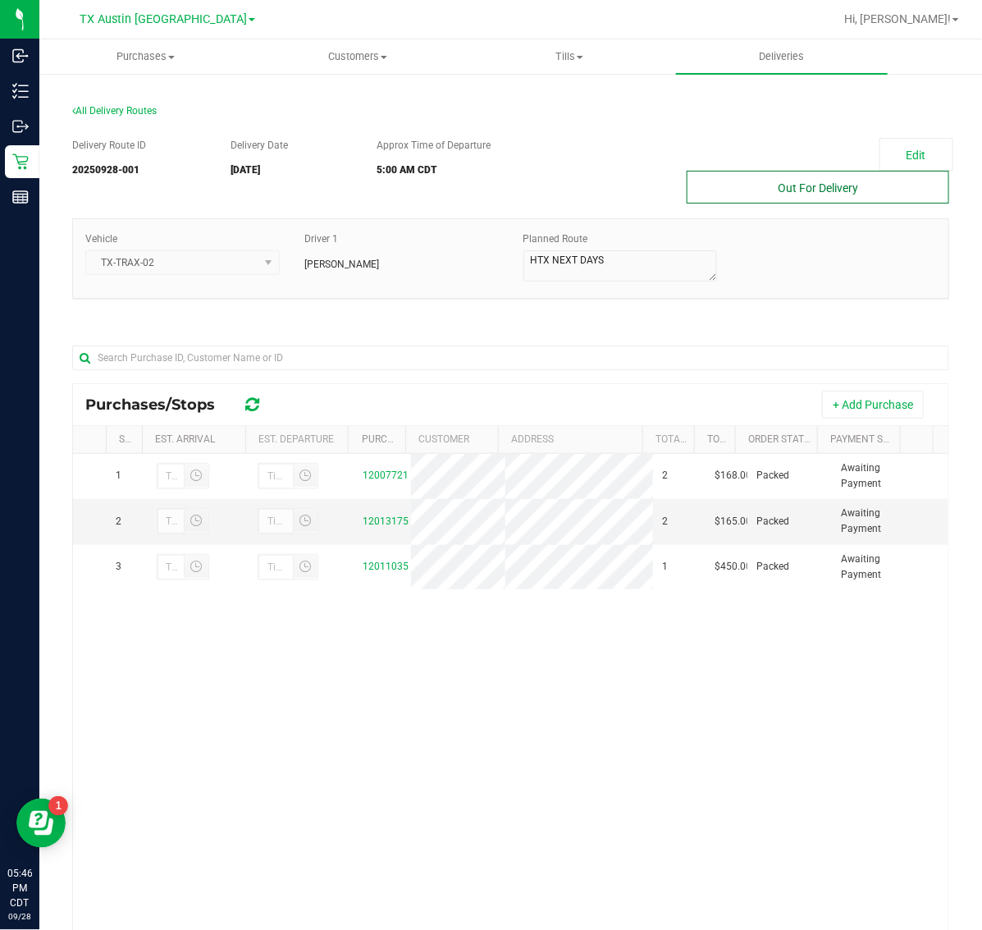
click at [808, 178] on button "Out For Delivery" at bounding box center [818, 187] width 263 height 33
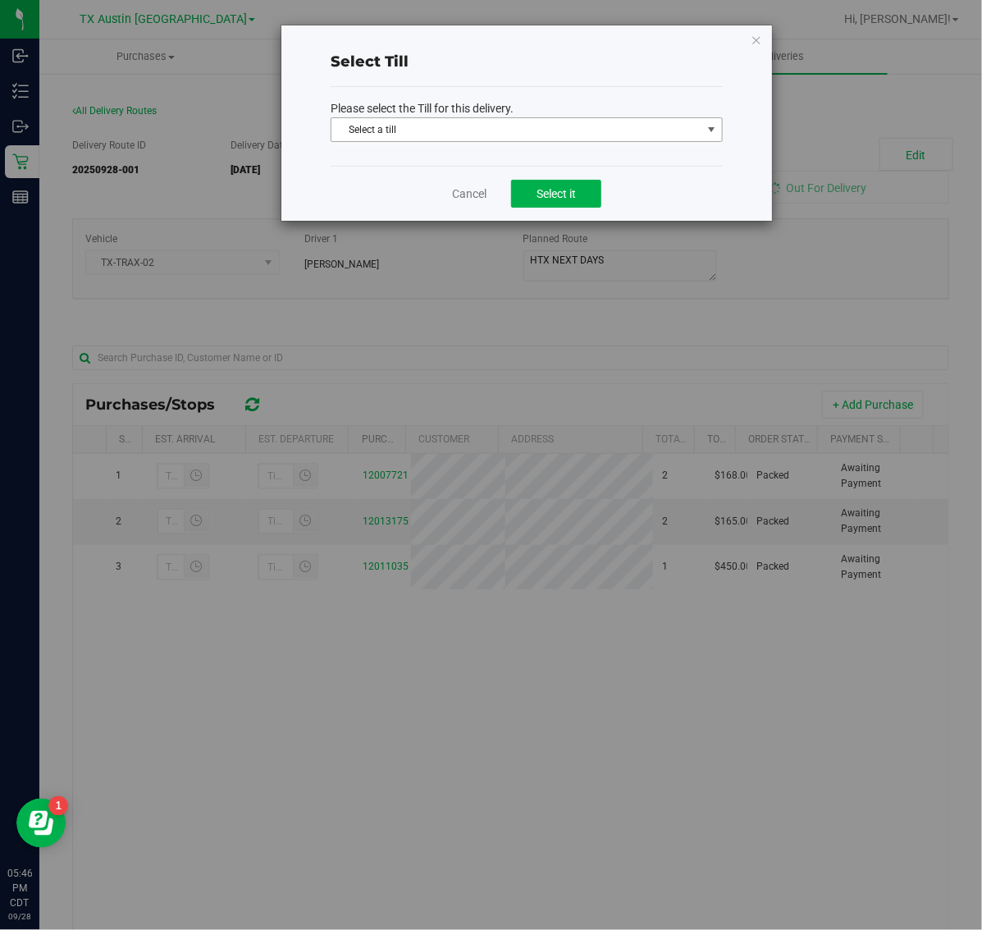
click at [595, 126] on span "Select a till" at bounding box center [516, 129] width 370 height 23
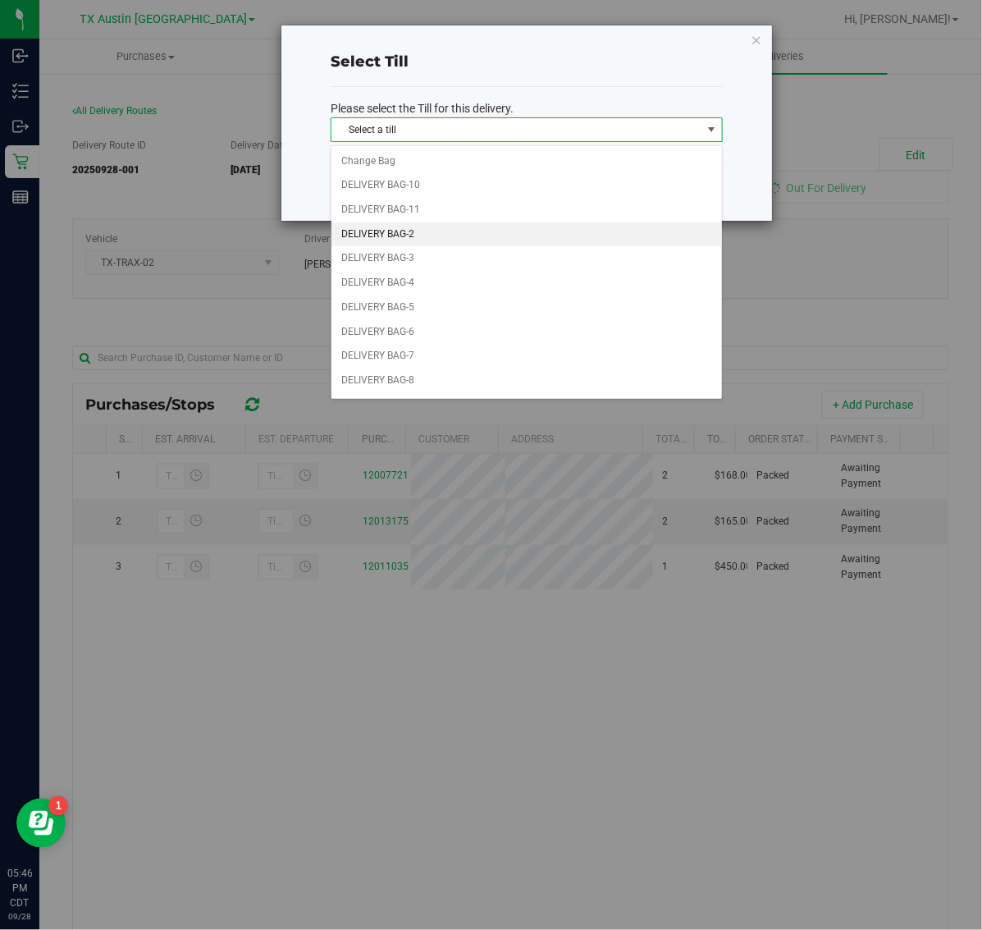
click at [523, 232] on li "DELIVERY BAG-2" at bounding box center [526, 234] width 391 height 25
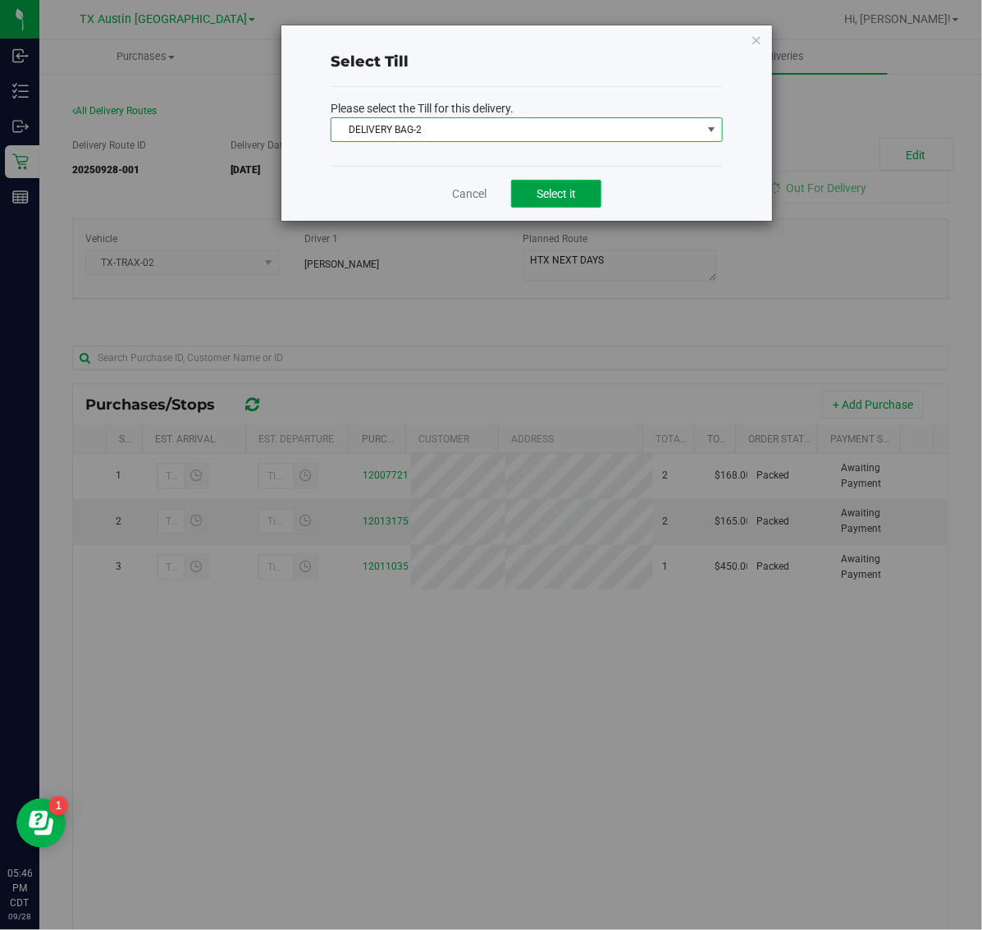
click at [550, 199] on span "Select it" at bounding box center [556, 193] width 39 height 13
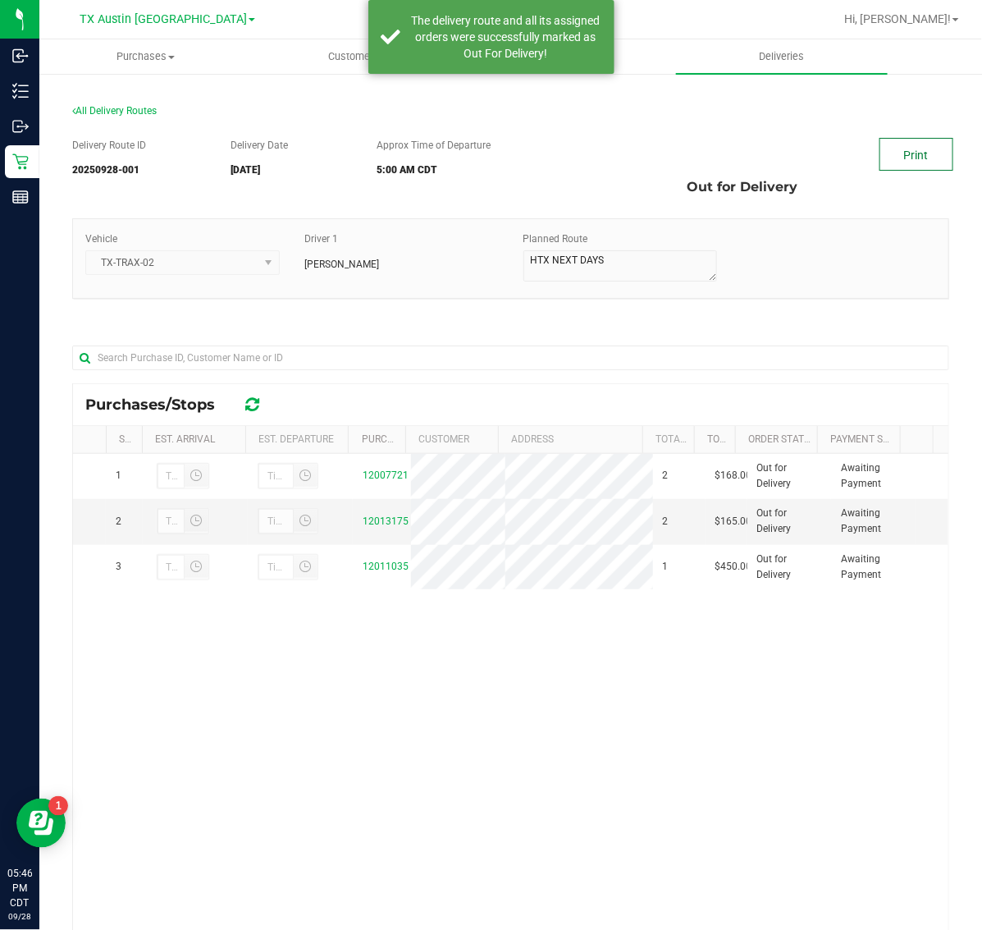
click at [916, 158] on link "Print" at bounding box center [916, 154] width 74 height 33
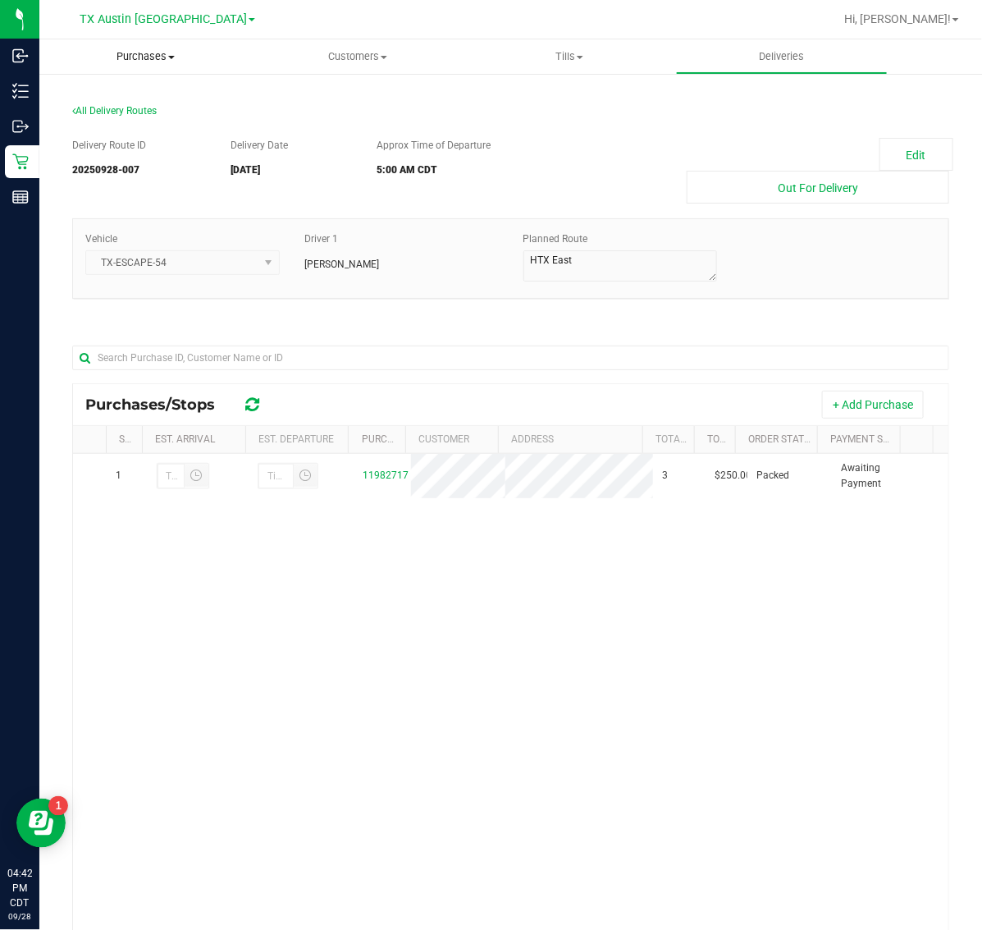
click at [135, 60] on span "Purchases" at bounding box center [145, 56] width 212 height 15
click at [142, 117] on li "Fulfillment" at bounding box center [145, 119] width 212 height 20
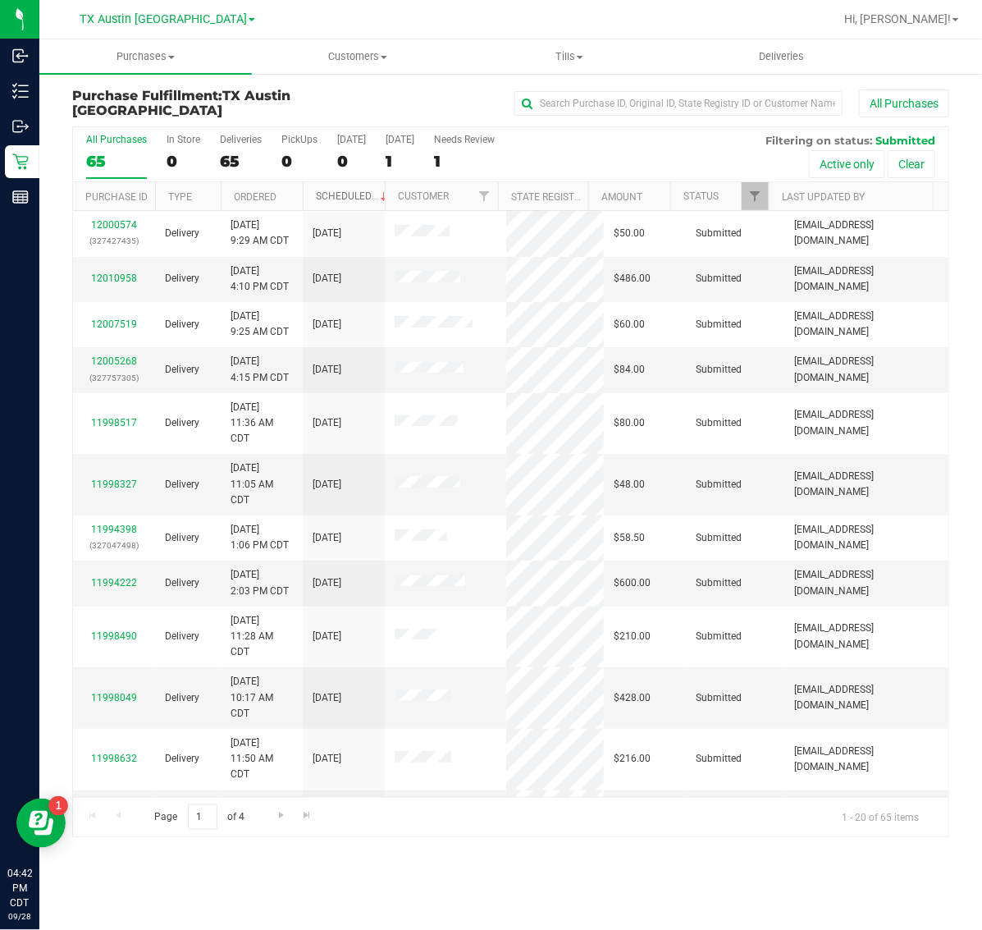
click at [337, 194] on link "Scheduled" at bounding box center [353, 195] width 75 height 11
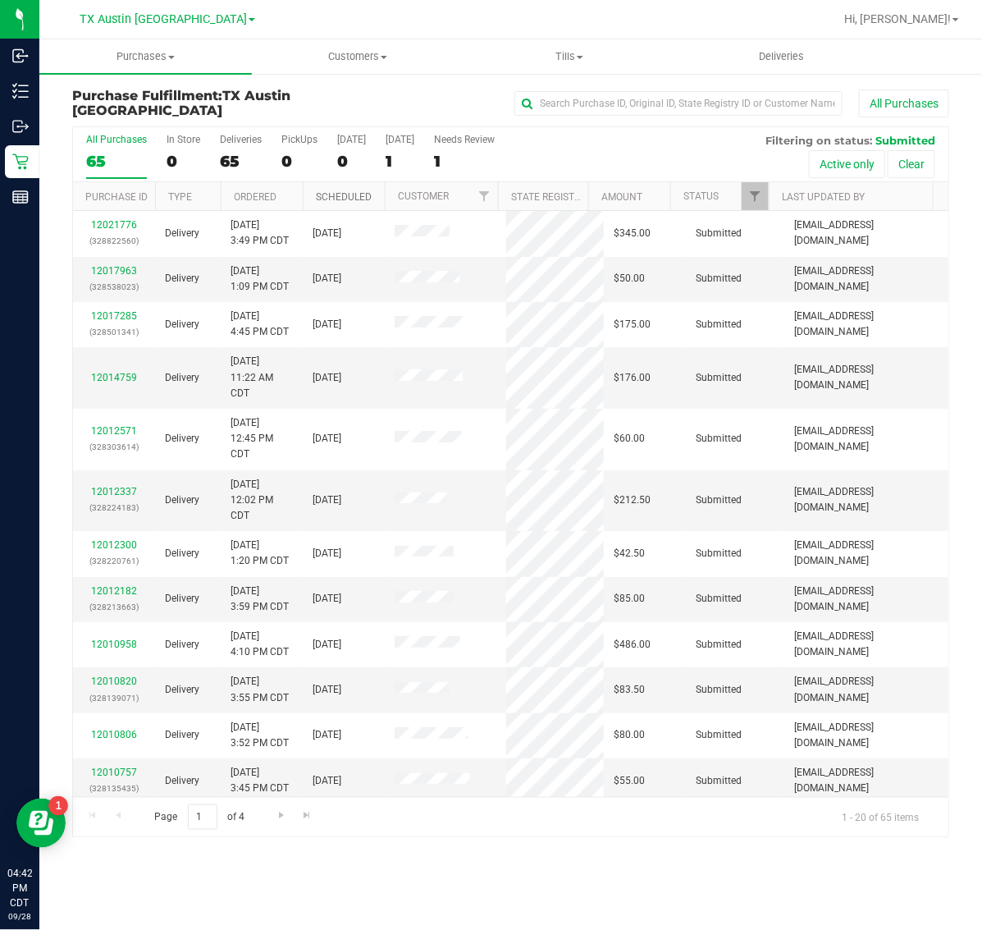
click at [337, 194] on link "Scheduled" at bounding box center [344, 196] width 56 height 11
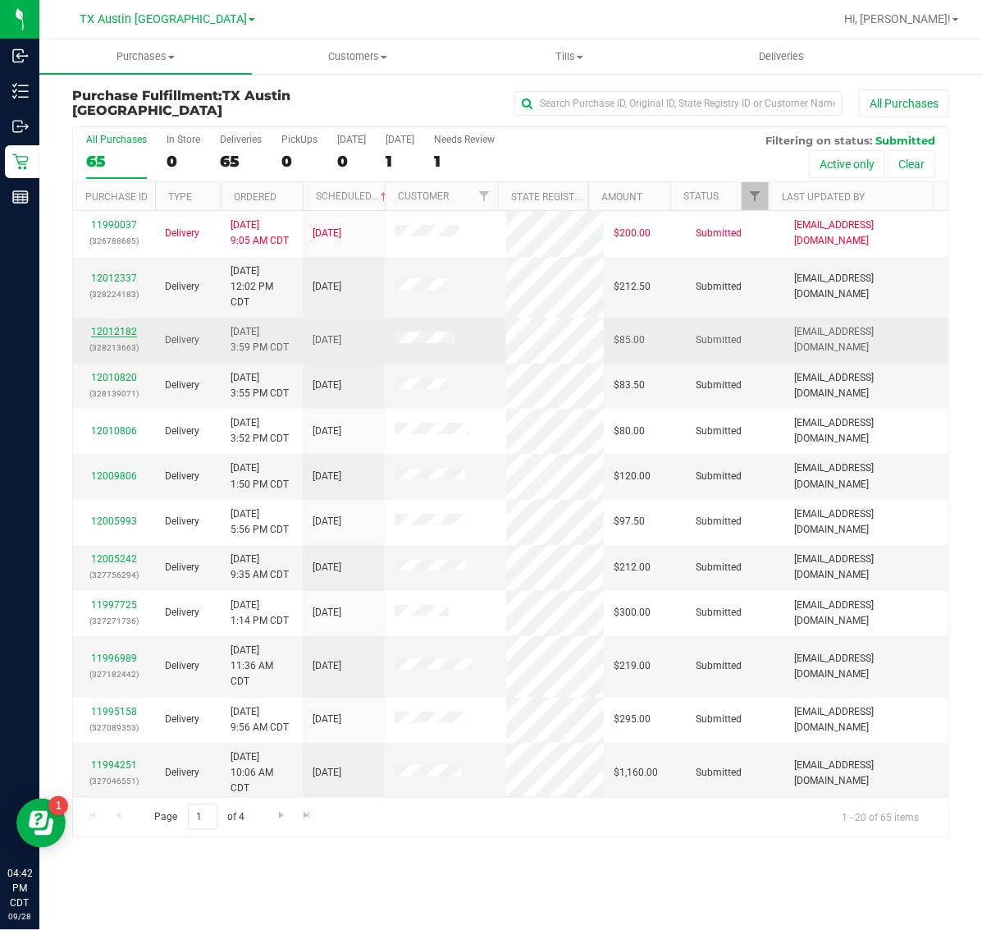
click at [103, 329] on link "12012182" at bounding box center [114, 331] width 46 height 11
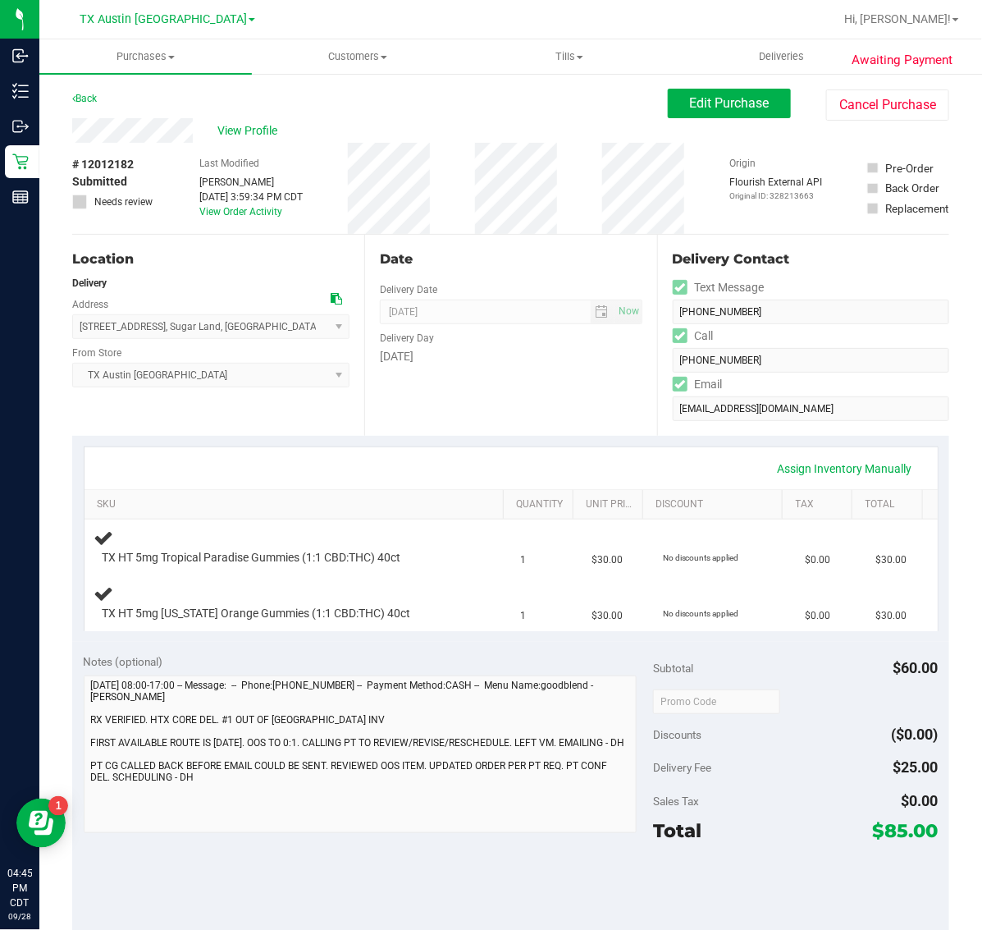
scroll to position [205, 0]
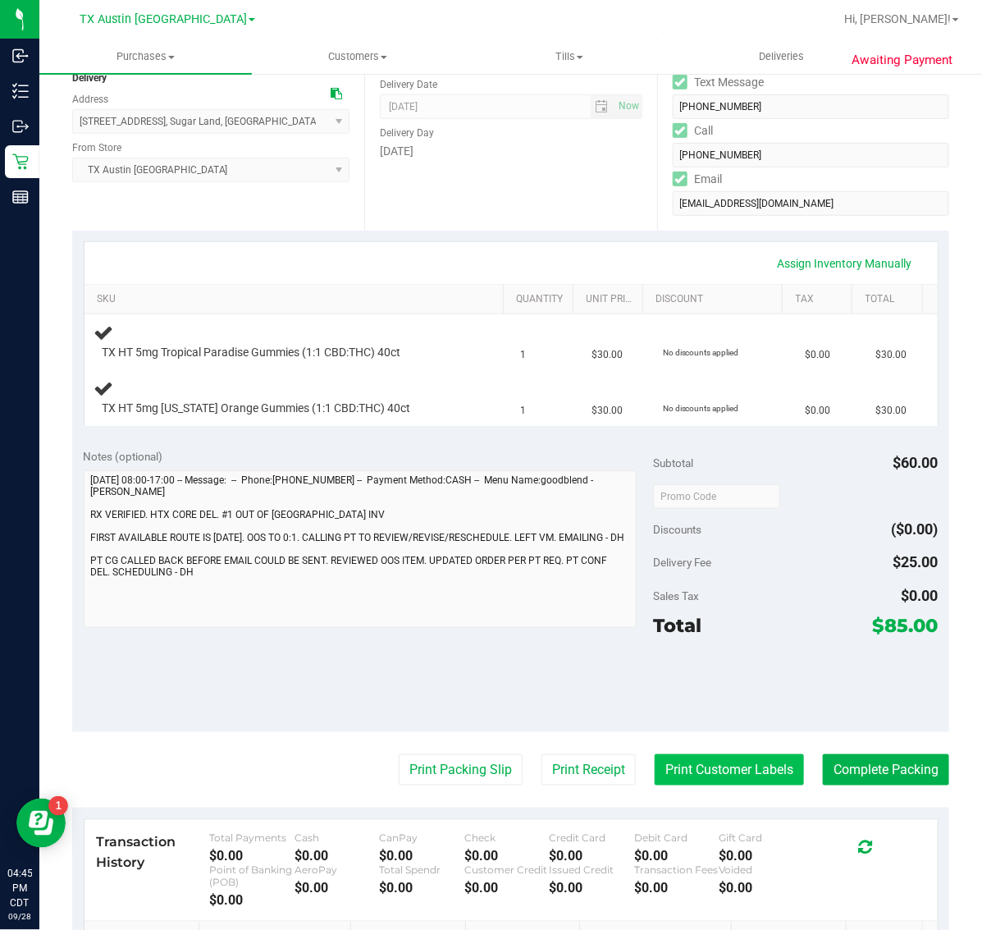
click at [702, 784] on button "Print Customer Labels" at bounding box center [729, 769] width 149 height 31
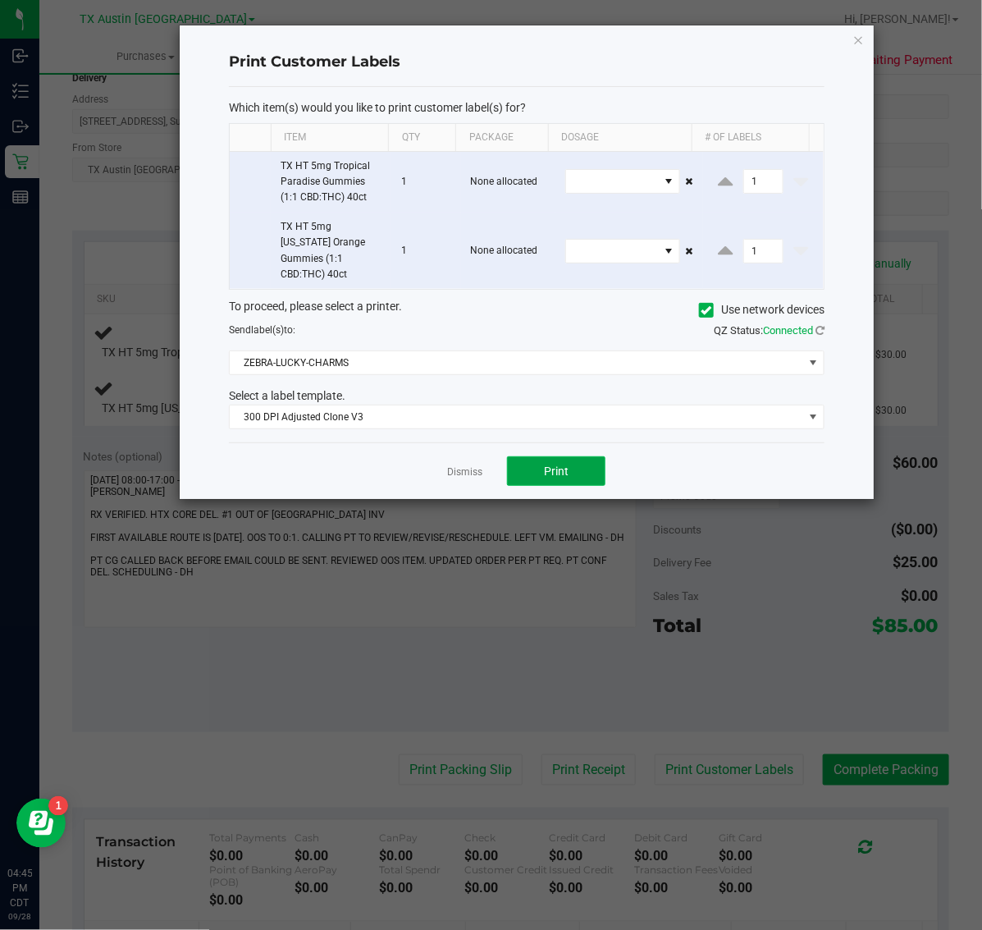
click at [572, 456] on button "Print" at bounding box center [556, 471] width 98 height 30
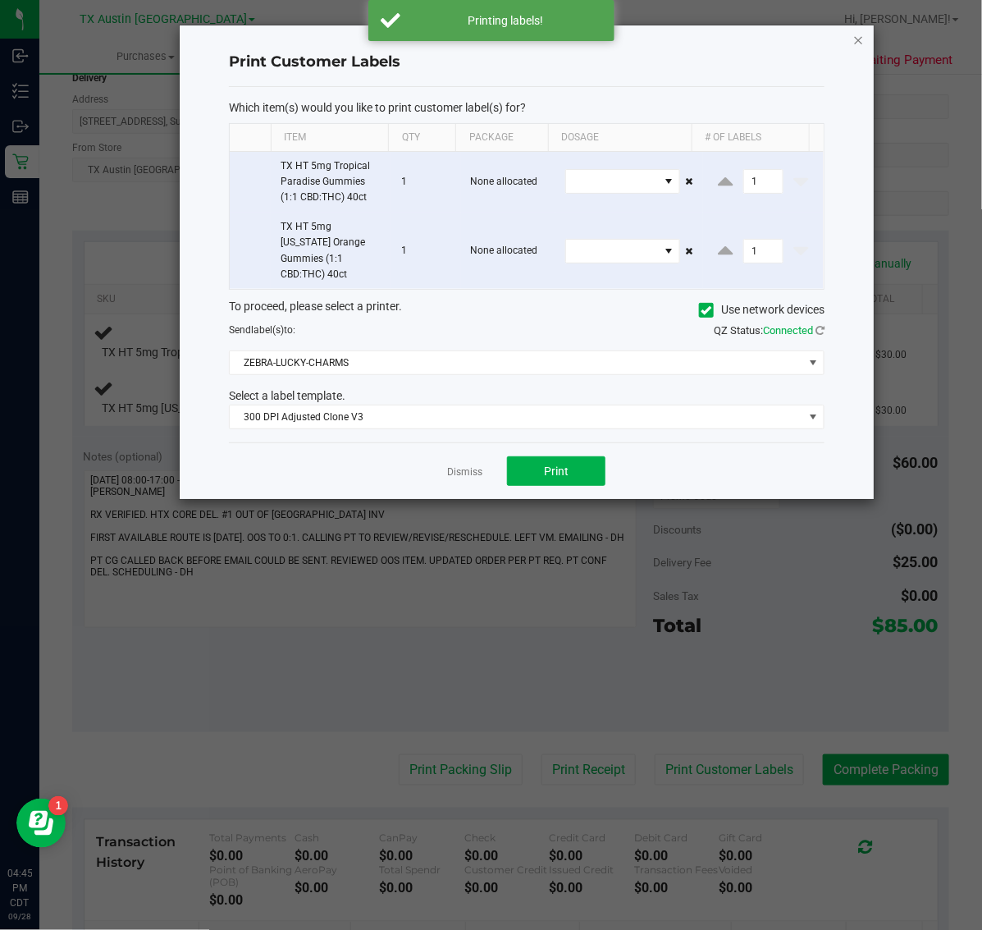
click at [862, 34] on icon "button" at bounding box center [858, 40] width 11 height 20
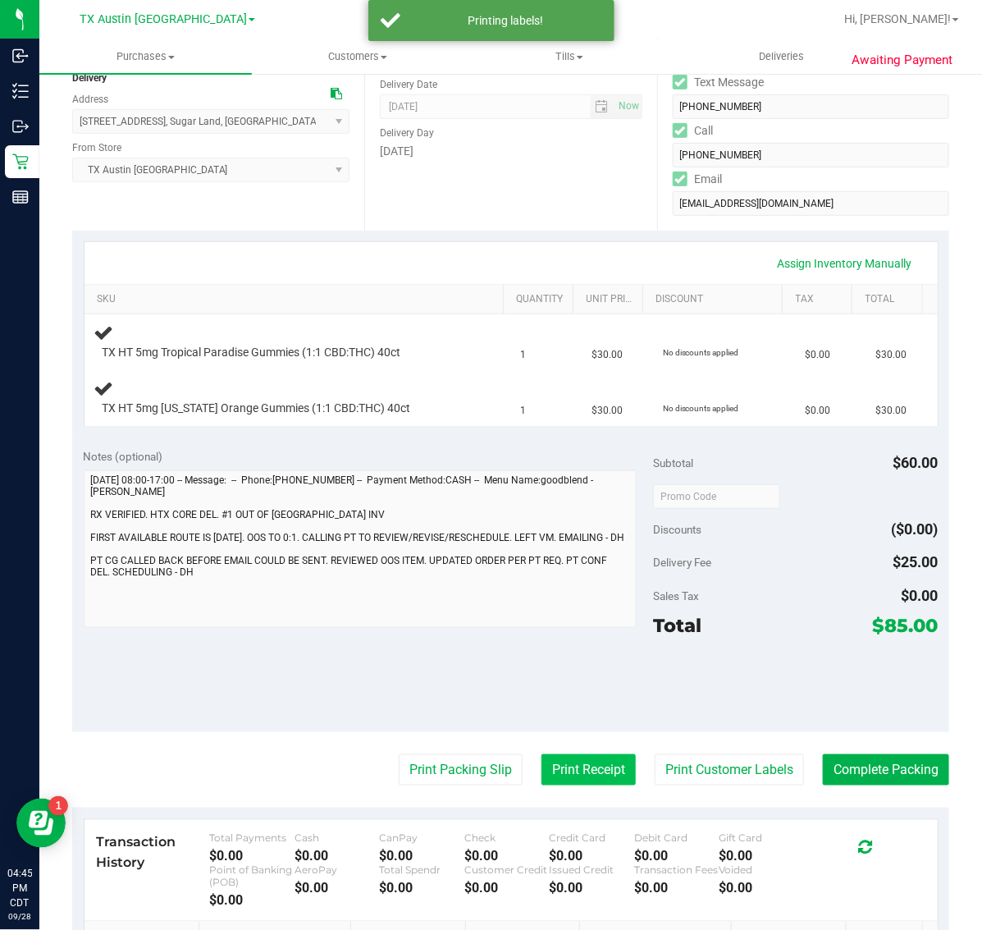
click at [550, 780] on button "Print Receipt" at bounding box center [588, 769] width 94 height 31
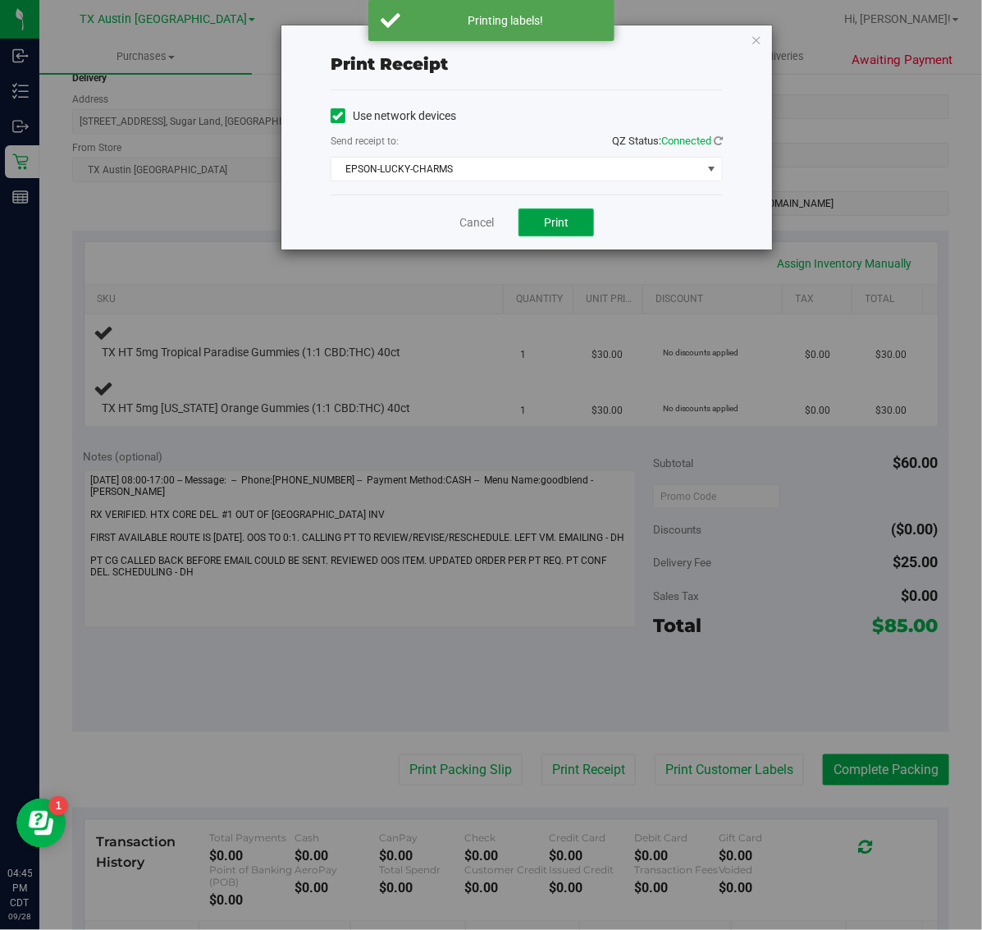
click at [546, 216] on span "Print" at bounding box center [556, 222] width 25 height 13
click at [761, 39] on icon "button" at bounding box center [756, 40] width 11 height 20
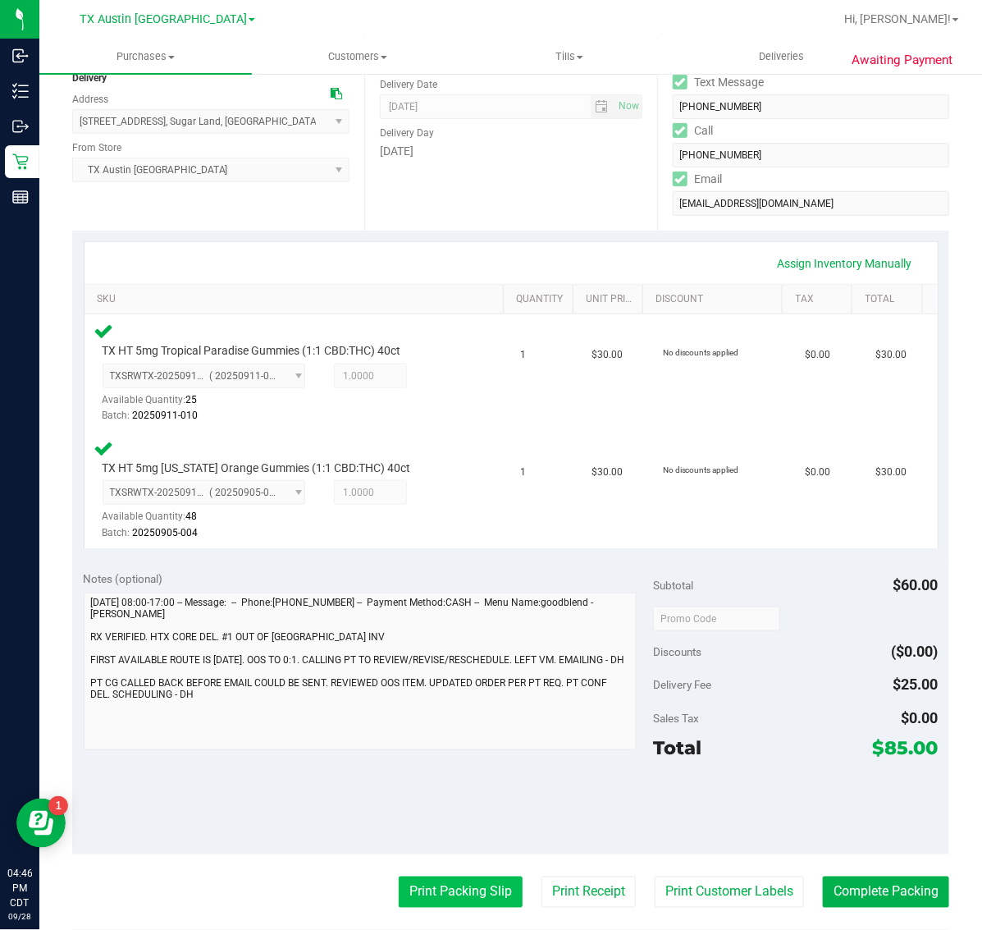
click at [464, 884] on button "Print Packing Slip" at bounding box center [461, 891] width 124 height 31
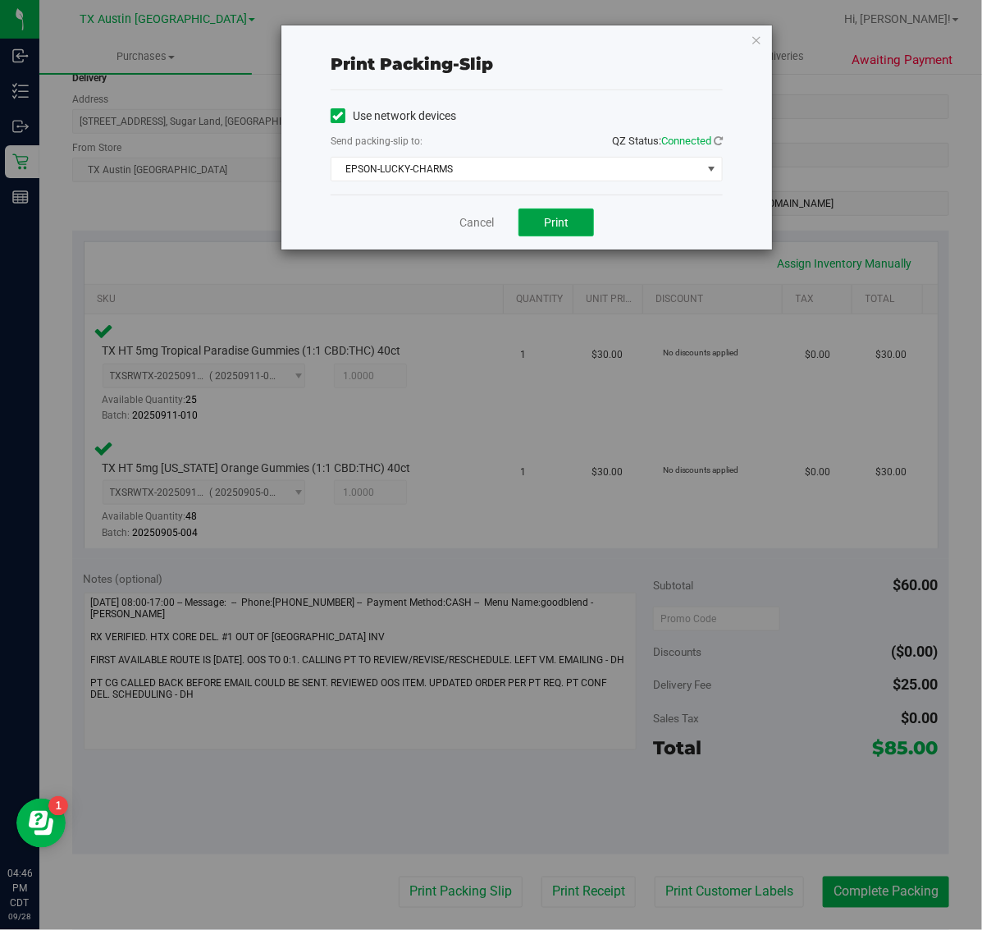
click at [554, 224] on span "Print" at bounding box center [556, 222] width 25 height 13
click at [752, 39] on icon "button" at bounding box center [756, 40] width 11 height 20
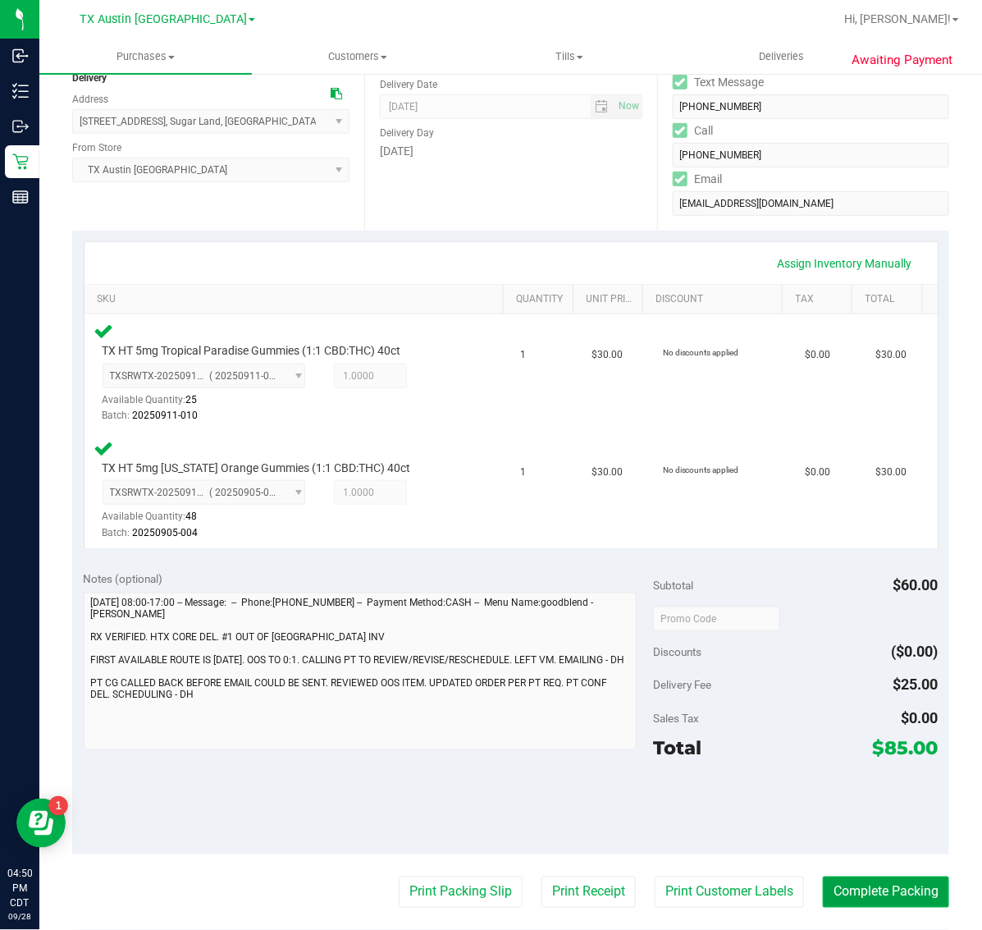
click at [852, 879] on button "Complete Packing" at bounding box center [886, 891] width 126 height 31
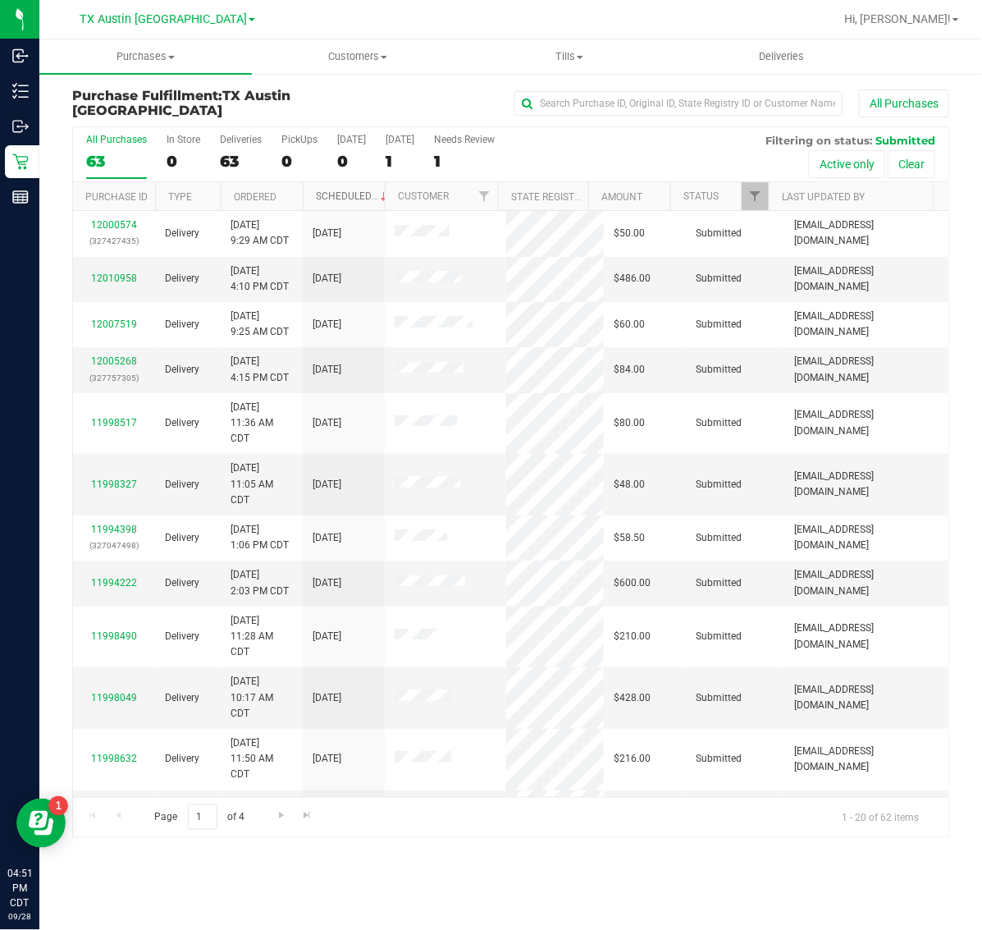
click at [349, 199] on link "Scheduled" at bounding box center [353, 195] width 75 height 11
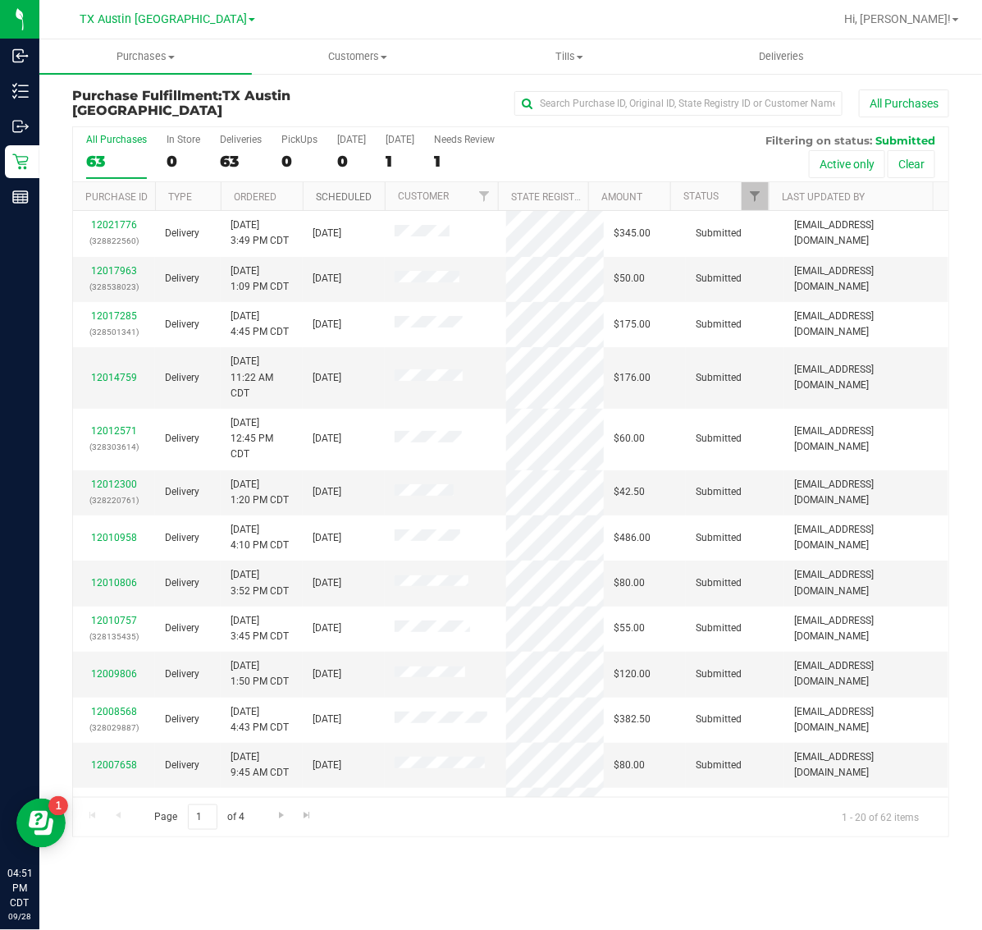
click at [349, 199] on link "Scheduled" at bounding box center [344, 196] width 56 height 11
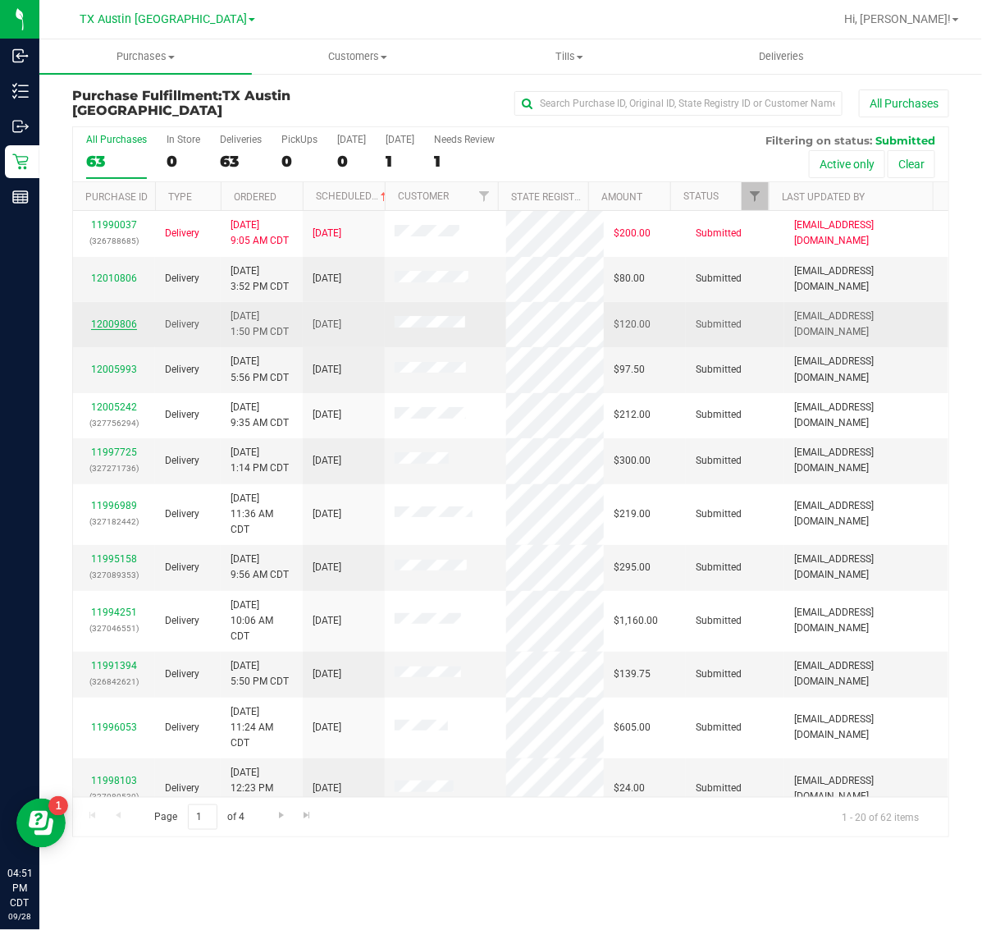
click at [117, 329] on link "12009806" at bounding box center [114, 323] width 46 height 11
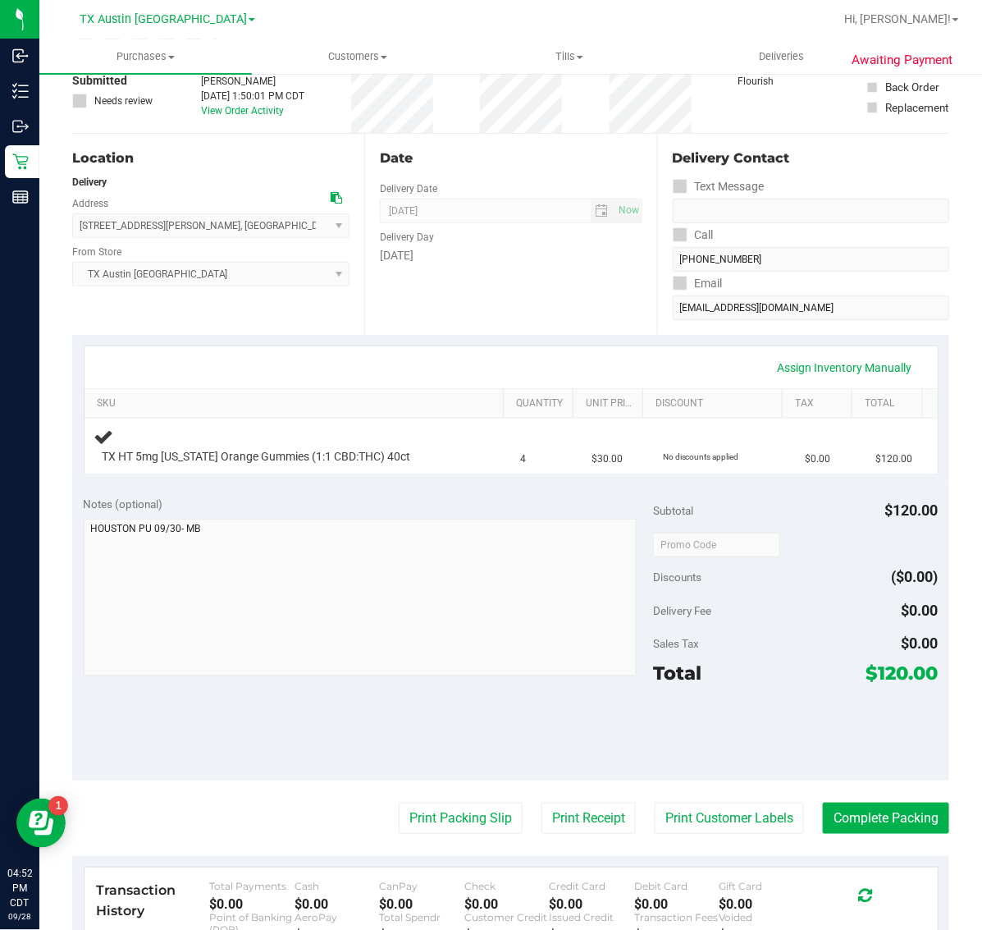
scroll to position [103, 0]
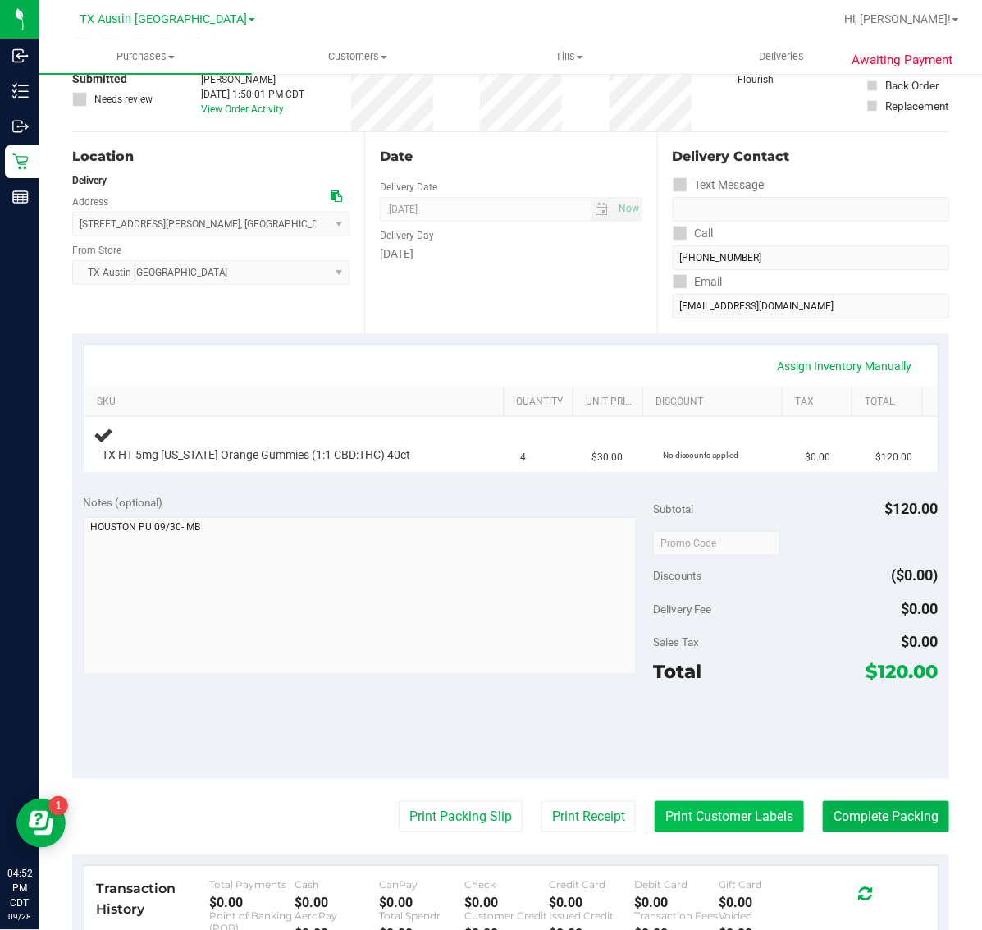
click at [698, 801] on button "Print Customer Labels" at bounding box center [729, 816] width 149 height 31
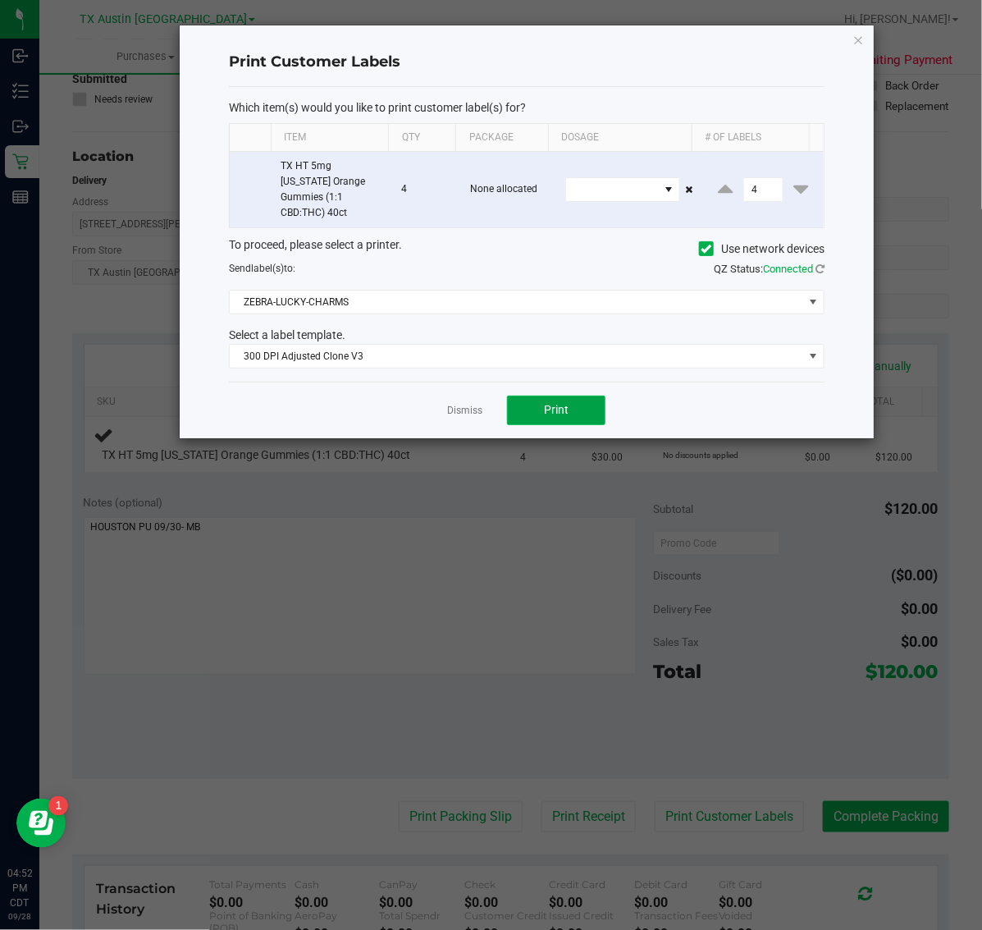
click at [587, 403] on button "Print" at bounding box center [556, 410] width 98 height 30
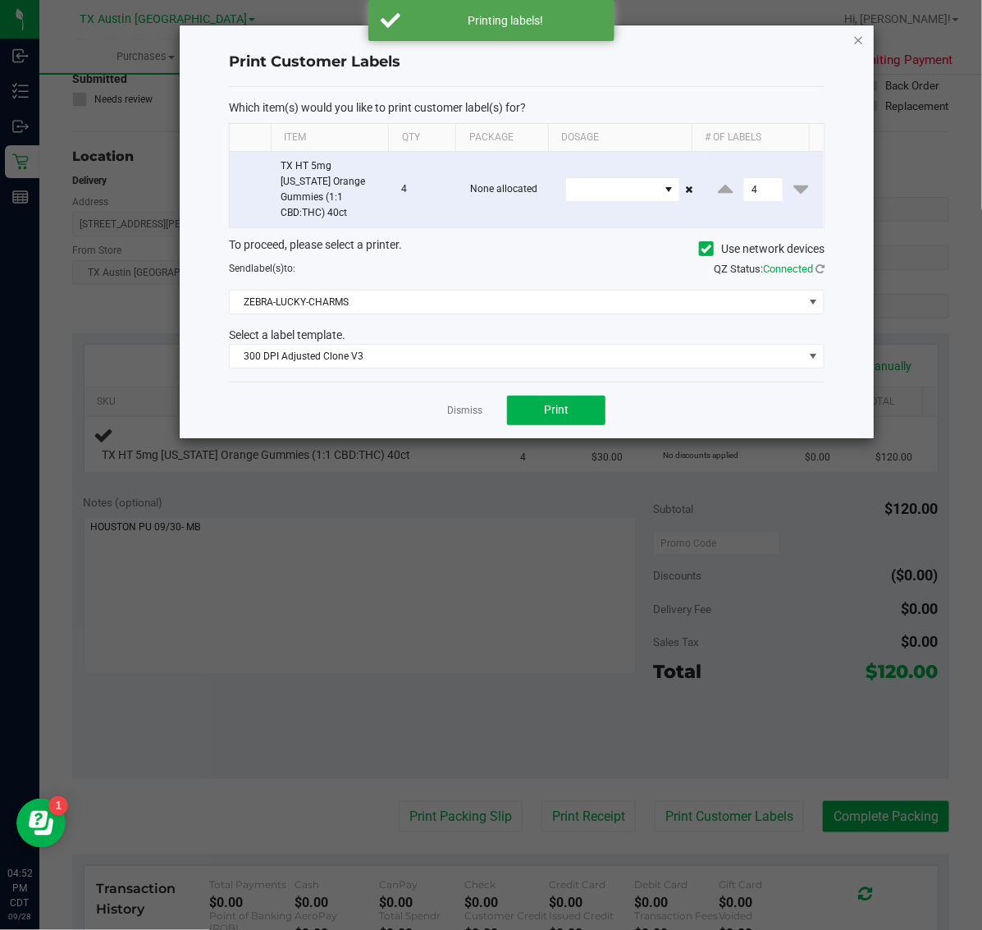
click at [857, 31] on icon "button" at bounding box center [858, 40] width 11 height 20
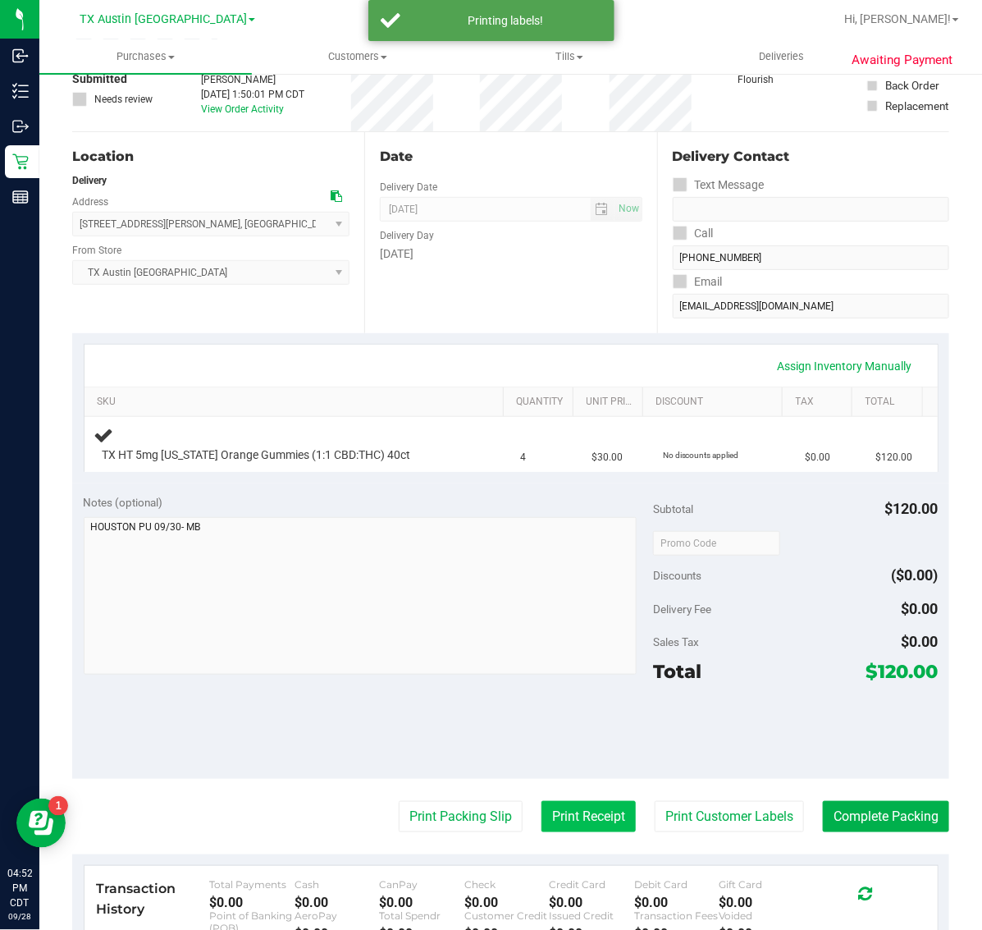
click at [550, 810] on button "Print Receipt" at bounding box center [588, 816] width 94 height 31
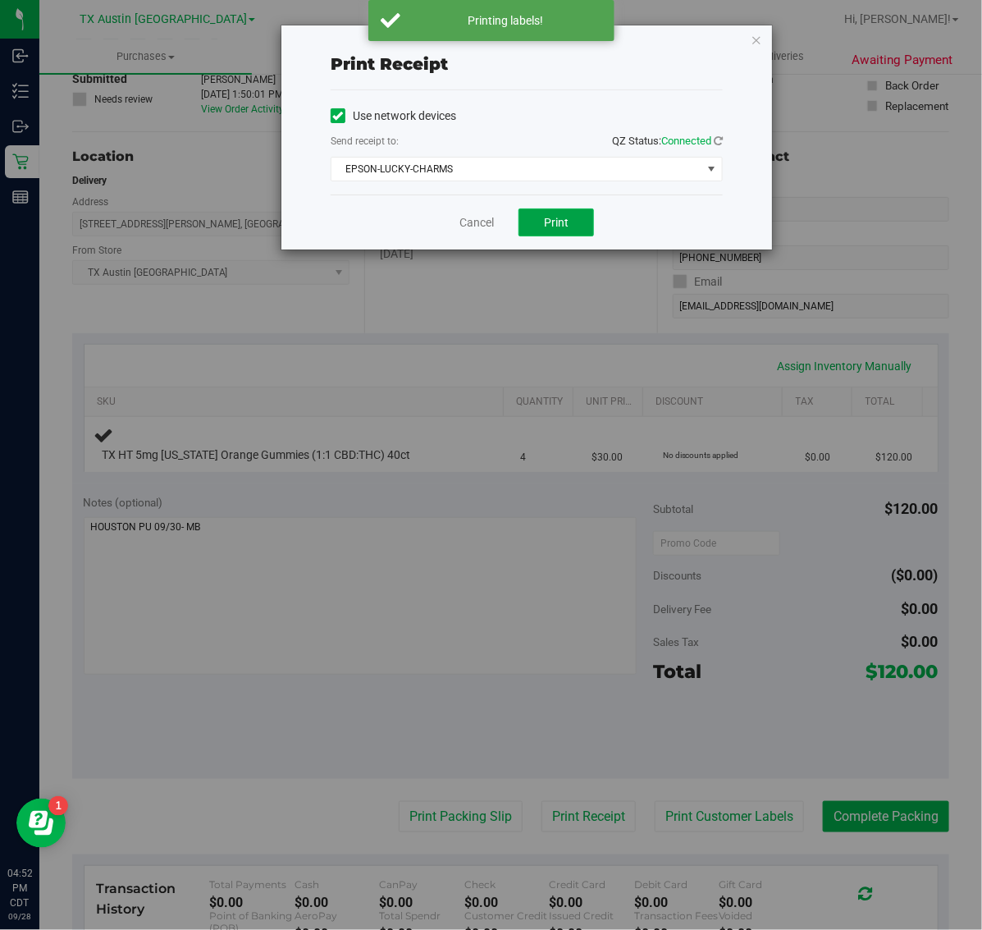
click at [556, 226] on span "Print" at bounding box center [556, 222] width 25 height 13
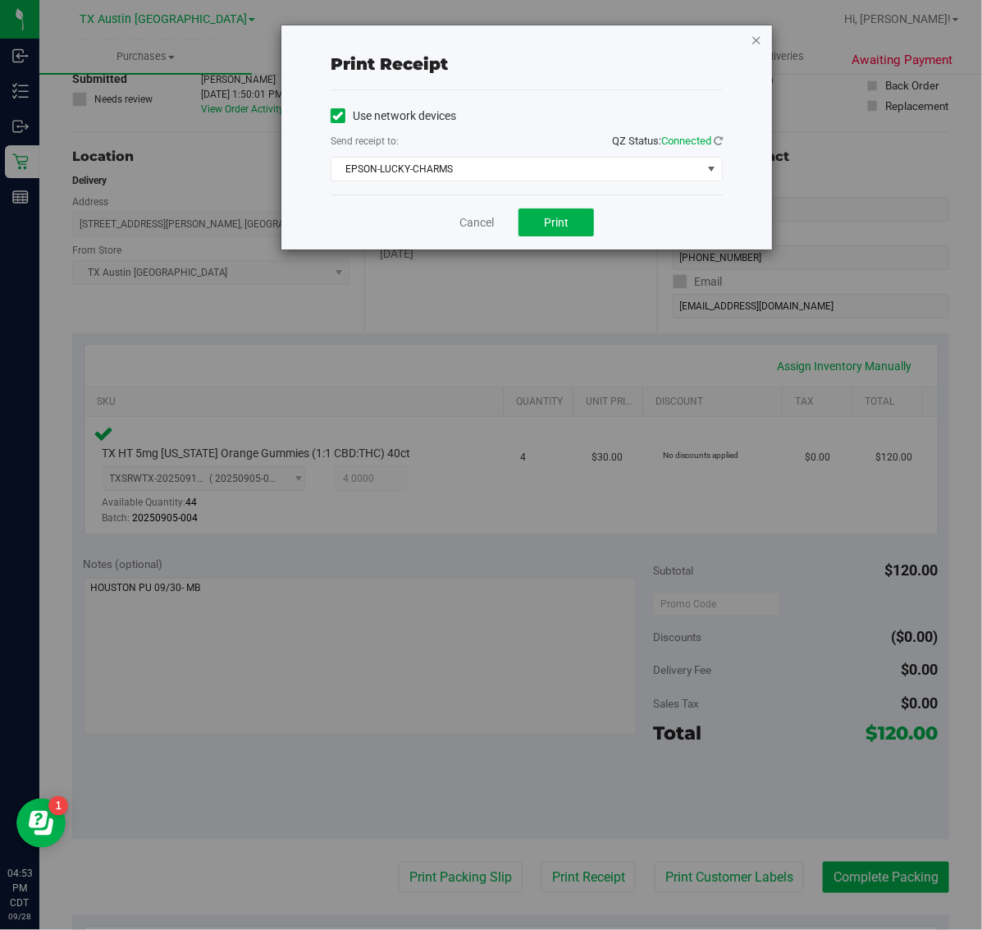
click at [759, 34] on icon "button" at bounding box center [756, 40] width 11 height 20
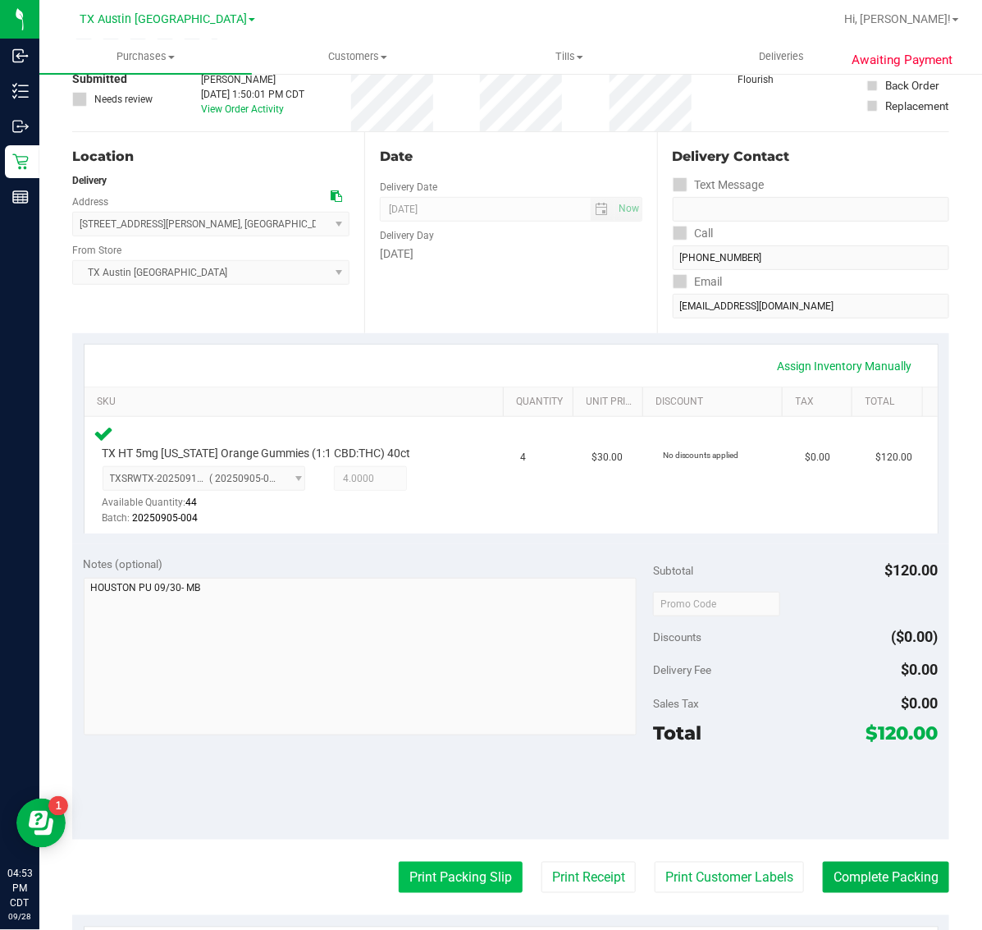
click at [439, 891] on button "Print Packing Slip" at bounding box center [461, 876] width 124 height 31
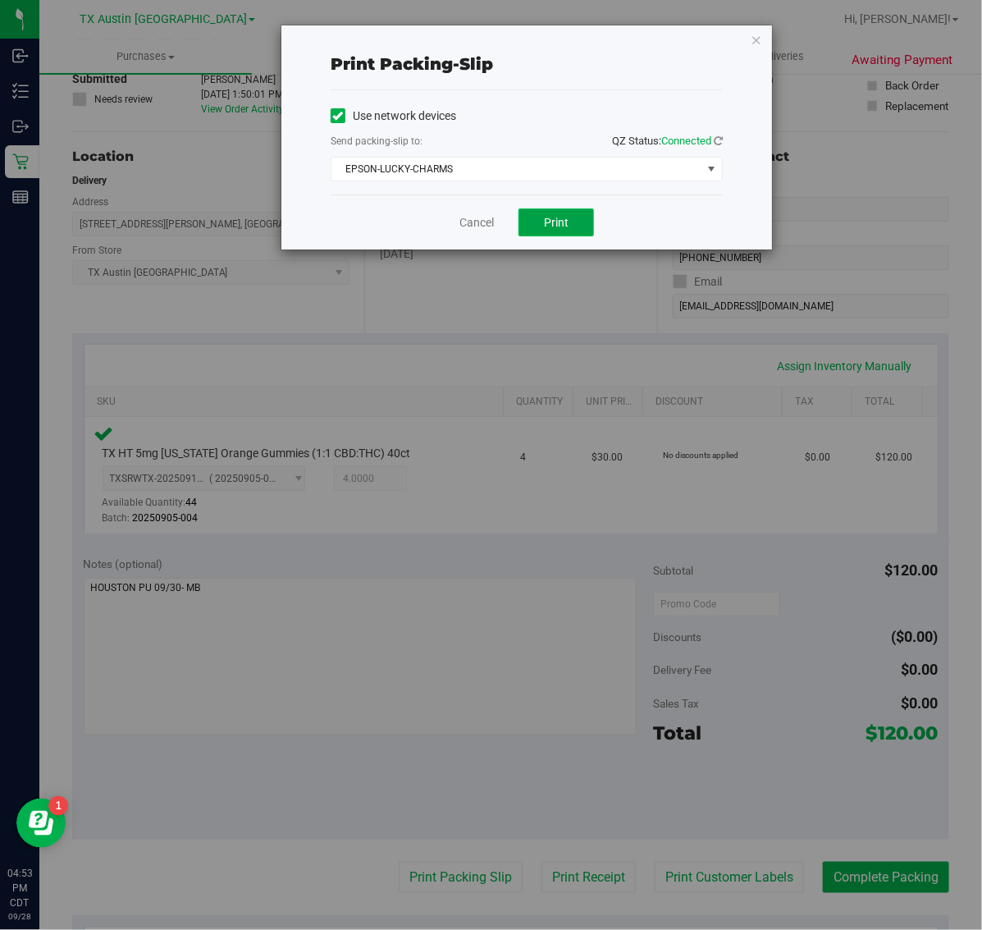
click at [572, 222] on button "Print" at bounding box center [555, 222] width 75 height 28
click at [757, 43] on icon "button" at bounding box center [756, 40] width 11 height 20
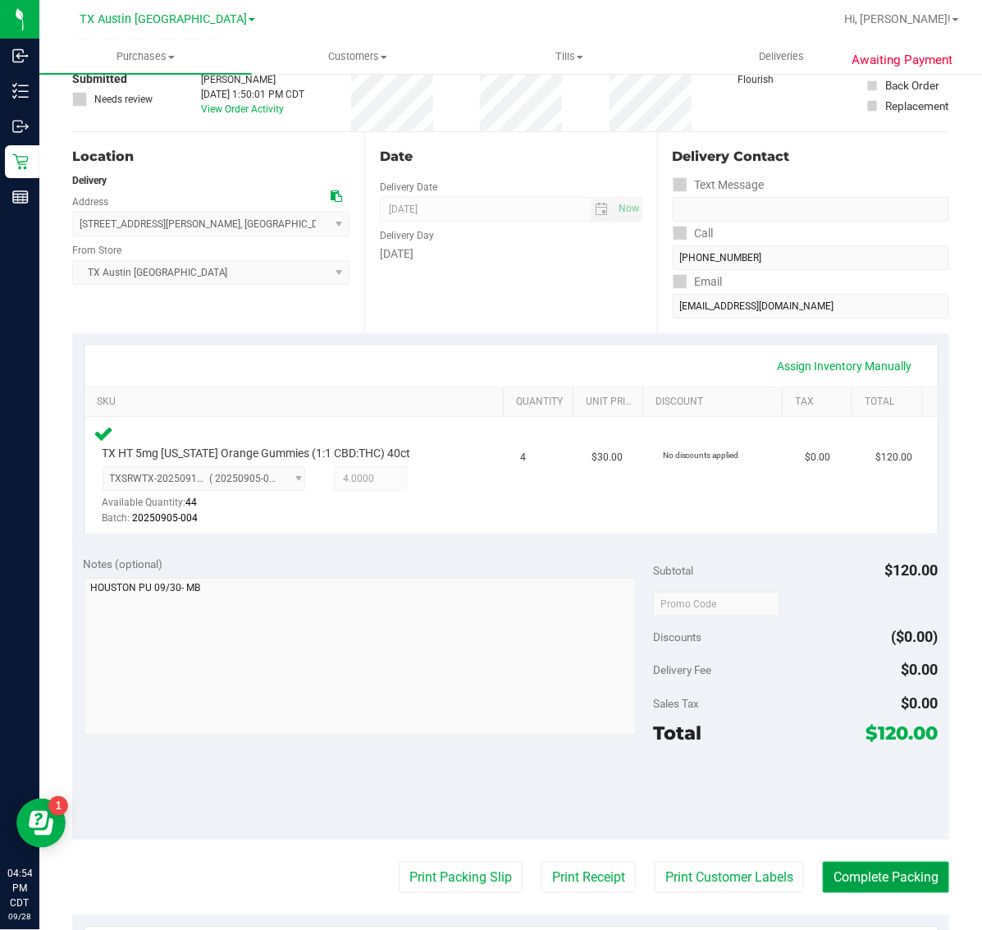
click at [883, 887] on button "Complete Packing" at bounding box center [886, 876] width 126 height 31
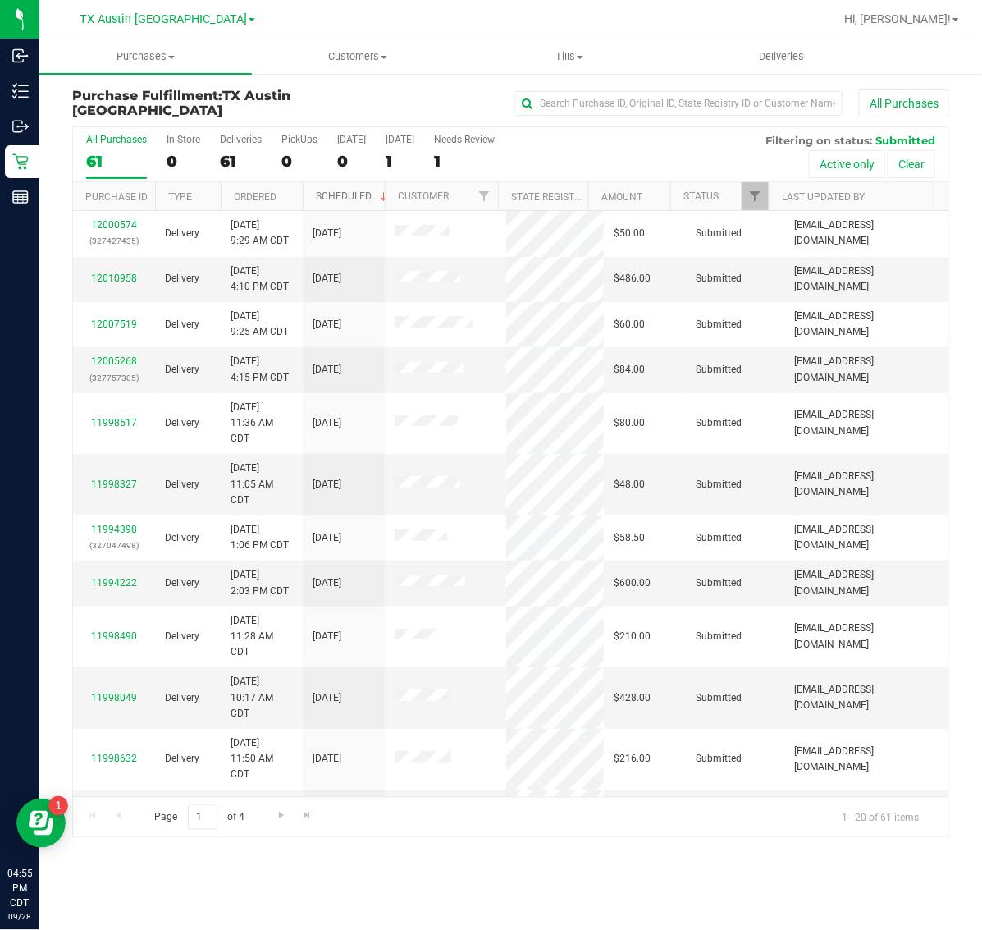
click at [351, 191] on link "Scheduled" at bounding box center [353, 195] width 75 height 11
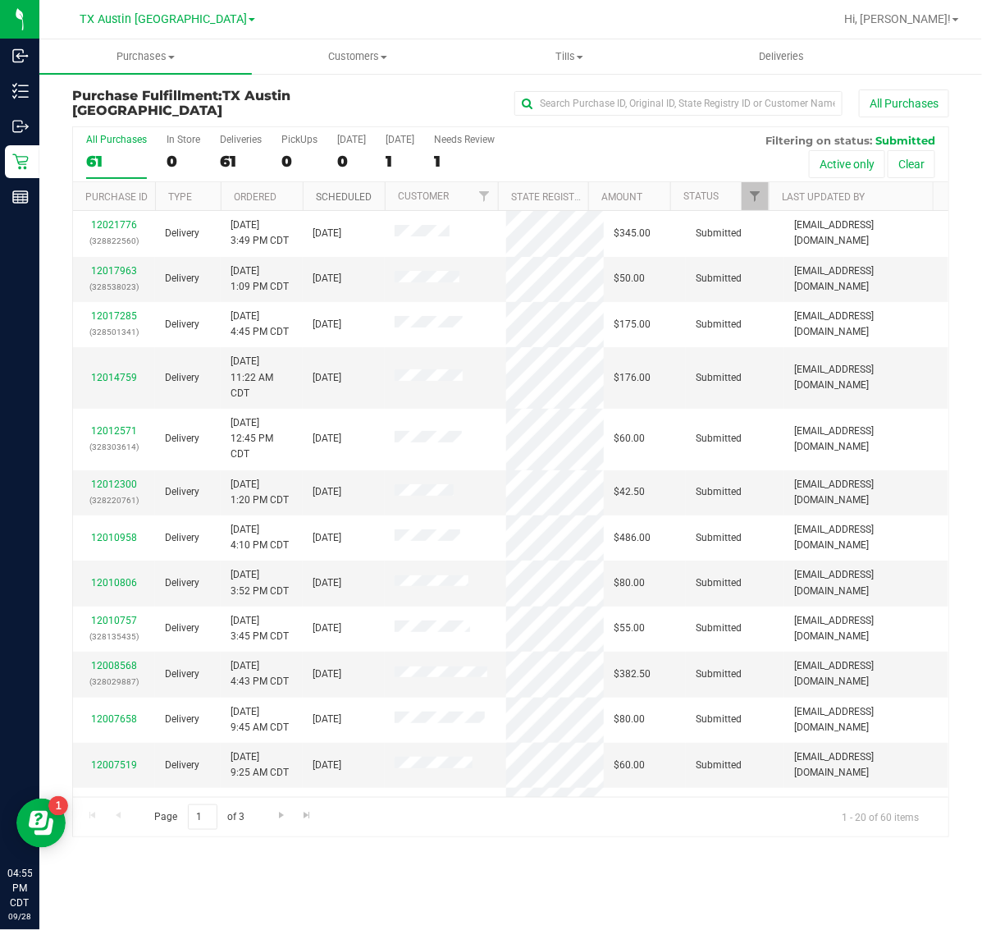
click at [351, 191] on link "Scheduled" at bounding box center [344, 196] width 56 height 11
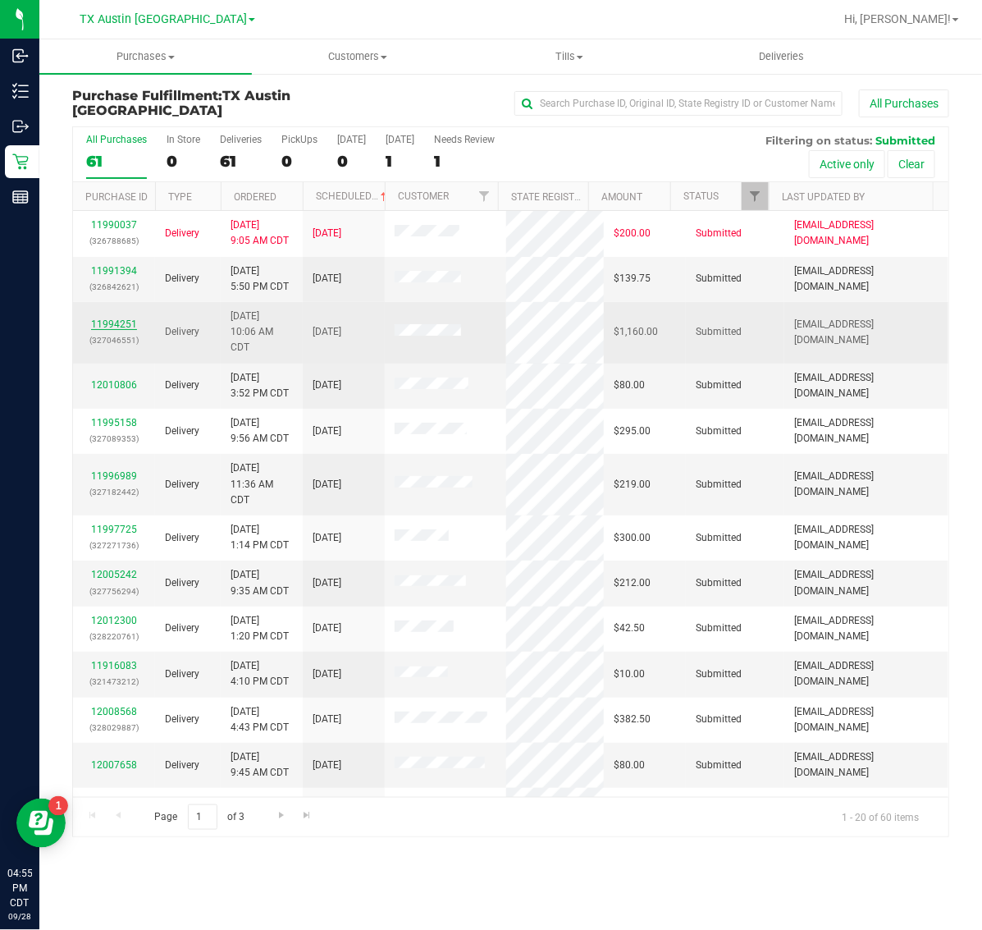
click at [103, 322] on link "11994251" at bounding box center [114, 323] width 46 height 11
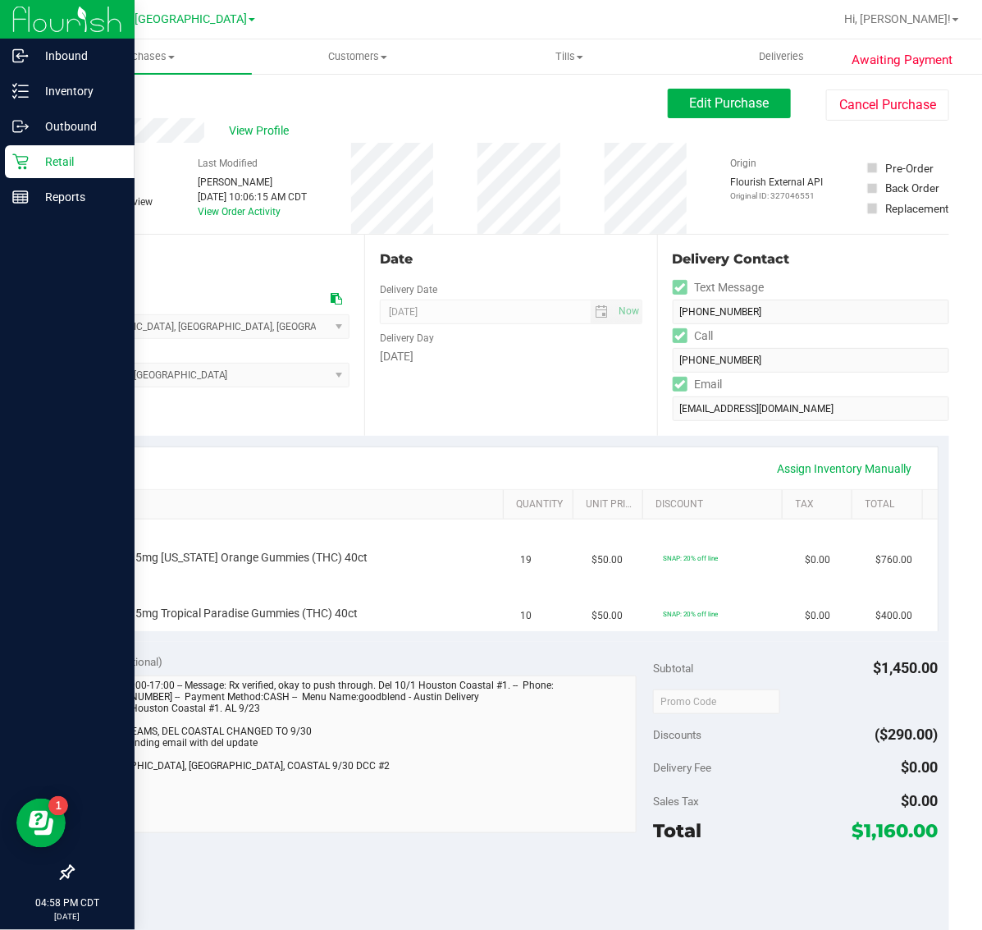
click at [55, 161] on p "Retail" at bounding box center [78, 162] width 98 height 20
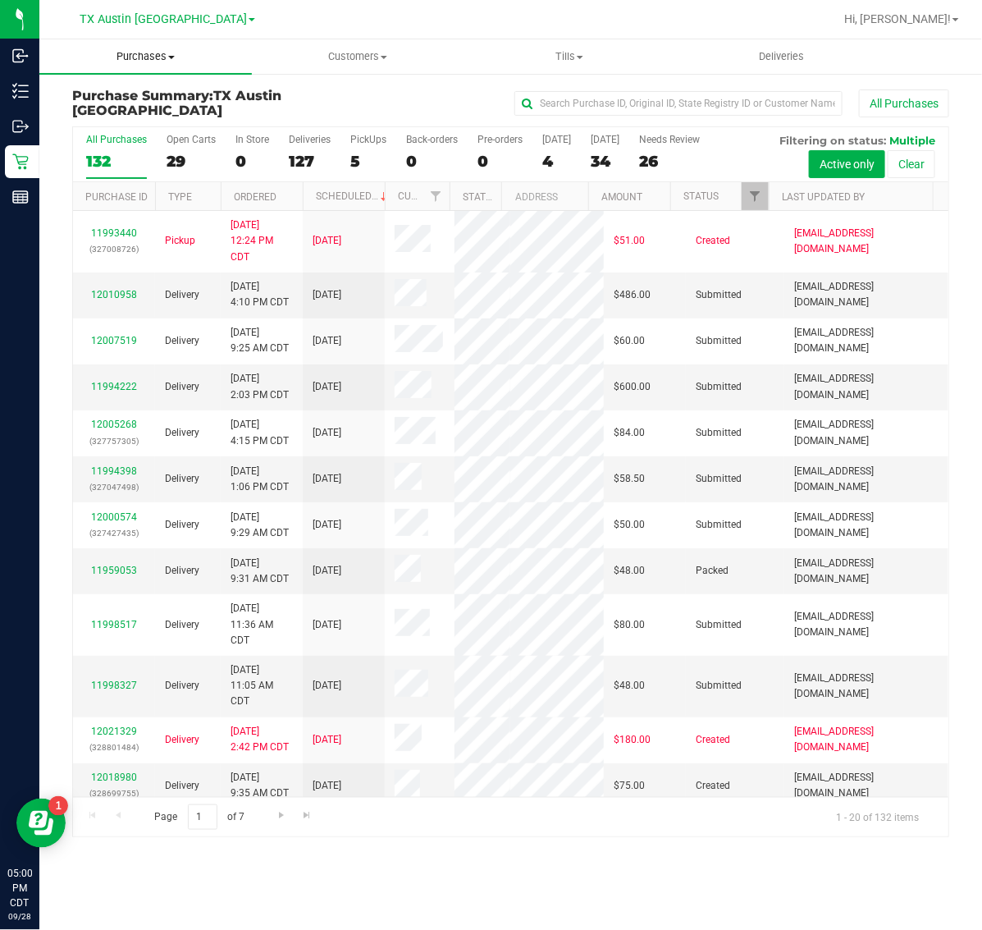
click at [162, 58] on span "Purchases" at bounding box center [145, 56] width 212 height 15
click at [154, 123] on li "Fulfillment" at bounding box center [145, 119] width 212 height 20
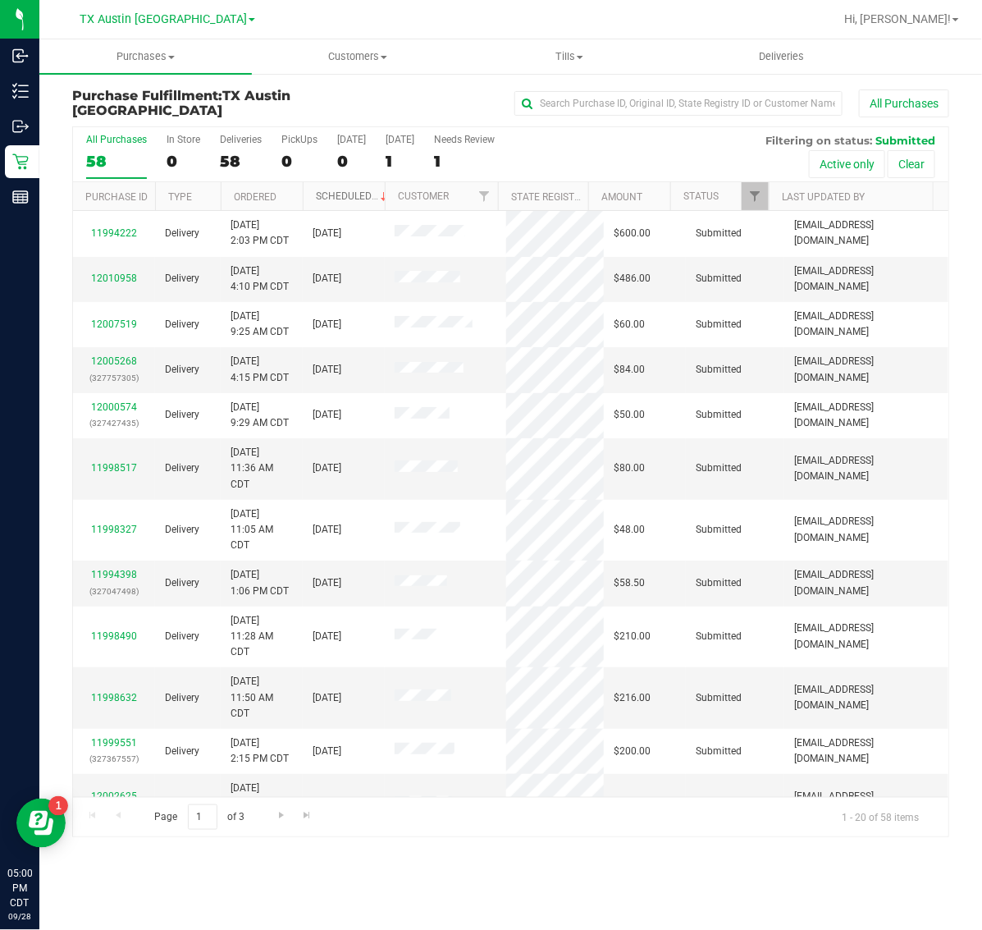
click at [341, 198] on link "Scheduled" at bounding box center [353, 195] width 75 height 11
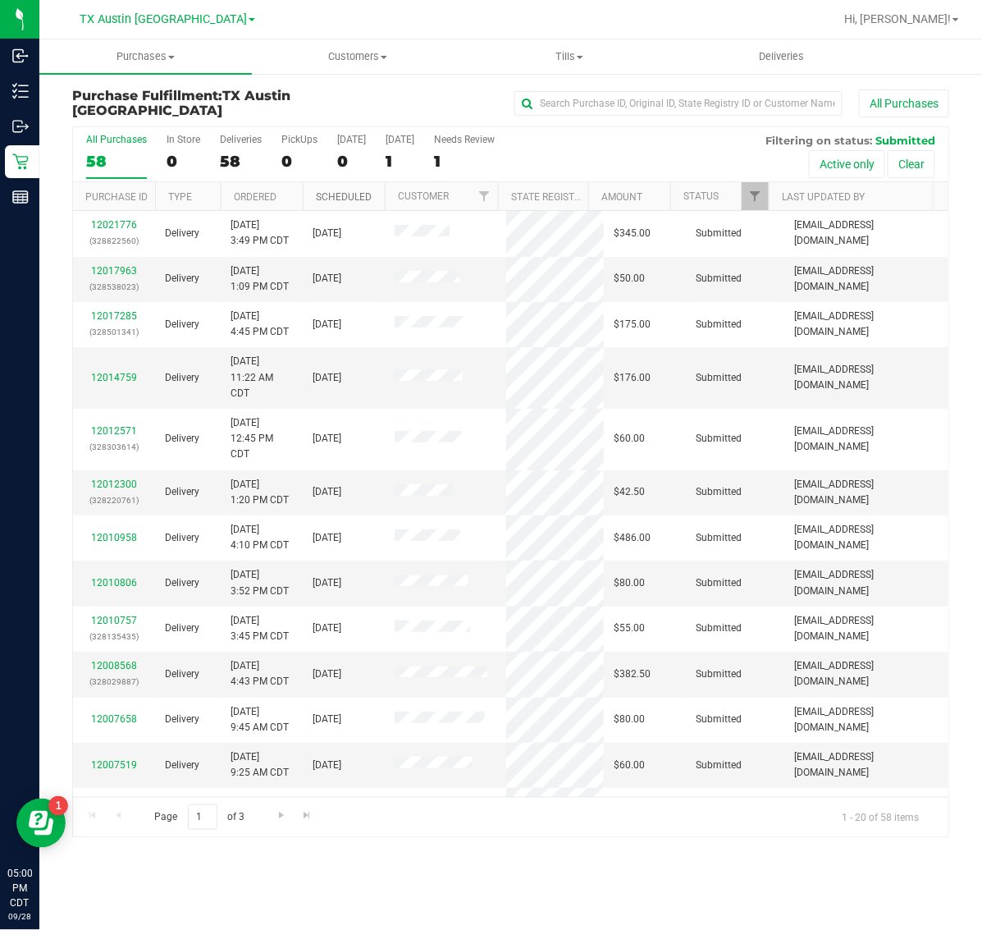
click at [341, 198] on link "Scheduled" at bounding box center [344, 196] width 56 height 11
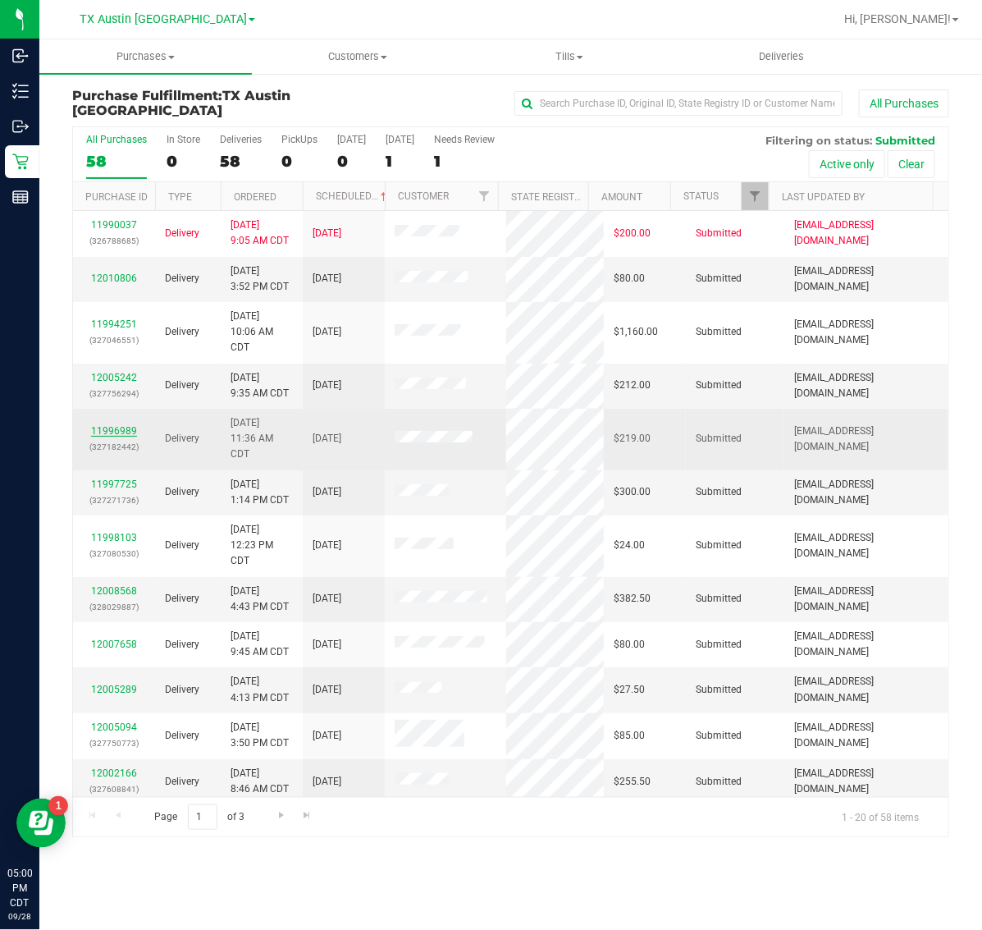
click at [119, 432] on link "11996989" at bounding box center [114, 430] width 46 height 11
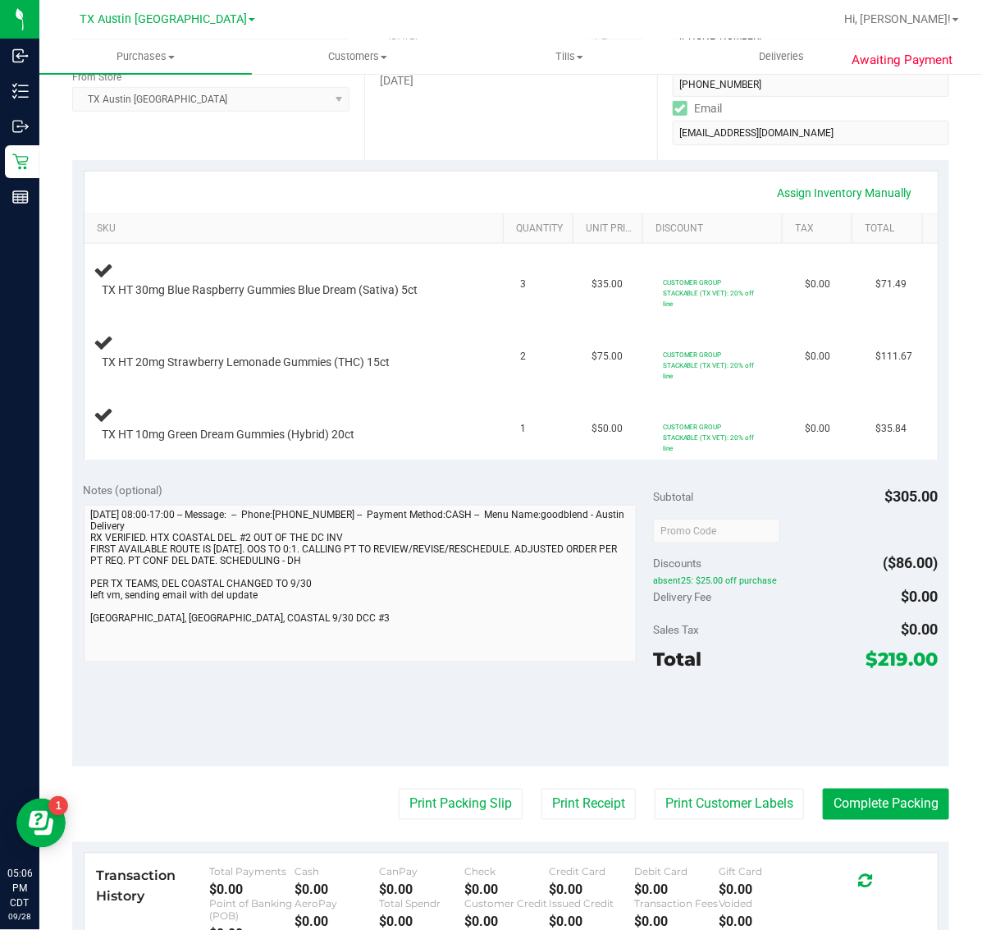
scroll to position [410, 0]
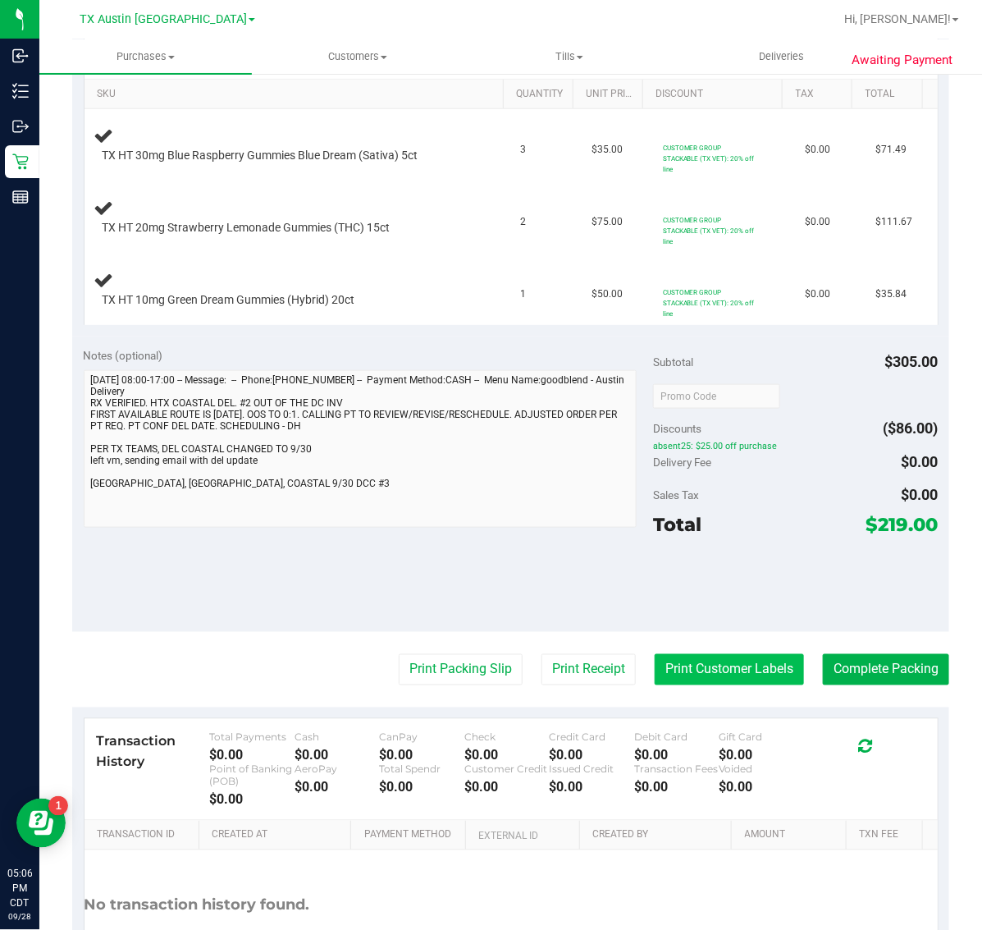
click at [753, 682] on button "Print Customer Labels" at bounding box center [729, 669] width 149 height 31
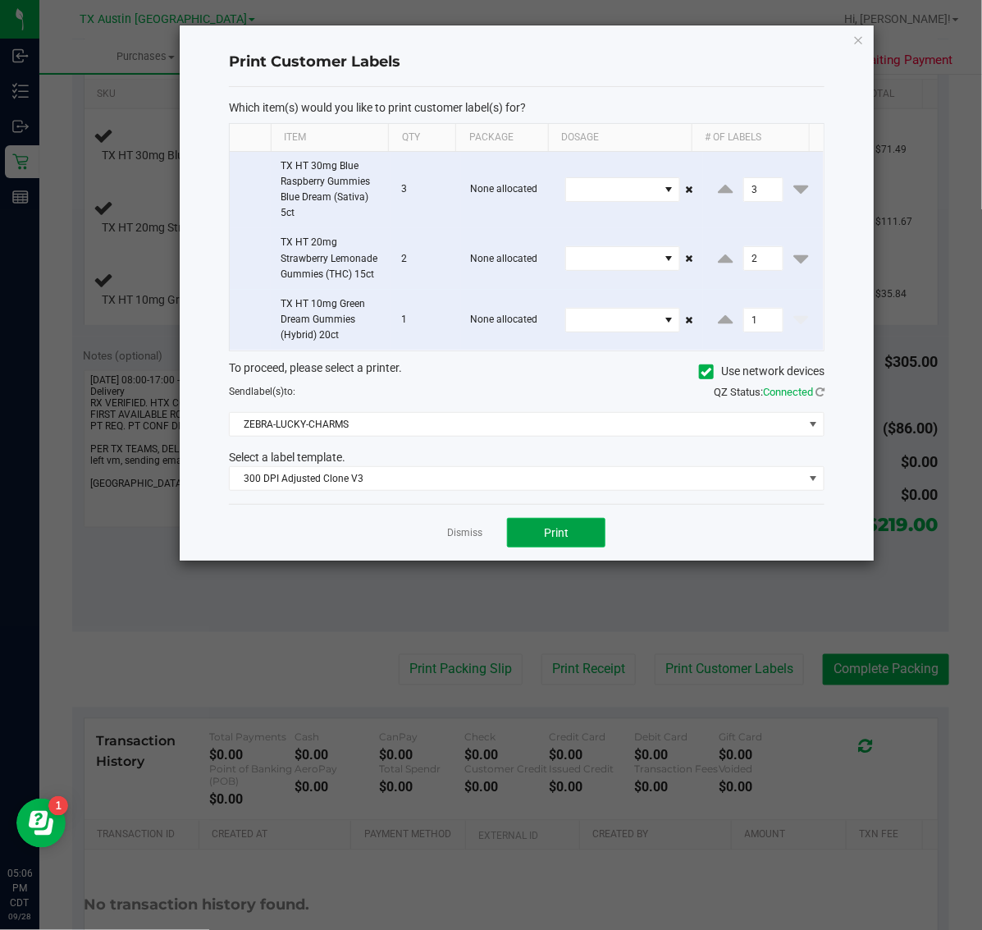
click at [570, 522] on button "Print" at bounding box center [556, 533] width 98 height 30
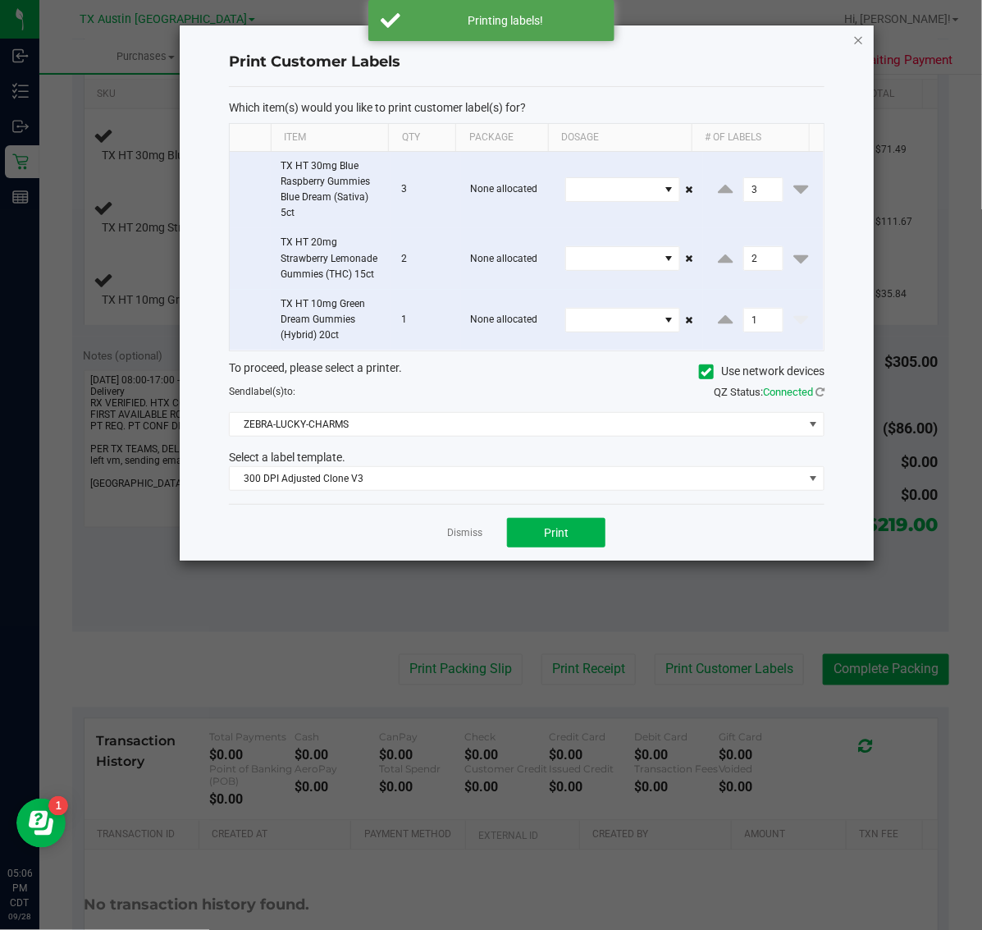
click at [859, 34] on icon "button" at bounding box center [858, 40] width 11 height 20
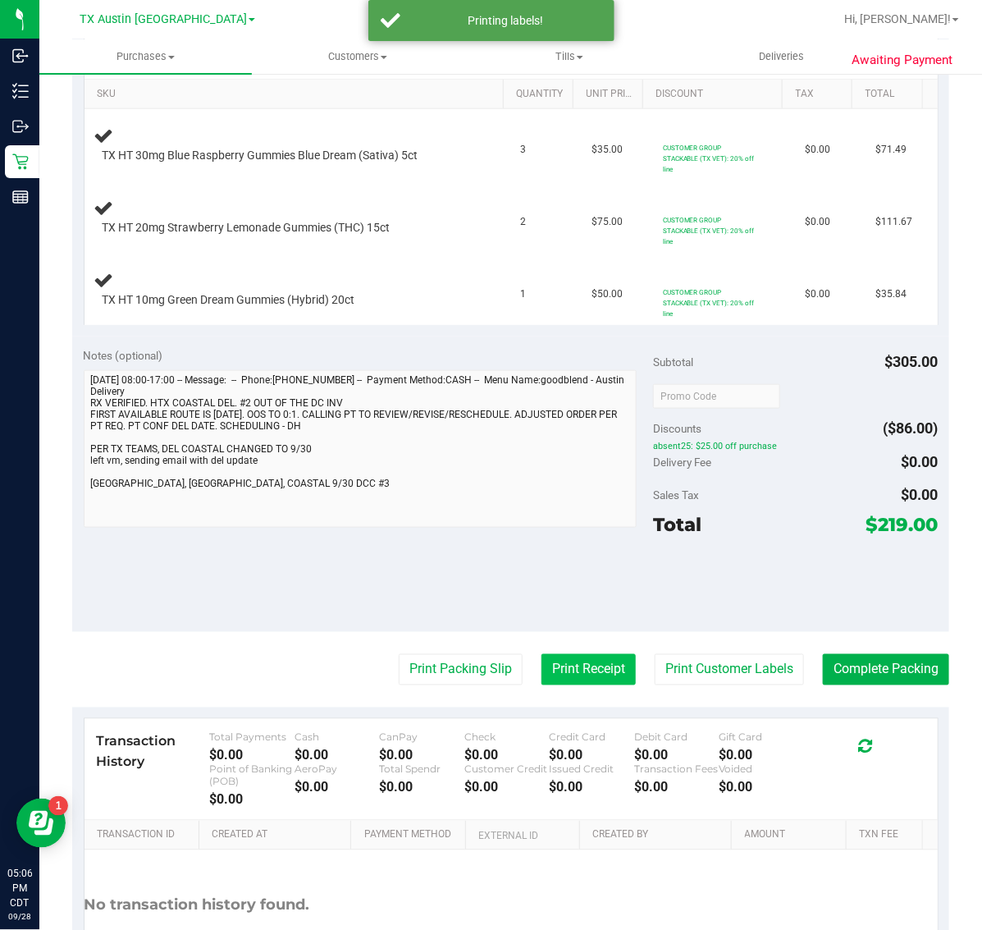
click at [564, 679] on button "Print Receipt" at bounding box center [588, 669] width 94 height 31
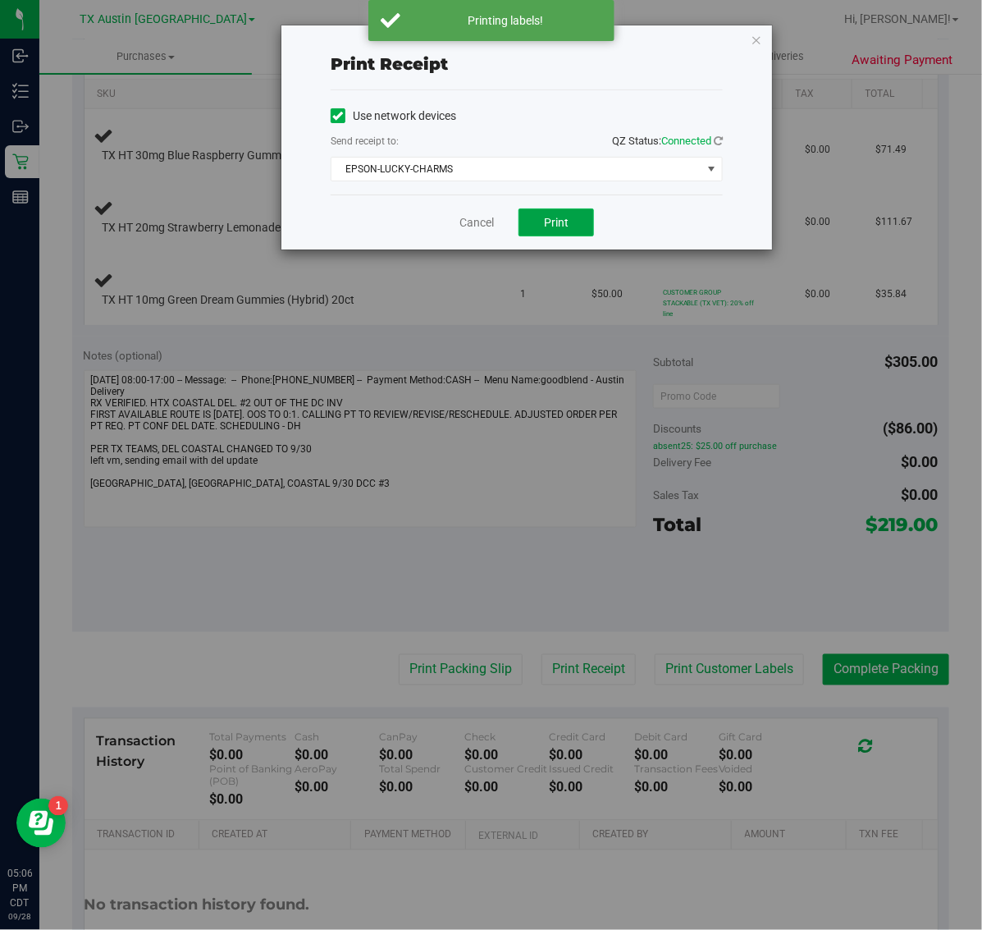
click at [556, 226] on span "Print" at bounding box center [556, 222] width 25 height 13
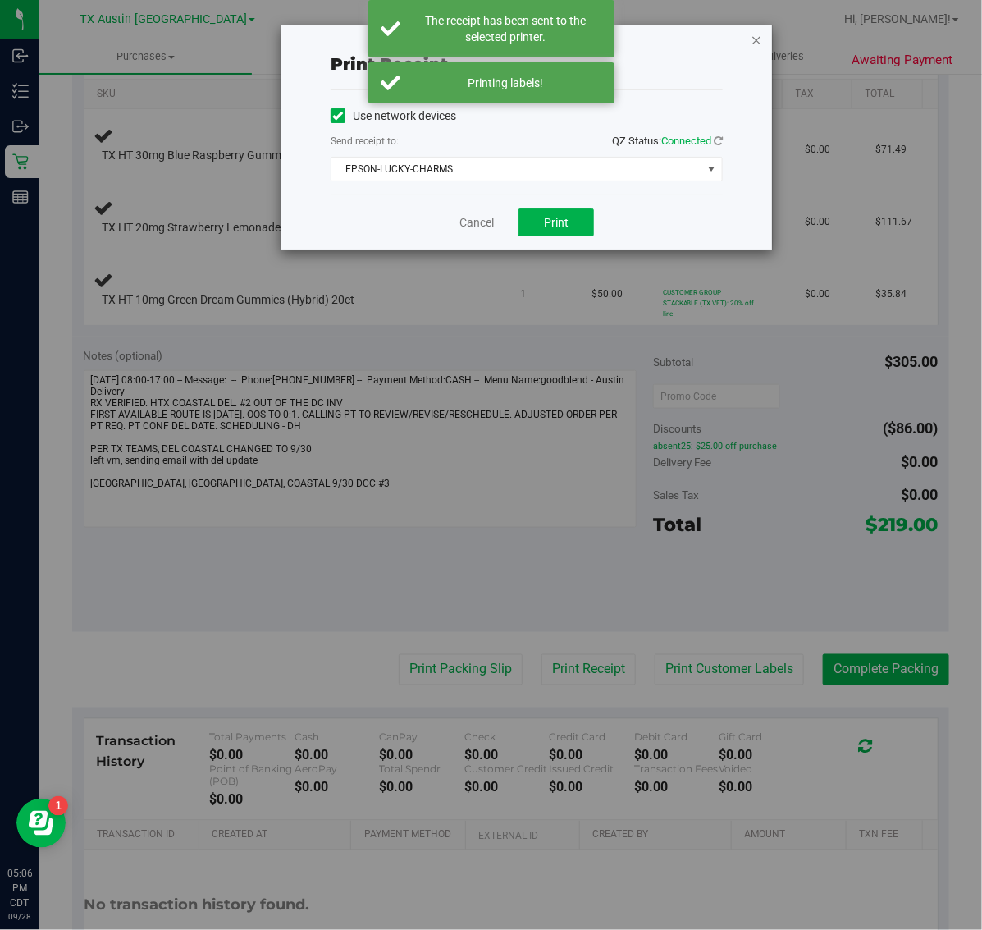
click at [756, 39] on icon "button" at bounding box center [756, 40] width 11 height 20
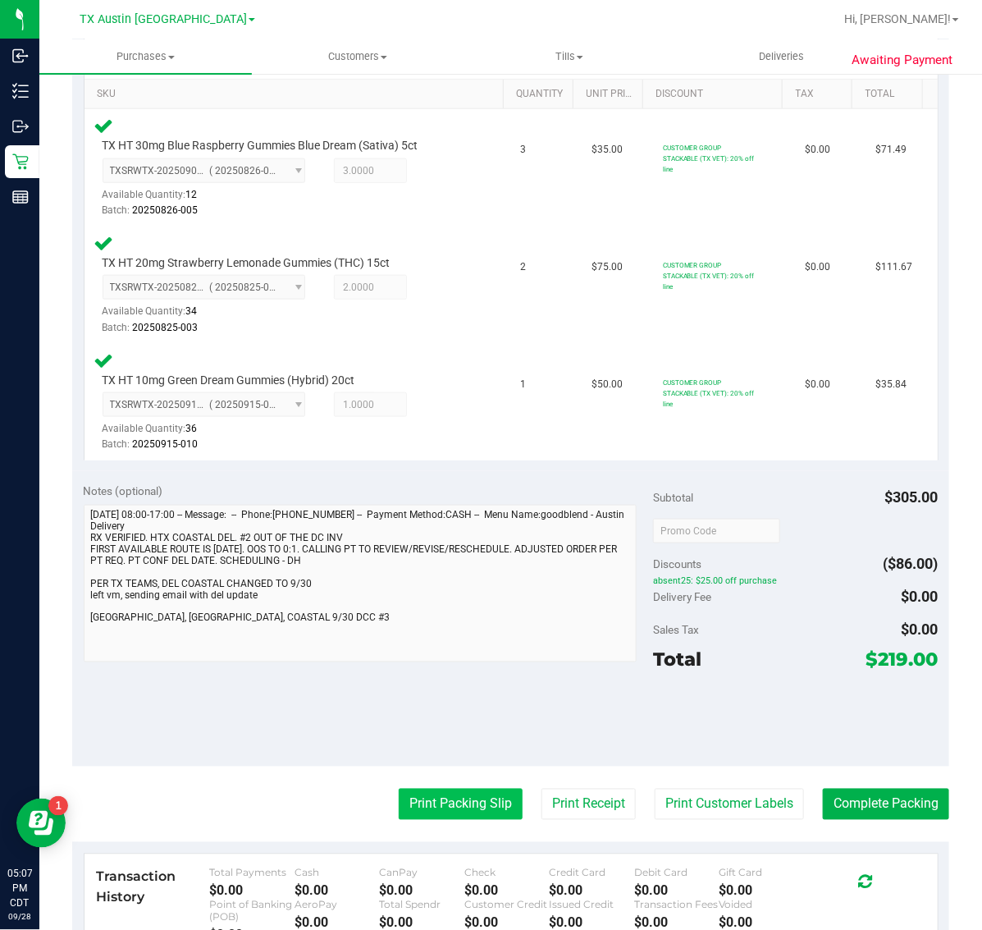
click at [451, 806] on button "Print Packing Slip" at bounding box center [461, 803] width 124 height 31
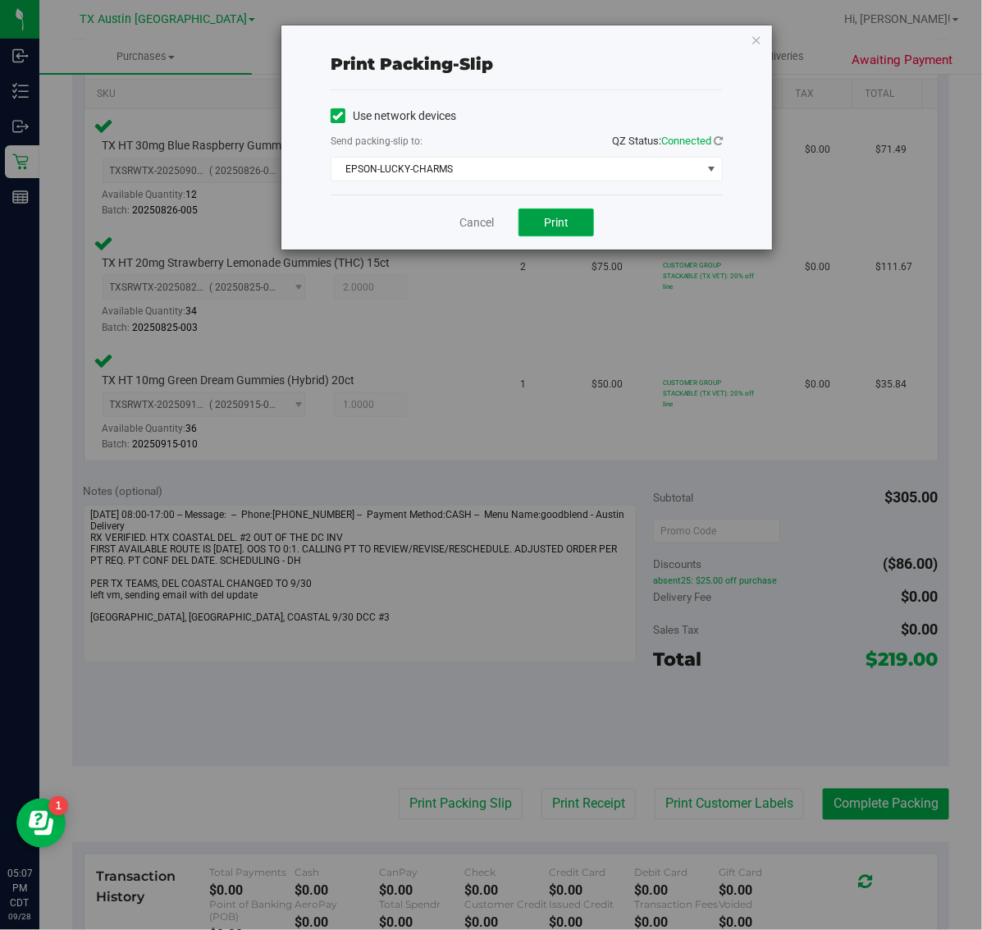
click at [548, 232] on button "Print" at bounding box center [555, 222] width 75 height 28
click at [755, 35] on icon "button" at bounding box center [756, 40] width 11 height 20
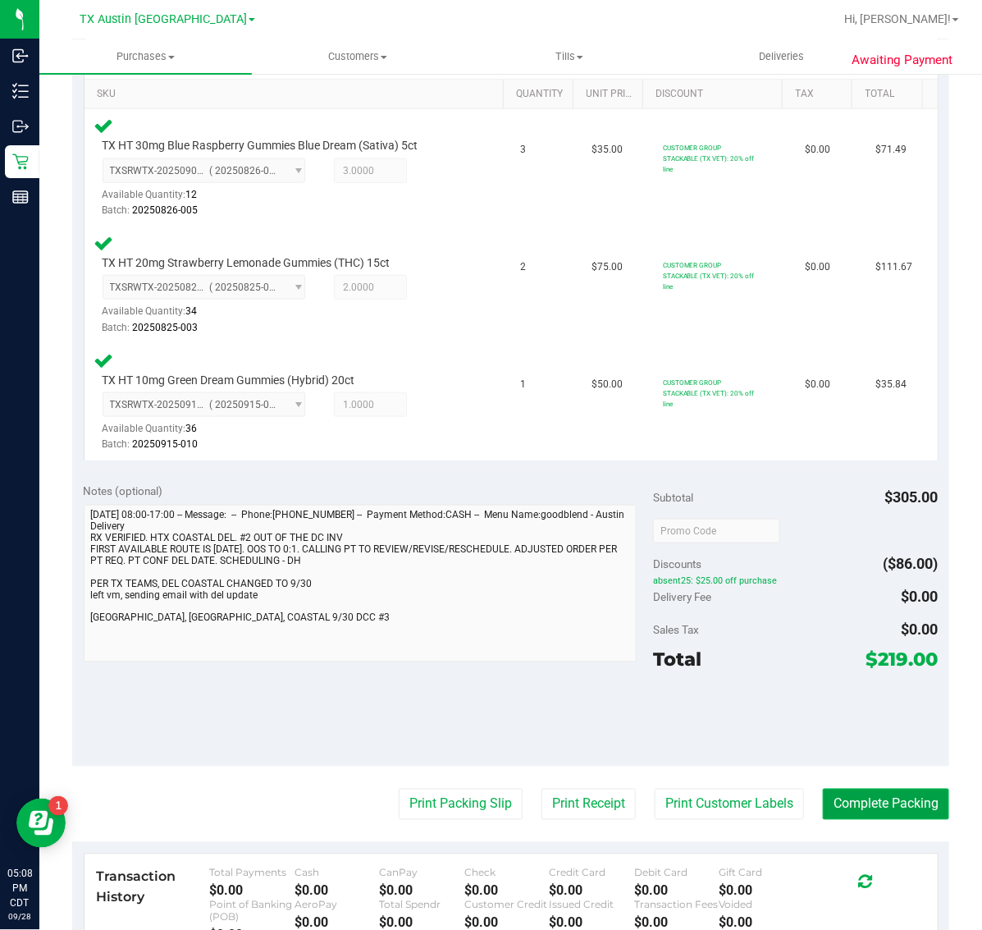
click at [860, 796] on button "Complete Packing" at bounding box center [886, 803] width 126 height 31
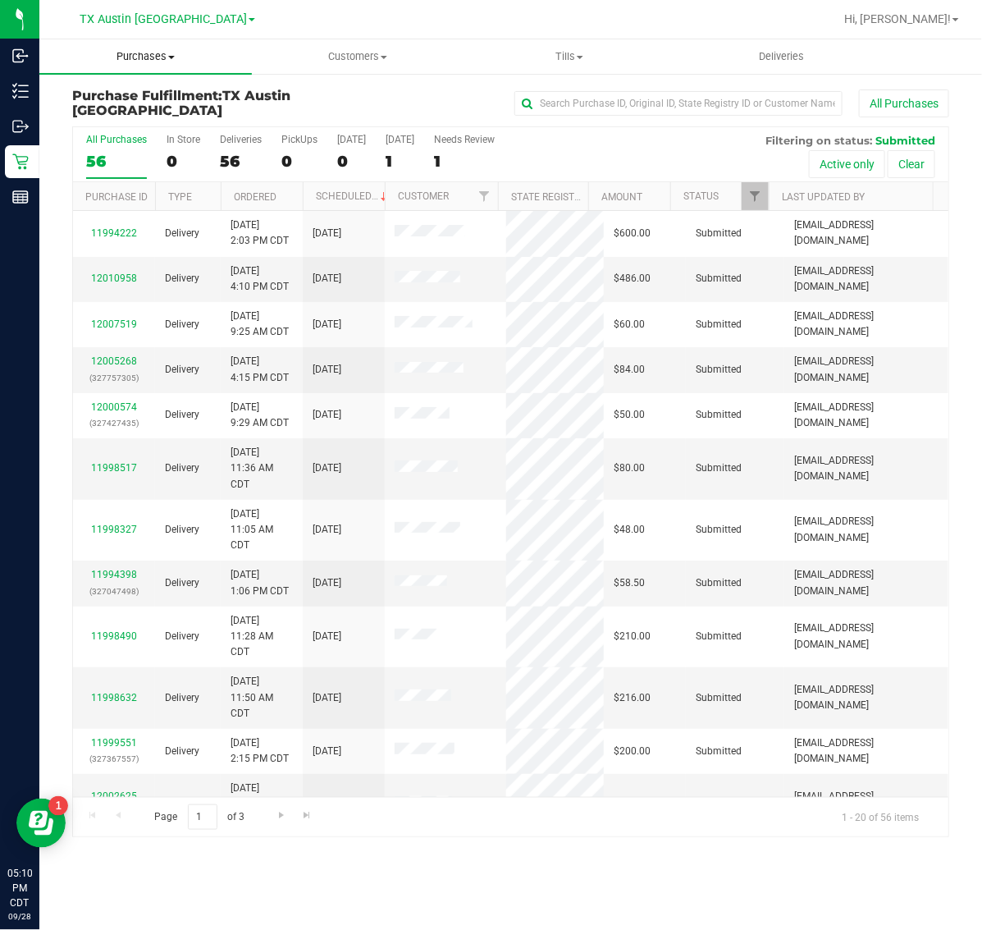
click at [135, 50] on span "Purchases" at bounding box center [145, 56] width 212 height 15
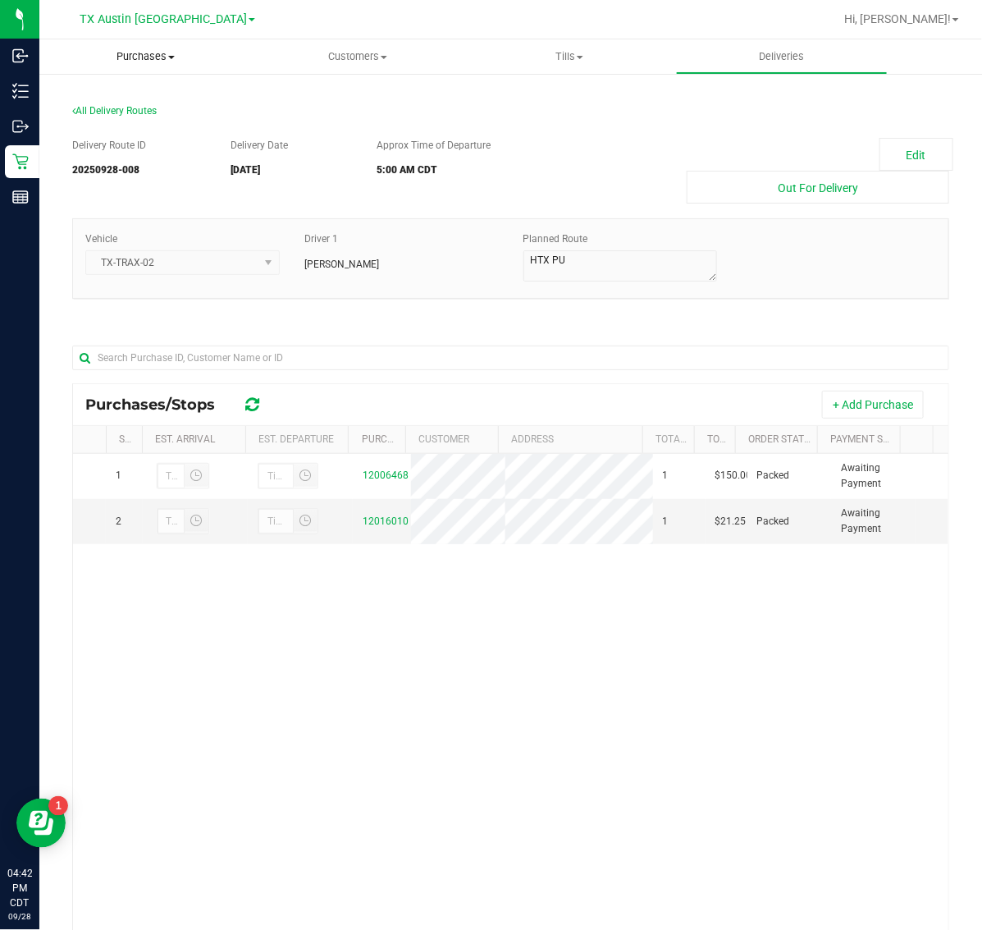
click at [146, 51] on span "Purchases" at bounding box center [145, 56] width 212 height 15
click at [156, 112] on li "Fulfillment" at bounding box center [145, 119] width 212 height 20
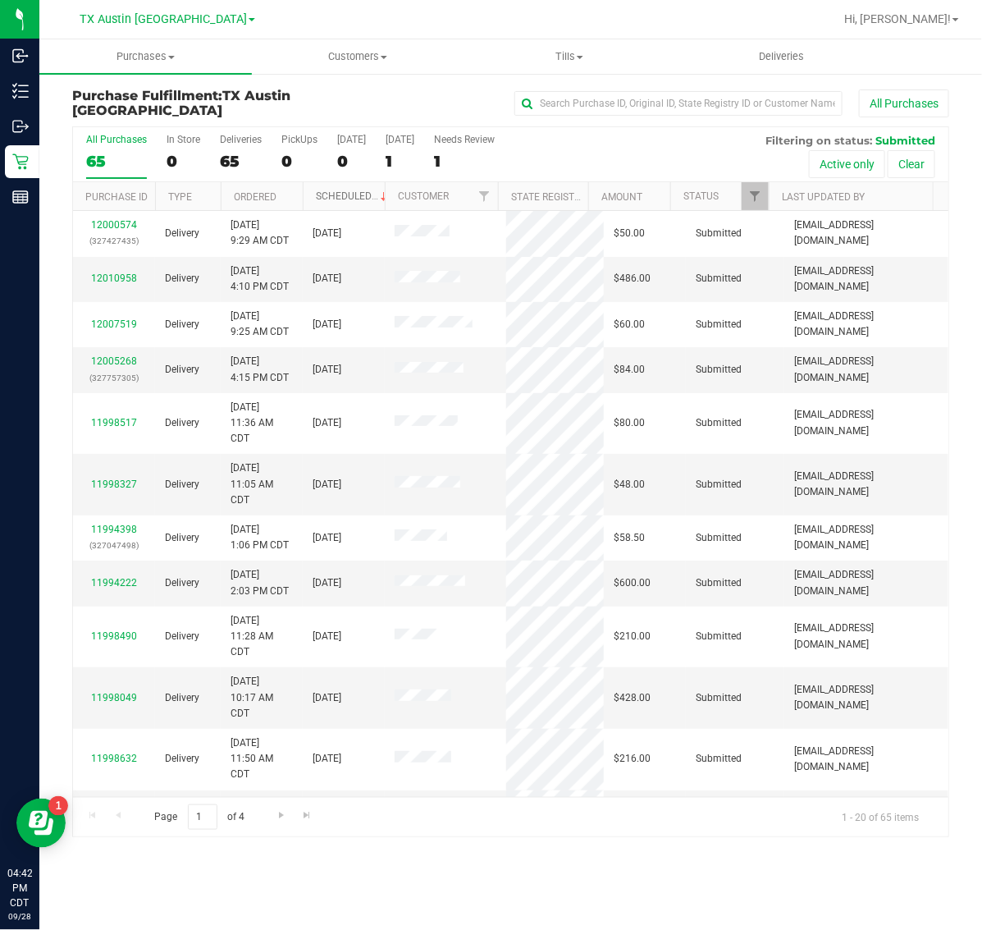
click at [353, 194] on link "Scheduled" at bounding box center [353, 195] width 75 height 11
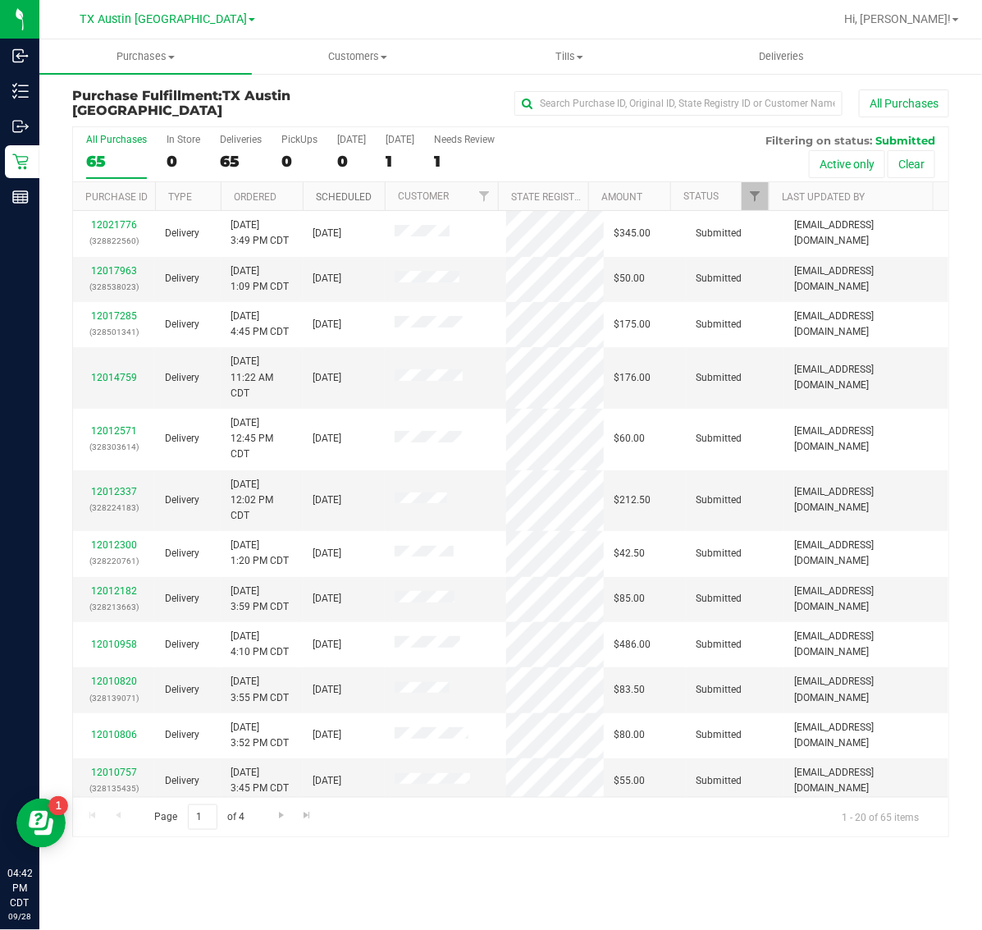
click at [353, 194] on link "Scheduled" at bounding box center [344, 196] width 56 height 11
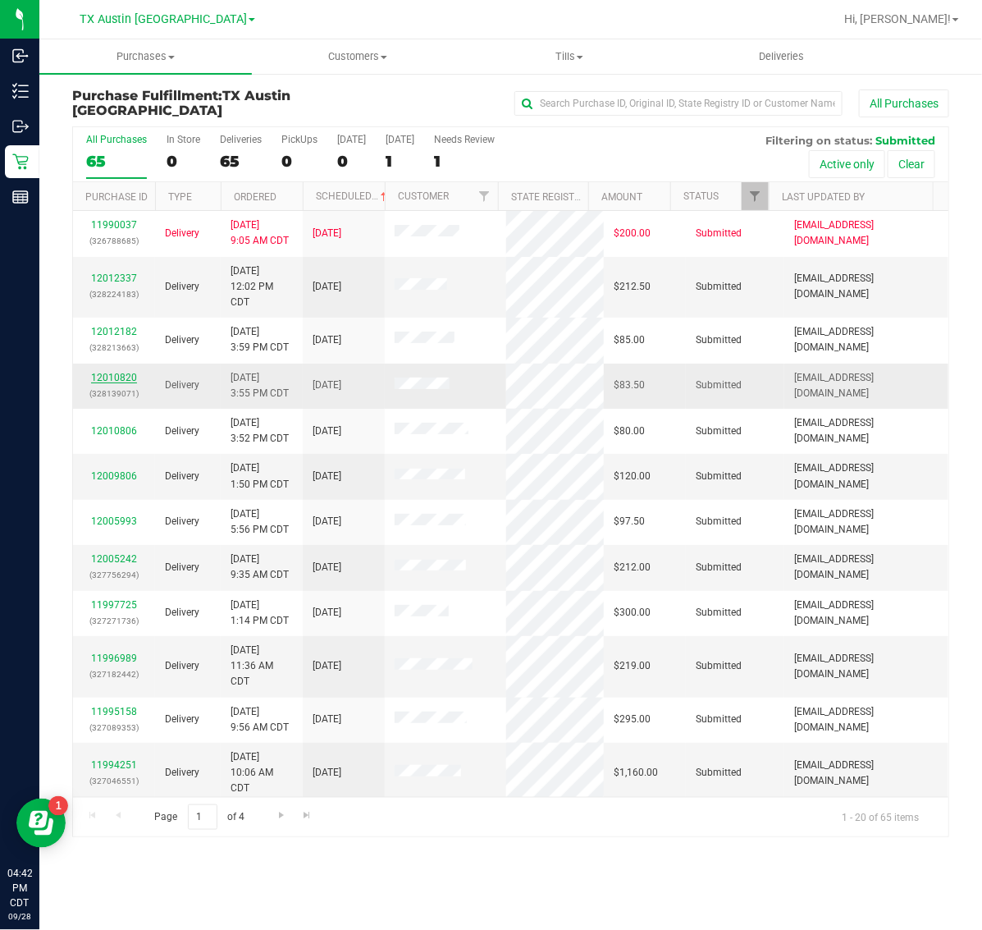
click at [109, 379] on link "12010820" at bounding box center [114, 377] width 46 height 11
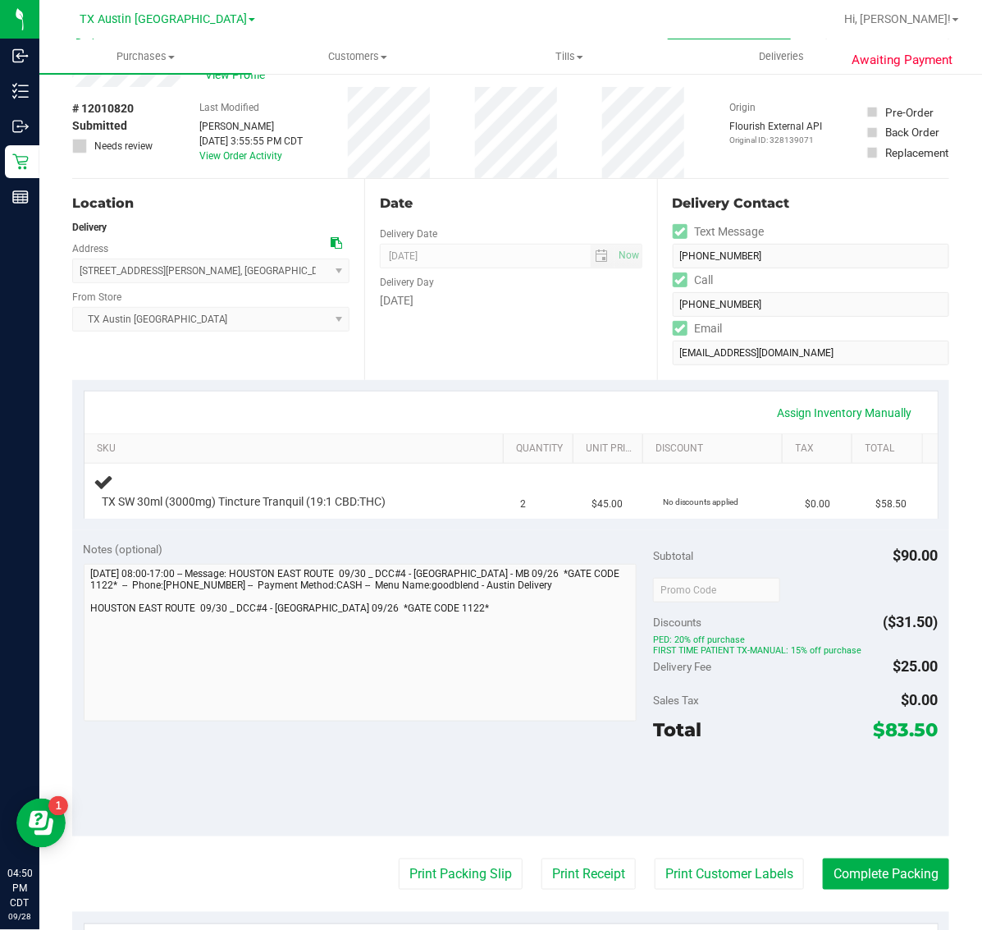
scroll to position [103, 0]
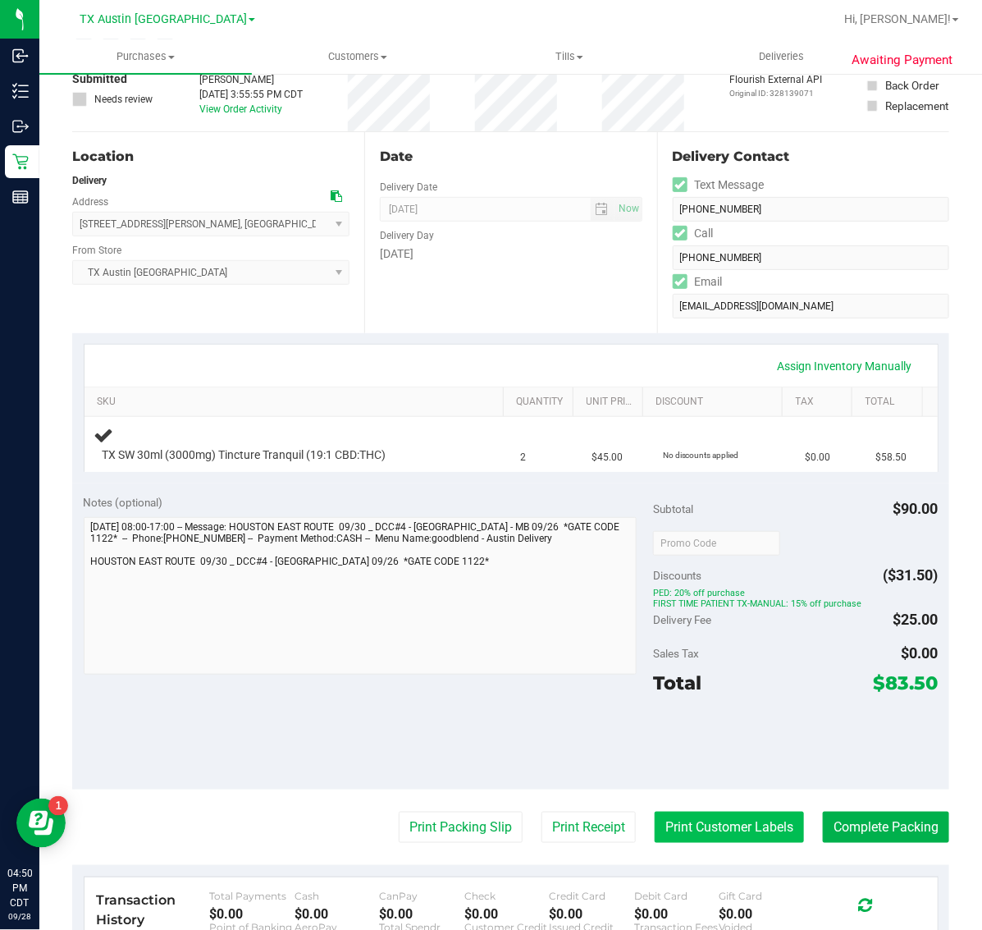
click at [681, 817] on button "Print Customer Labels" at bounding box center [729, 826] width 149 height 31
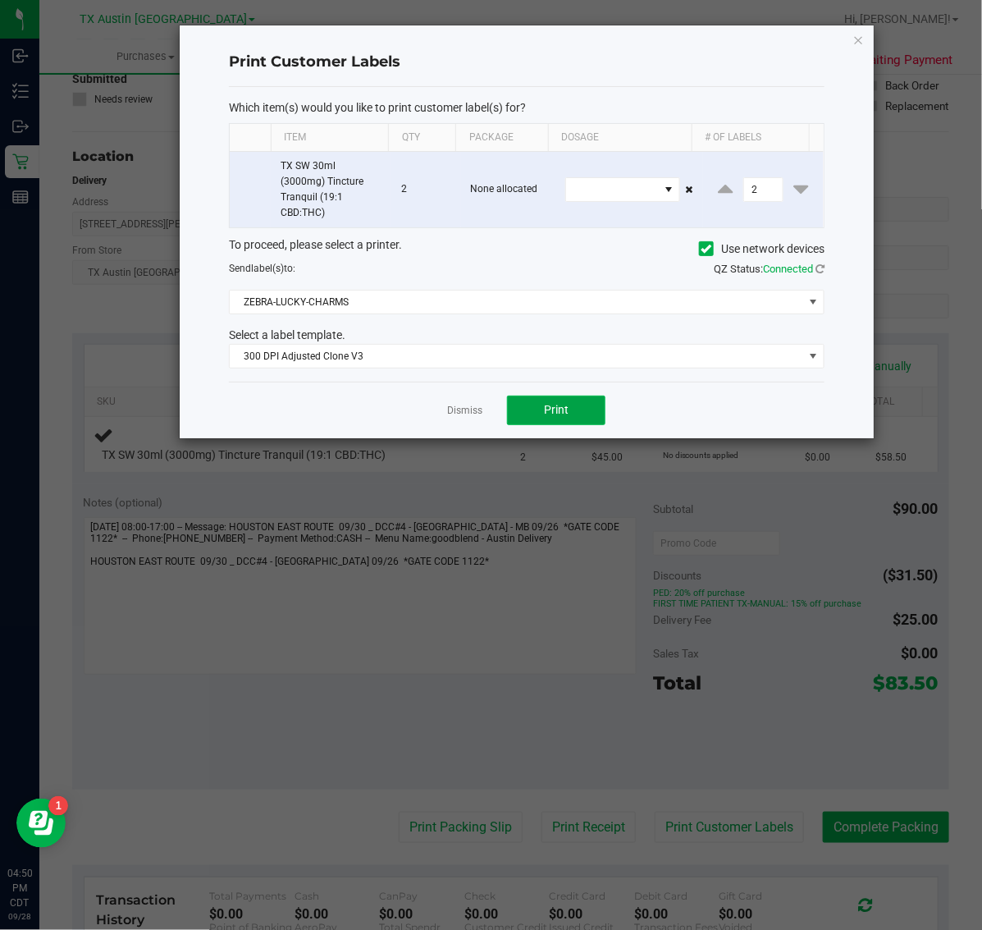
click at [568, 408] on span "Print" at bounding box center [556, 409] width 25 height 13
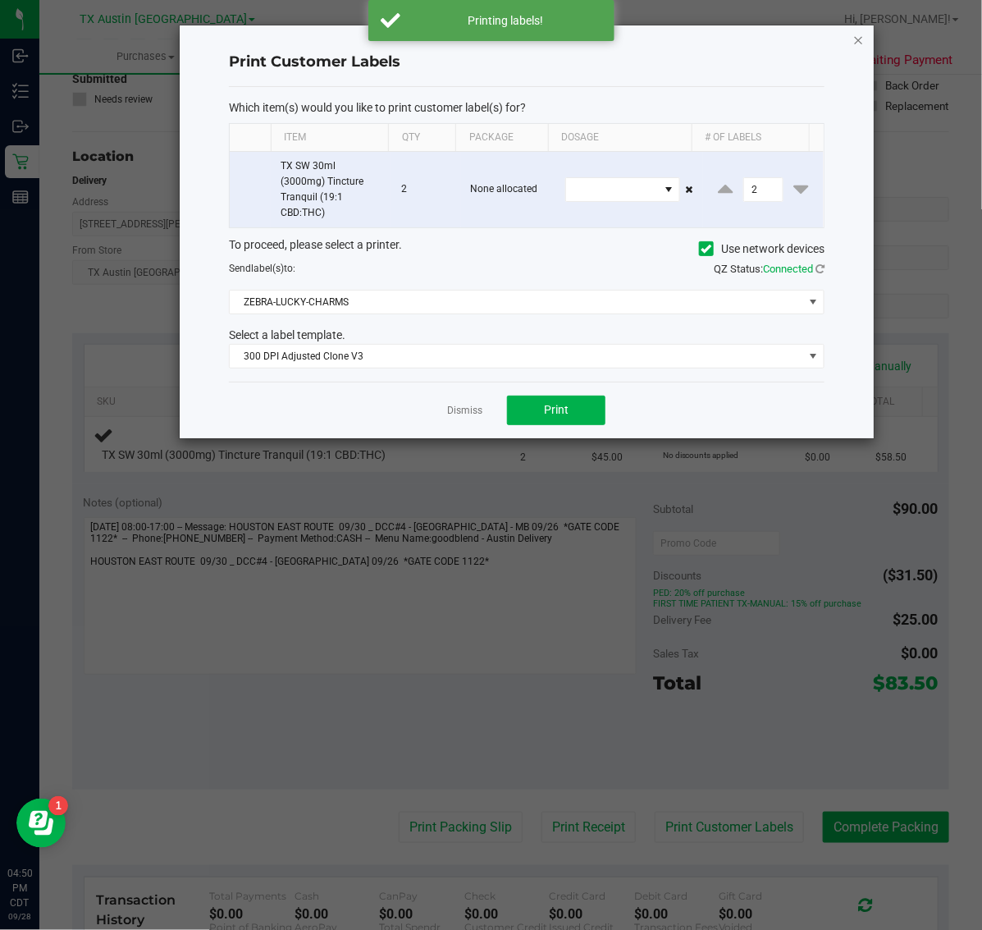
click at [857, 39] on icon "button" at bounding box center [858, 40] width 11 height 20
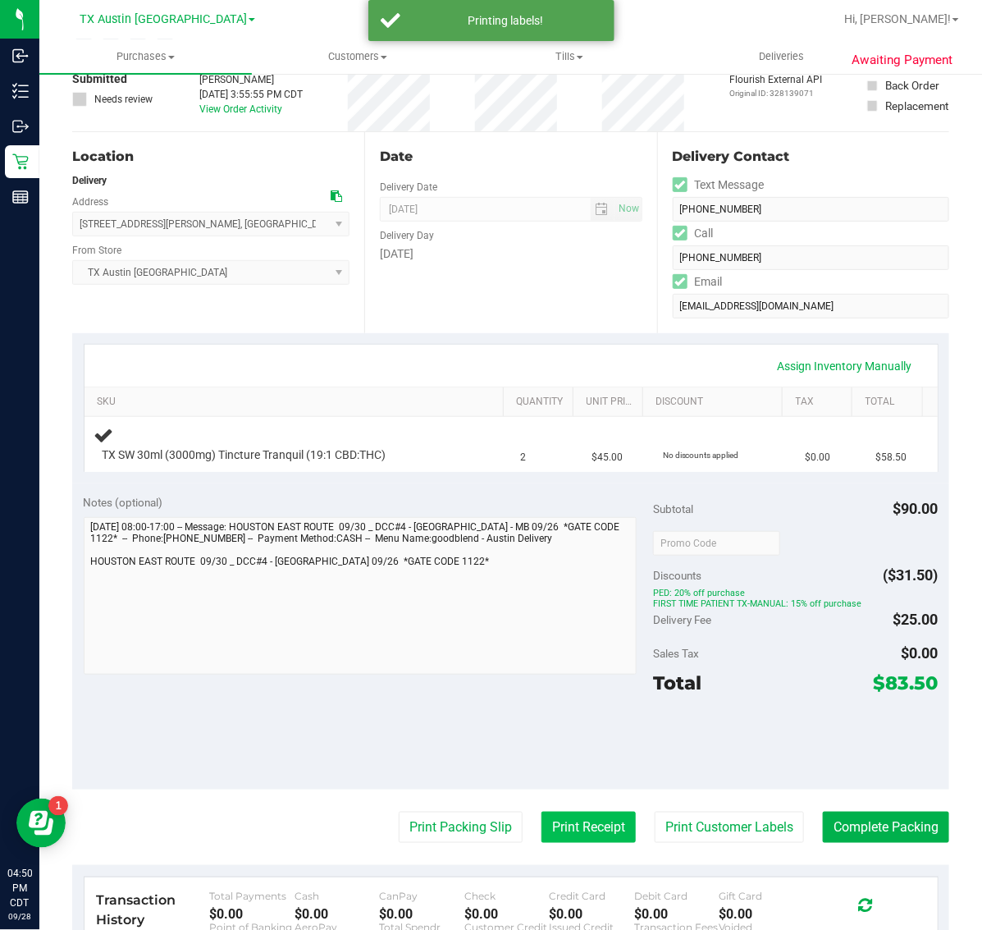
click at [575, 818] on button "Print Receipt" at bounding box center [588, 826] width 94 height 31
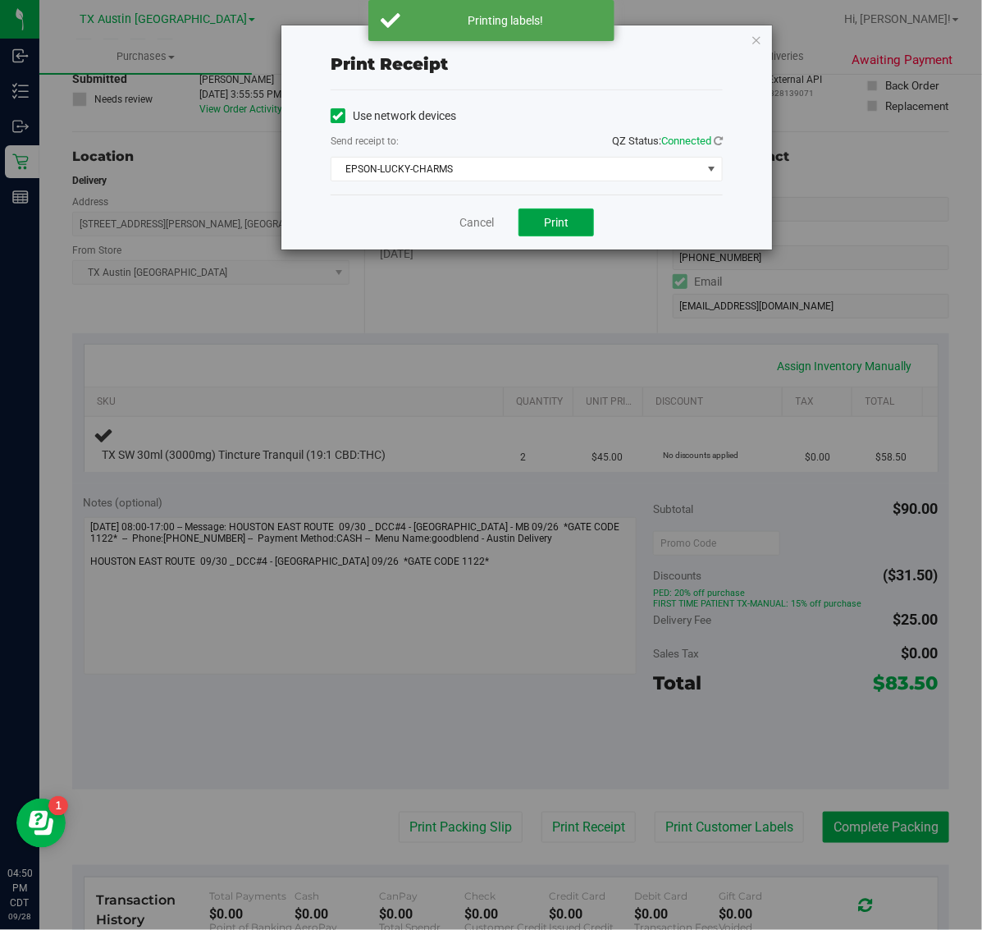
click at [556, 224] on span "Print" at bounding box center [556, 222] width 25 height 13
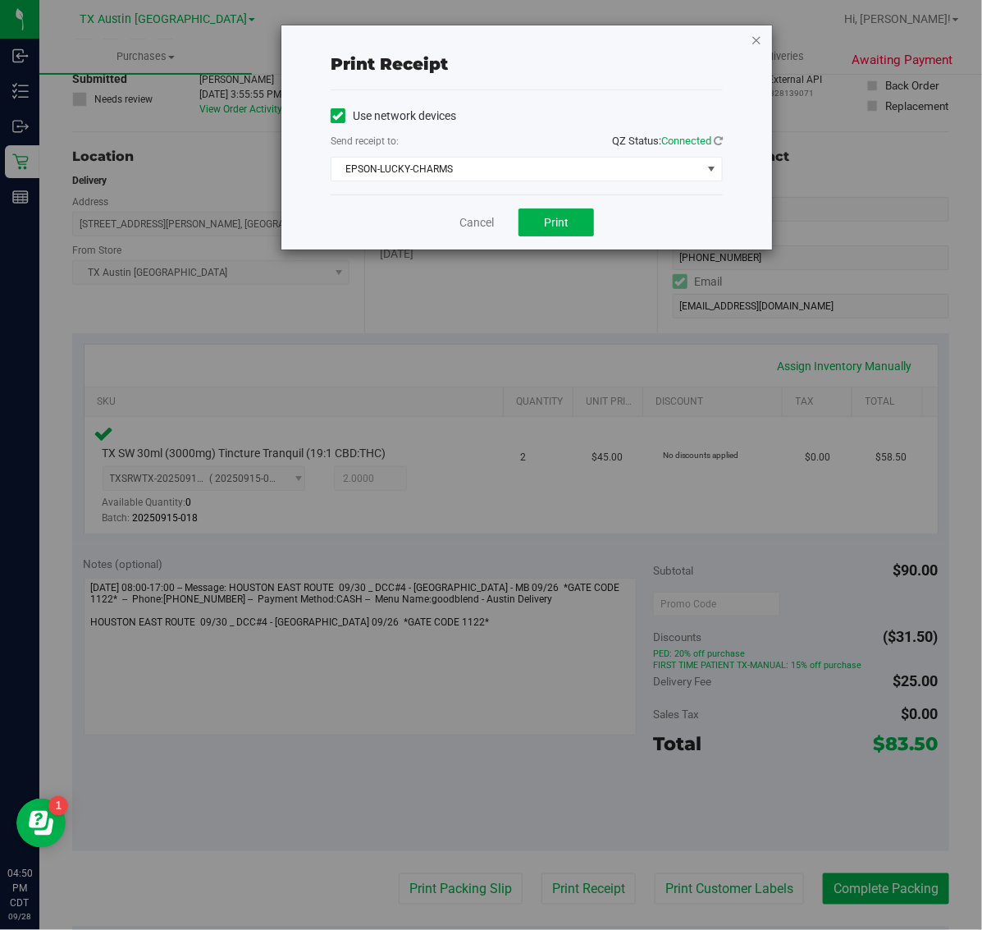
click at [756, 39] on icon "button" at bounding box center [756, 40] width 11 height 20
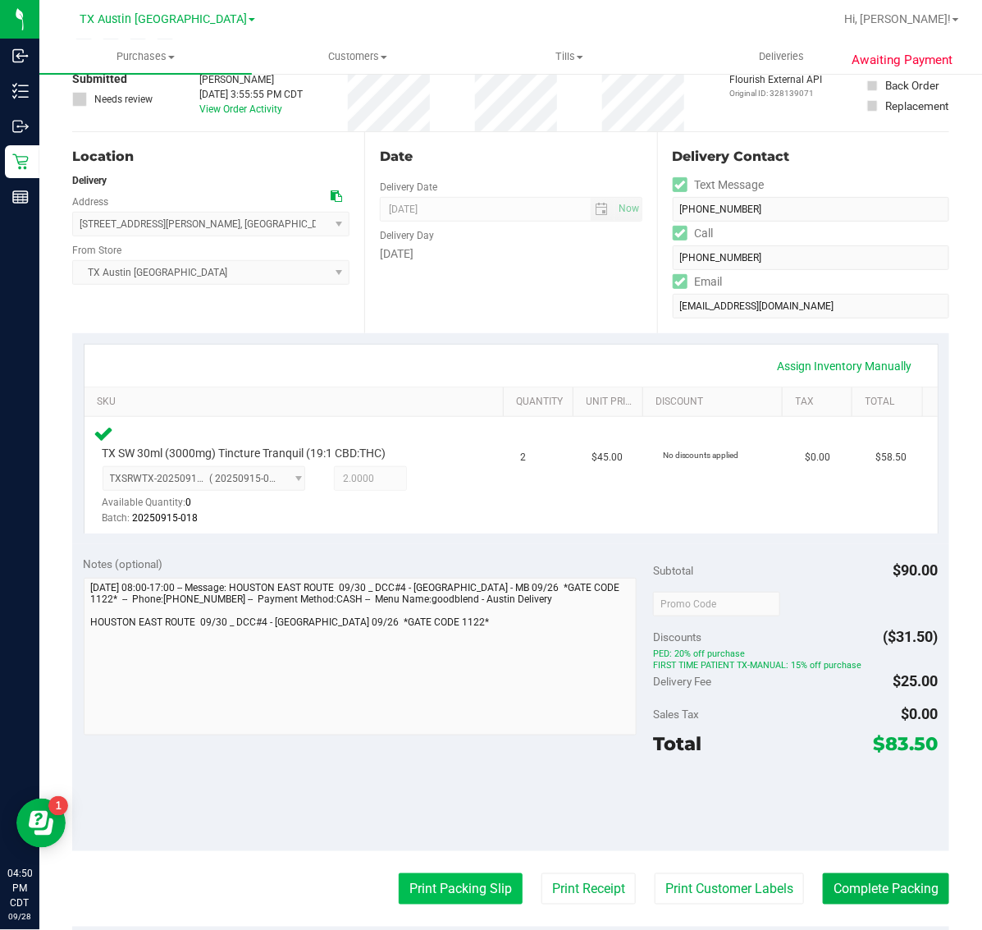
click at [455, 887] on button "Print Packing Slip" at bounding box center [461, 888] width 124 height 31
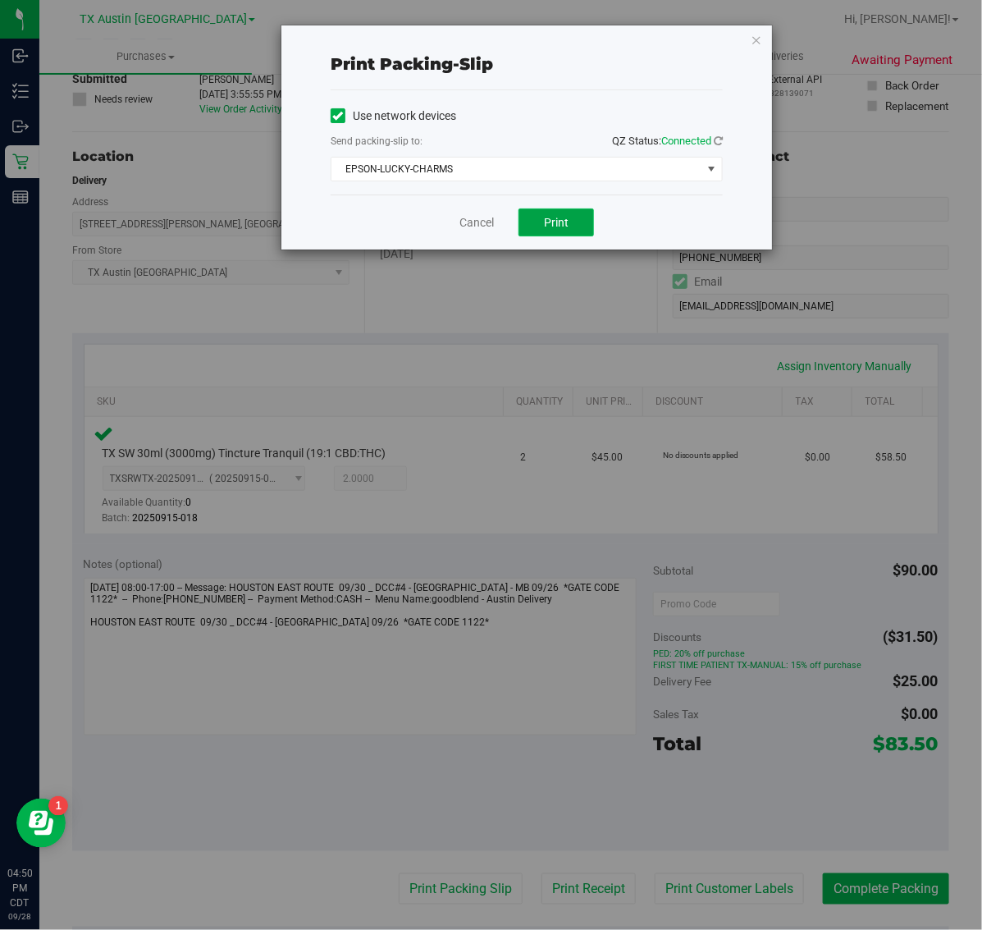
click at [576, 219] on button "Print" at bounding box center [555, 222] width 75 height 28
click at [761, 34] on icon "button" at bounding box center [756, 40] width 11 height 20
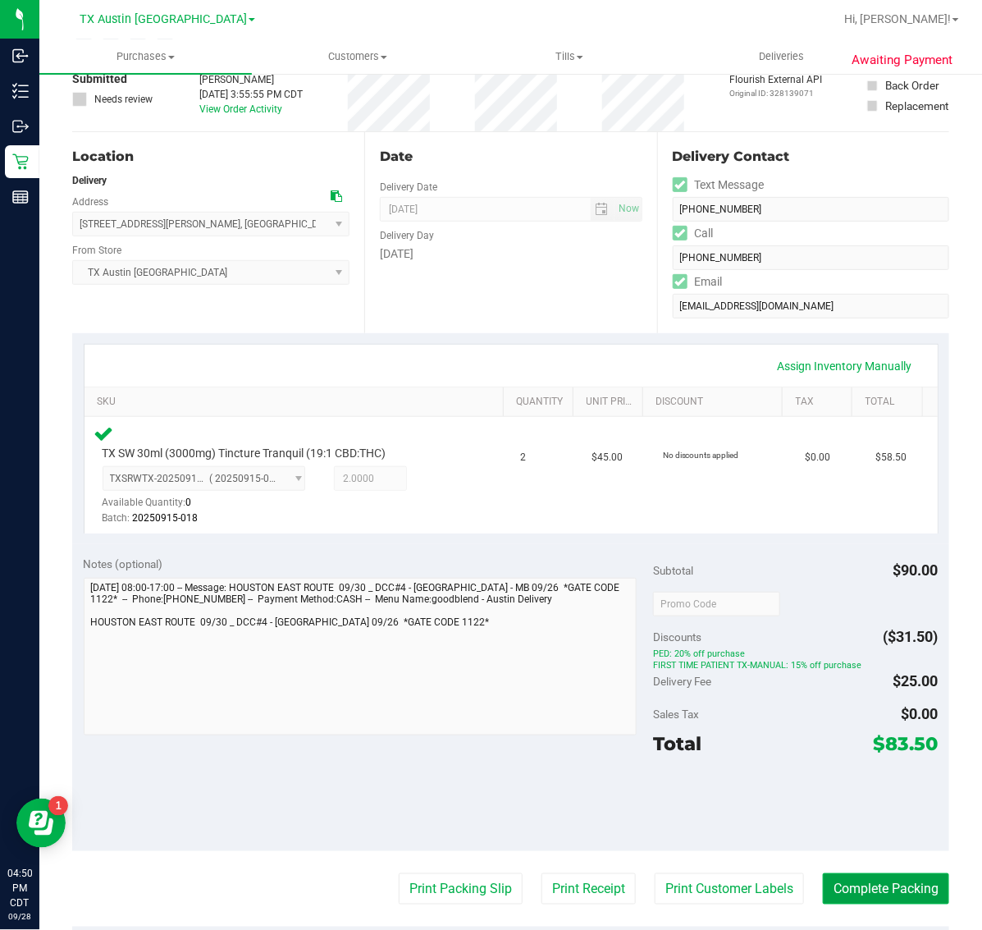
click at [872, 903] on button "Complete Packing" at bounding box center [886, 888] width 126 height 31
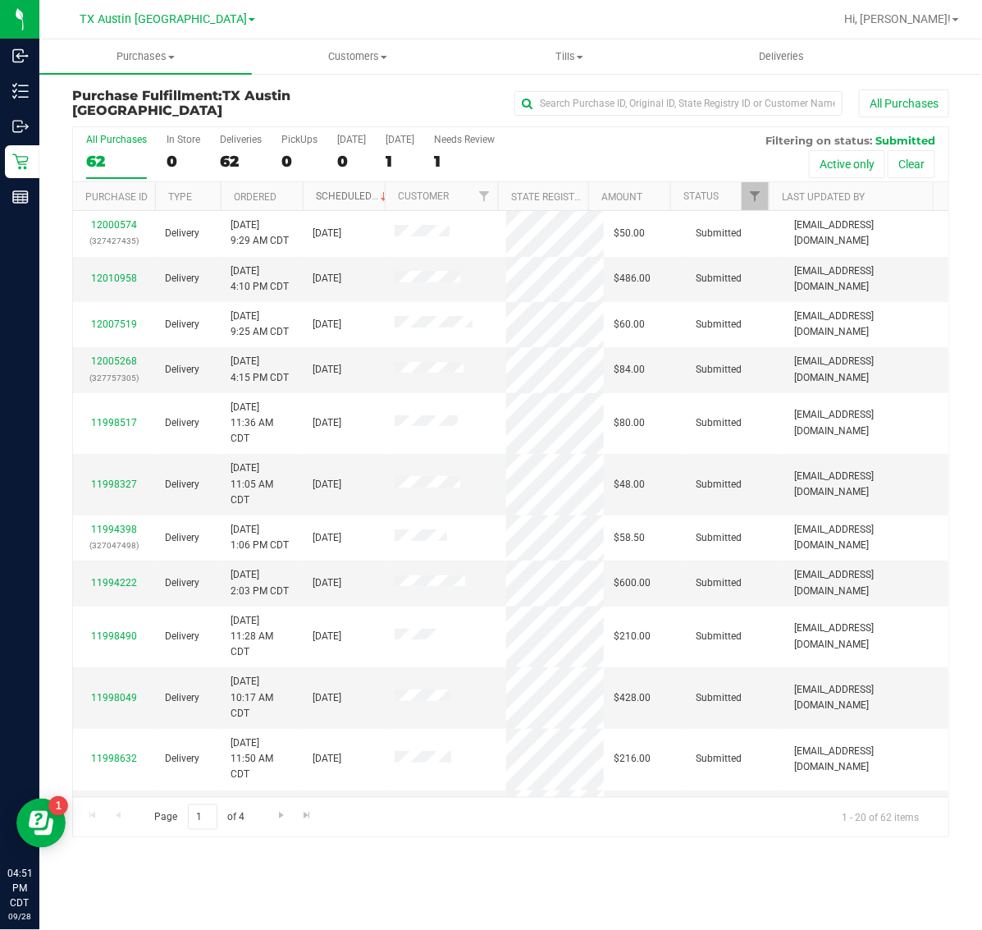
click at [349, 194] on link "Scheduled" at bounding box center [353, 195] width 75 height 11
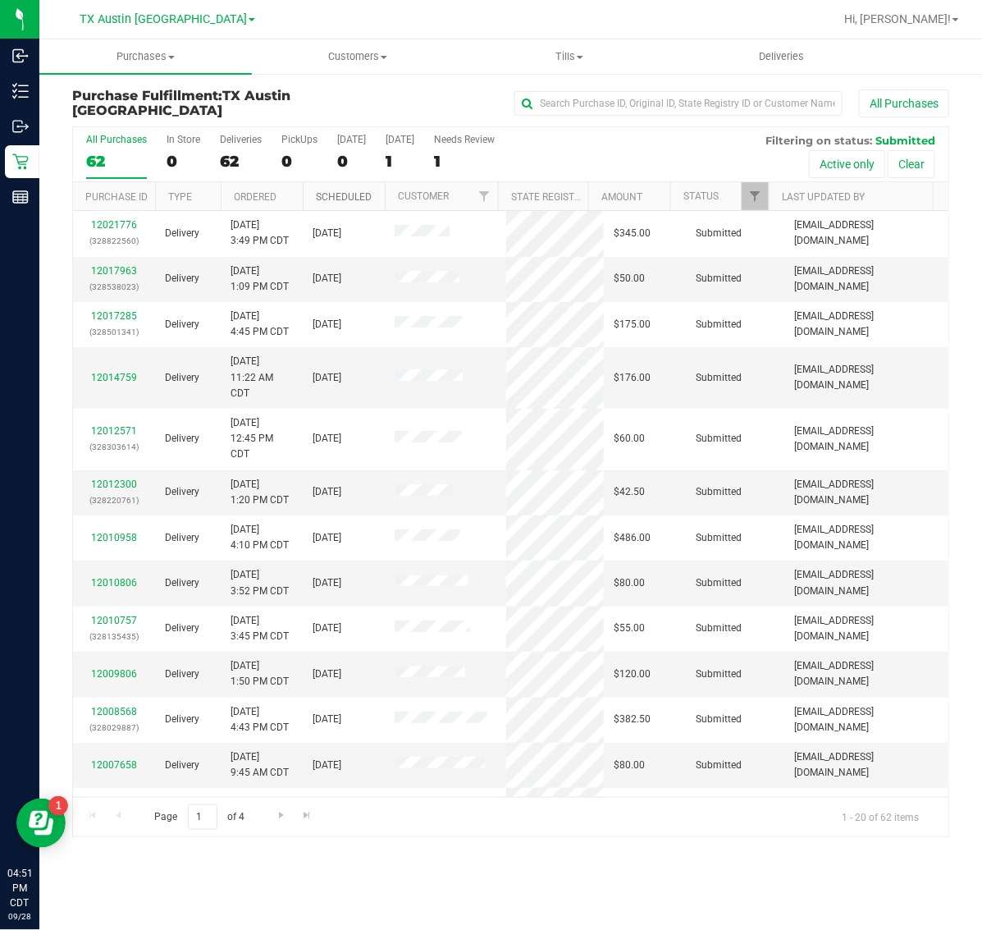
click at [349, 194] on link "Scheduled" at bounding box center [344, 196] width 56 height 11
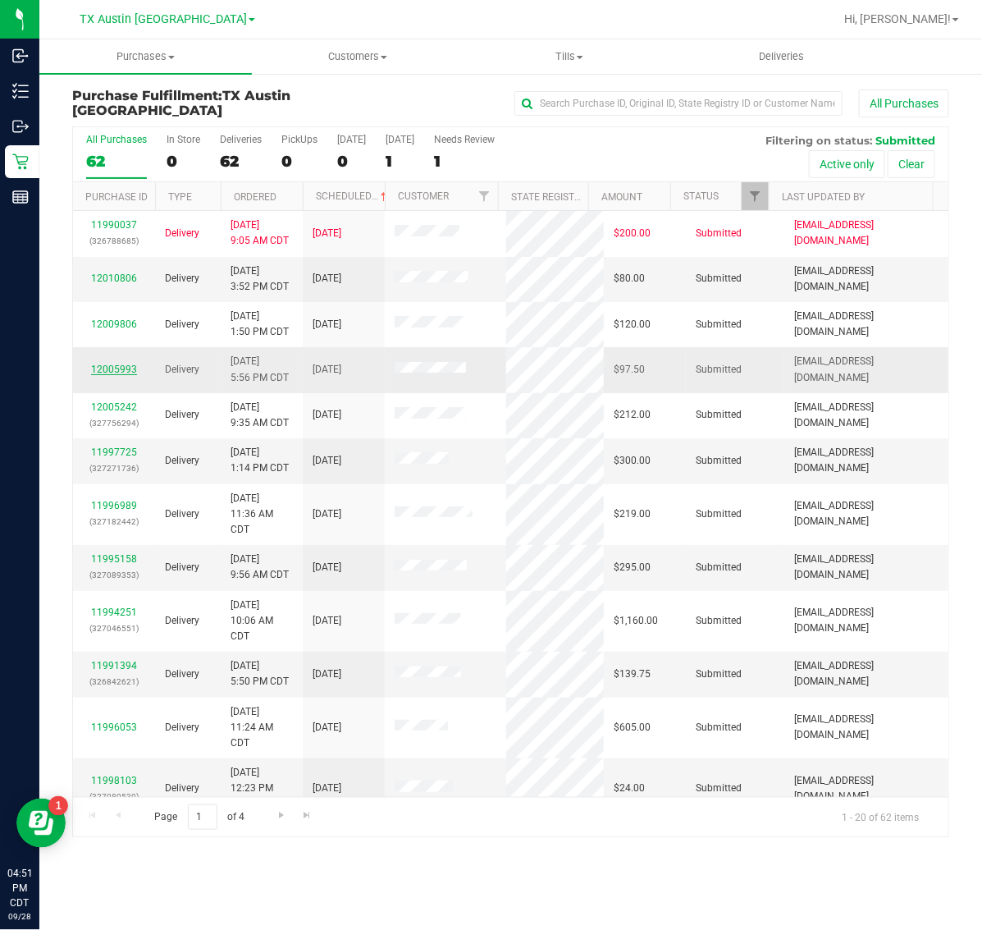
click at [119, 367] on link "12005993" at bounding box center [114, 368] width 46 height 11
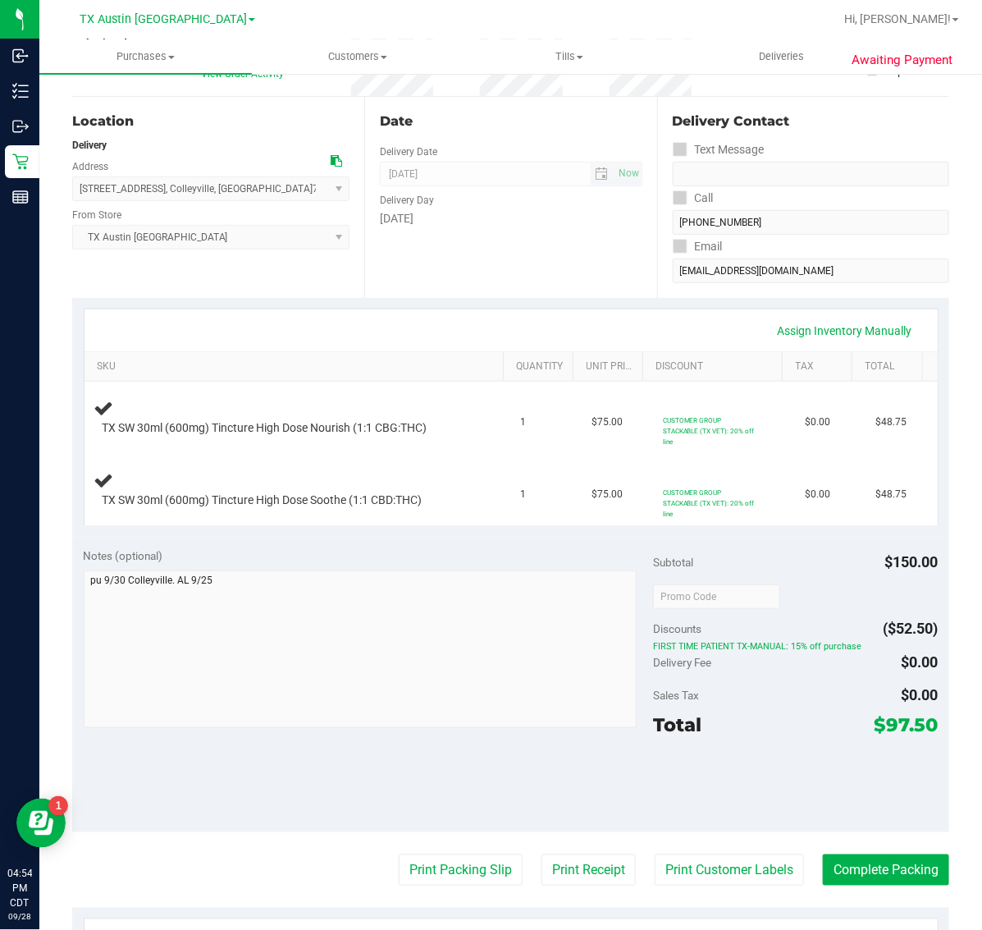
scroll to position [205, 0]
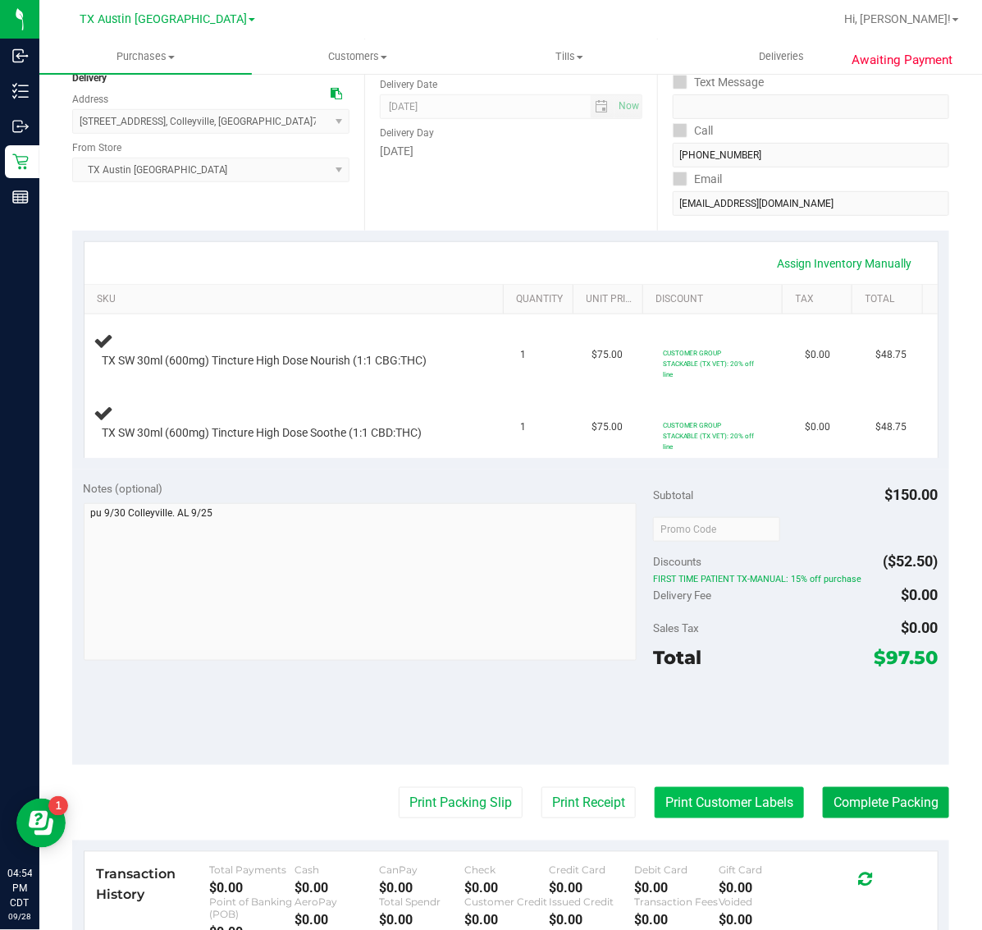
click at [743, 806] on button "Print Customer Labels" at bounding box center [729, 802] width 149 height 31
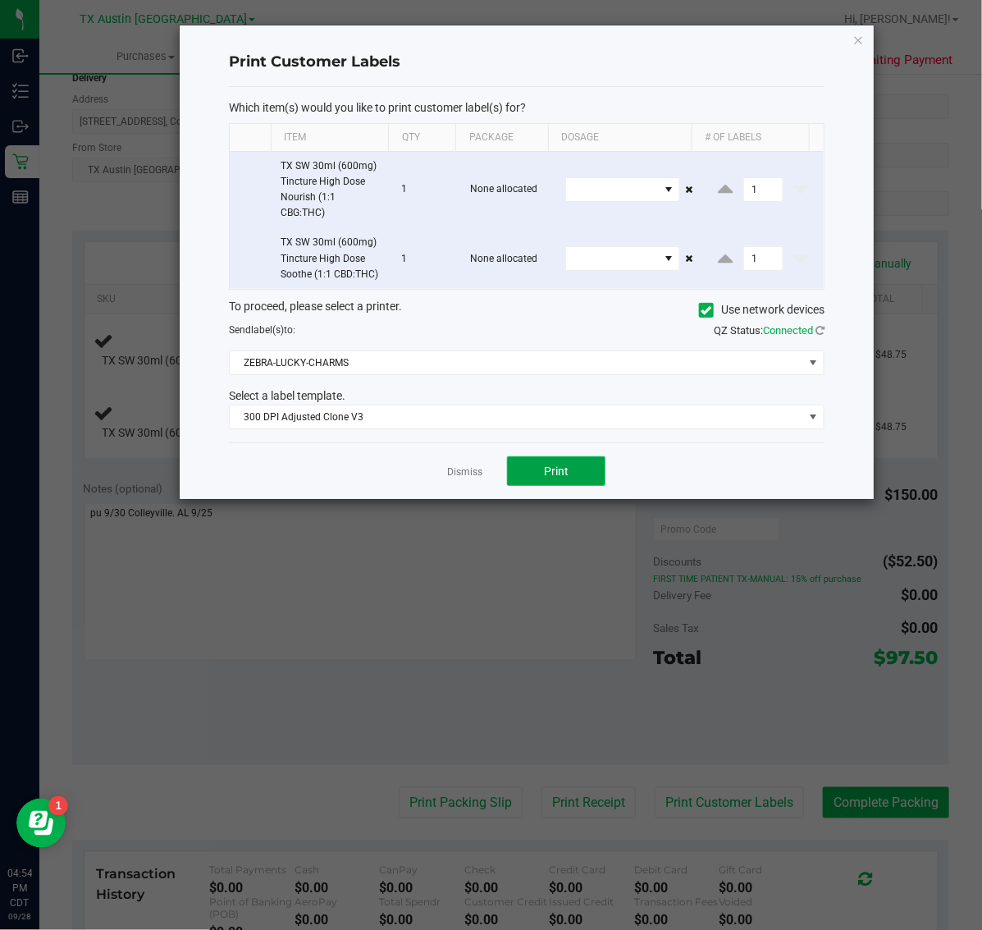
click at [583, 470] on button "Print" at bounding box center [556, 471] width 98 height 30
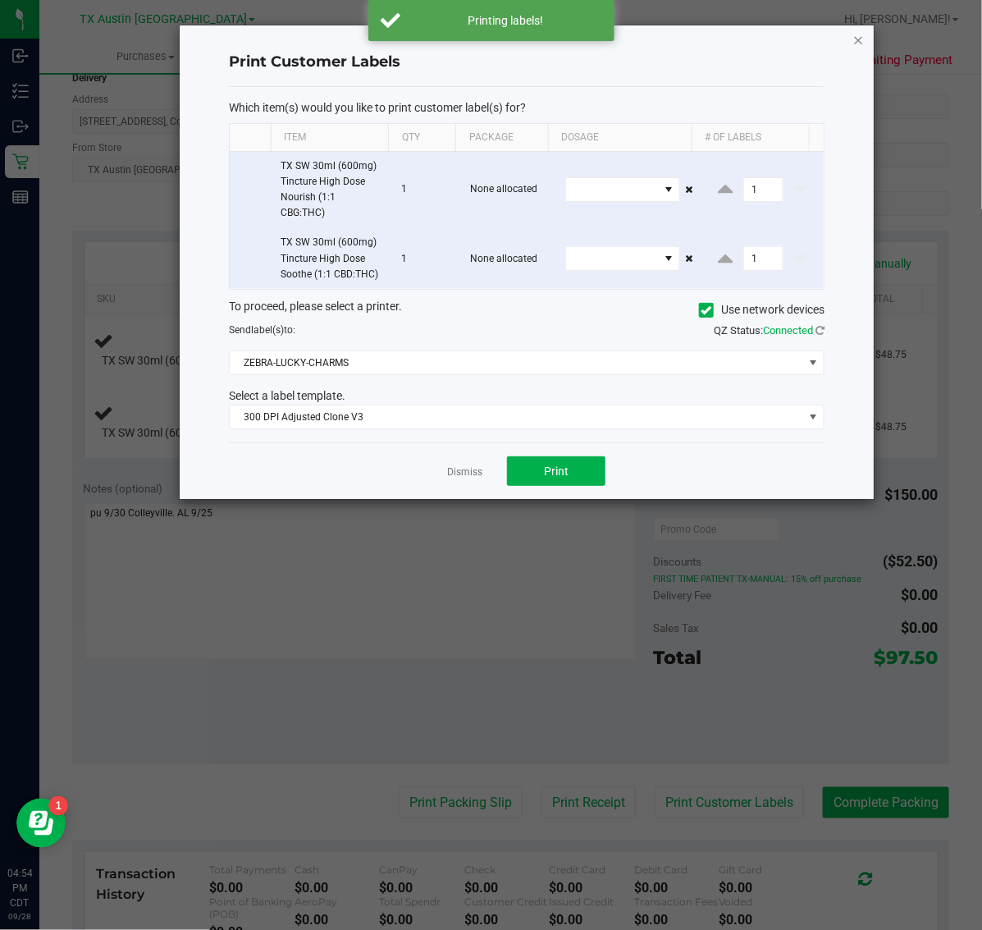
click at [858, 39] on icon "button" at bounding box center [858, 40] width 11 height 20
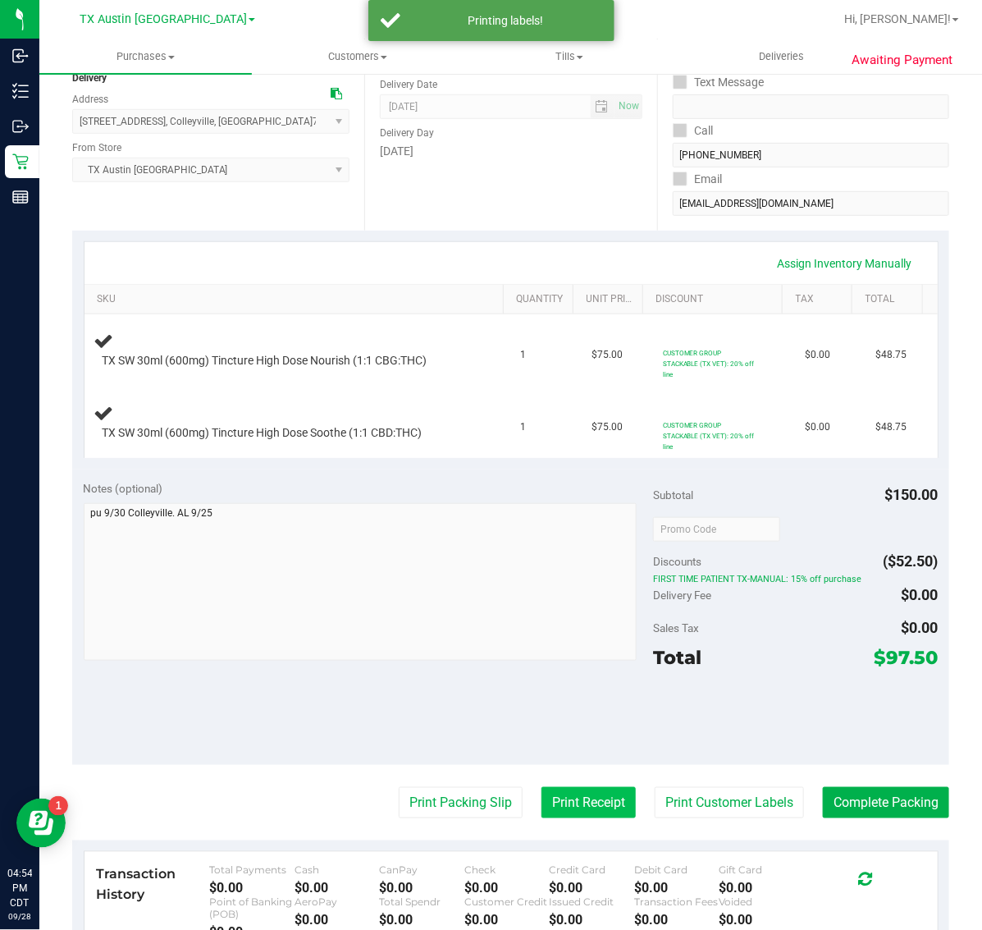
click at [575, 797] on button "Print Receipt" at bounding box center [588, 802] width 94 height 31
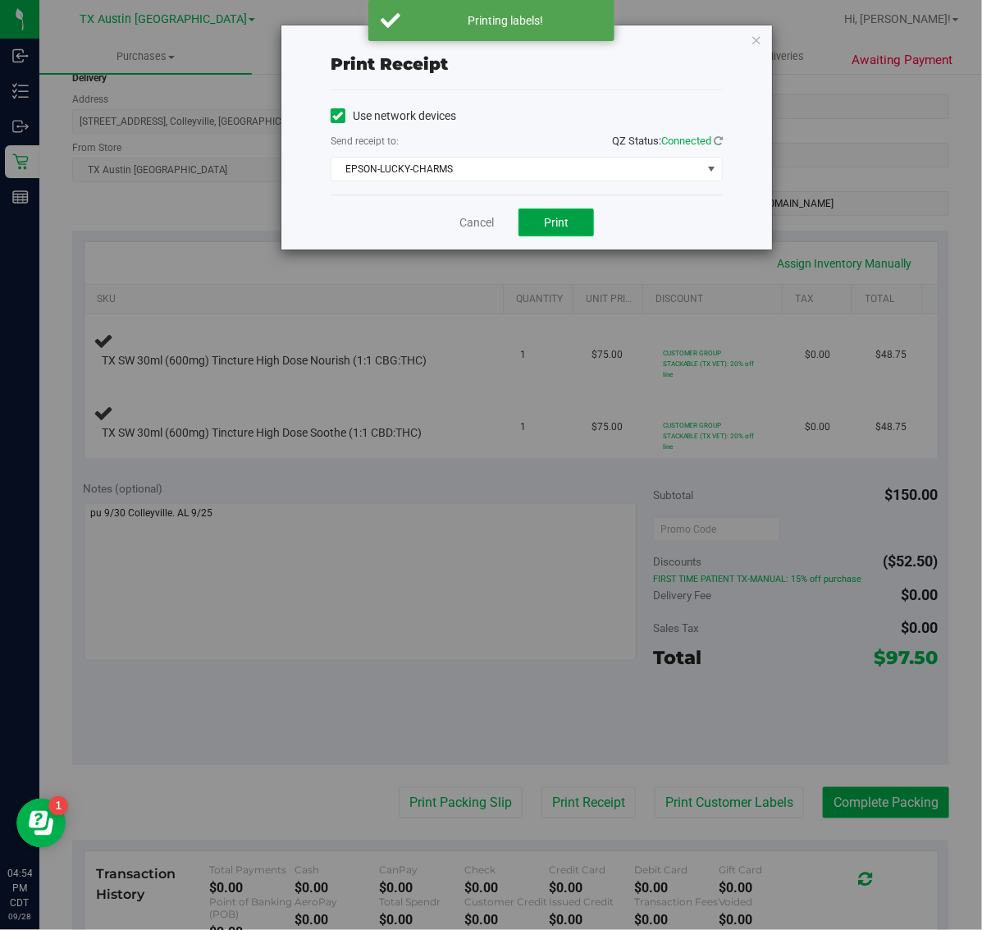
click at [580, 220] on button "Print" at bounding box center [555, 222] width 75 height 28
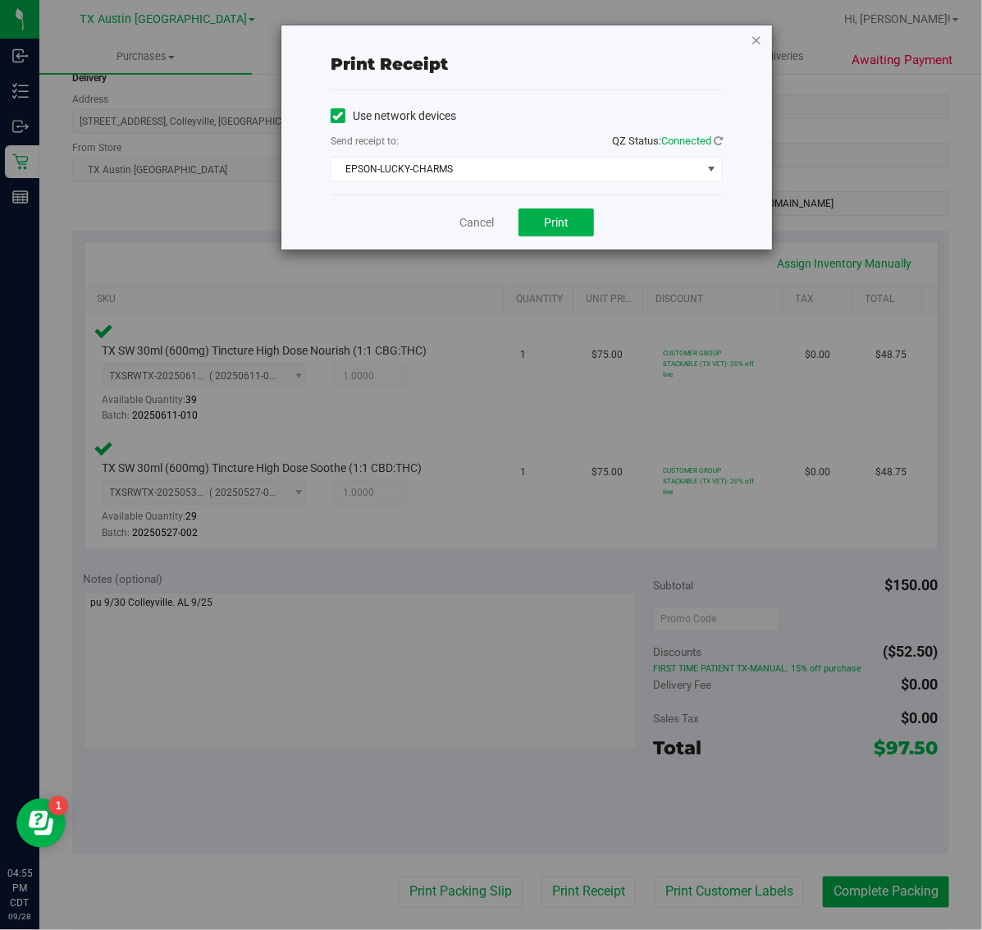
click at [753, 38] on icon "button" at bounding box center [756, 40] width 11 height 20
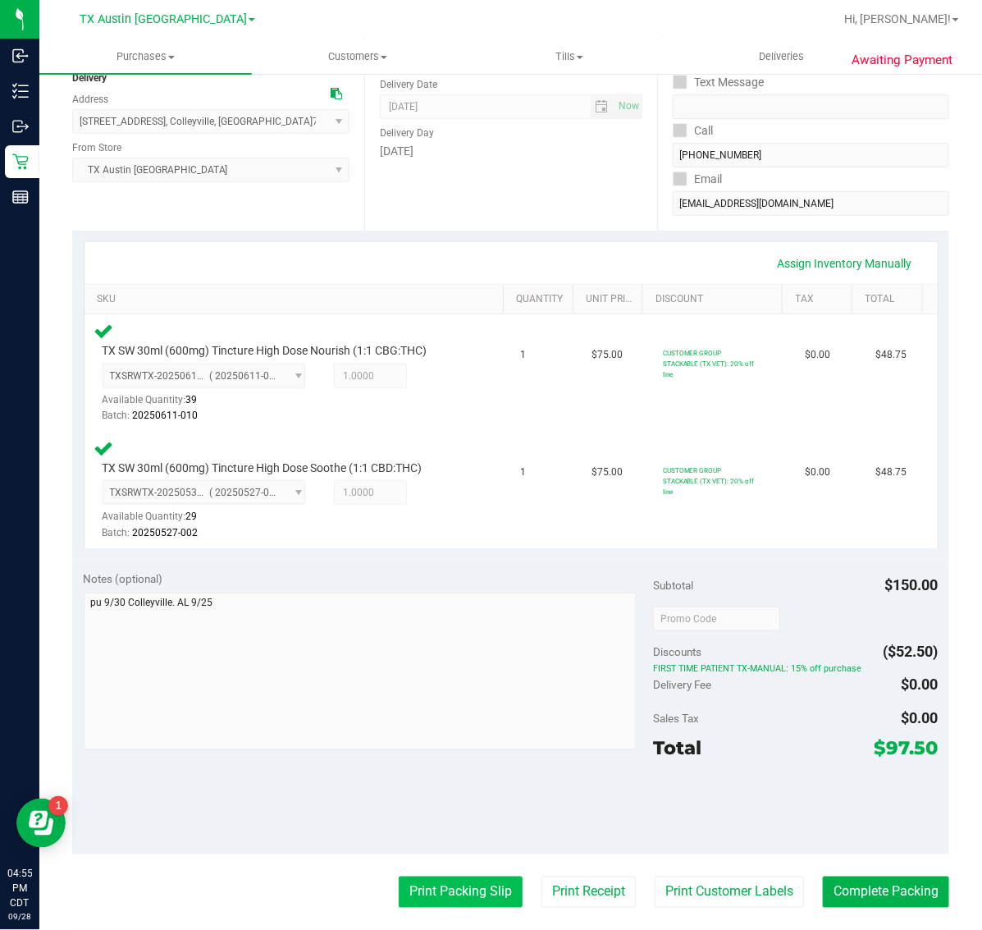
click at [460, 894] on button "Print Packing Slip" at bounding box center [461, 891] width 124 height 31
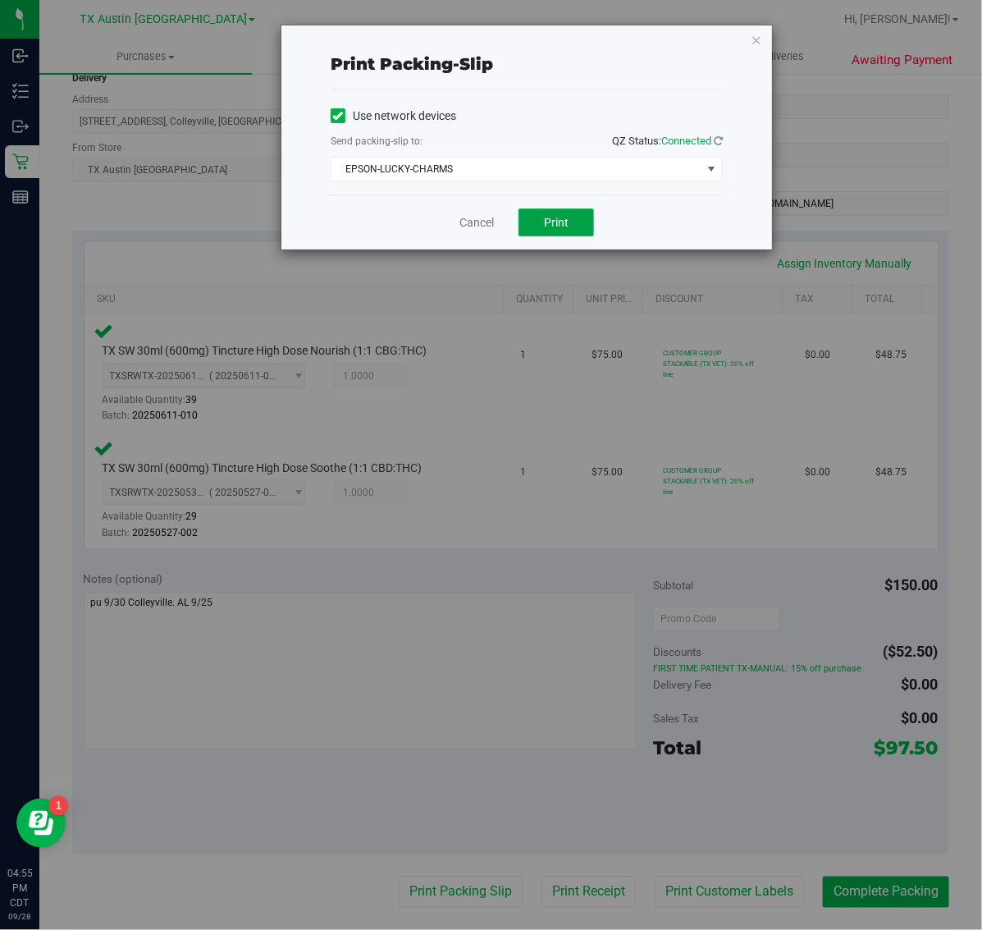
click at [562, 229] on span "Print" at bounding box center [556, 222] width 25 height 13
click at [756, 39] on icon "button" at bounding box center [756, 40] width 11 height 20
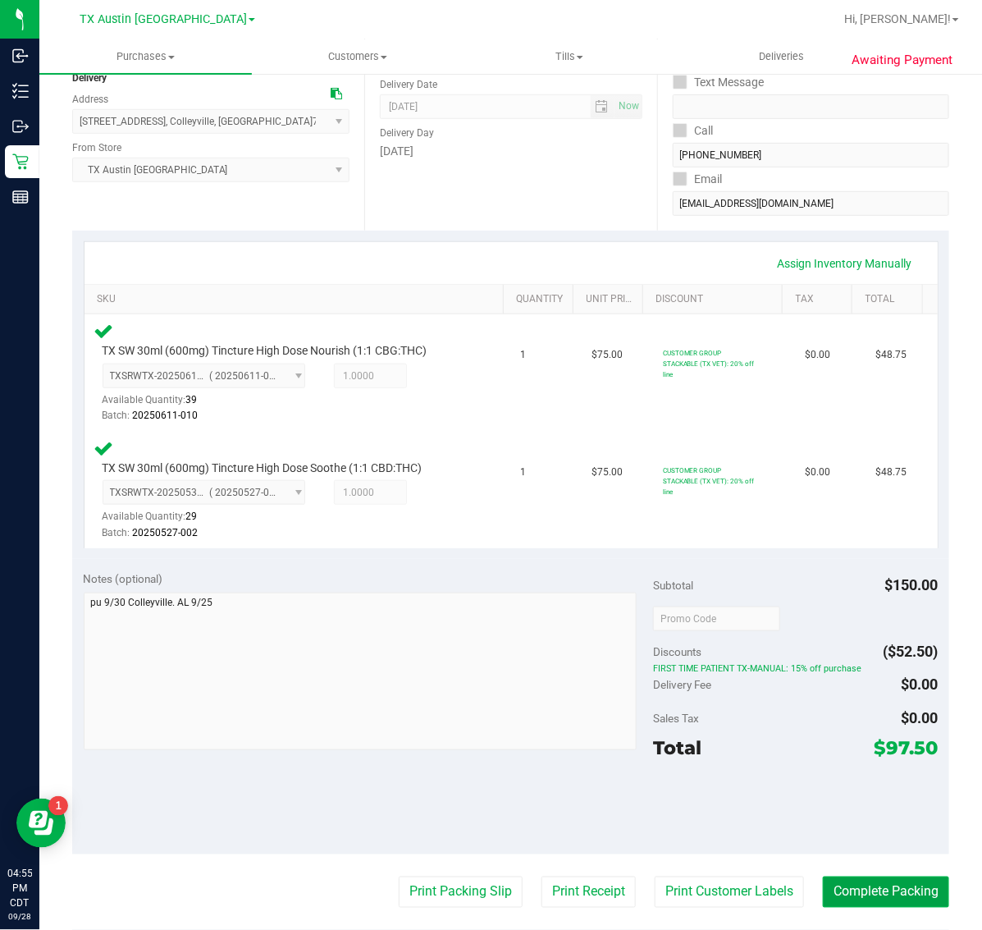
click at [872, 890] on button "Complete Packing" at bounding box center [886, 891] width 126 height 31
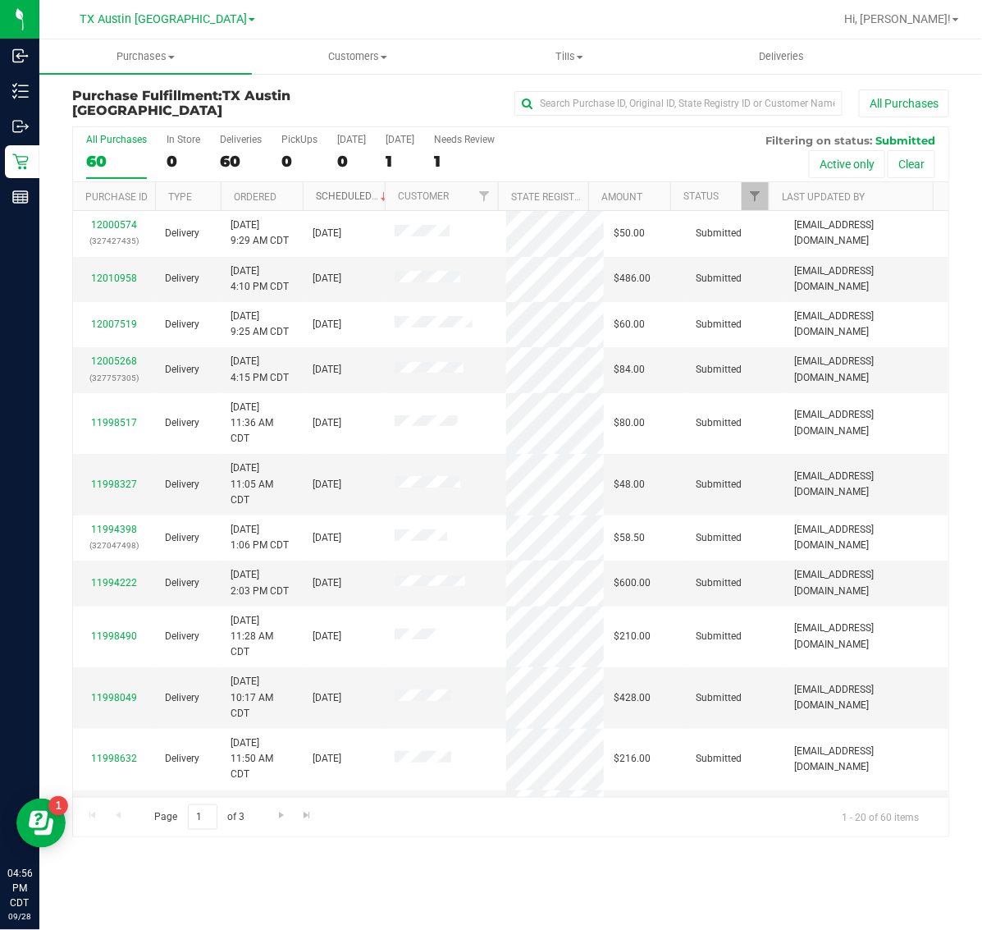
click at [349, 199] on link "Scheduled" at bounding box center [353, 195] width 75 height 11
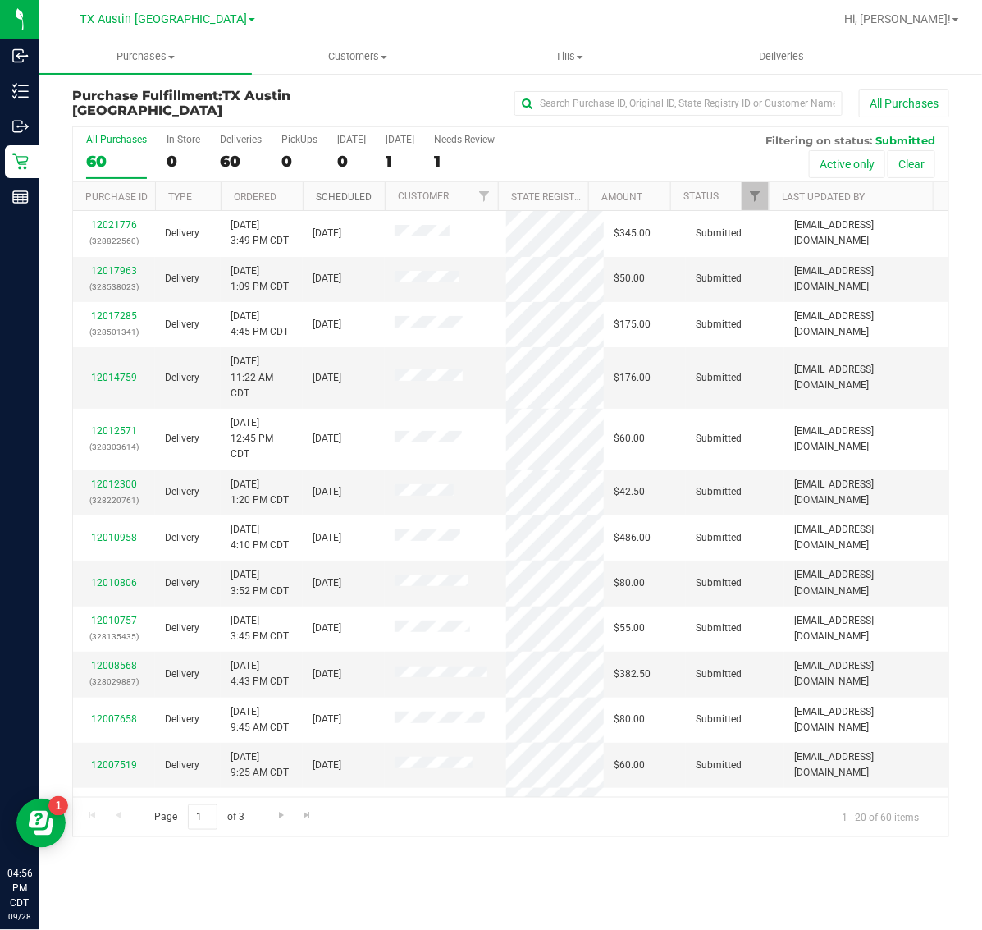
click at [349, 199] on link "Scheduled" at bounding box center [344, 196] width 56 height 11
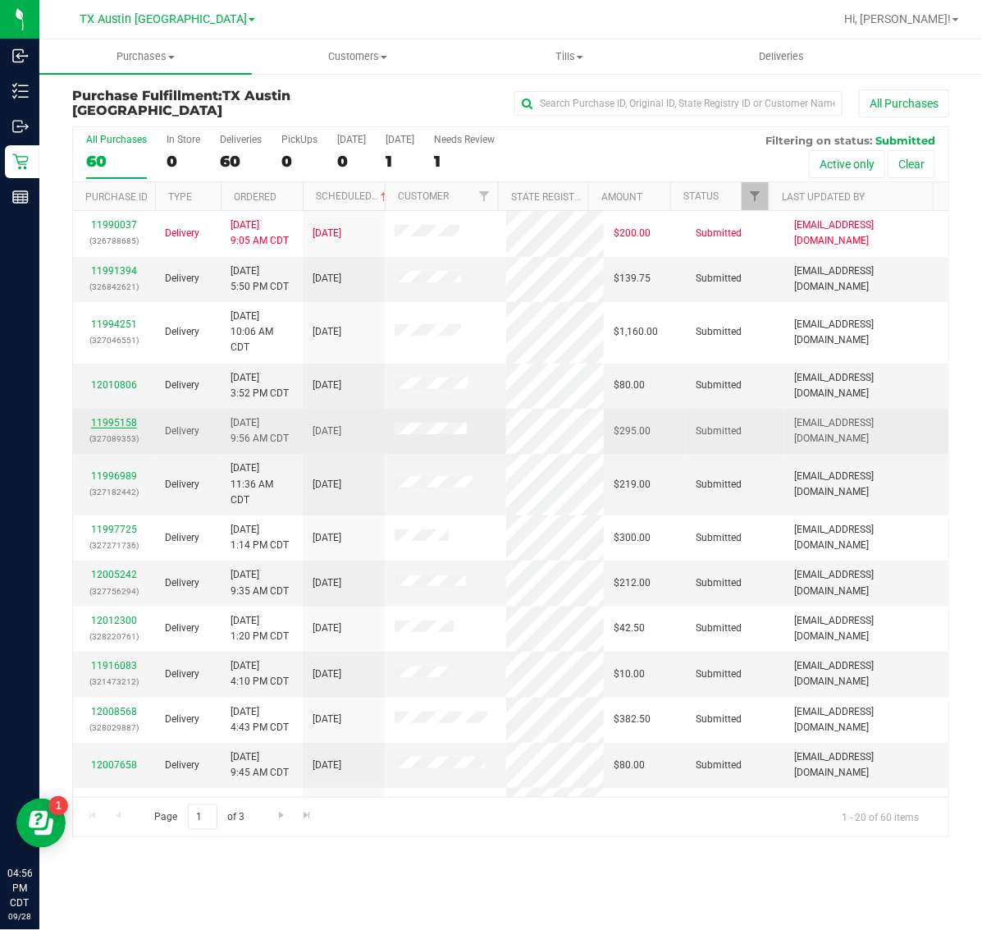
click at [120, 421] on link "11995158" at bounding box center [114, 422] width 46 height 11
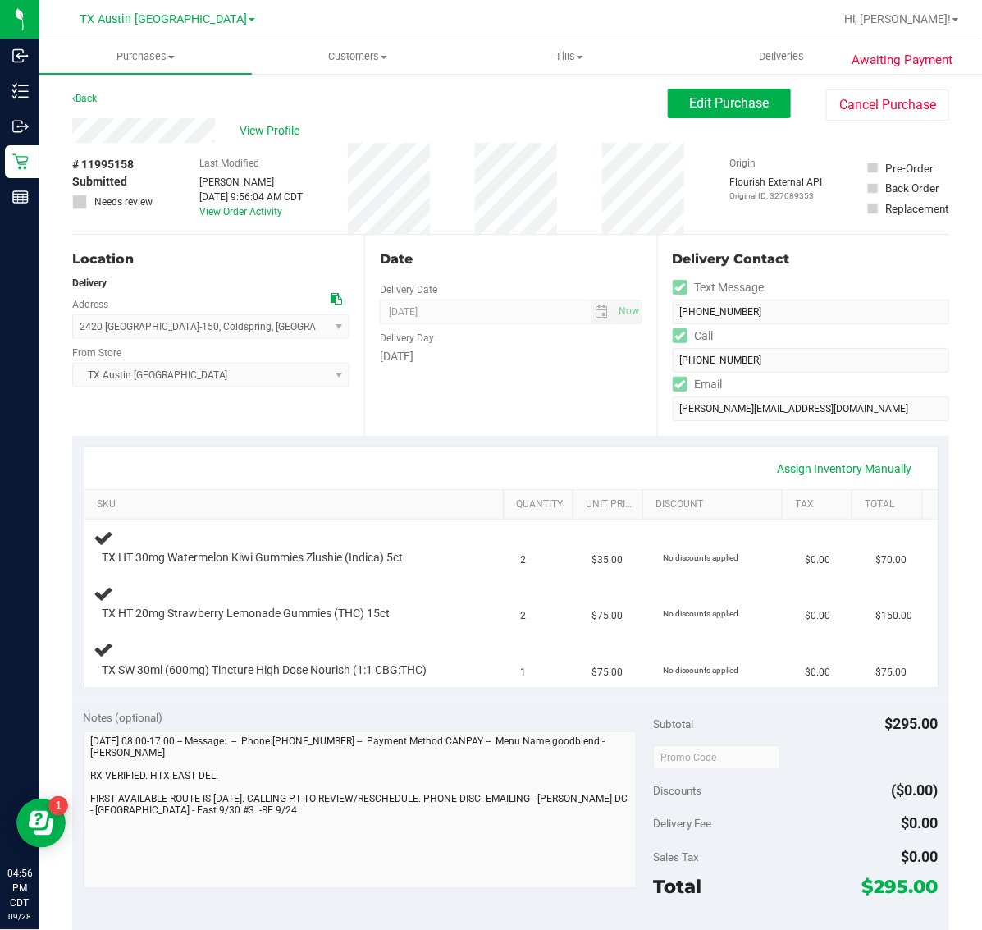
drag, startPoint x: 76, startPoint y: 324, endPoint x: 244, endPoint y: 327, distance: 167.4
click at [244, 327] on span "2420 [GEOGRAPHIC_DATA]-150 , [GEOGRAPHIC_DATA] , [GEOGRAPHIC_DATA] 77331 Select…" at bounding box center [210, 326] width 277 height 25
copy span "[STREET_ADDRESS]"
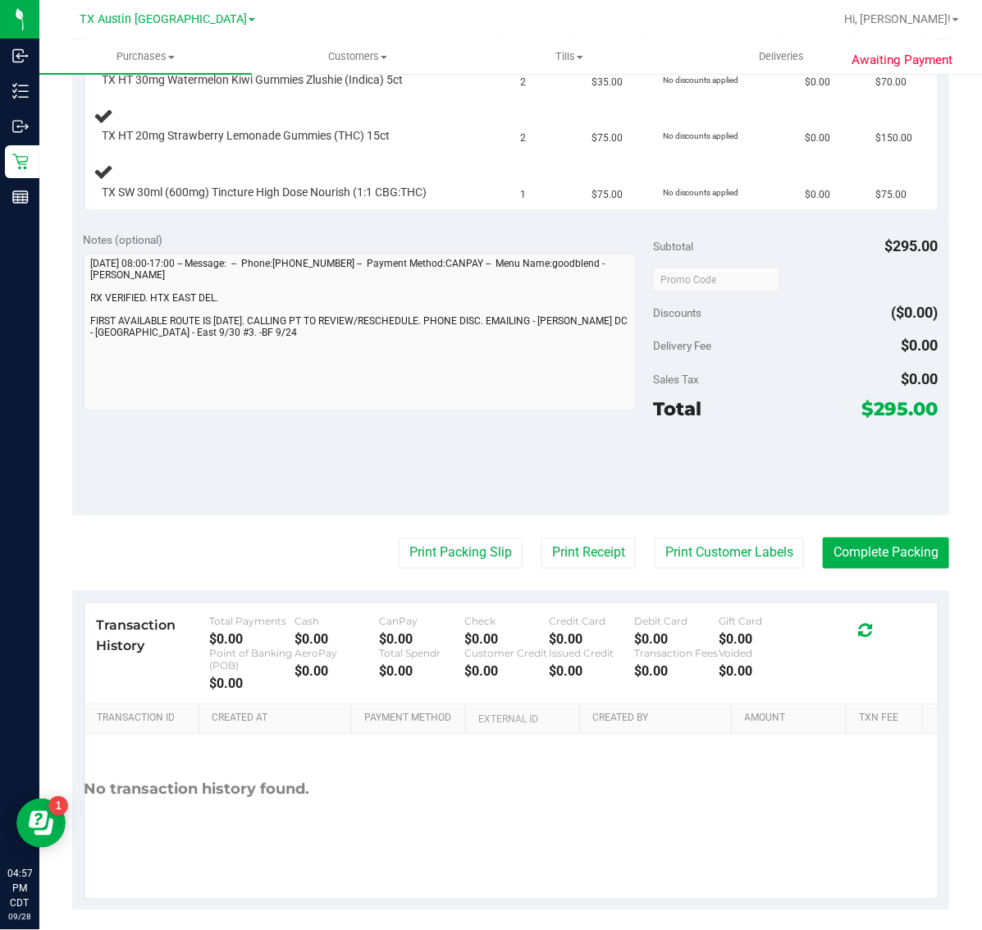
scroll to position [488, 0]
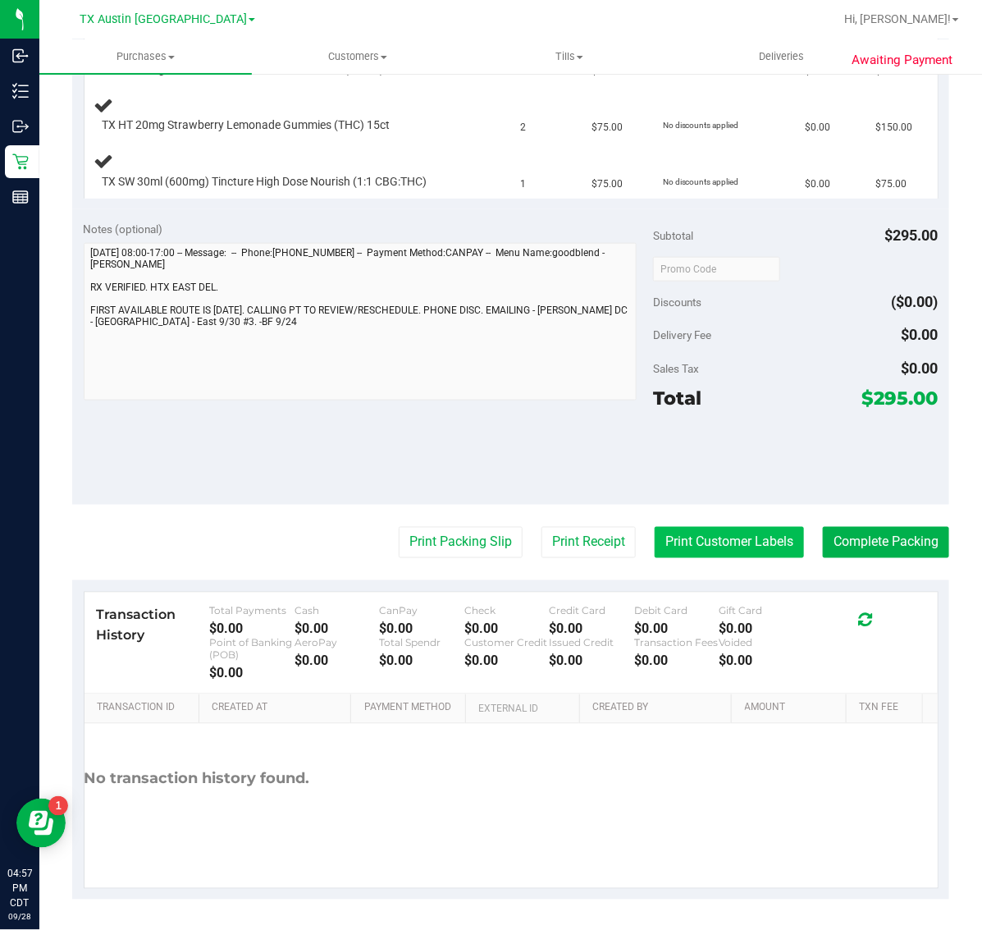
click at [704, 538] on button "Print Customer Labels" at bounding box center [729, 542] width 149 height 31
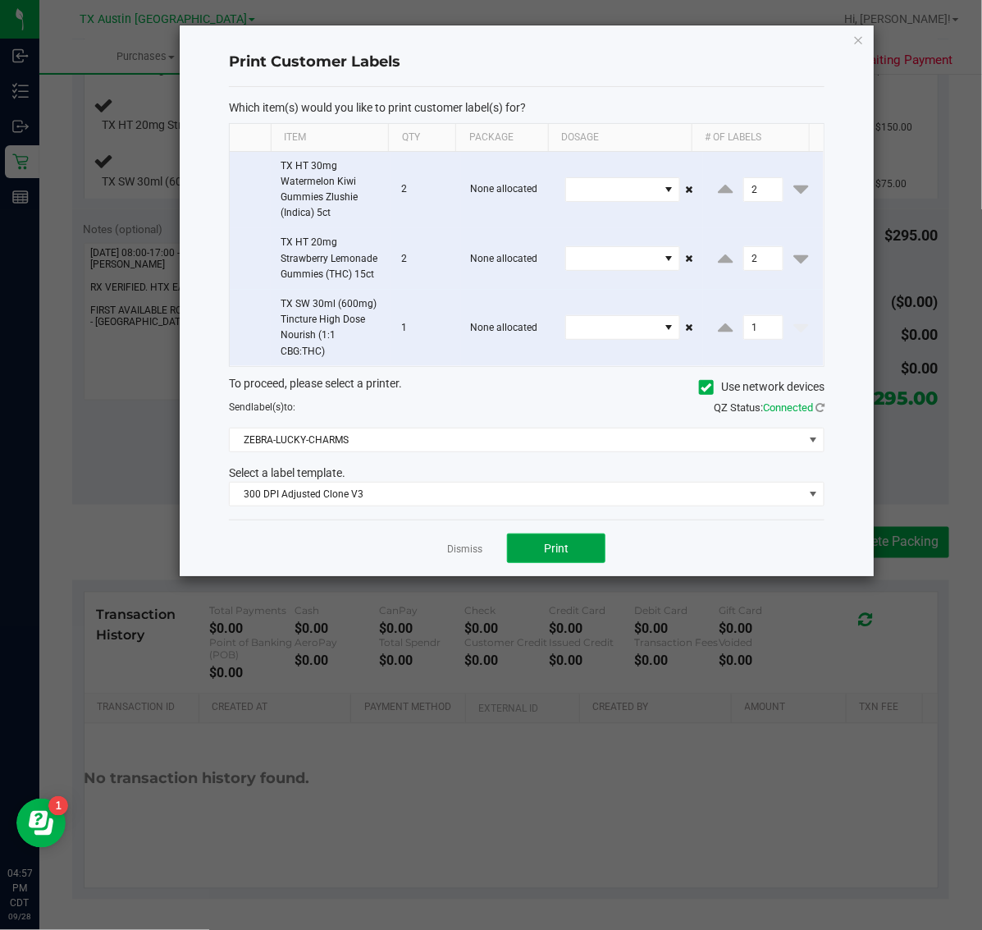
click at [555, 547] on span "Print" at bounding box center [556, 547] width 25 height 13
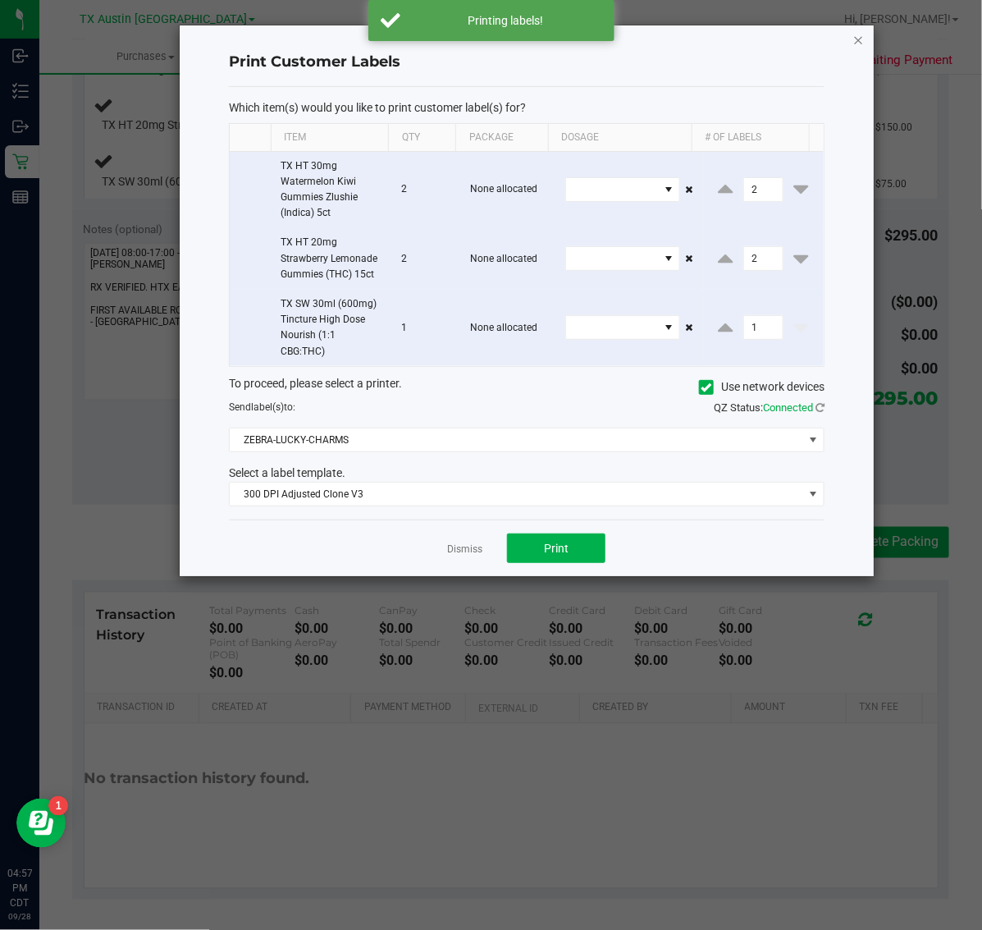
click at [854, 35] on icon "button" at bounding box center [858, 40] width 11 height 20
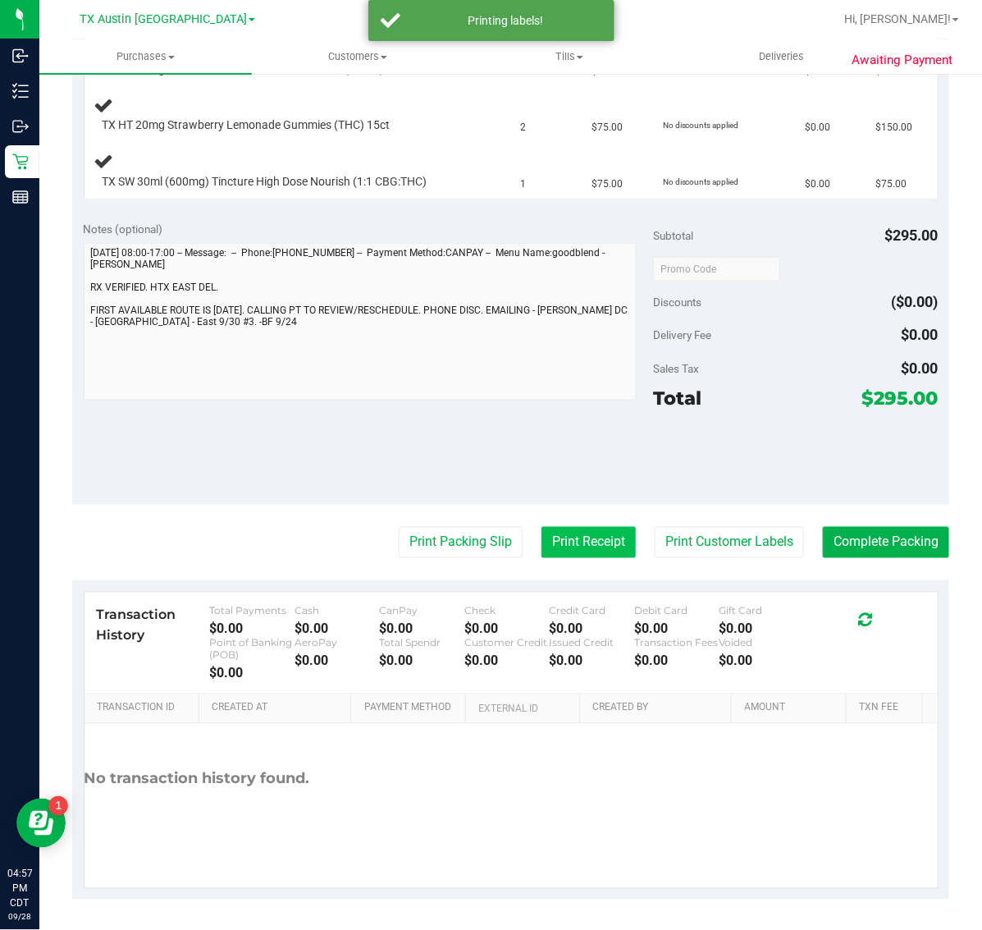
click at [574, 534] on button "Print Receipt" at bounding box center [588, 542] width 94 height 31
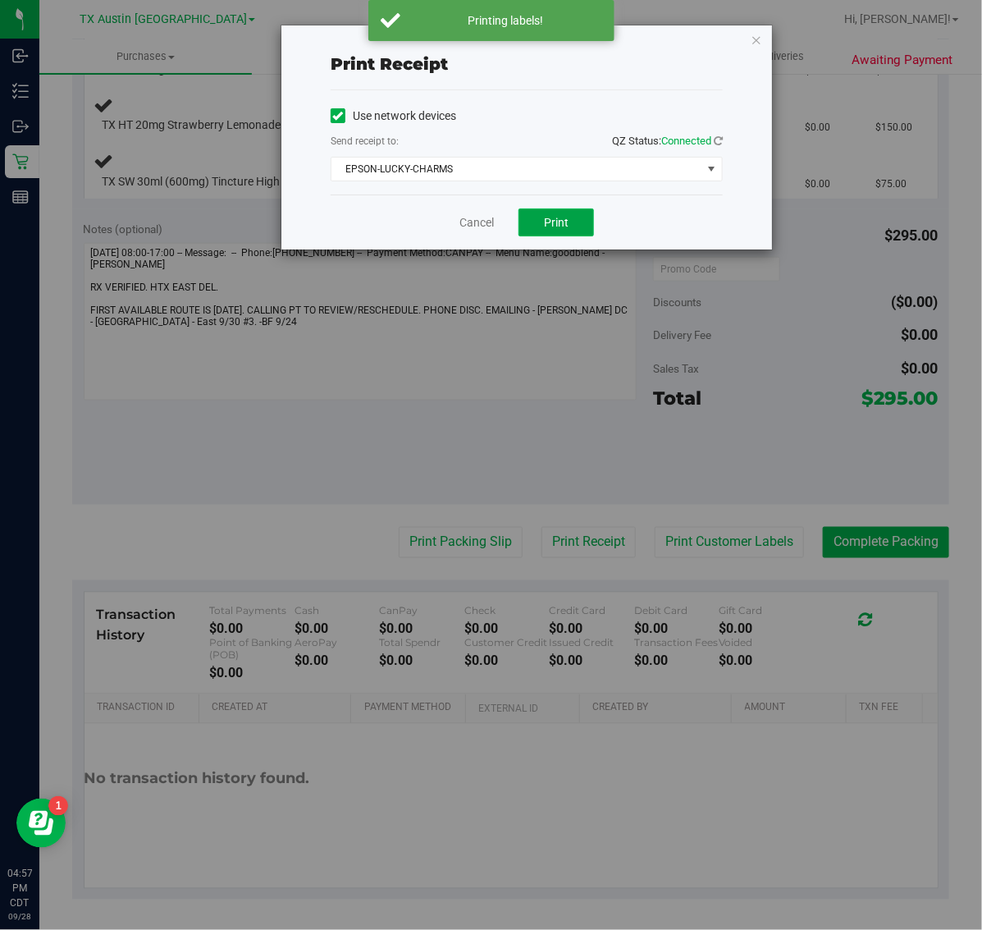
click at [558, 214] on button "Print" at bounding box center [555, 222] width 75 height 28
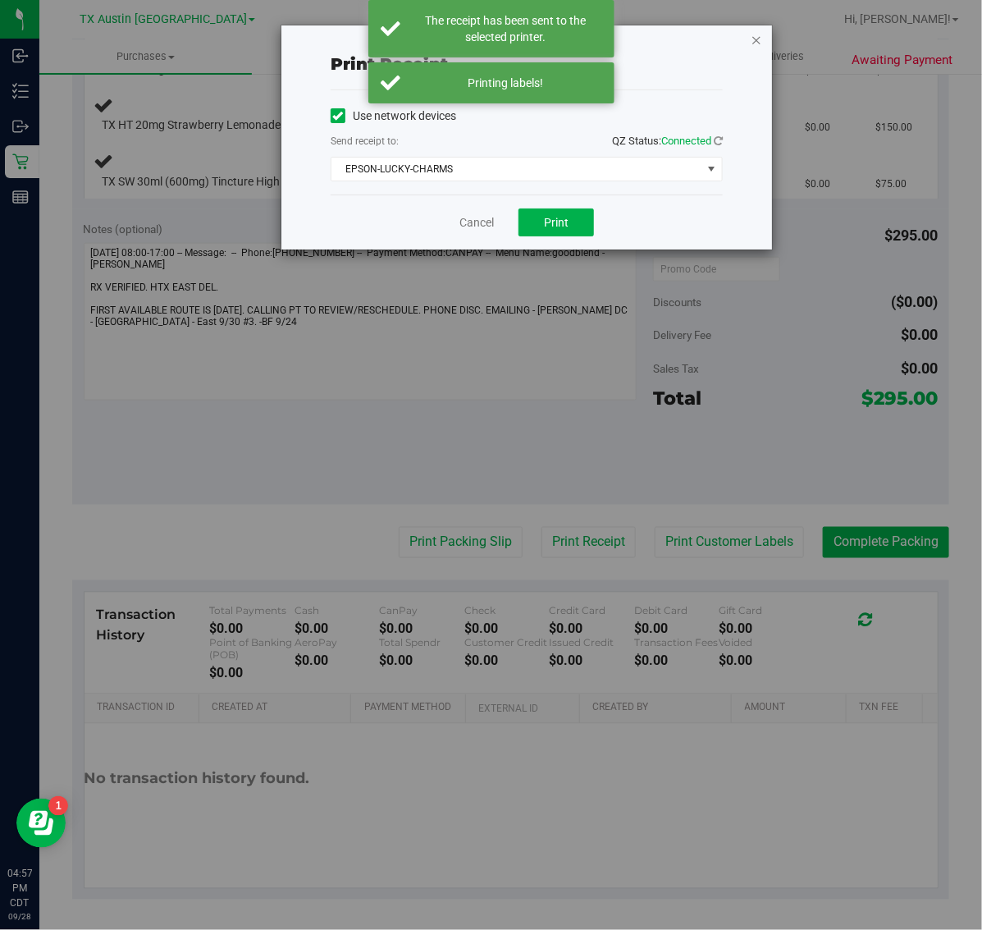
click at [751, 35] on icon "button" at bounding box center [756, 40] width 11 height 20
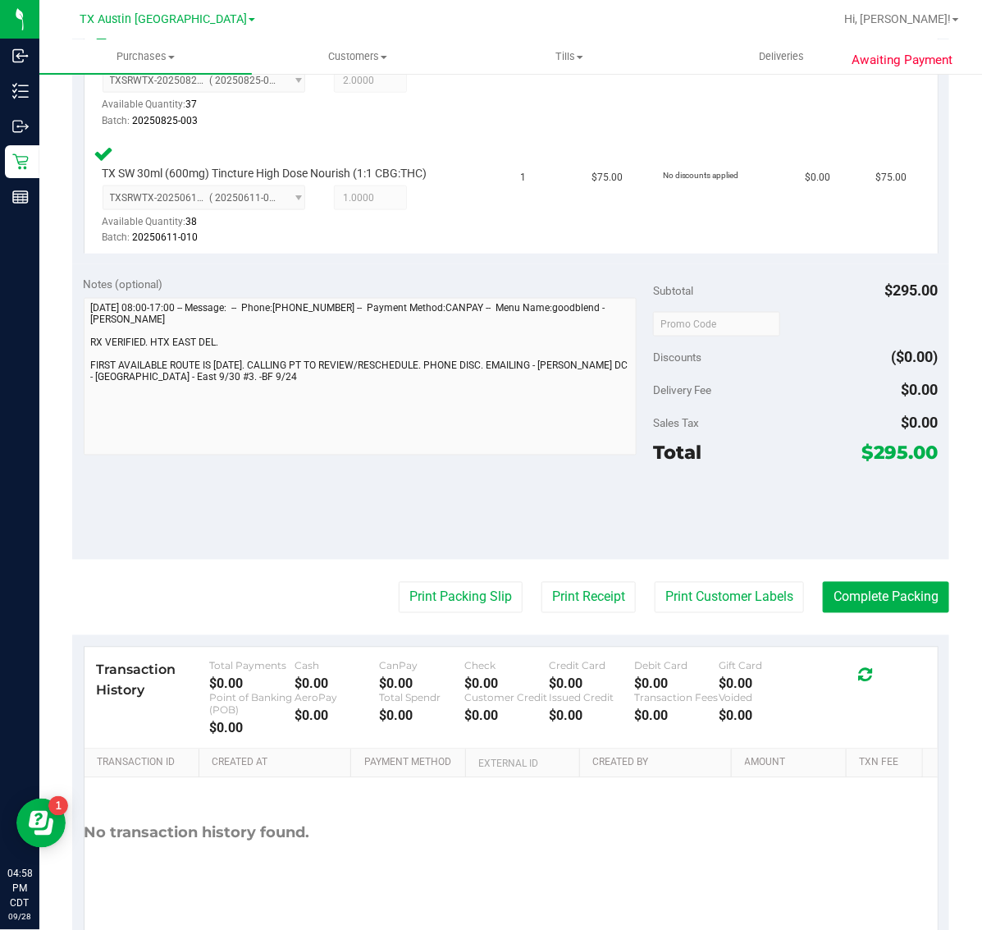
scroll to position [624, 0]
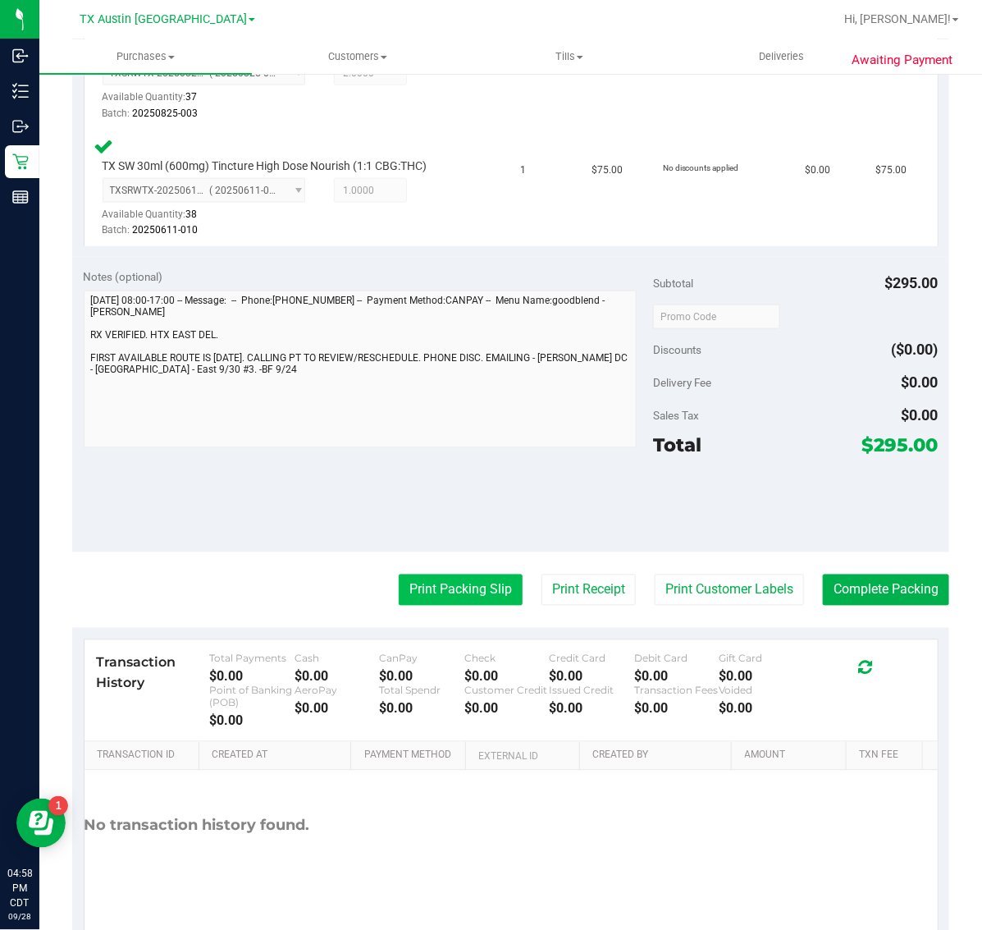
click at [464, 574] on button "Print Packing Slip" at bounding box center [461, 589] width 124 height 31
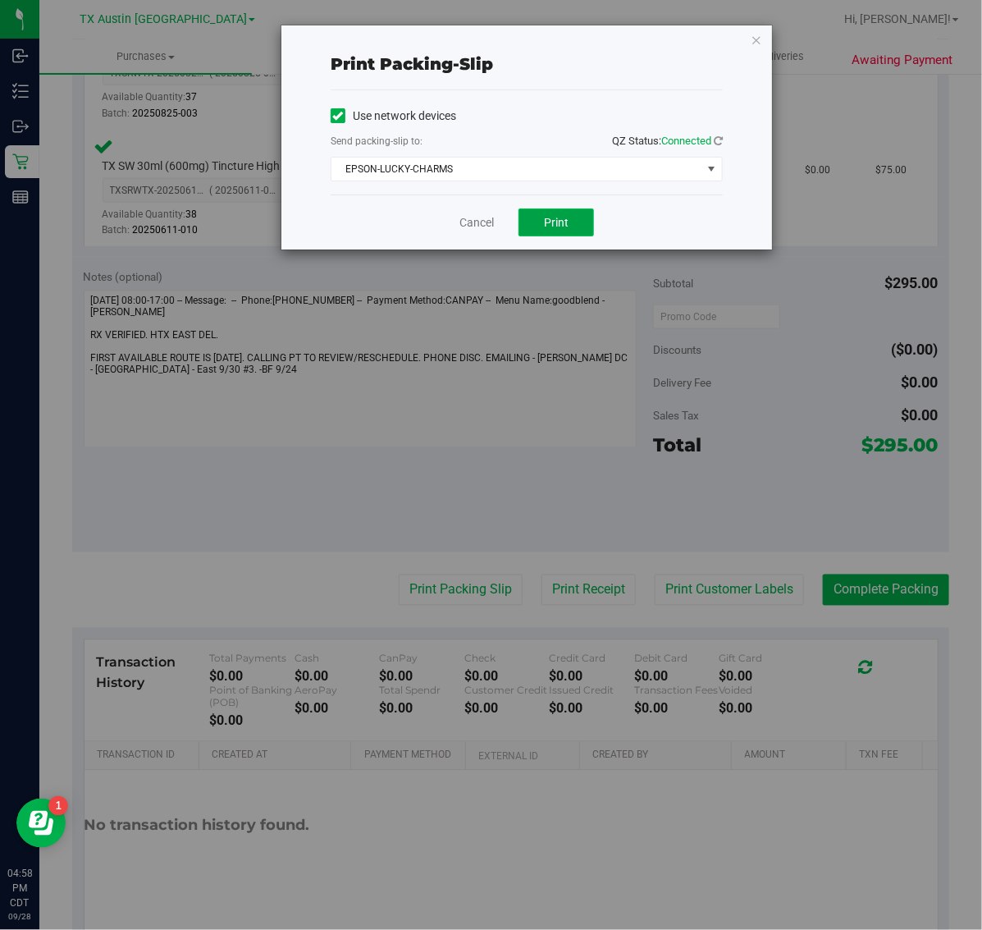
click at [562, 229] on span "Print" at bounding box center [556, 222] width 25 height 13
click at [753, 39] on icon "button" at bounding box center [756, 40] width 11 height 20
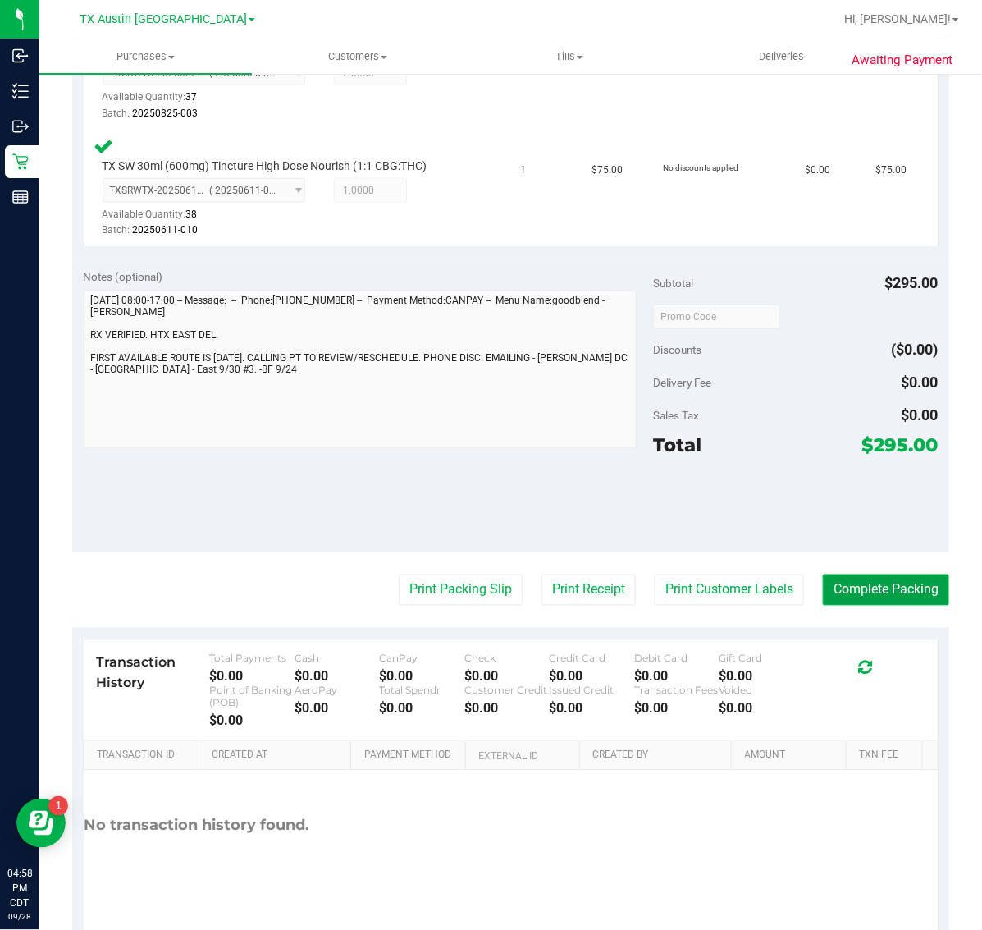
click at [886, 587] on button "Complete Packing" at bounding box center [886, 589] width 126 height 31
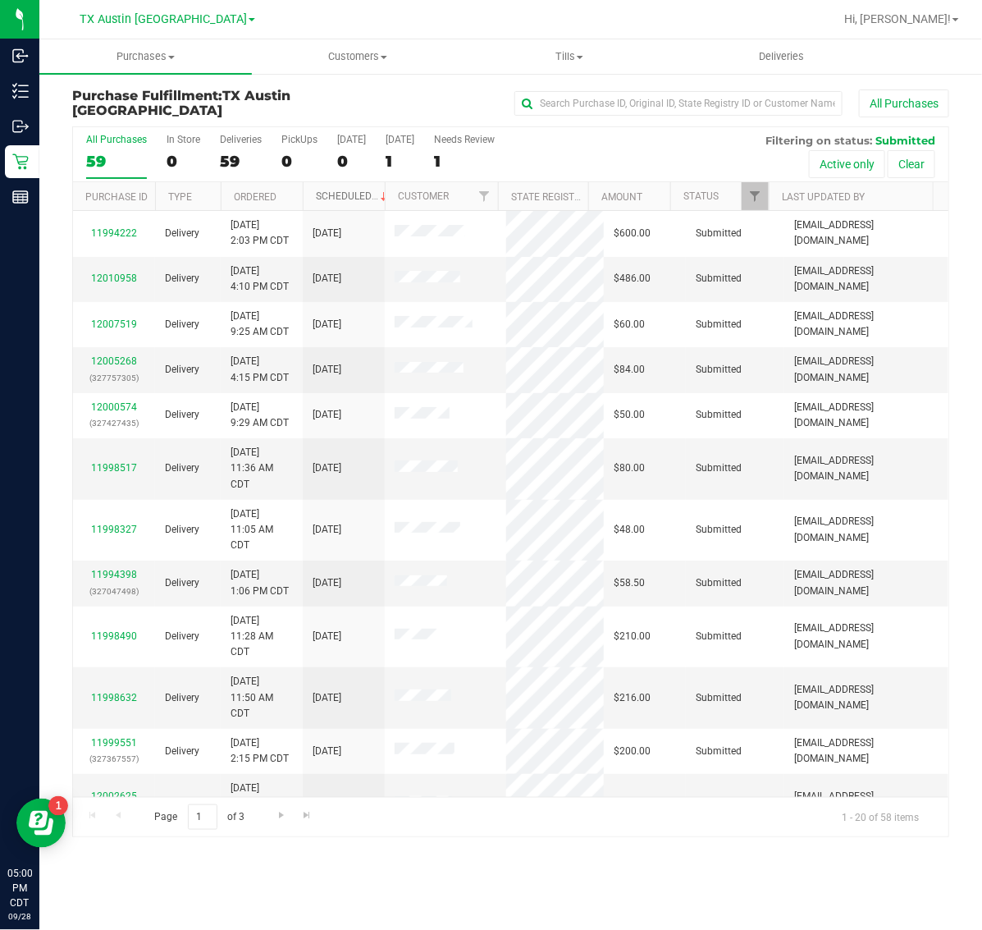
click at [340, 199] on link "Scheduled" at bounding box center [353, 195] width 75 height 11
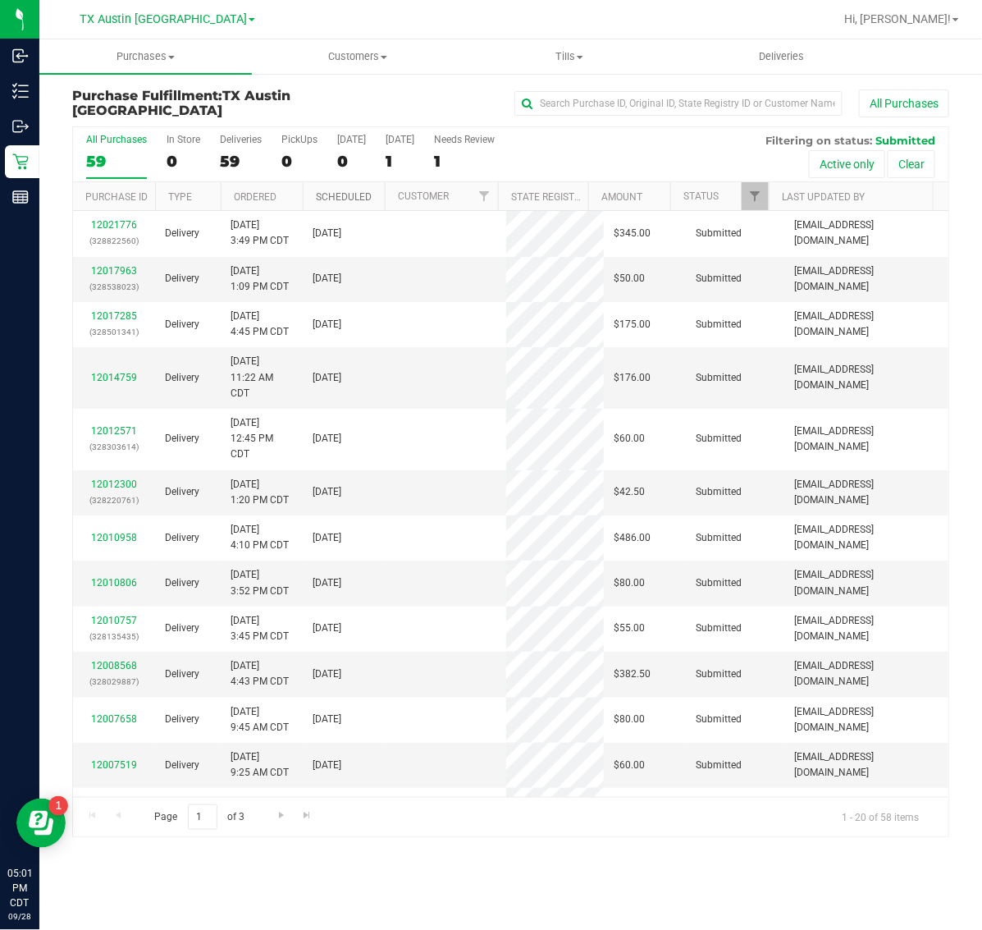
click at [340, 199] on link "Scheduled" at bounding box center [344, 196] width 56 height 11
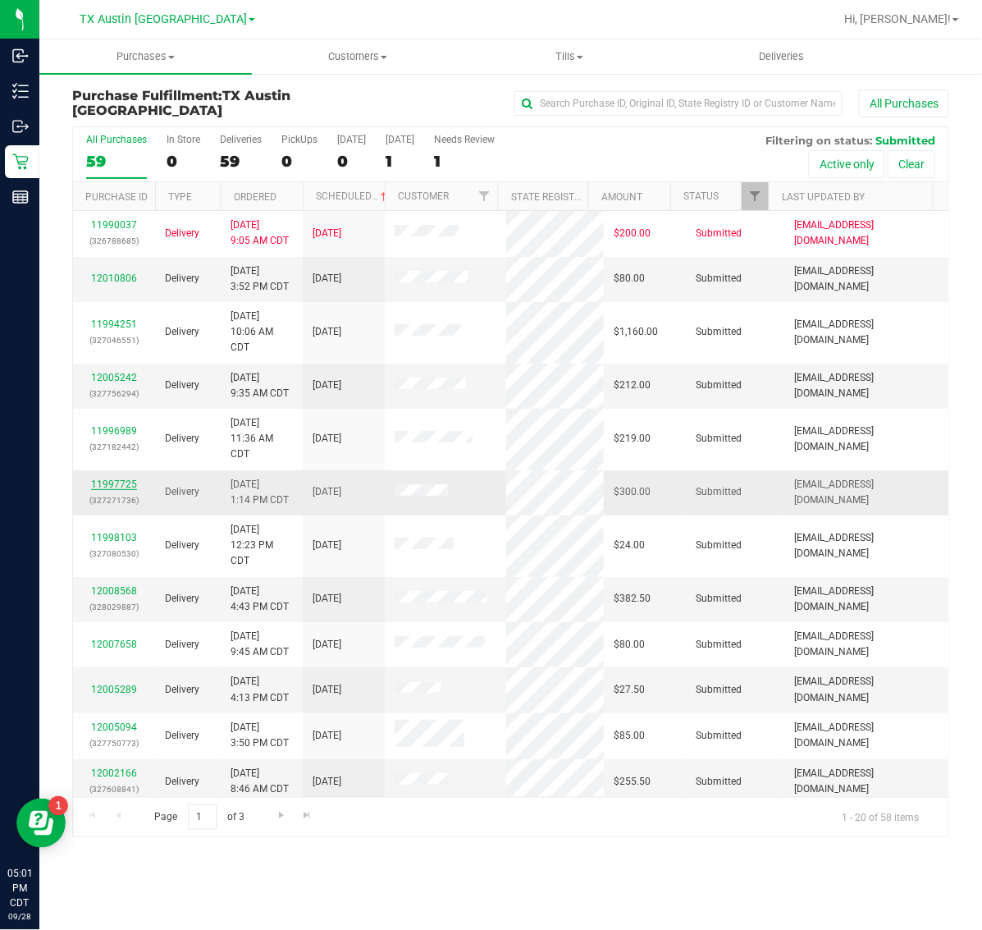
click at [116, 482] on link "11997725" at bounding box center [114, 483] width 46 height 11
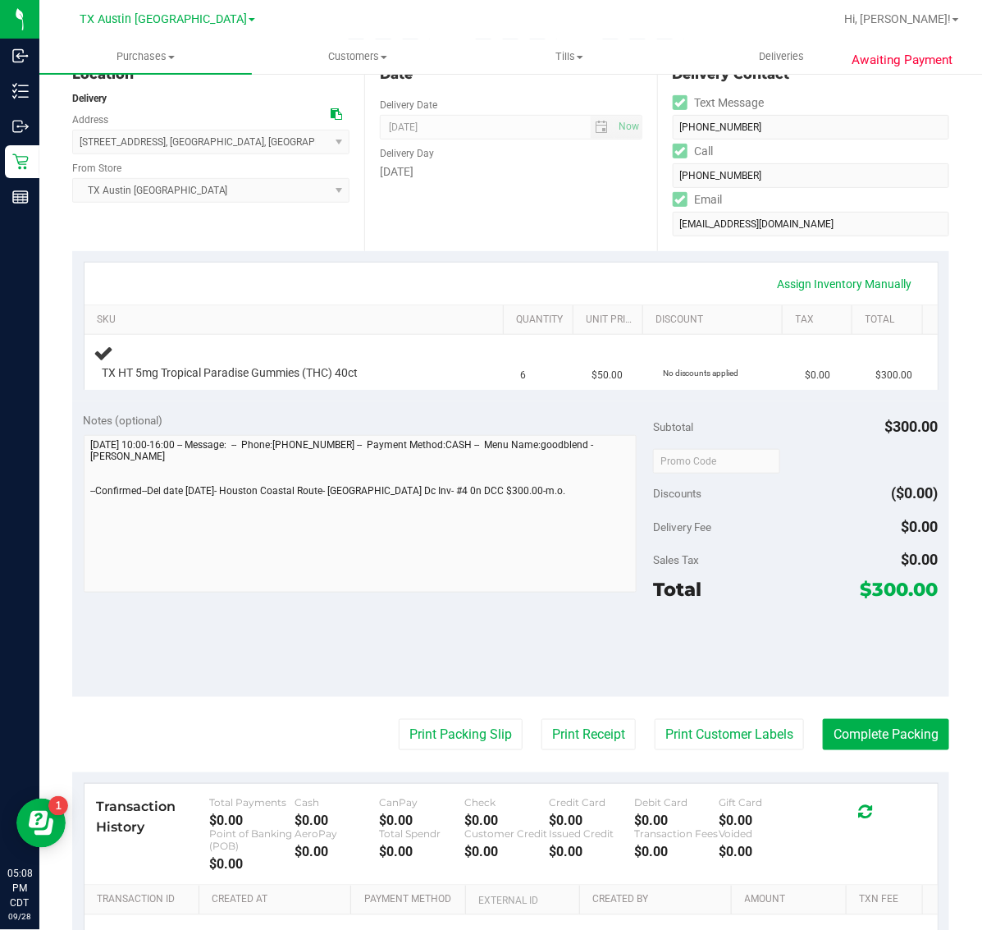
scroll to position [205, 0]
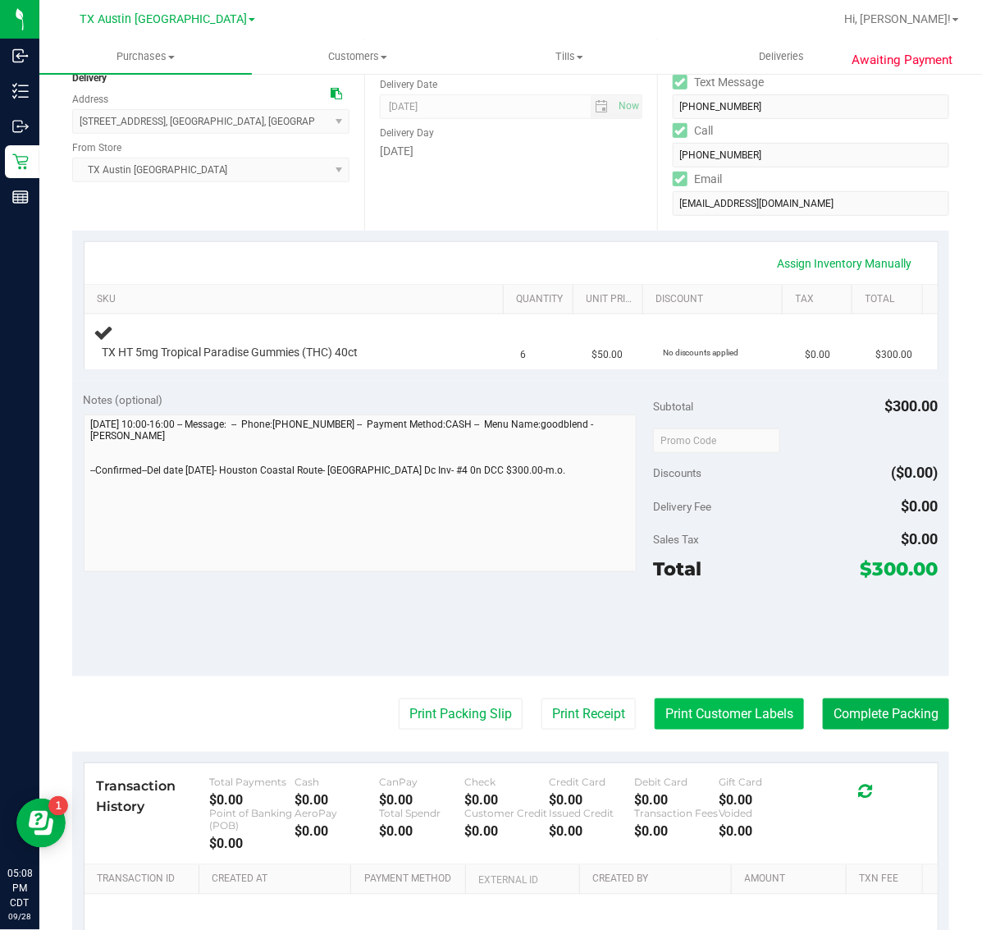
click at [697, 706] on button "Print Customer Labels" at bounding box center [729, 713] width 149 height 31
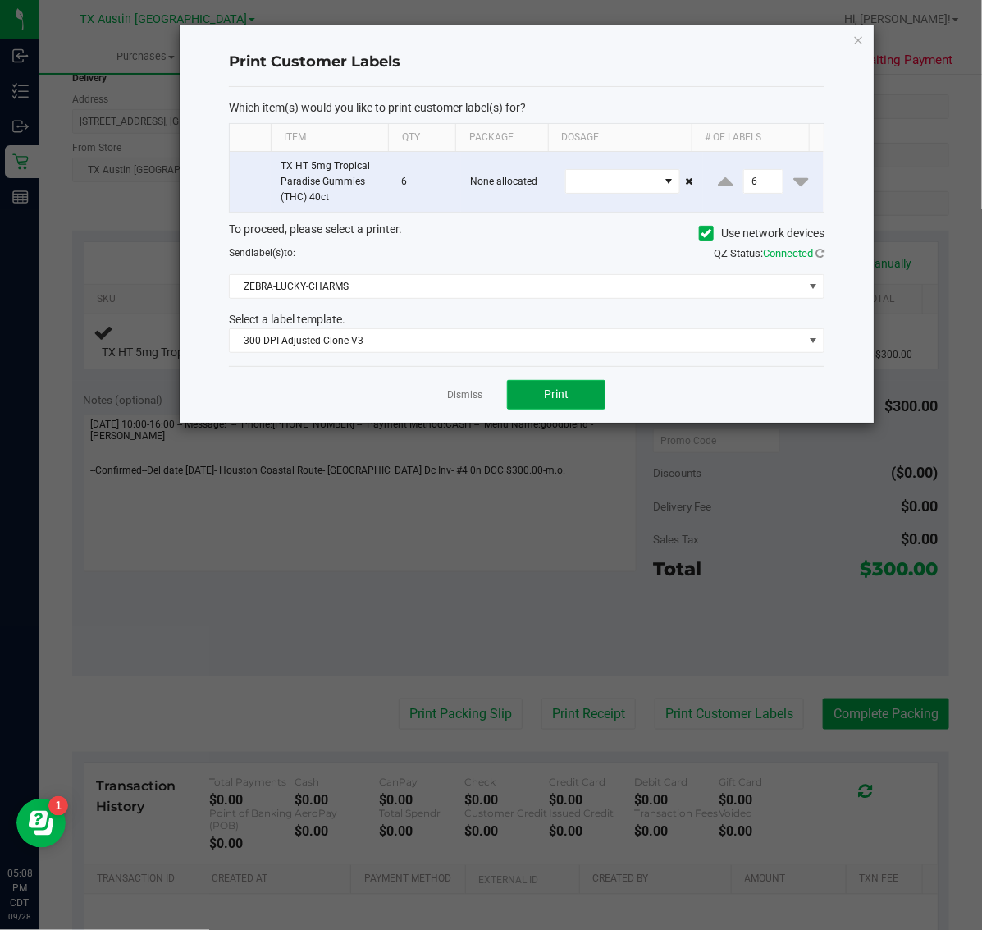
click at [563, 400] on span "Print" at bounding box center [556, 393] width 25 height 13
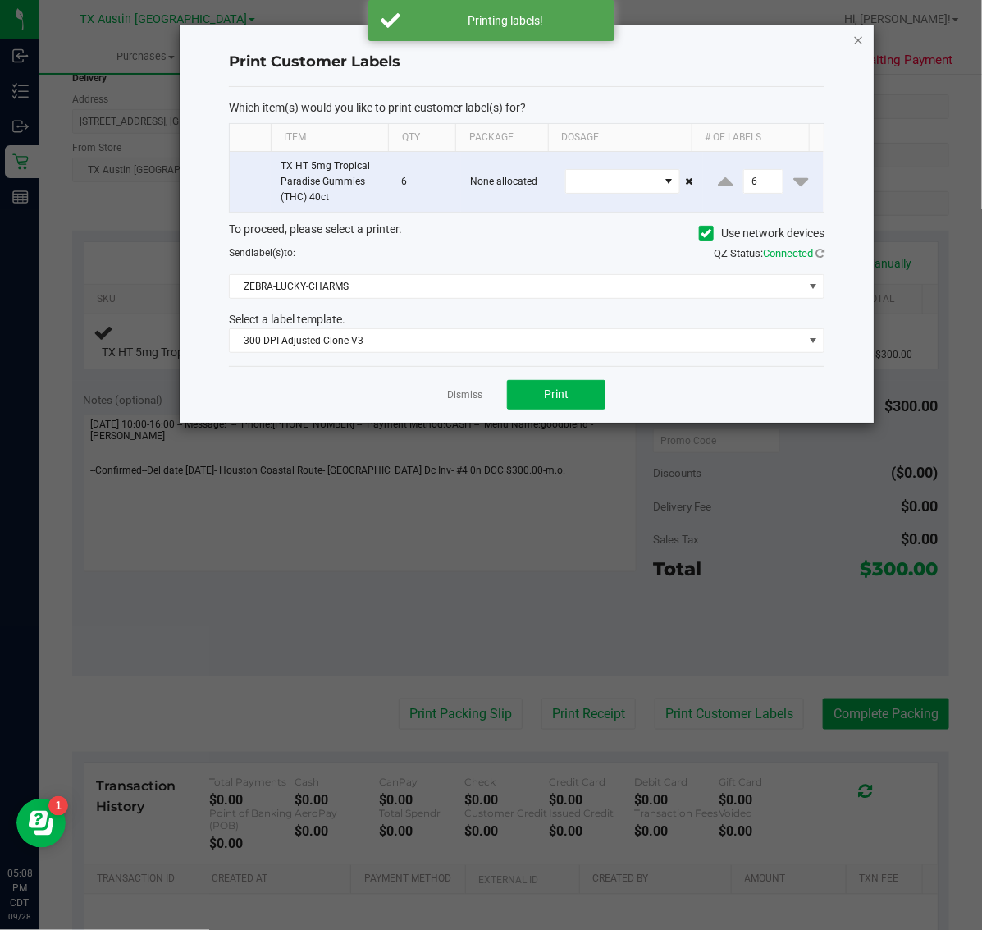
click at [857, 39] on icon "button" at bounding box center [858, 40] width 11 height 20
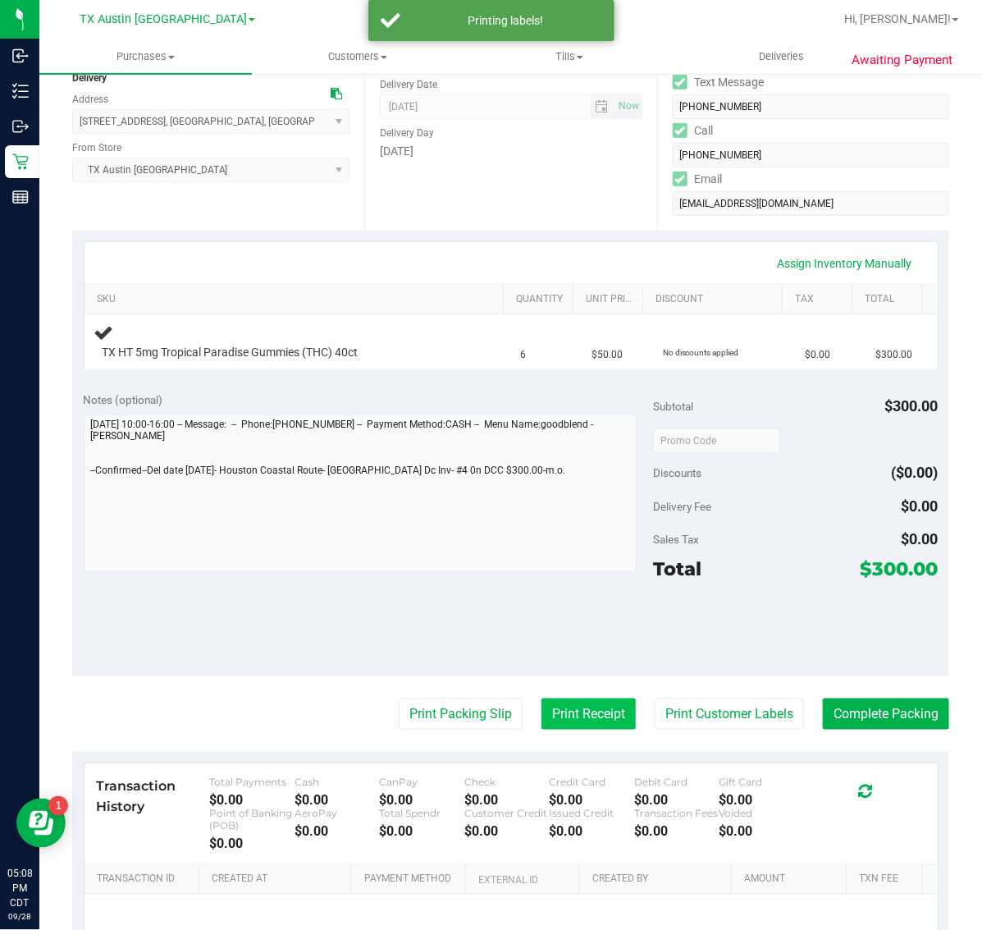
click at [564, 723] on button "Print Receipt" at bounding box center [588, 713] width 94 height 31
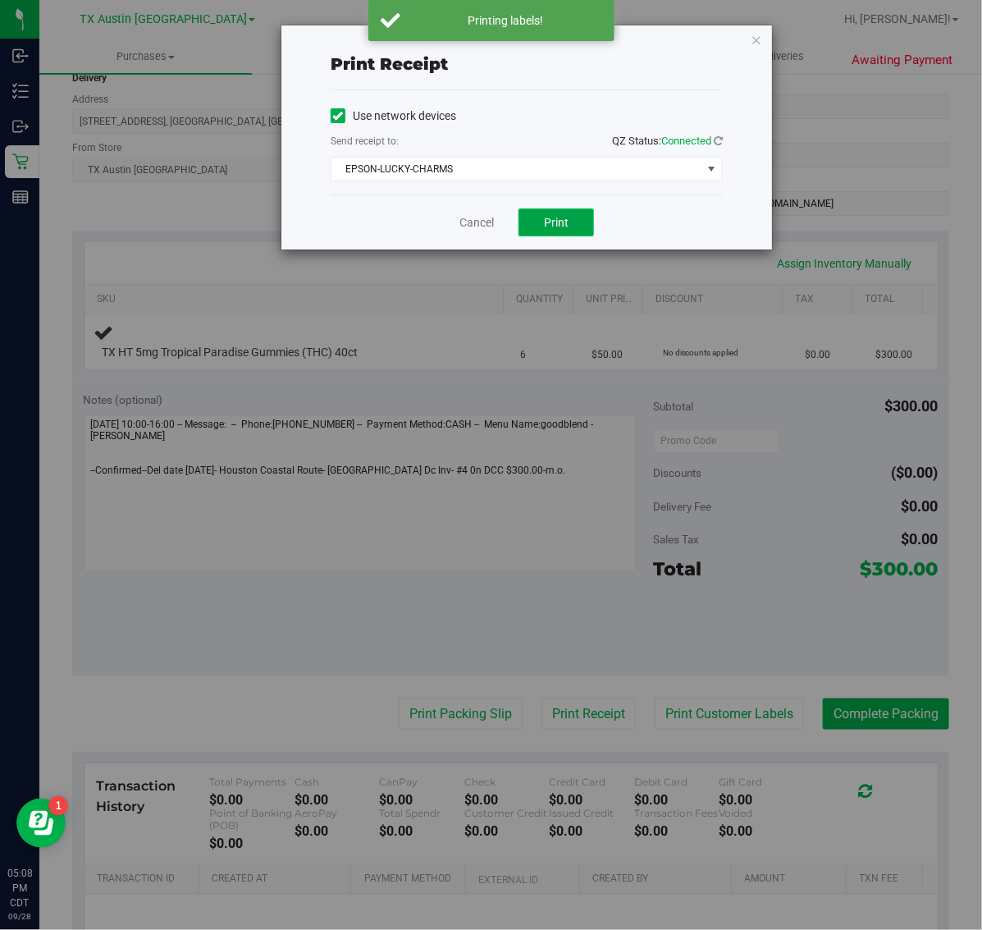
click at [584, 228] on button "Print" at bounding box center [555, 222] width 75 height 28
click at [761, 34] on icon "button" at bounding box center [756, 40] width 11 height 20
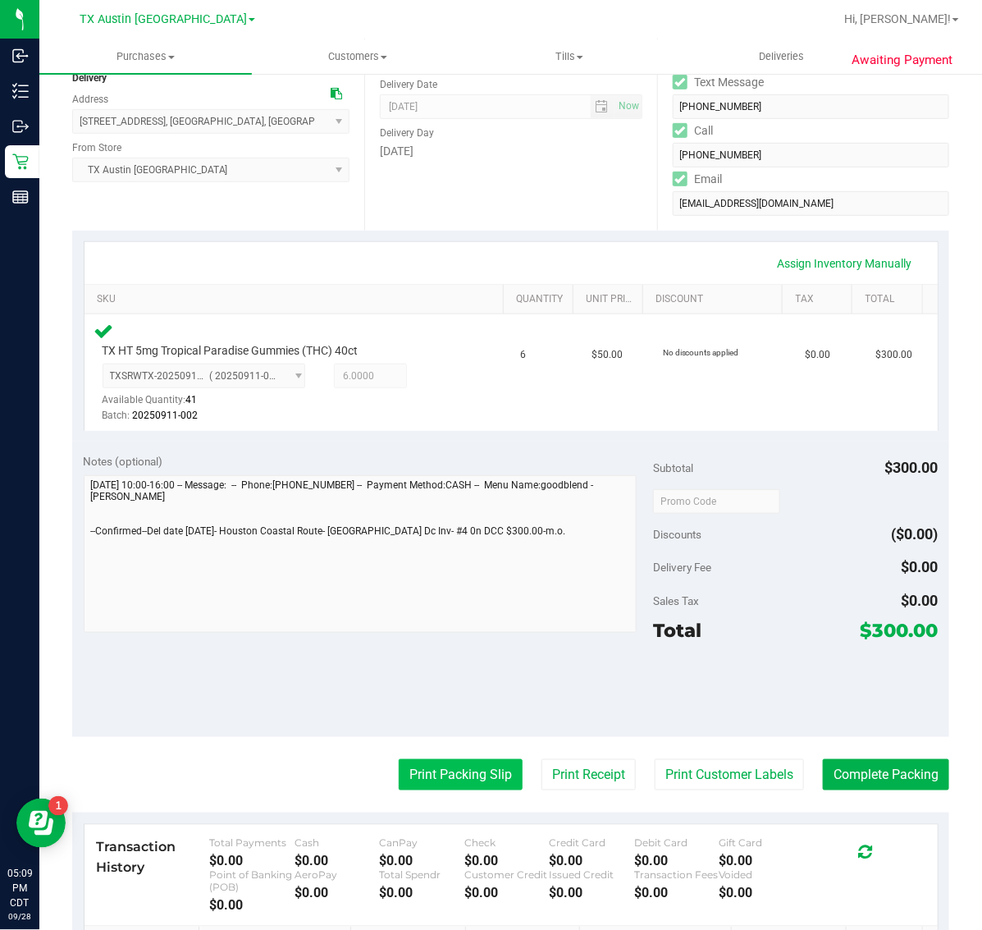
click at [473, 776] on button "Print Packing Slip" at bounding box center [461, 774] width 124 height 31
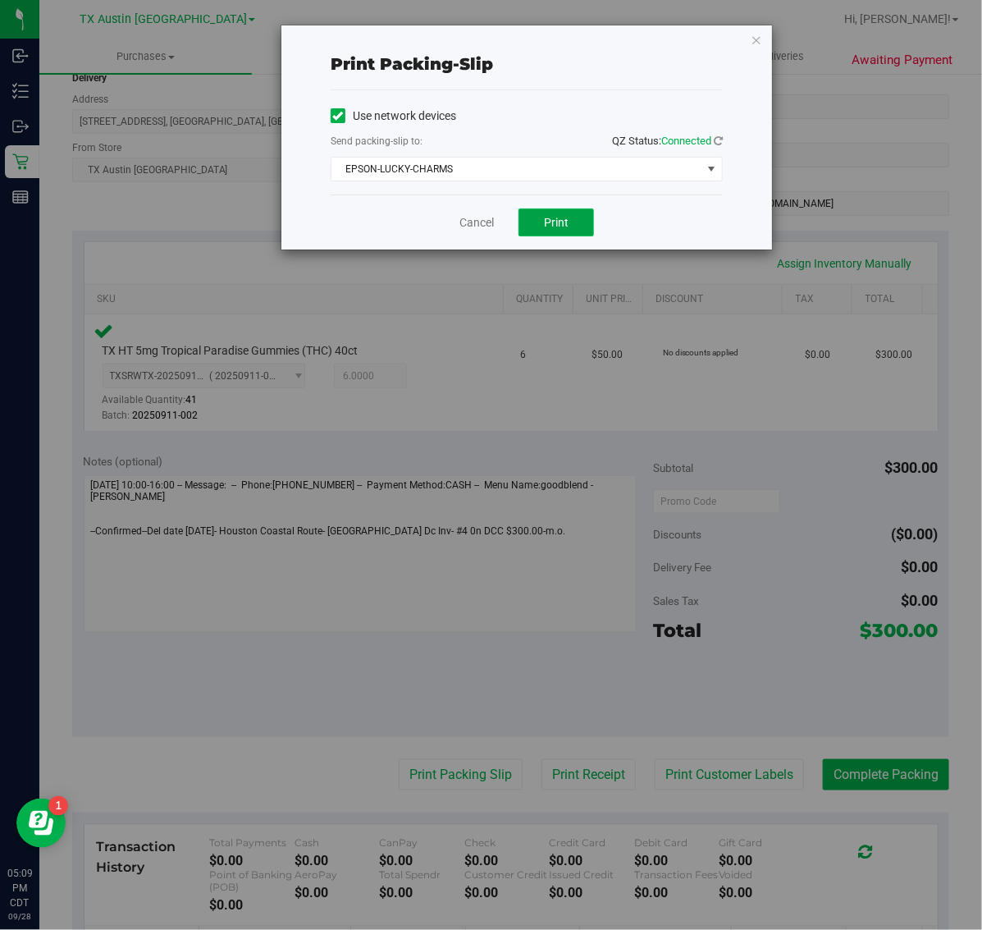
click at [574, 226] on button "Print" at bounding box center [555, 222] width 75 height 28
click at [760, 42] on icon "button" at bounding box center [756, 40] width 11 height 20
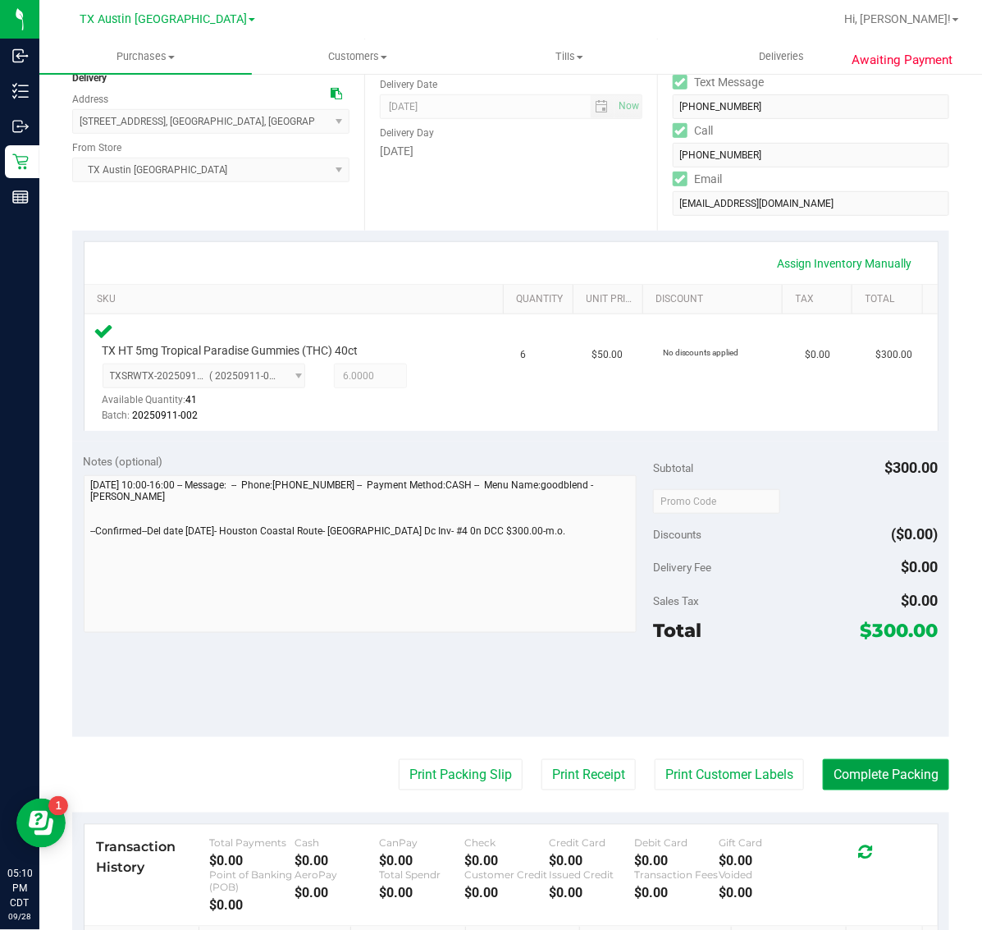
click at [864, 769] on button "Complete Packing" at bounding box center [886, 774] width 126 height 31
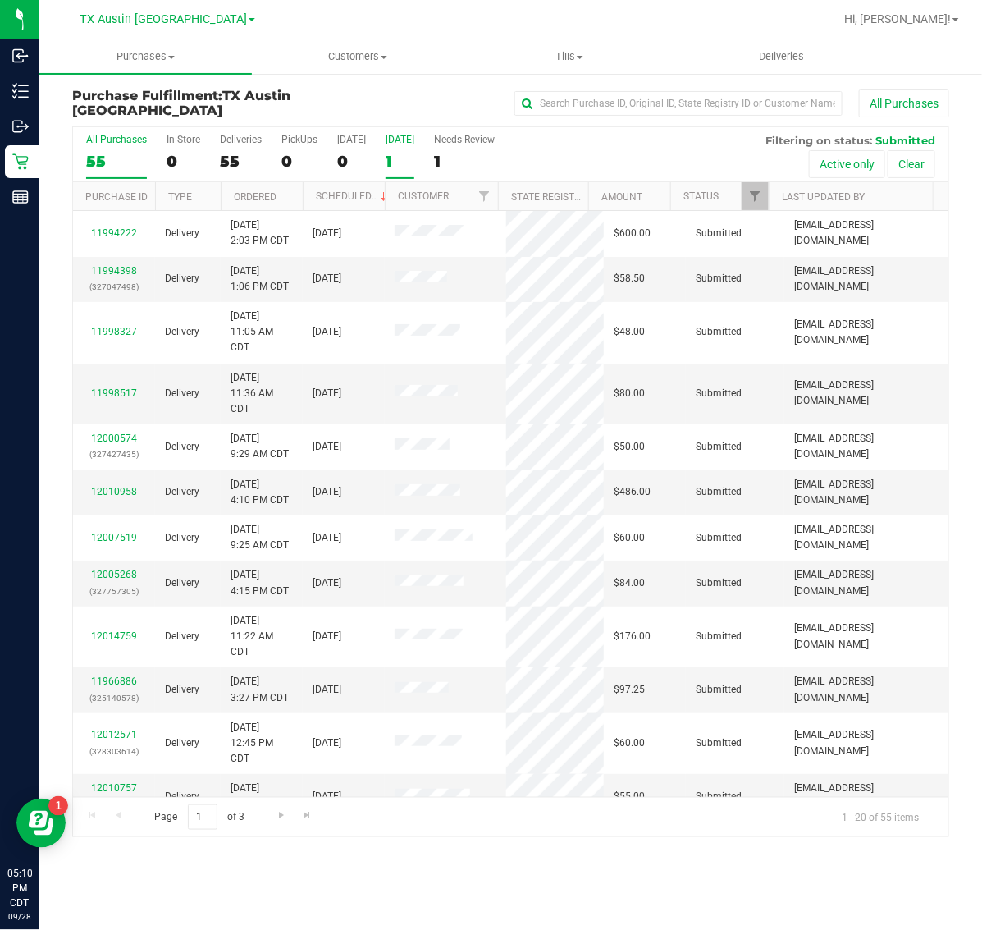
click at [414, 156] on div "1" at bounding box center [400, 161] width 29 height 19
click at [0, 0] on input "[DATE] 1" at bounding box center [0, 0] width 0 height 0
